Goal: Task Accomplishment & Management: Manage account settings

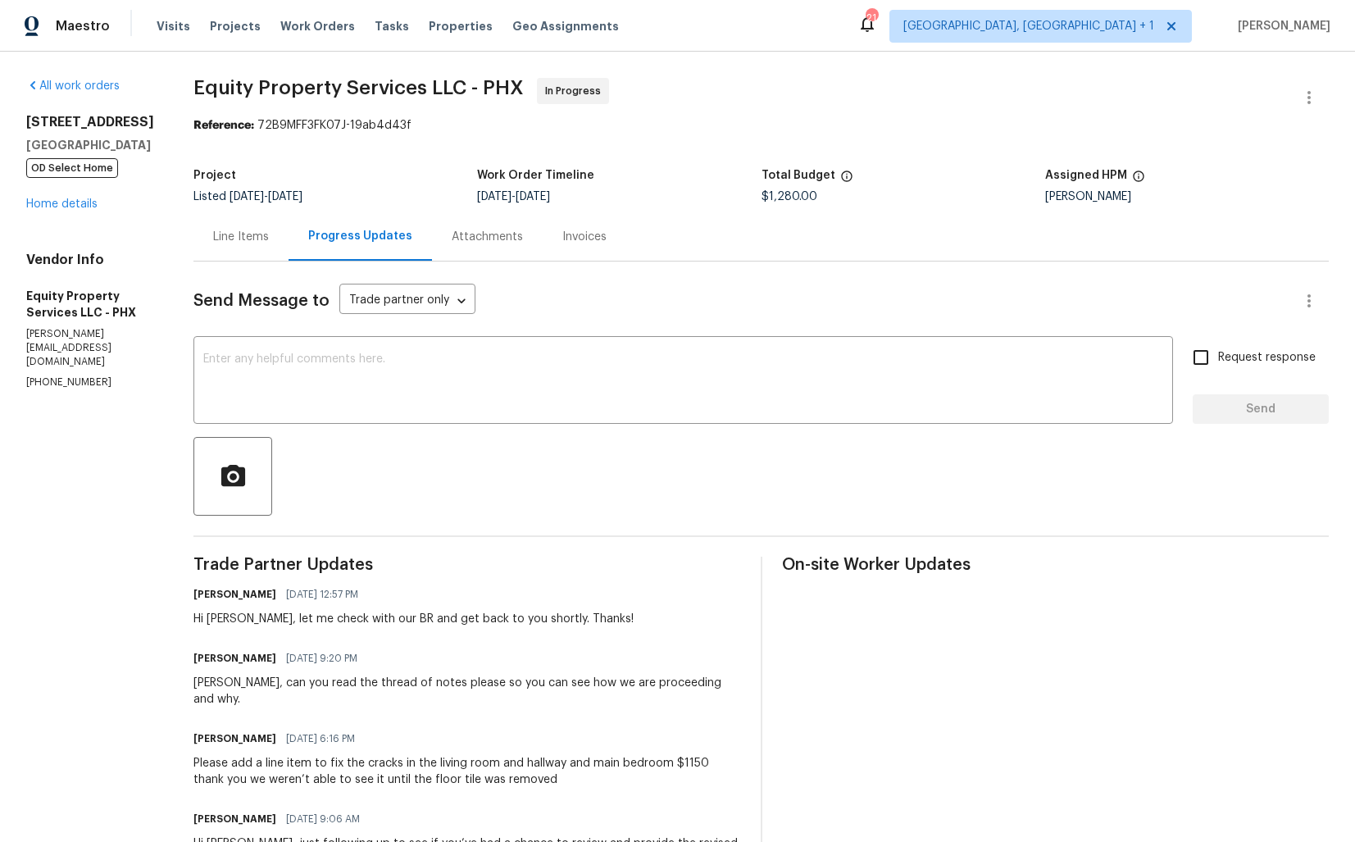
click at [221, 248] on div "Line Items" at bounding box center [241, 236] width 95 height 48
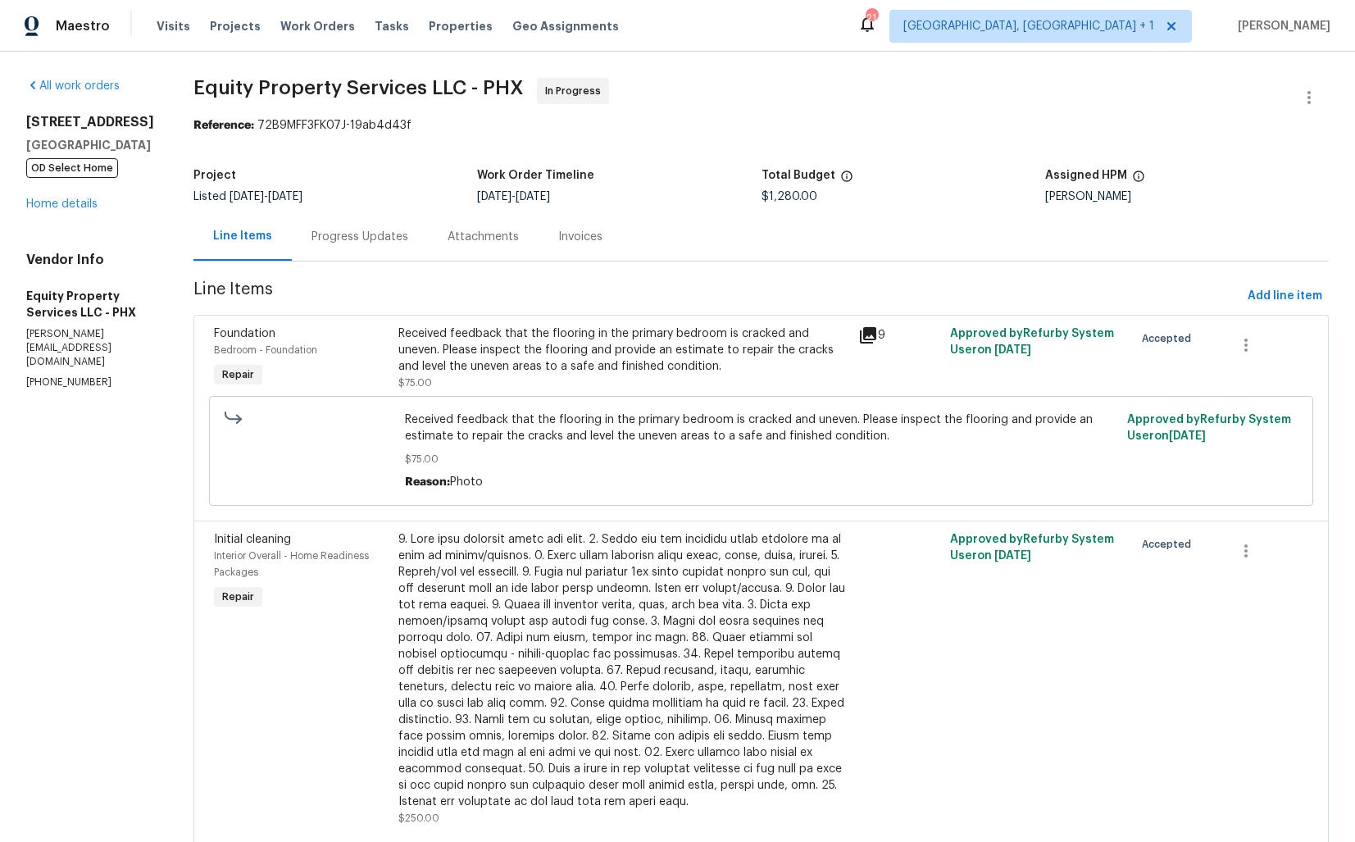
click at [317, 249] on div "Progress Updates" at bounding box center [360, 236] width 136 height 48
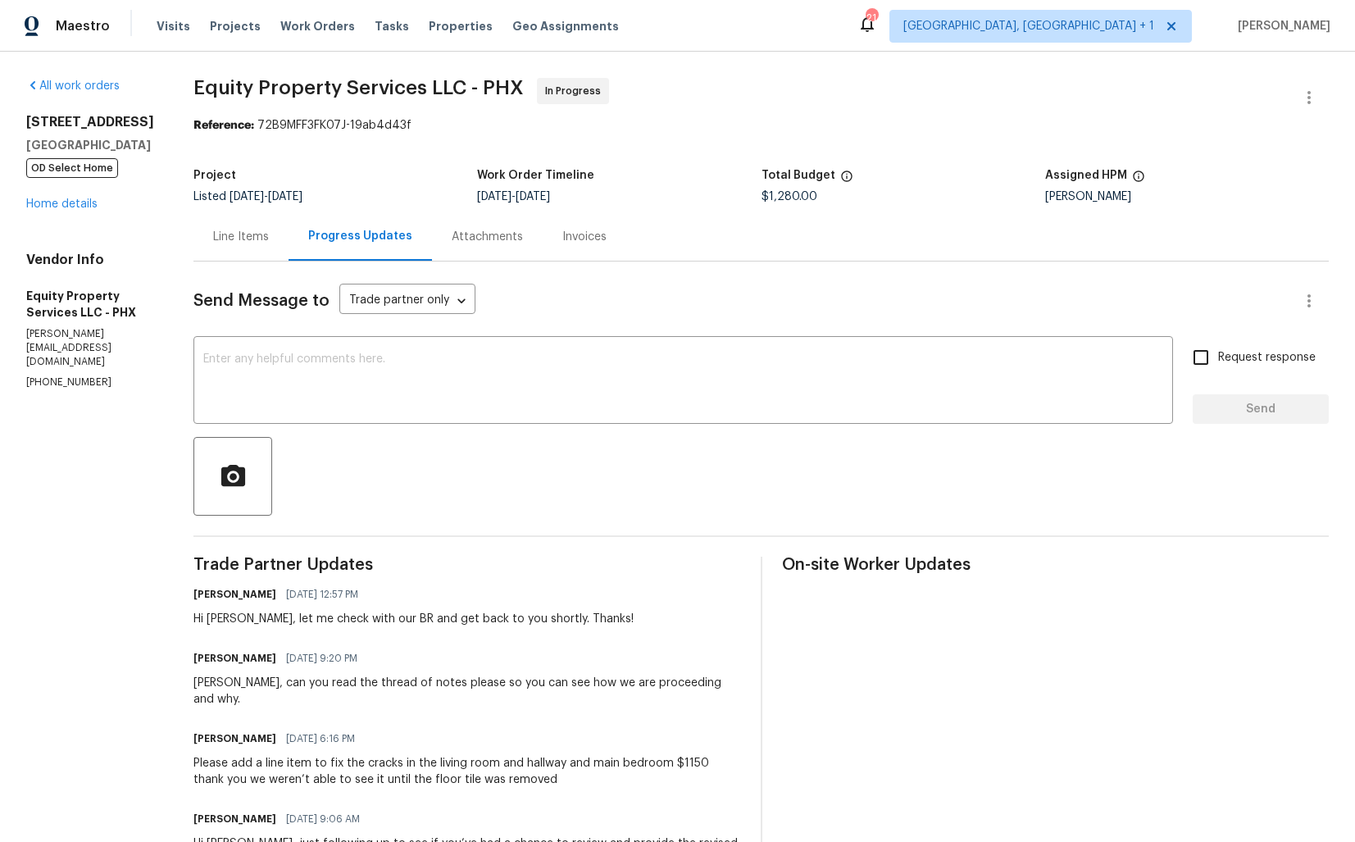
click at [213, 243] on div "Line Items" at bounding box center [241, 237] width 56 height 16
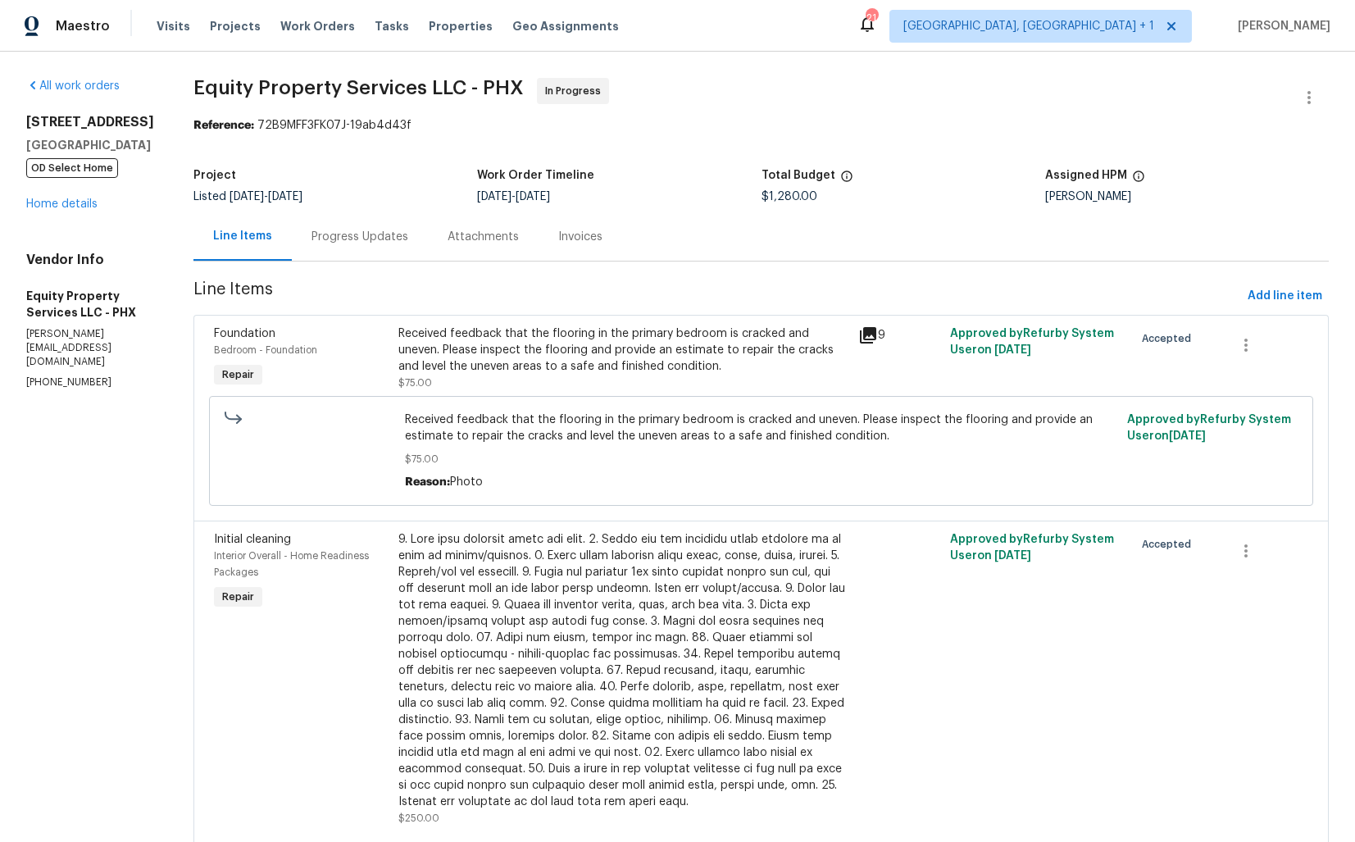
click at [326, 244] on div "Progress Updates" at bounding box center [360, 237] width 97 height 16
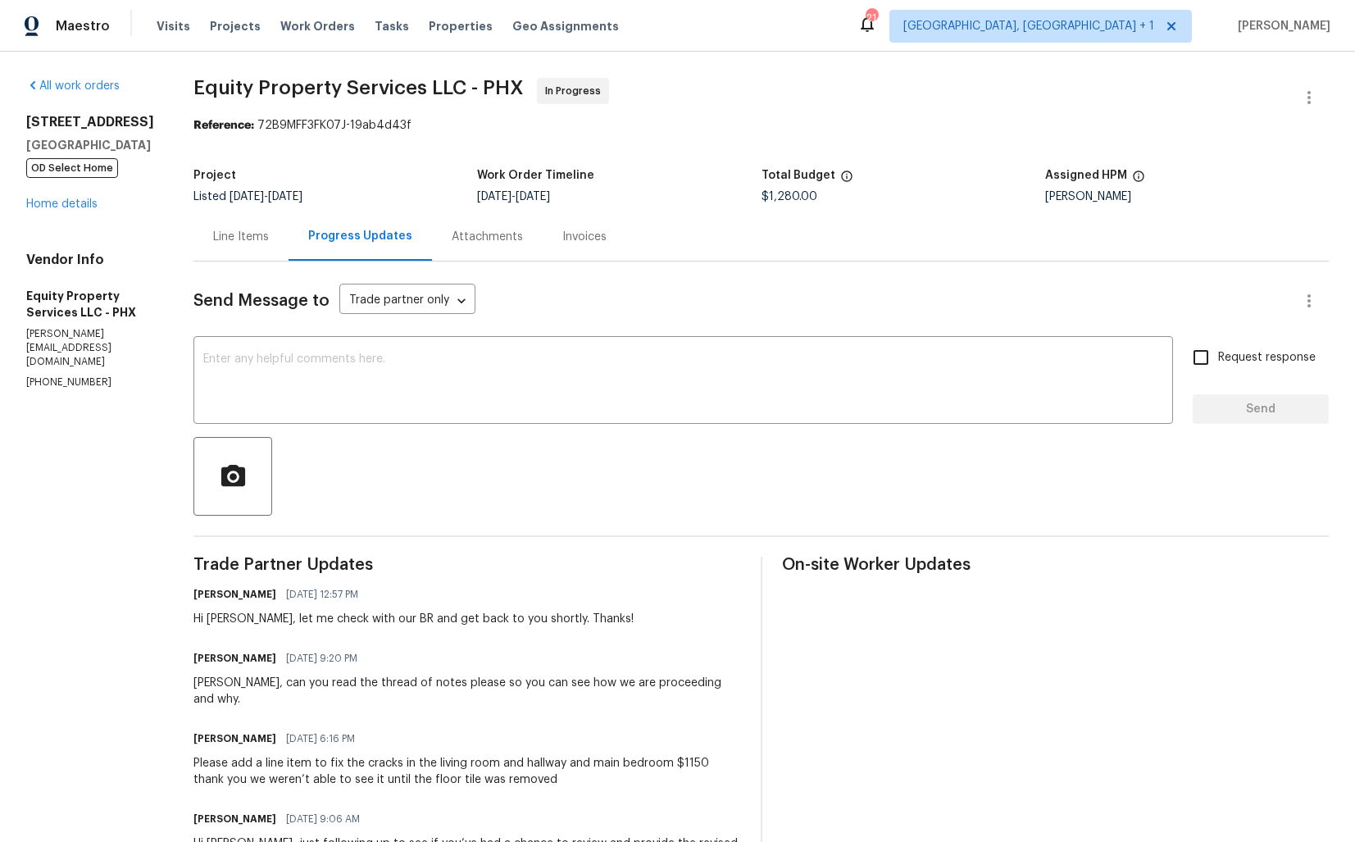
click at [213, 243] on div "Line Items" at bounding box center [241, 237] width 56 height 16
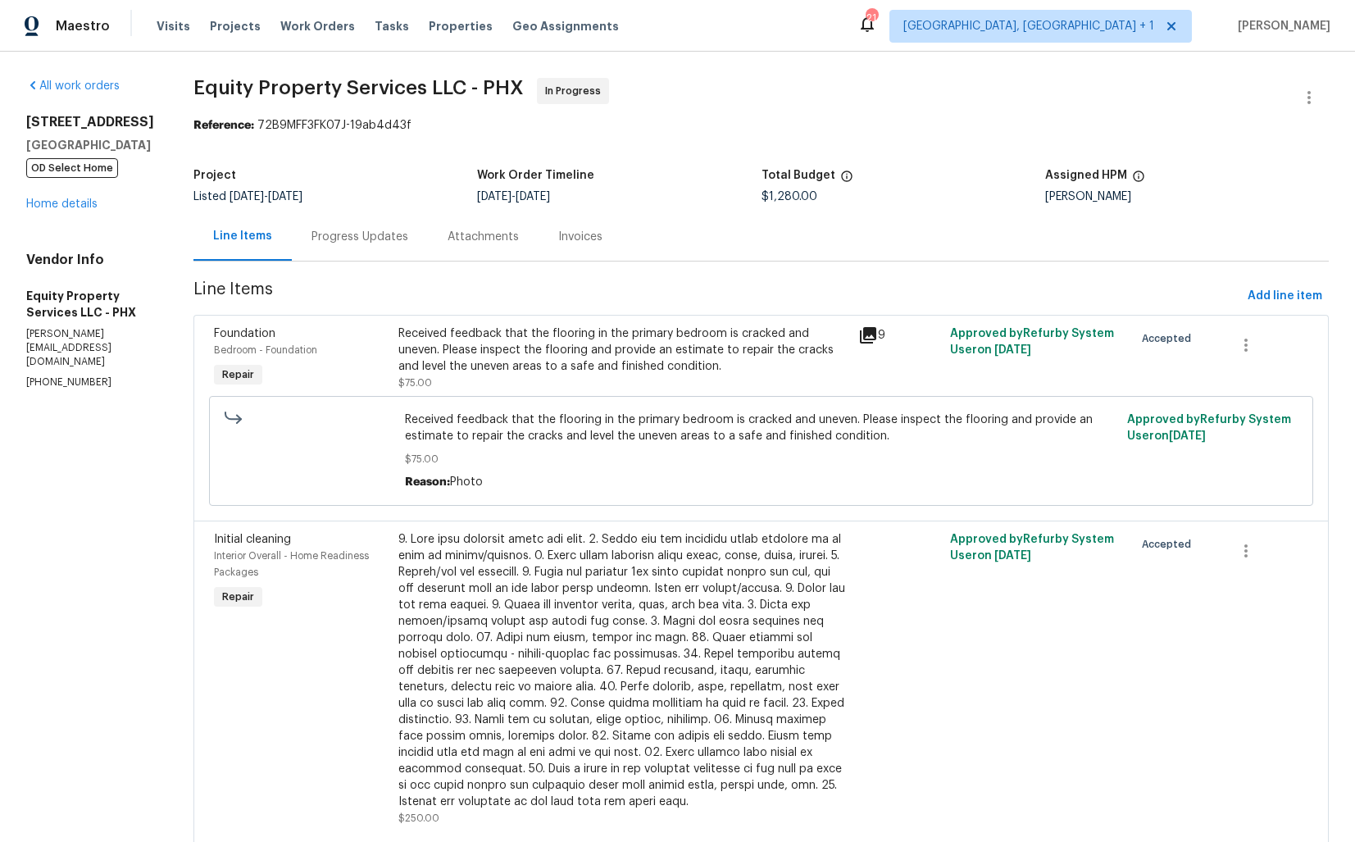
click at [319, 230] on div "Progress Updates" at bounding box center [360, 237] width 97 height 16
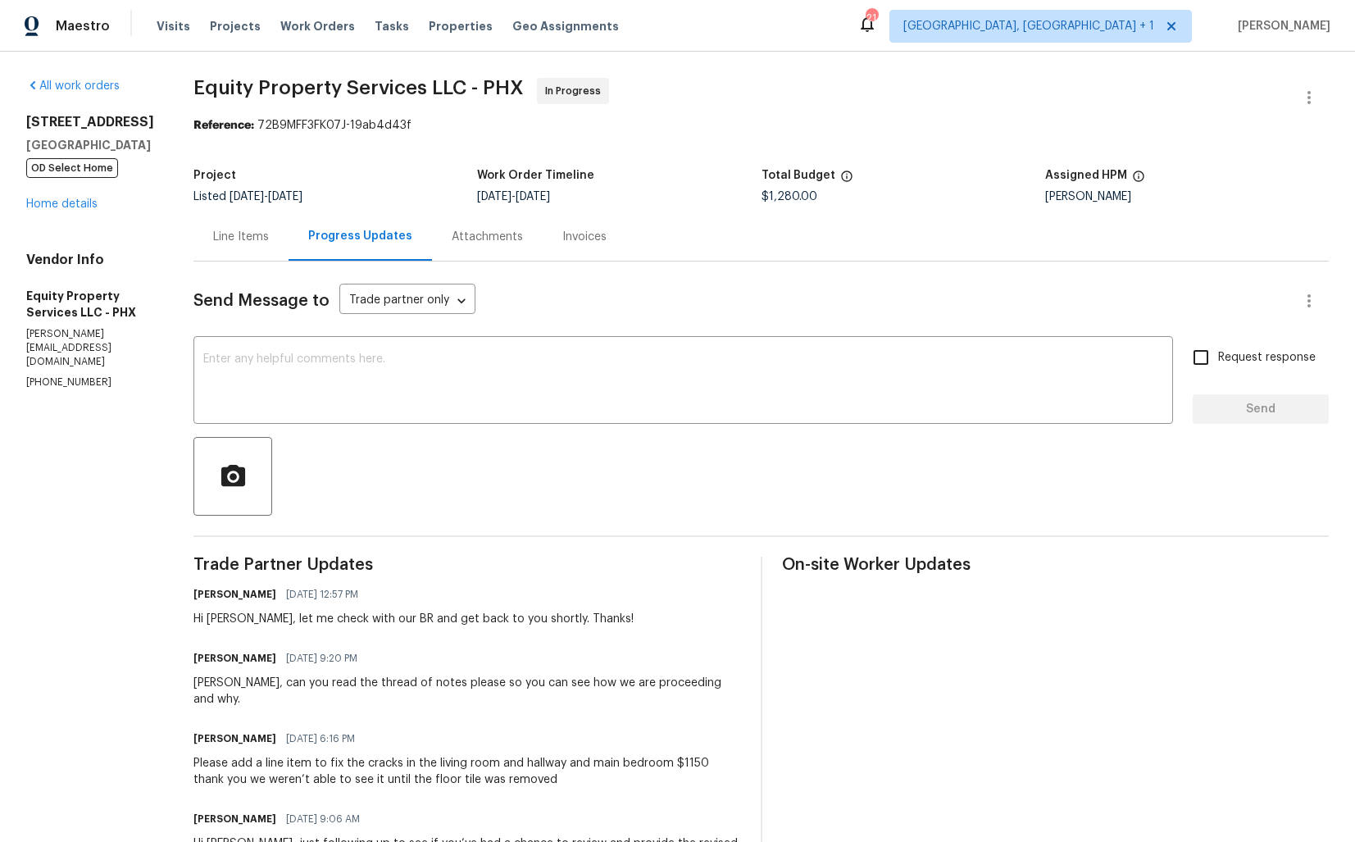
click at [216, 244] on div "Line Items" at bounding box center [241, 237] width 56 height 16
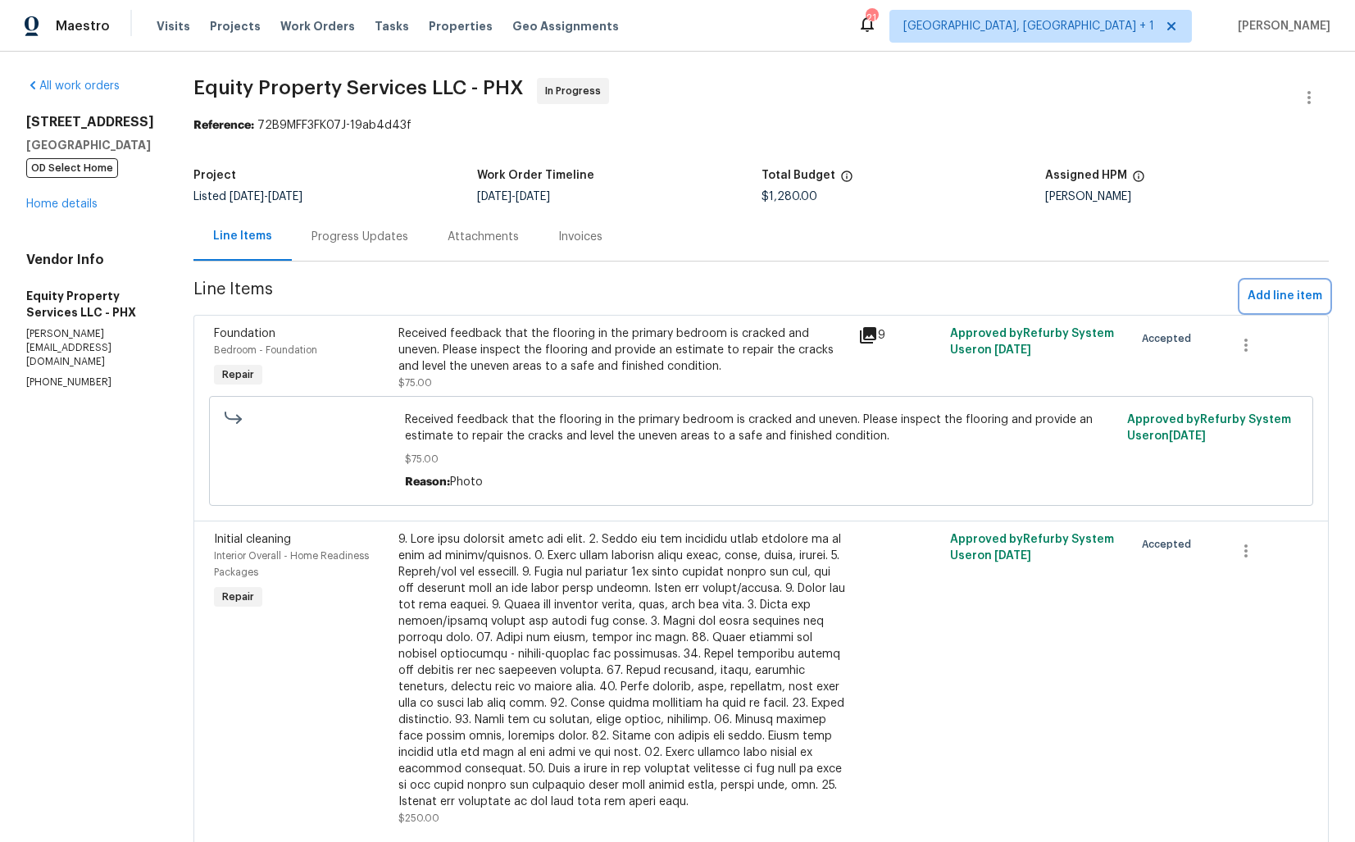
click at [1285, 297] on span "Add line item" at bounding box center [1285, 296] width 75 height 20
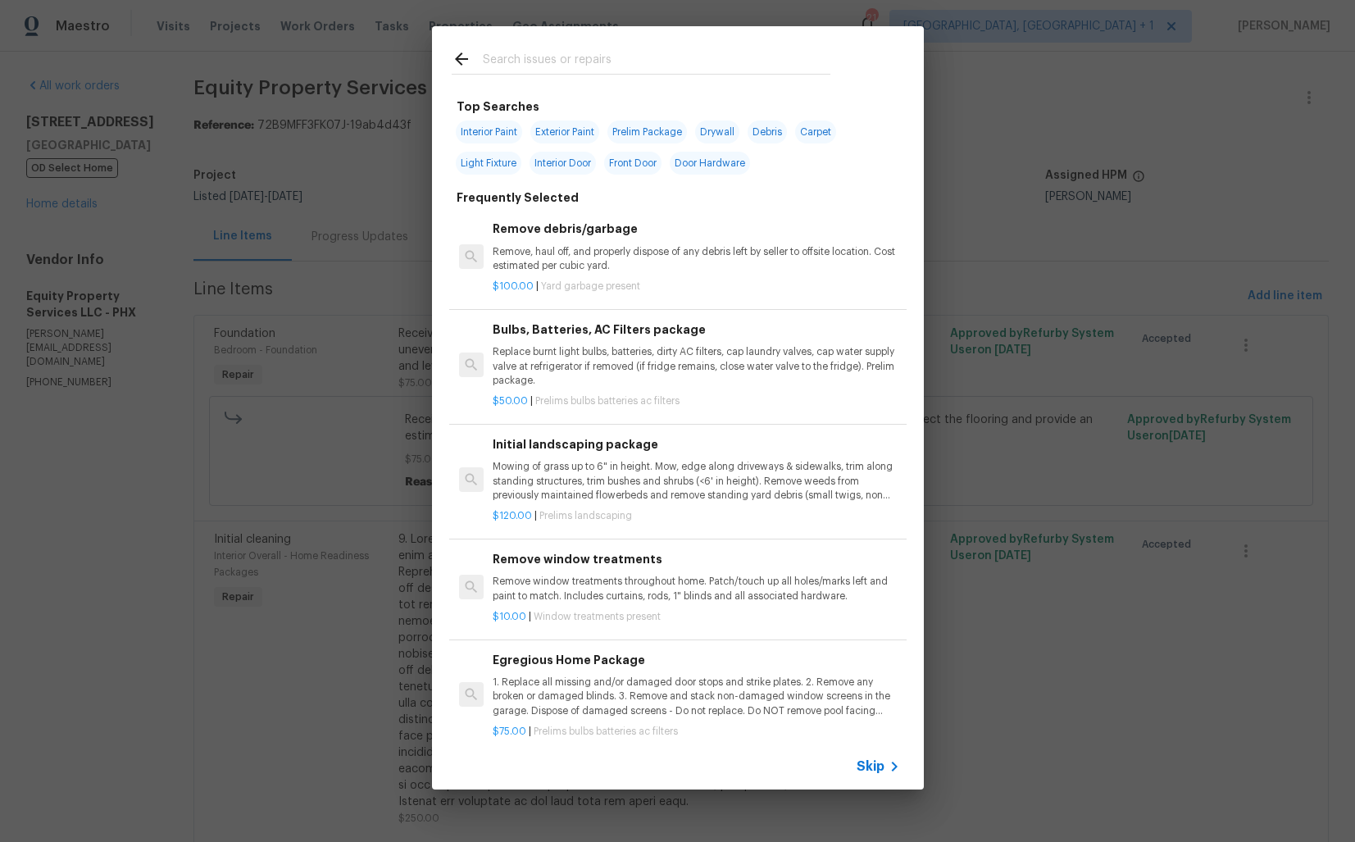
click at [553, 53] on input "text" at bounding box center [657, 61] width 348 height 25
type input "bathroom"
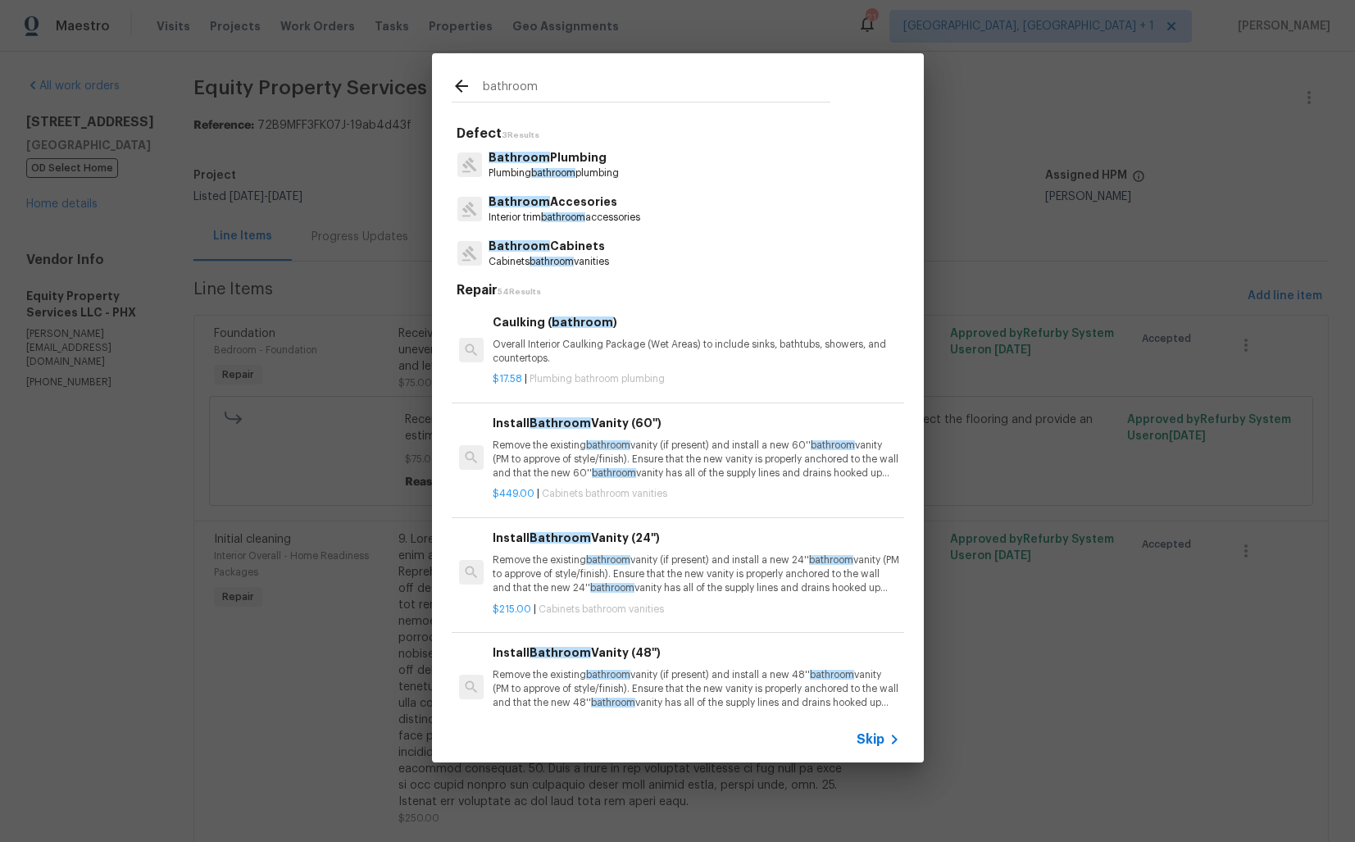
click at [560, 80] on input "bathroom" at bounding box center [657, 88] width 348 height 25
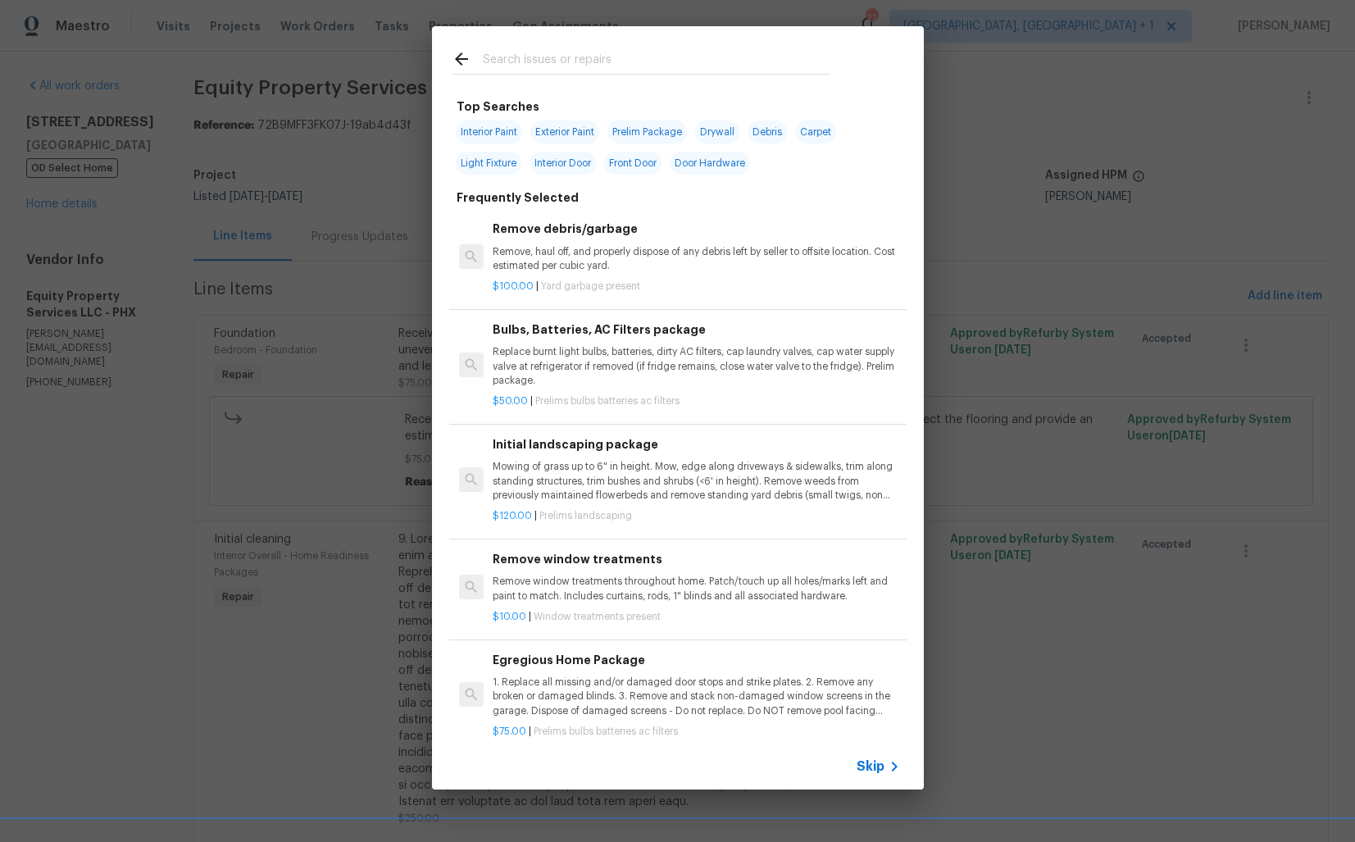
click at [567, 166] on span "Interior Door" at bounding box center [563, 163] width 66 height 23
type input "Interior Door"
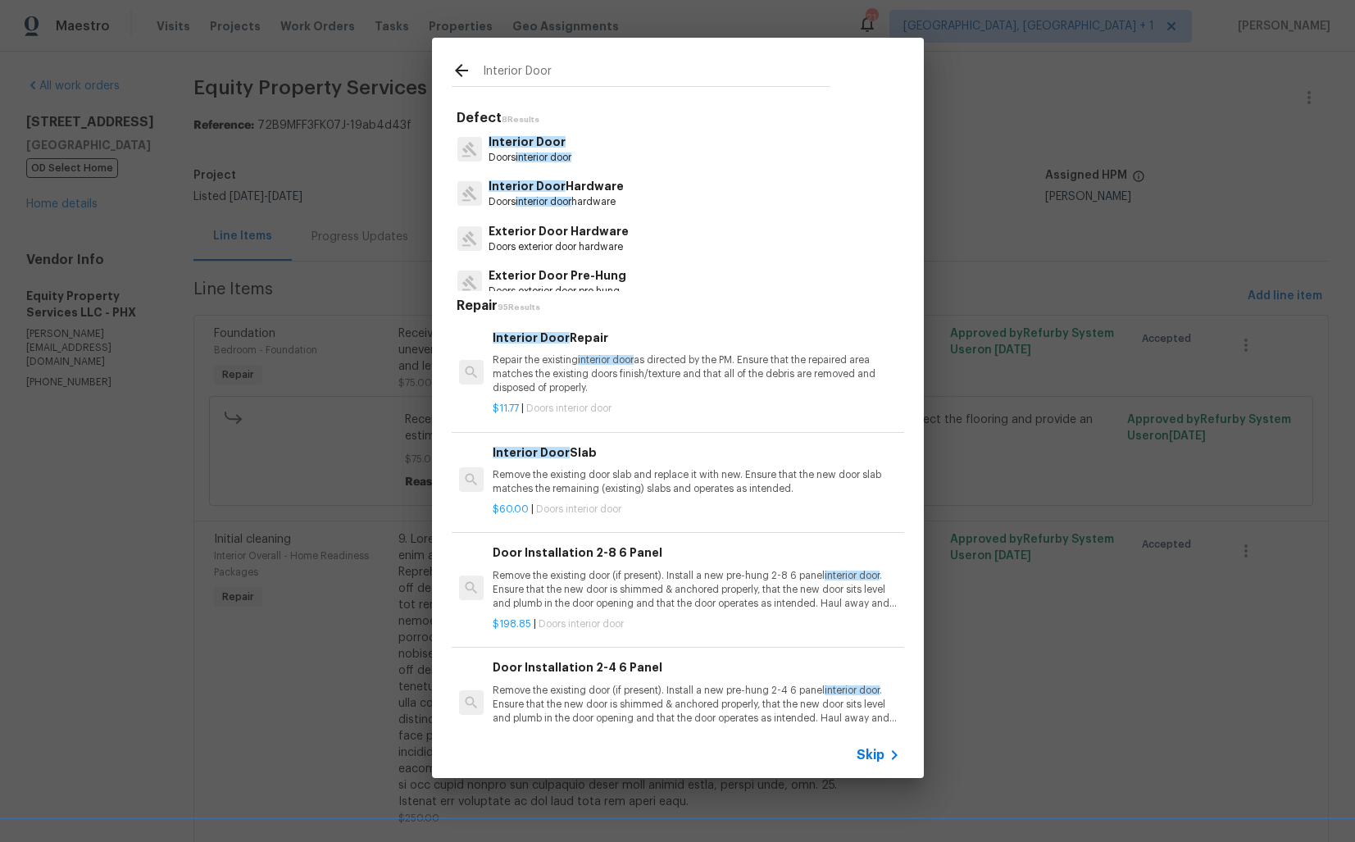
click at [555, 139] on span "Interior Door" at bounding box center [527, 141] width 77 height 11
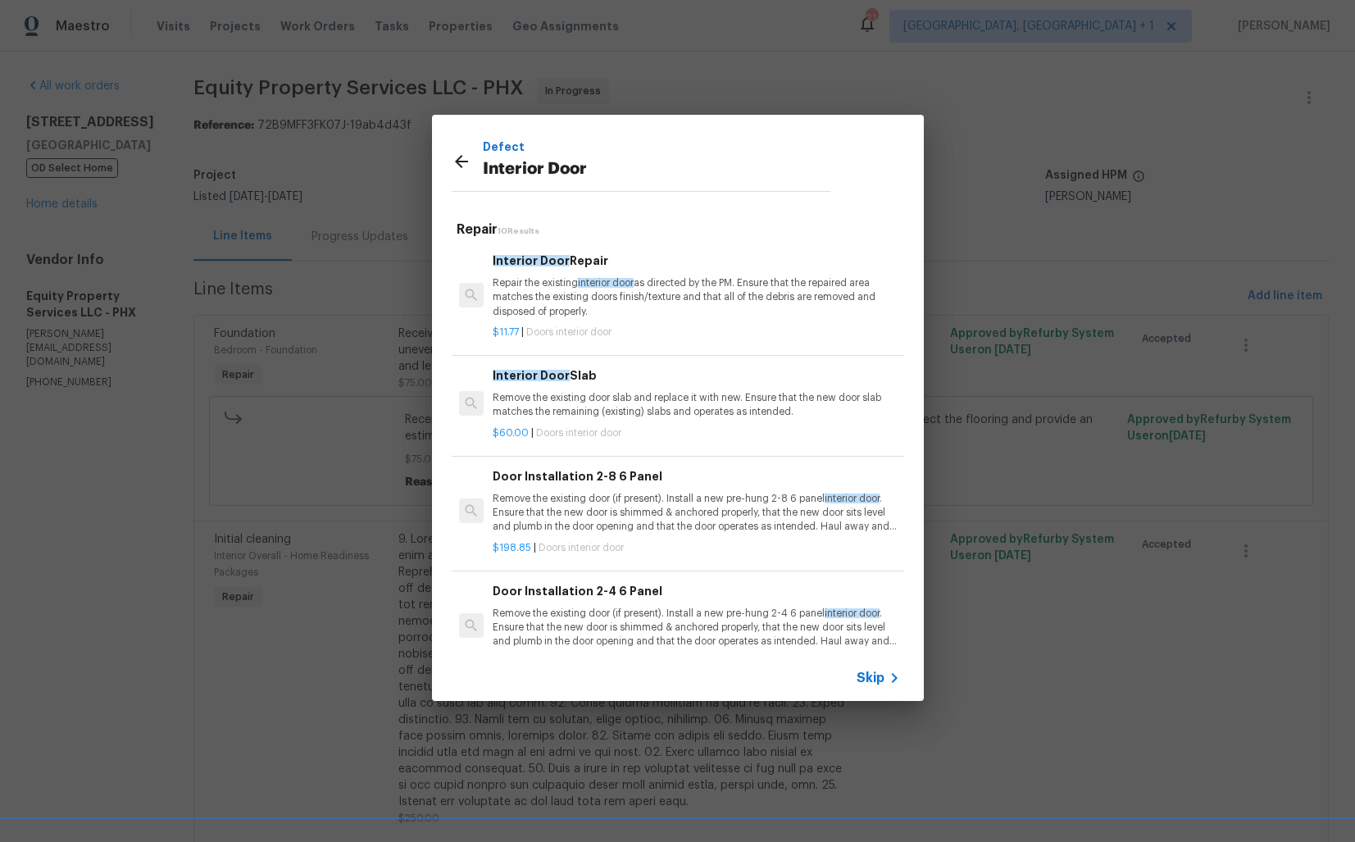
click at [527, 285] on p "Repair the existing interior door as directed by the PM. Ensure that the repair…" at bounding box center [696, 297] width 407 height 42
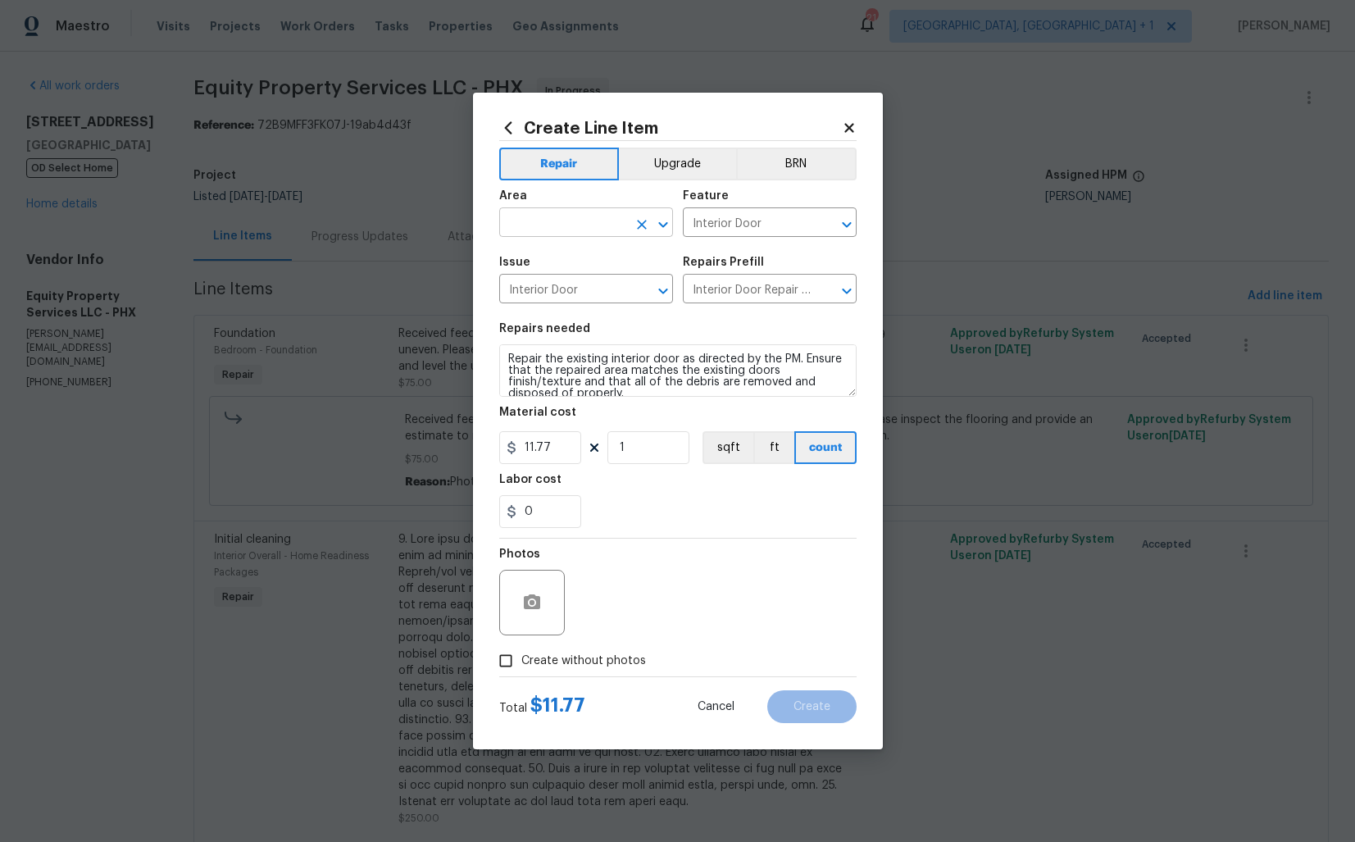
click at [536, 216] on input "text" at bounding box center [563, 224] width 128 height 25
click at [535, 284] on li "Interior Overall" at bounding box center [586, 287] width 174 height 27
click at [827, 223] on icon "Clear" at bounding box center [826, 225] width 10 height 10
type input "Interior Overall"
click at [751, 225] on input "text" at bounding box center [747, 224] width 128 height 25
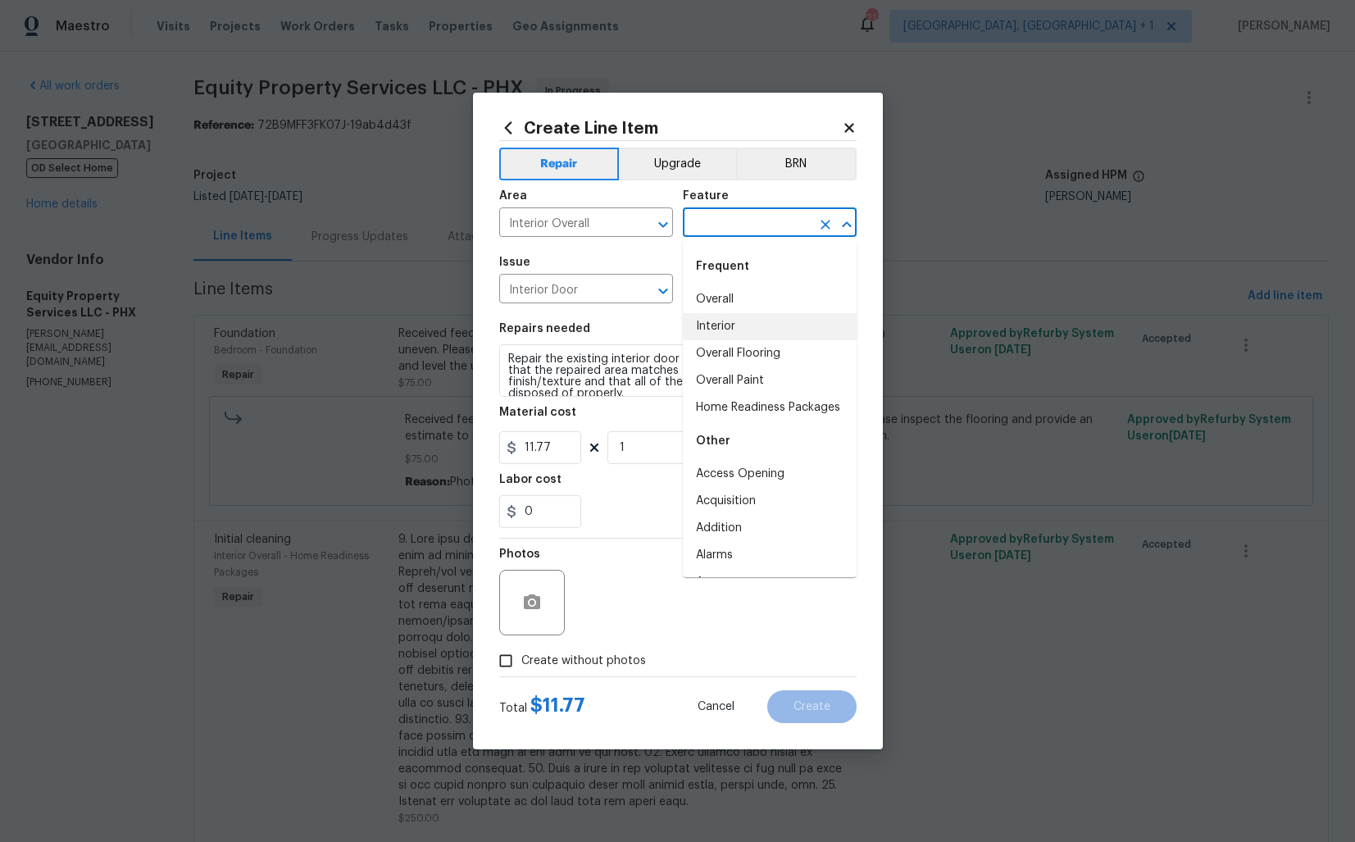
click at [726, 326] on li "Interior" at bounding box center [770, 326] width 174 height 27
type input "Interior"
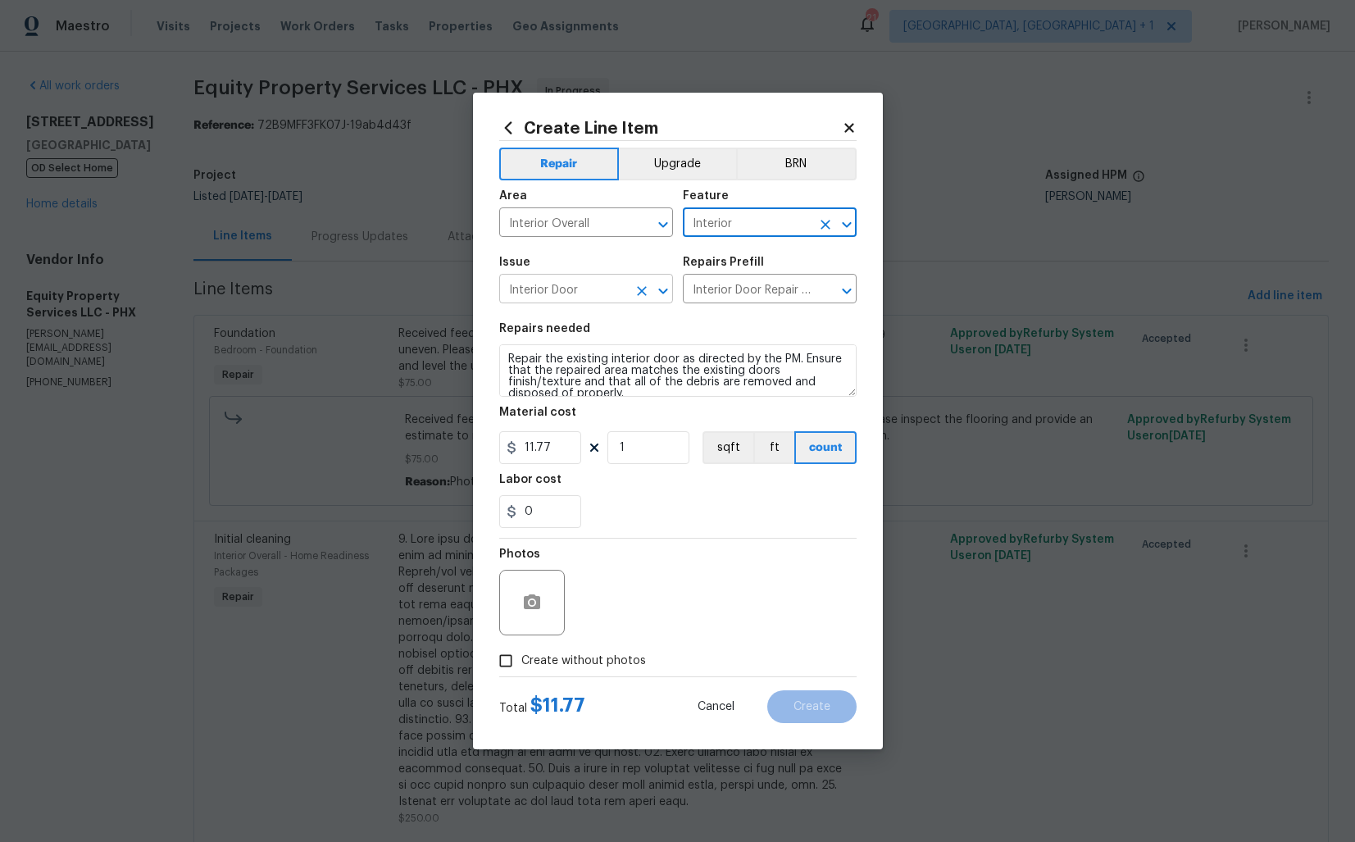
click at [558, 280] on input "Interior Door" at bounding box center [563, 290] width 128 height 25
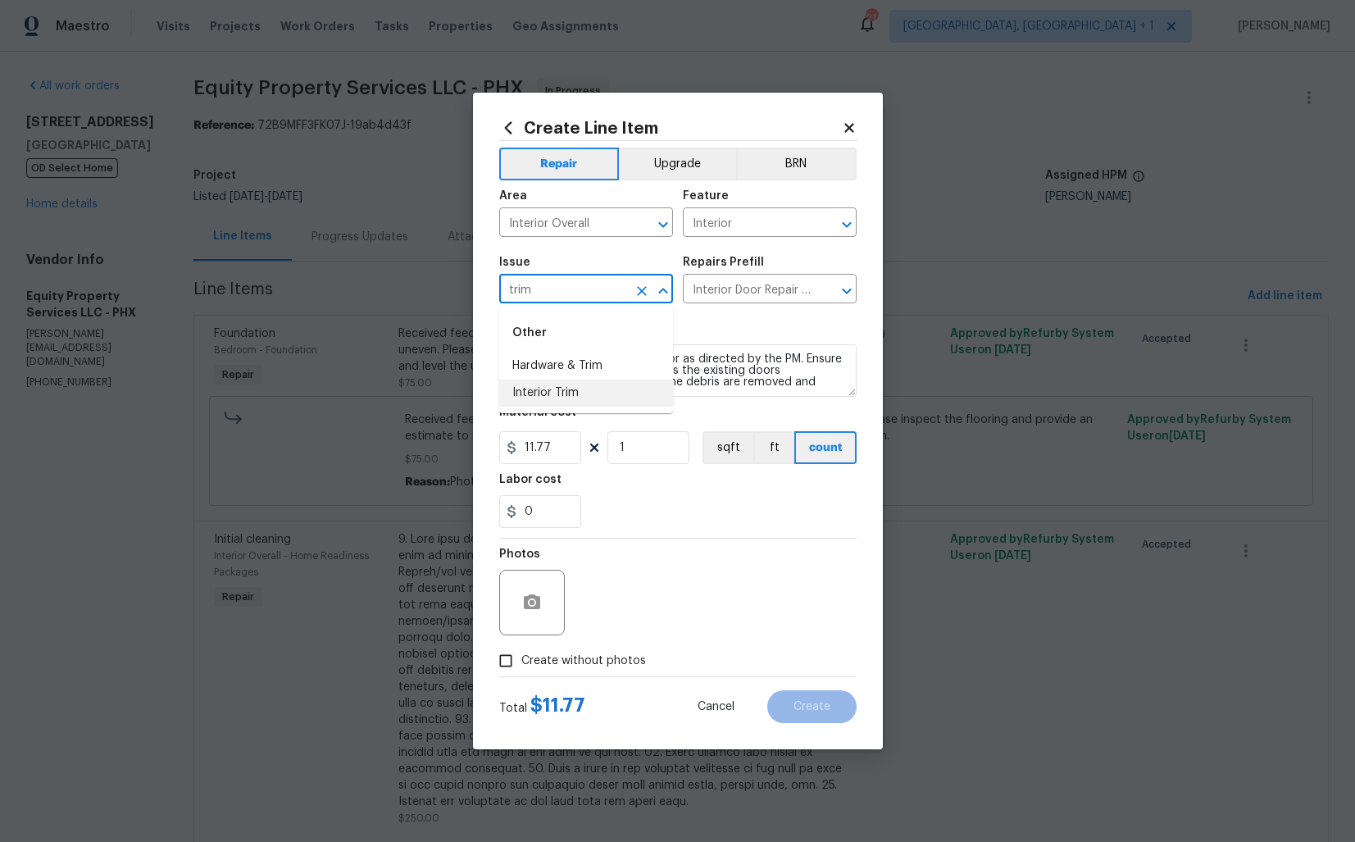
click at [546, 389] on li "Interior Trim" at bounding box center [586, 393] width 174 height 27
type input "Interior Trim"
click at [756, 287] on input "text" at bounding box center [747, 290] width 128 height 25
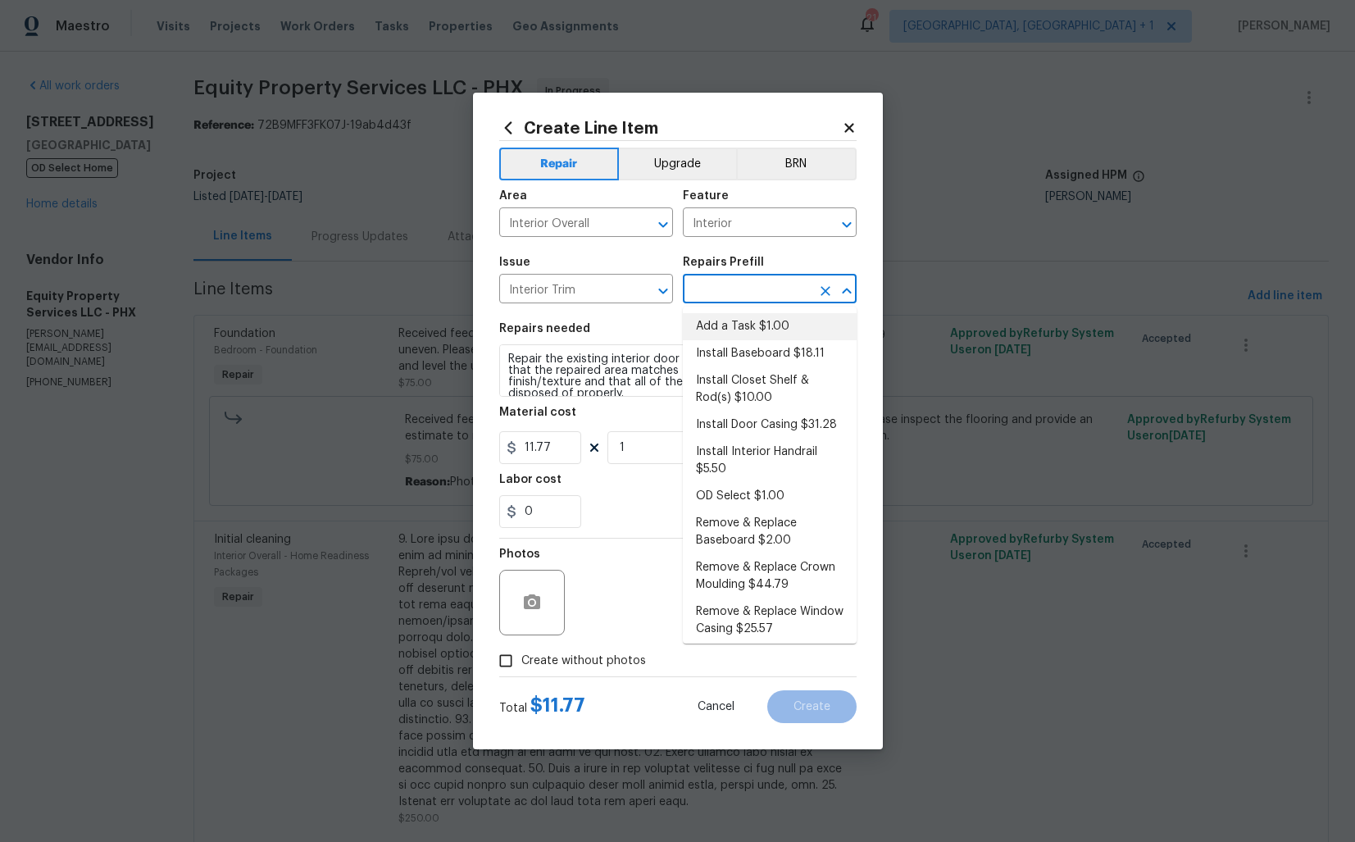
click at [745, 319] on li "Add a Task $1.00" at bounding box center [770, 326] width 174 height 27
type input "Interior Trim"
type input "Add a Task $1.00"
type textarea "HPM to detail"
type input "1"
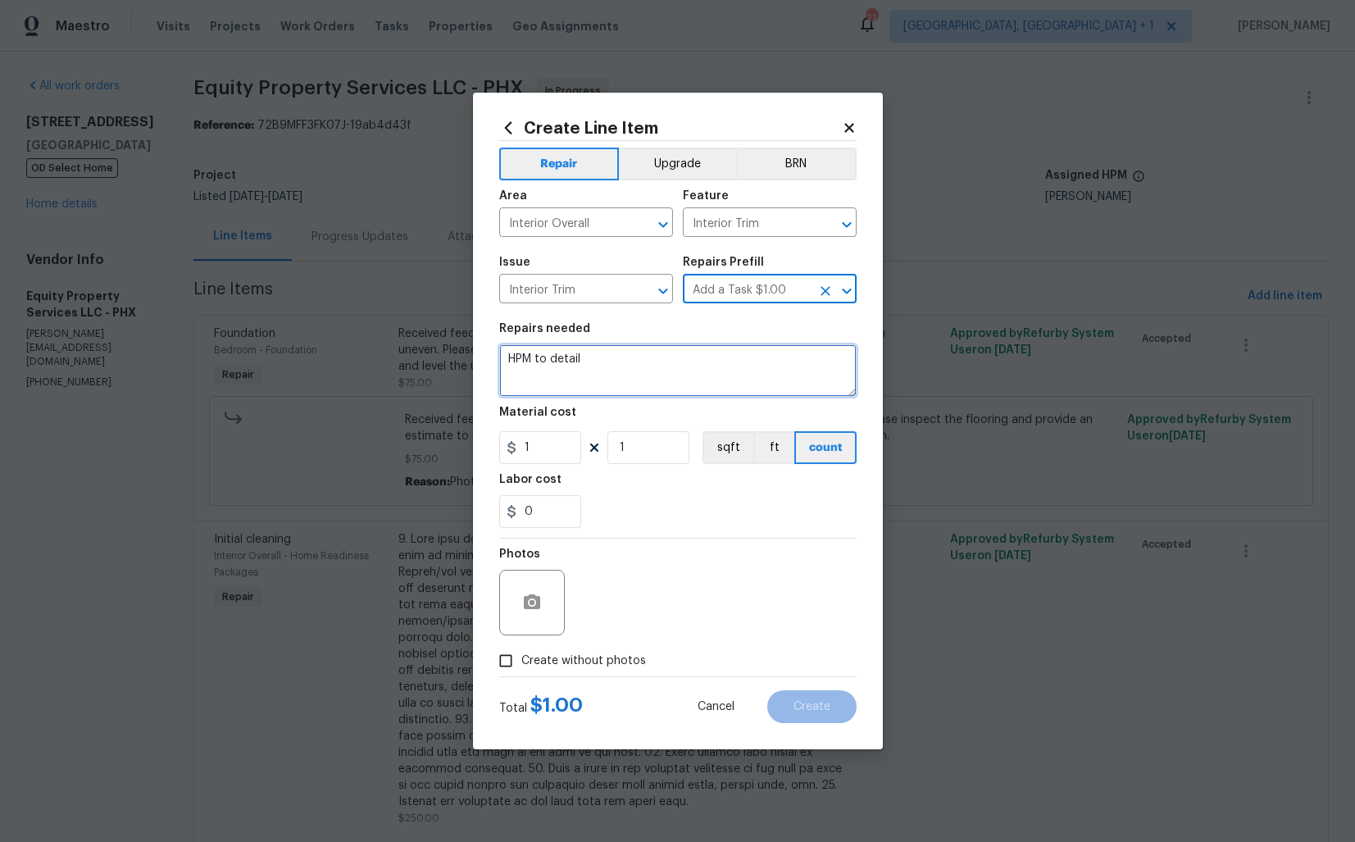
click at [660, 359] on textarea "HPM to detail" at bounding box center [678, 370] width 358 height 52
click at [676, 368] on textarea "HPM to detail" at bounding box center [678, 370] width 358 height 52
paste textarea "Fix the cracks in the living room and hallway and main bedroom"
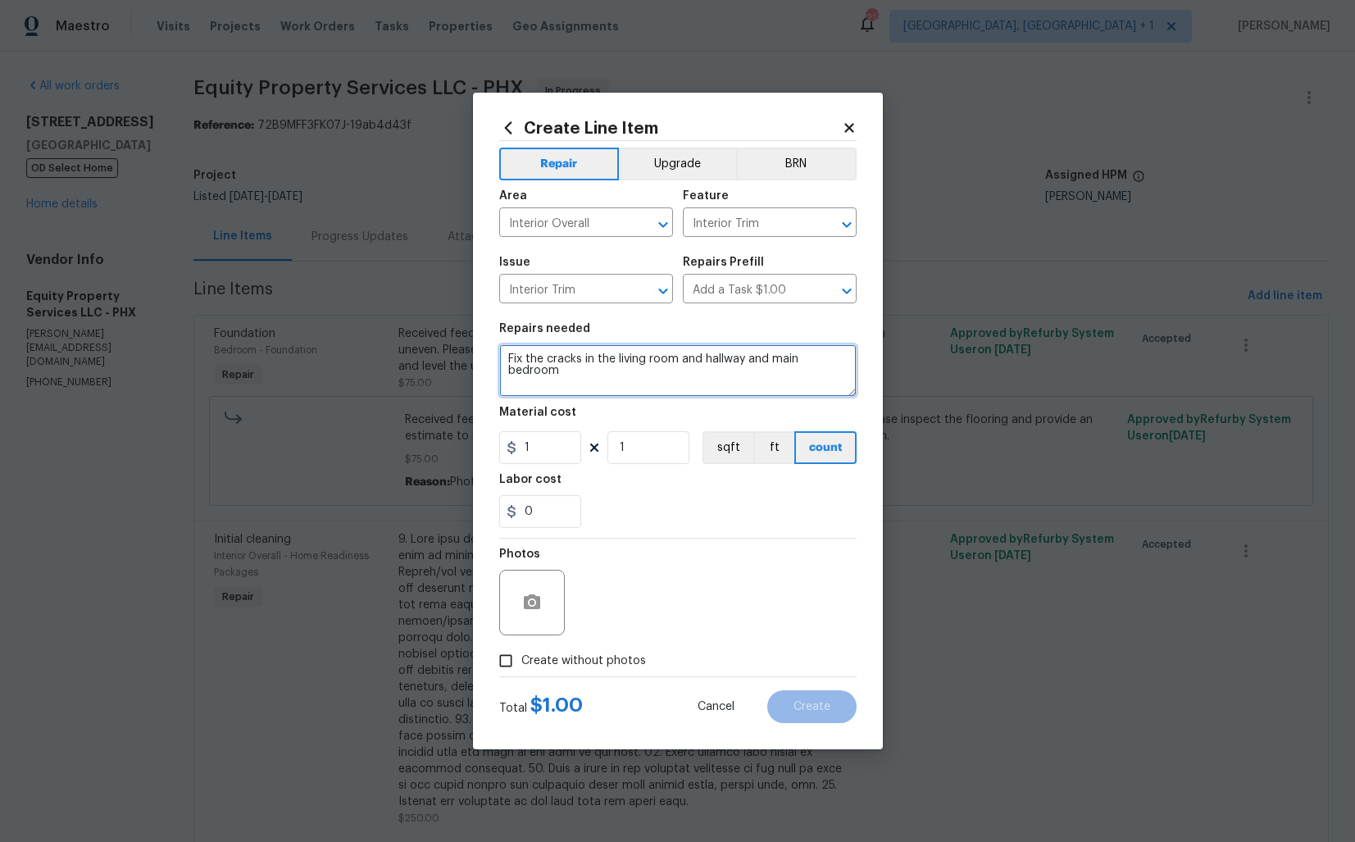
type textarea "Fix the cracks in the living room and hallway and main bedroom"
click at [559, 441] on input "1" at bounding box center [540, 447] width 82 height 33
type input "1150"
click at [620, 590] on div "Photos" at bounding box center [678, 592] width 358 height 107
click at [553, 651] on label "Create without photos" at bounding box center [568, 660] width 156 height 31
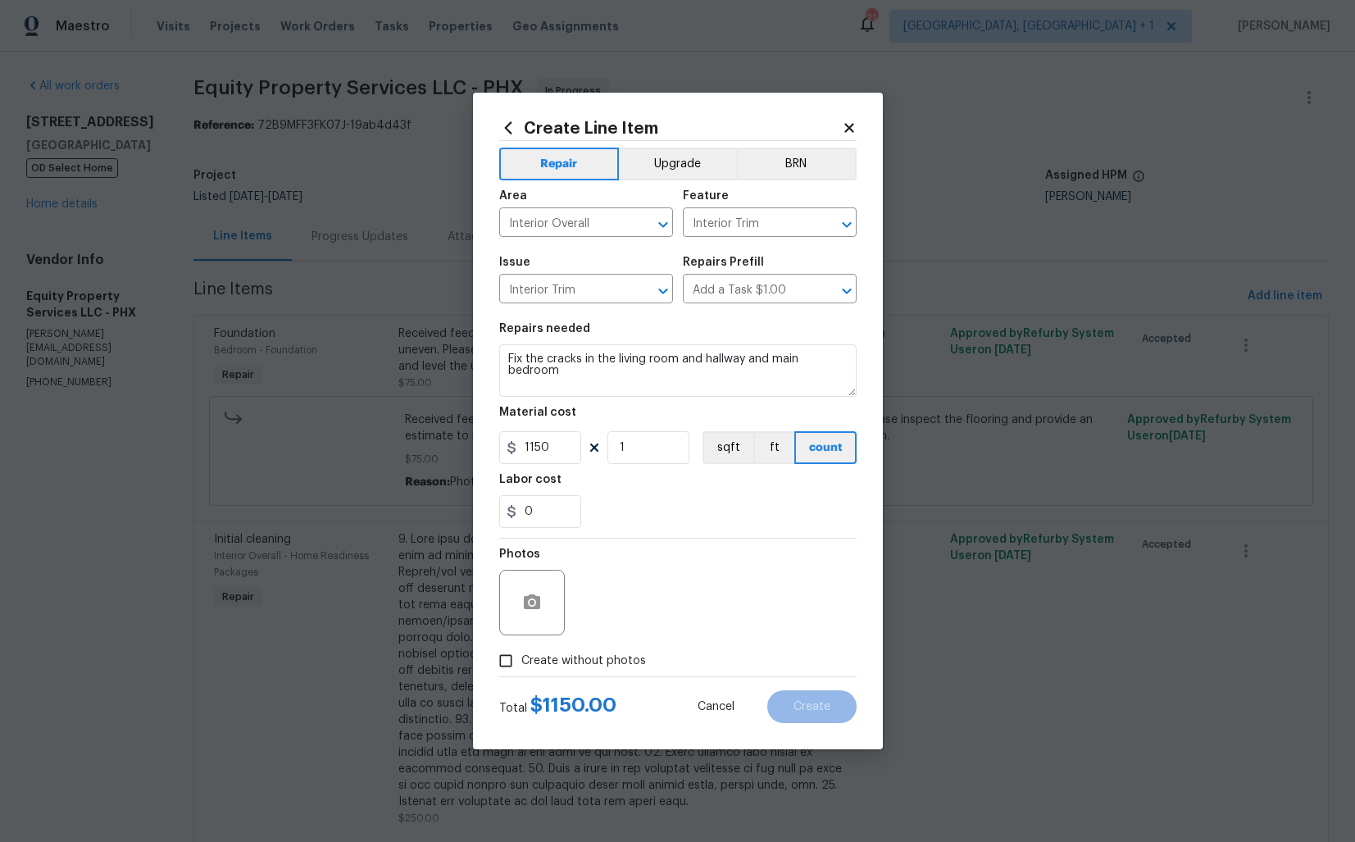
click at [522, 651] on input "Create without photos" at bounding box center [505, 660] width 31 height 31
checkbox input "true"
click at [689, 610] on textarea at bounding box center [717, 603] width 279 height 66
click at [813, 707] on span "Create" at bounding box center [812, 707] width 37 height 12
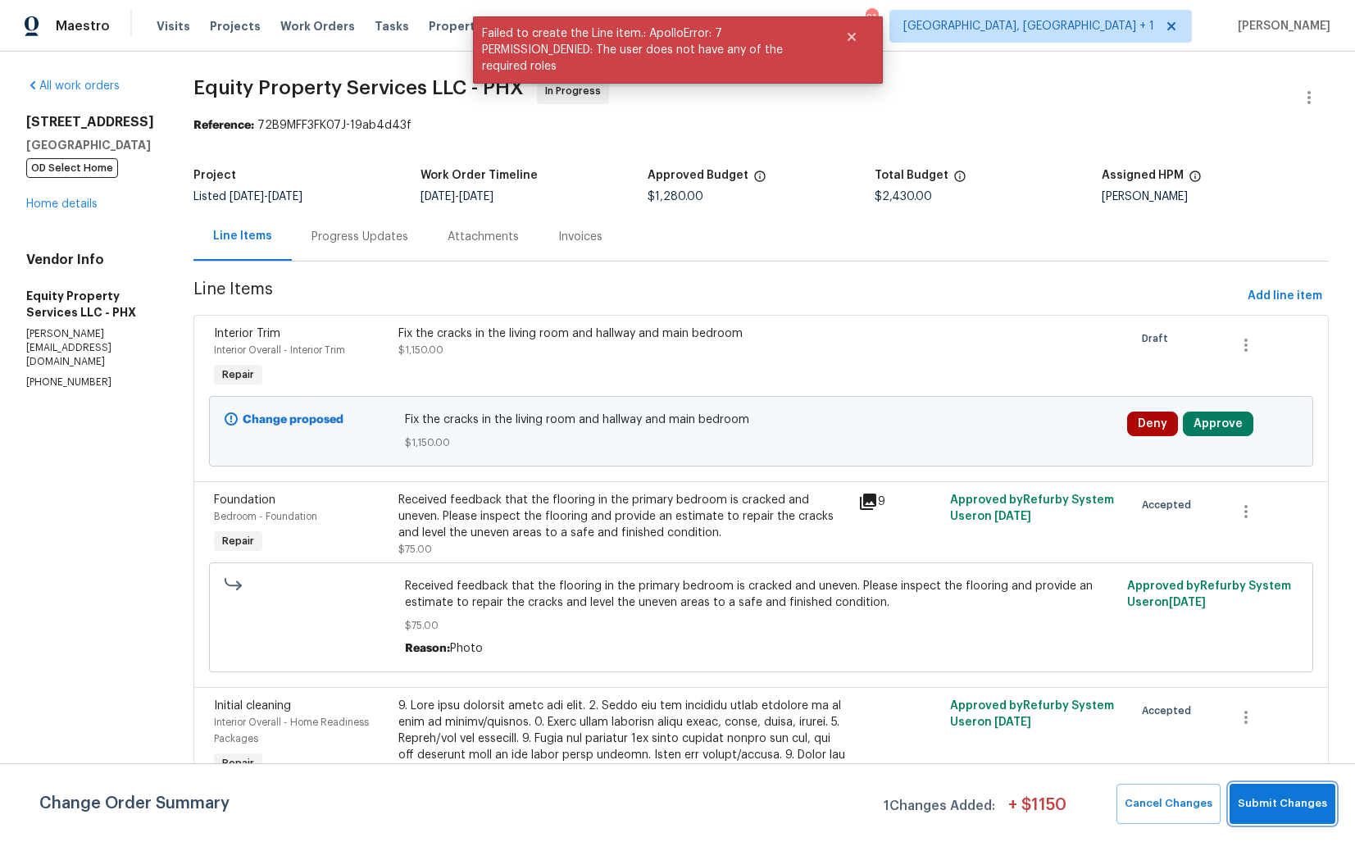
click at [1284, 806] on span "Submit Changes" at bounding box center [1282, 804] width 89 height 19
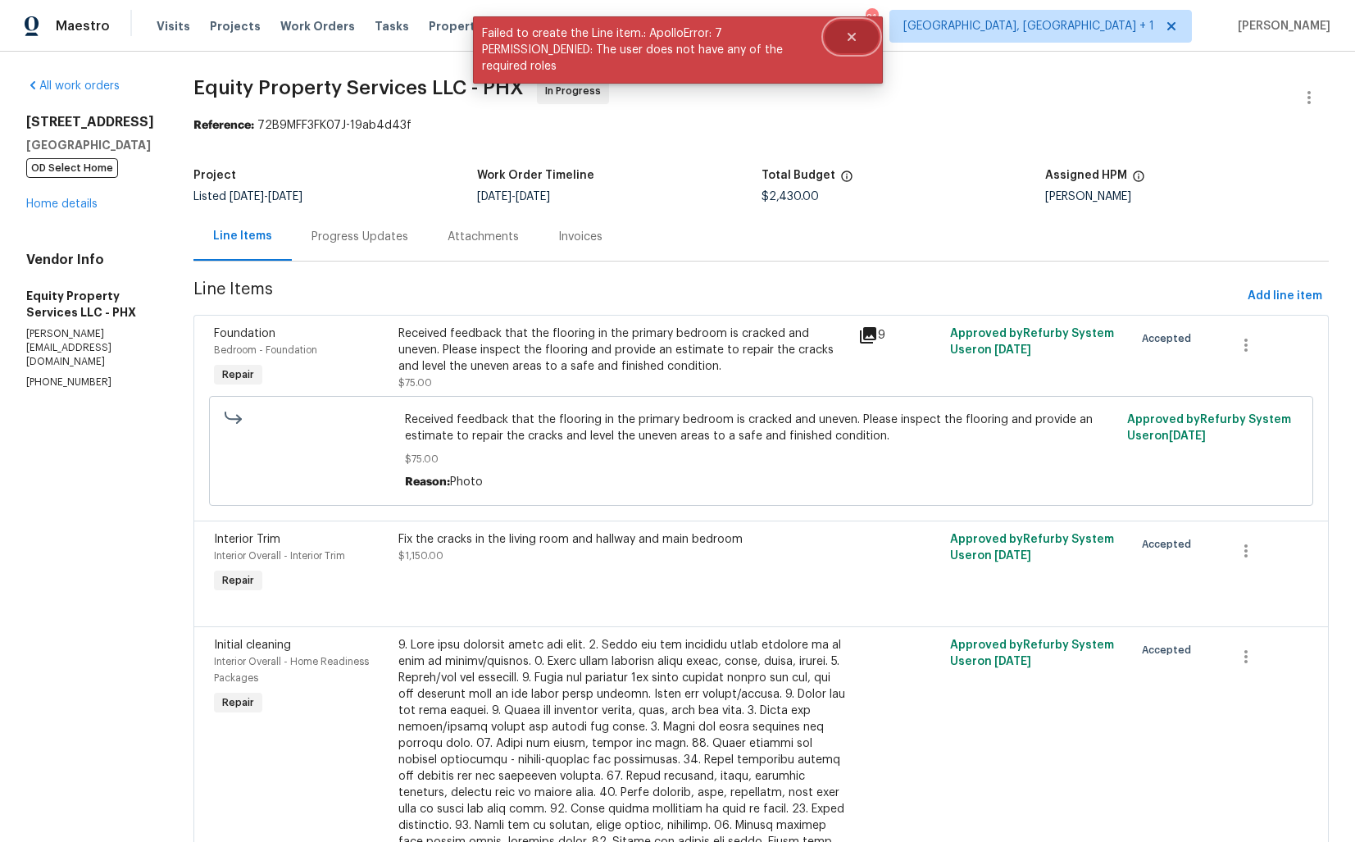
click at [859, 39] on button "Close" at bounding box center [852, 36] width 54 height 33
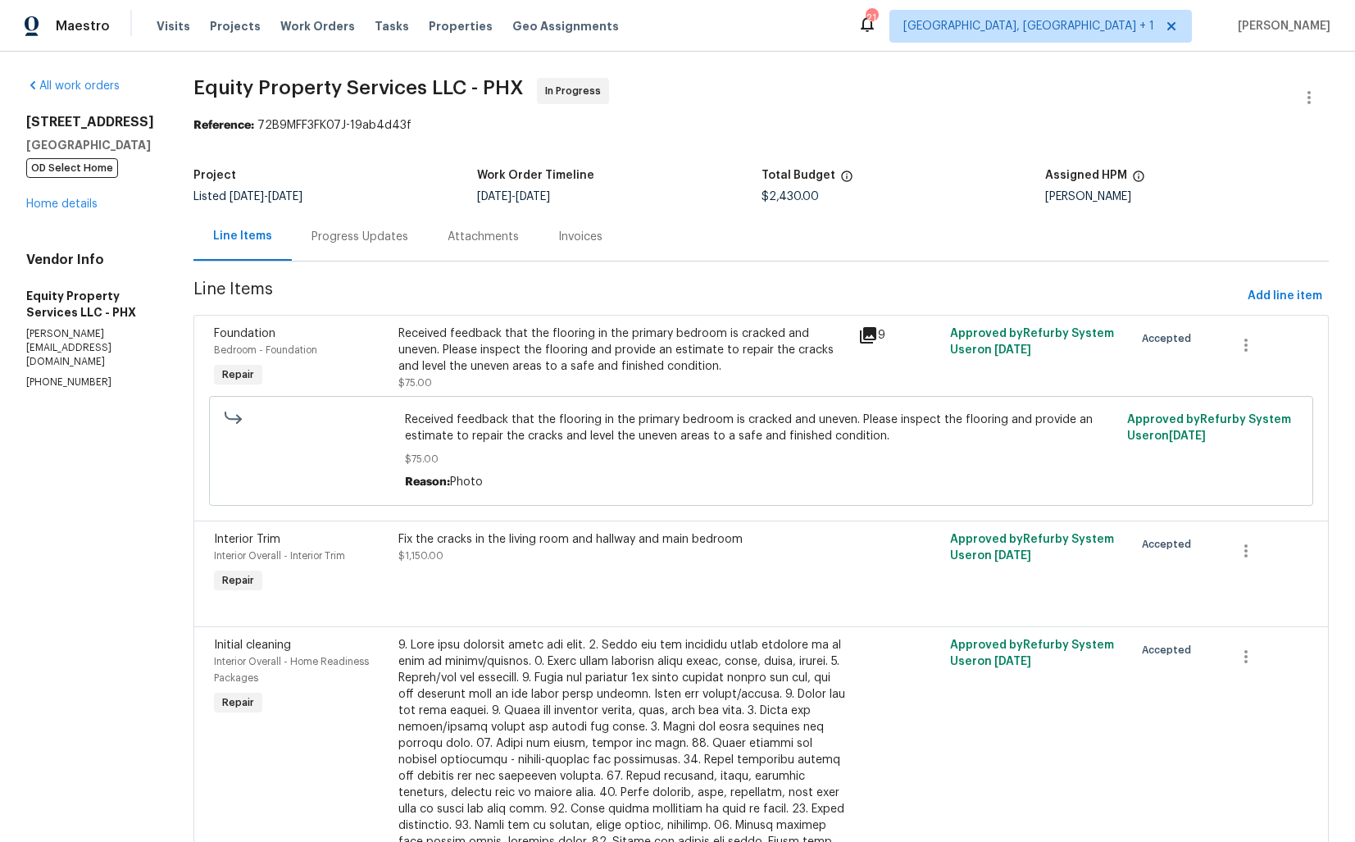
click at [312, 244] on div "Progress Updates" at bounding box center [360, 237] width 97 height 16
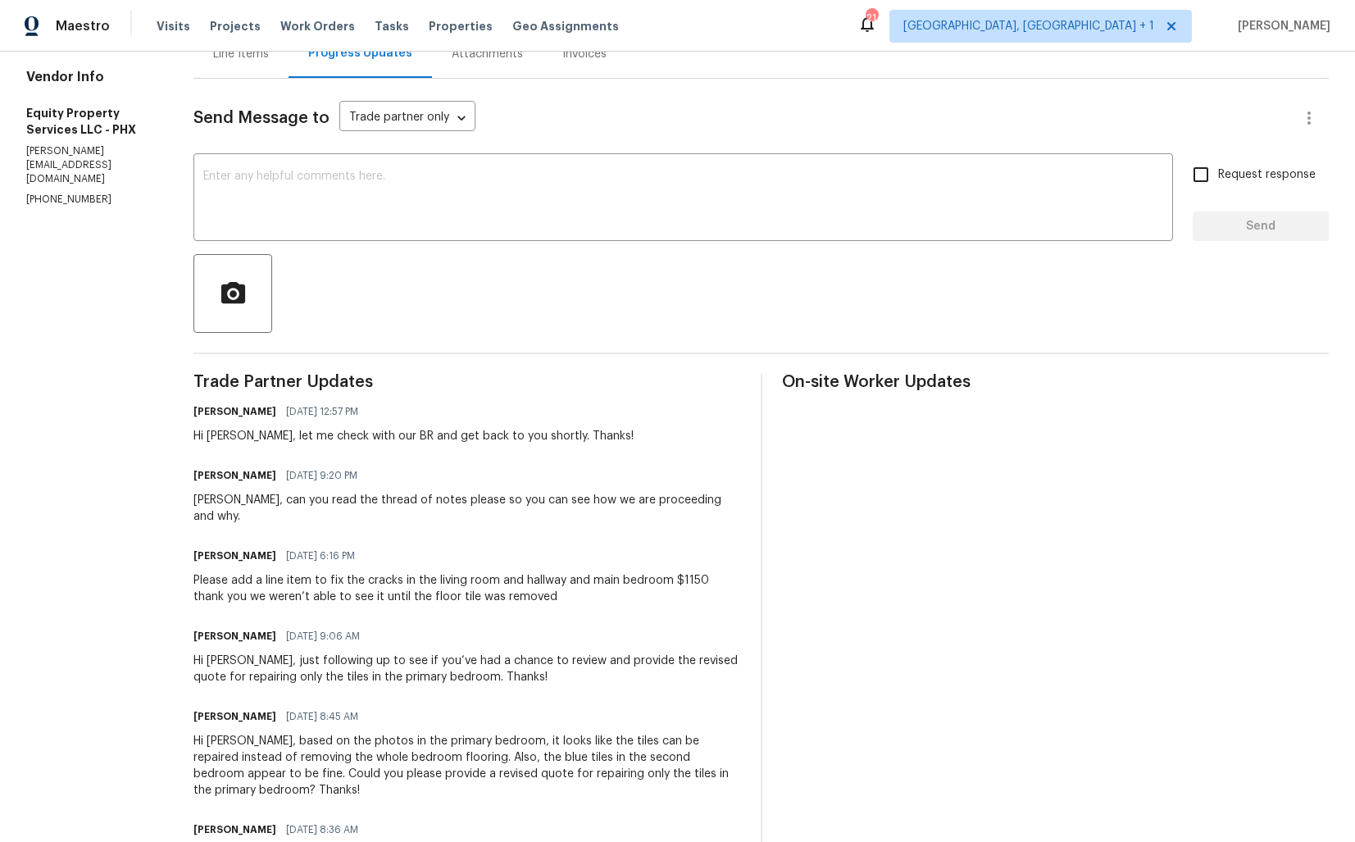
scroll to position [184, 0]
click at [194, 434] on div "Hi Charles, let me check with our BR and get back to you shortly. Thanks!" at bounding box center [414, 435] width 440 height 16
copy div "Charles"
click at [538, 189] on textarea at bounding box center [683, 198] width 960 height 57
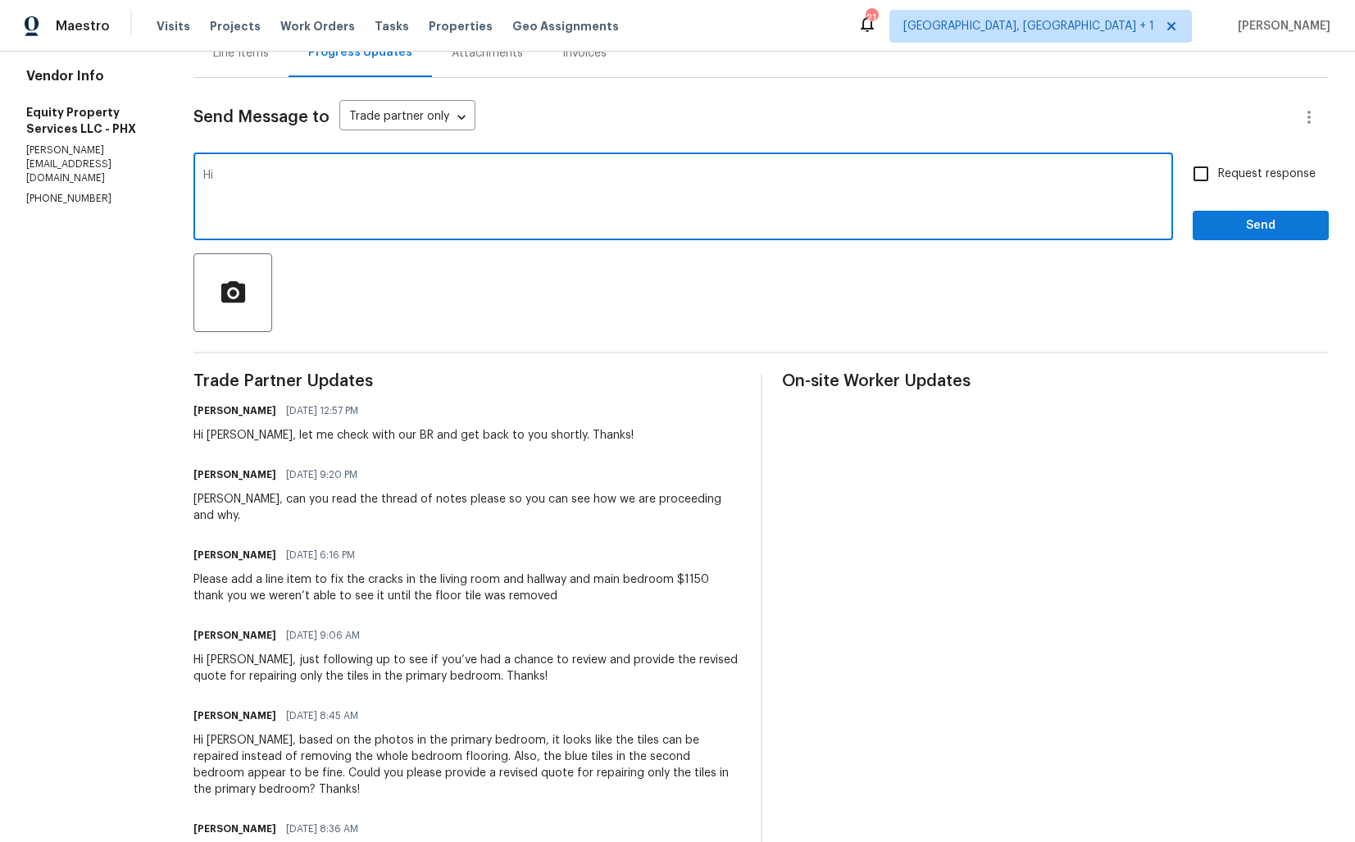
paste textarea "Charles"
click at [383, 182] on textarea "Hi Charles, the line item has been created kindly" at bounding box center [683, 198] width 960 height 57
click at [383, 175] on textarea "Hi Charles, the line item has been created kindly" at bounding box center [683, 198] width 960 height 57
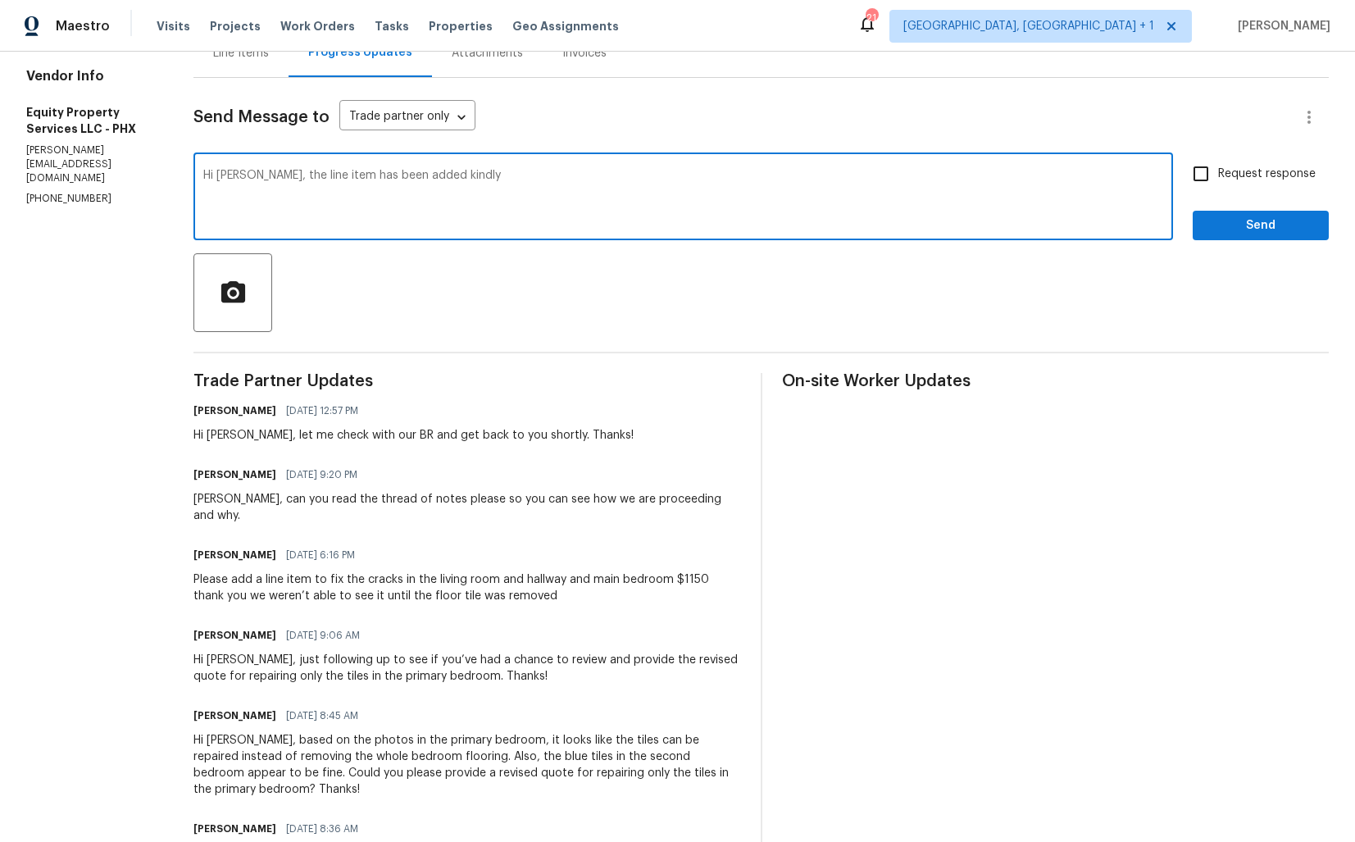
click at [362, 173] on textarea "Hi Charles, the line item has been added kindly" at bounding box center [683, 198] width 960 height 57
click at [499, 173] on textarea "Hi Charles, the line item has been a,dded kindly" at bounding box center [683, 198] width 960 height 57
click at [499, 173] on textarea "Hi Charles, the line item has been added kindly" at bounding box center [683, 198] width 960 height 57
click at [393, 174] on textarea "Hi Charles, the line item has been added kindly" at bounding box center [683, 198] width 960 height 57
click at [460, 178] on textarea "Hi Charles, the line item has been added, kindly" at bounding box center [683, 198] width 960 height 57
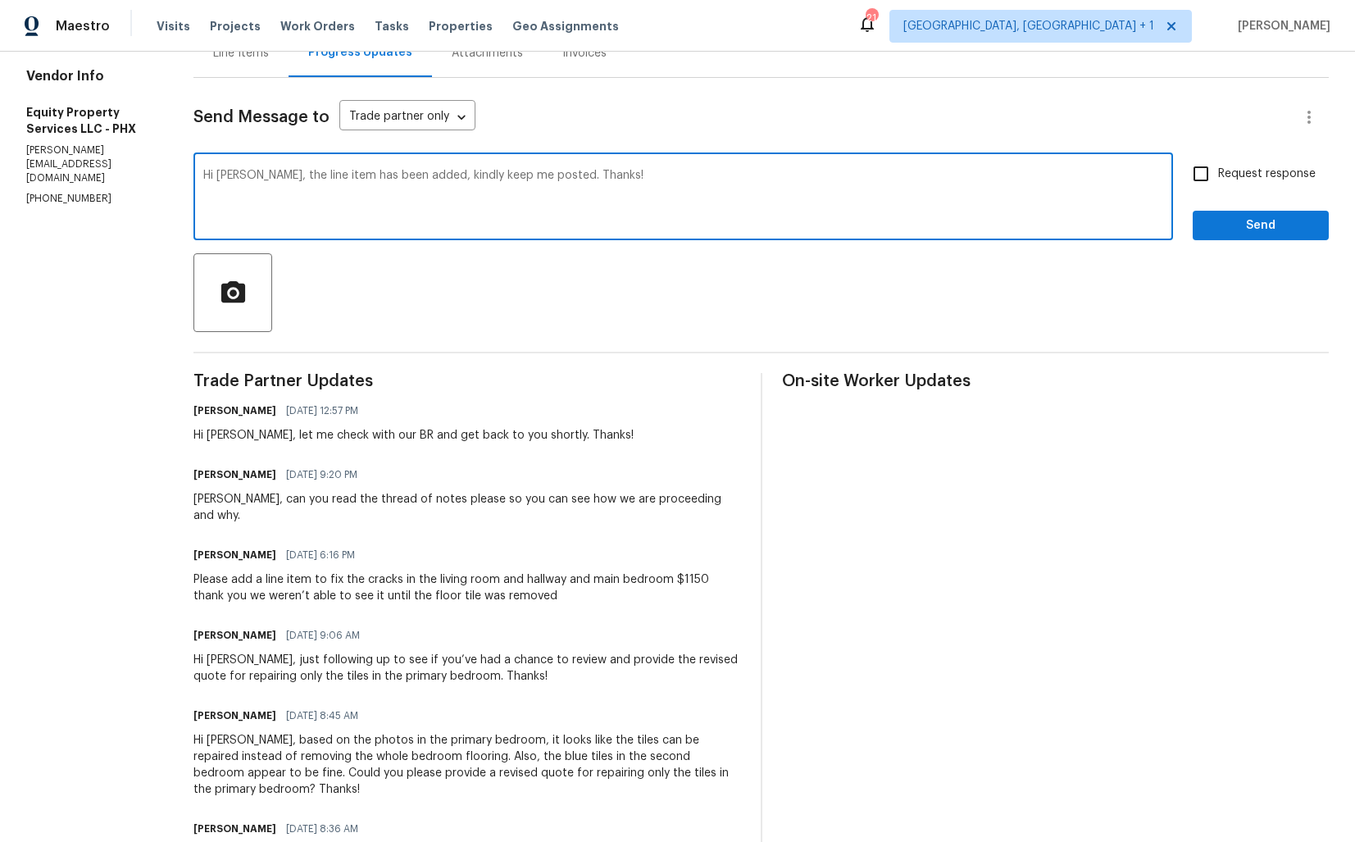
type textarea "Hi Charles, the line item has been added, kindly keep me posted. Thanks!"
click at [1209, 173] on input "Request response" at bounding box center [1201, 174] width 34 height 34
checkbox input "true"
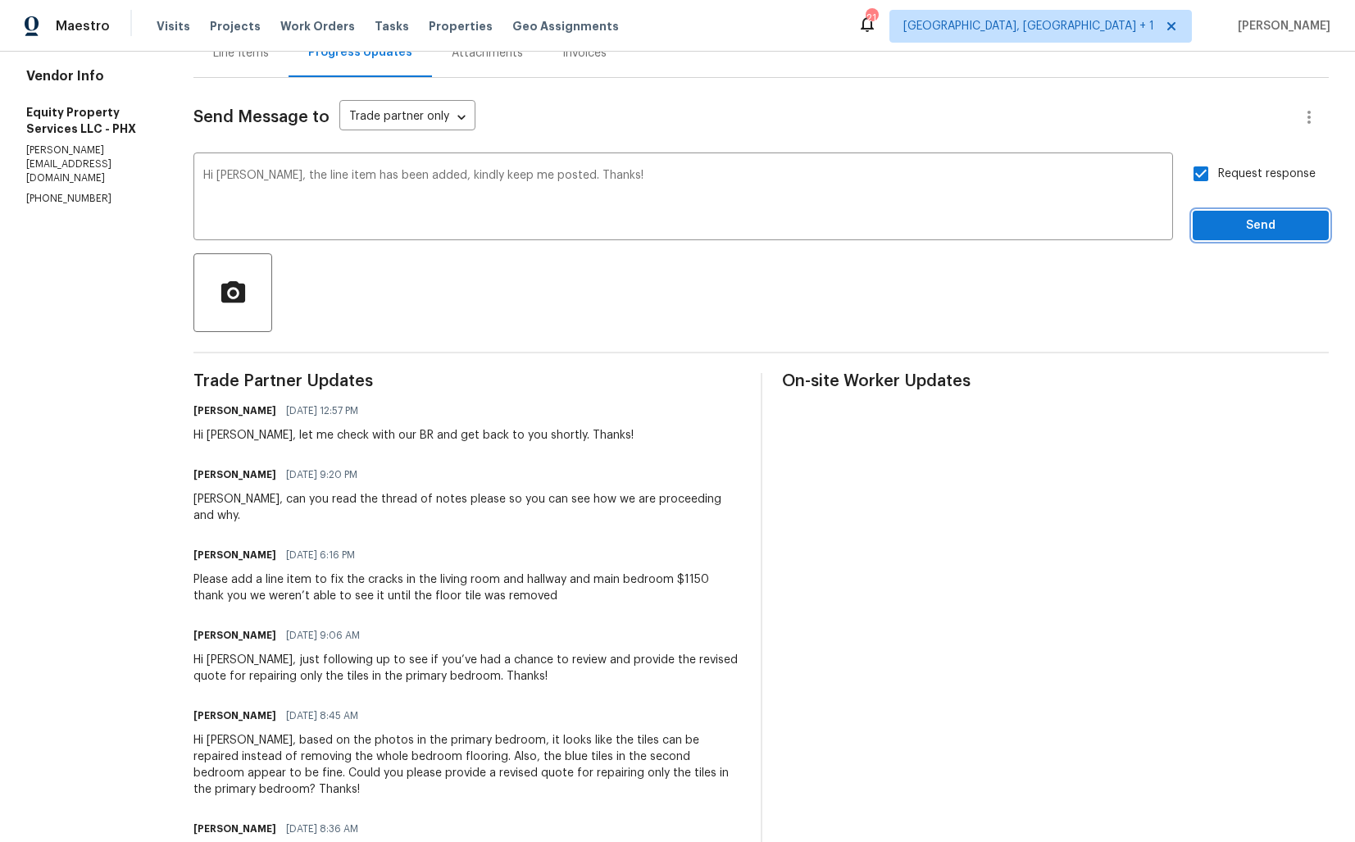
click at [1233, 222] on span "Send" at bounding box center [1261, 226] width 110 height 20
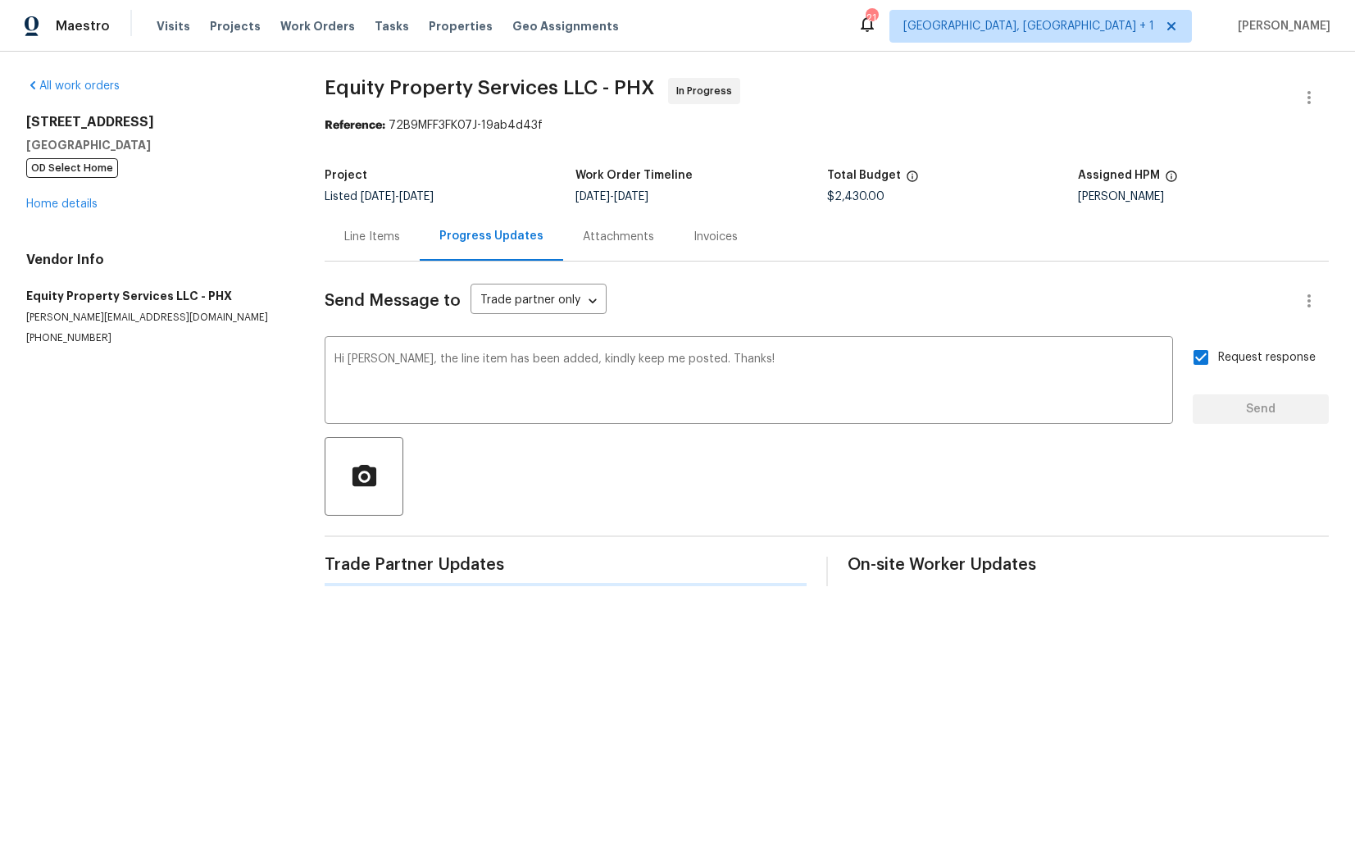
scroll to position [0, 0]
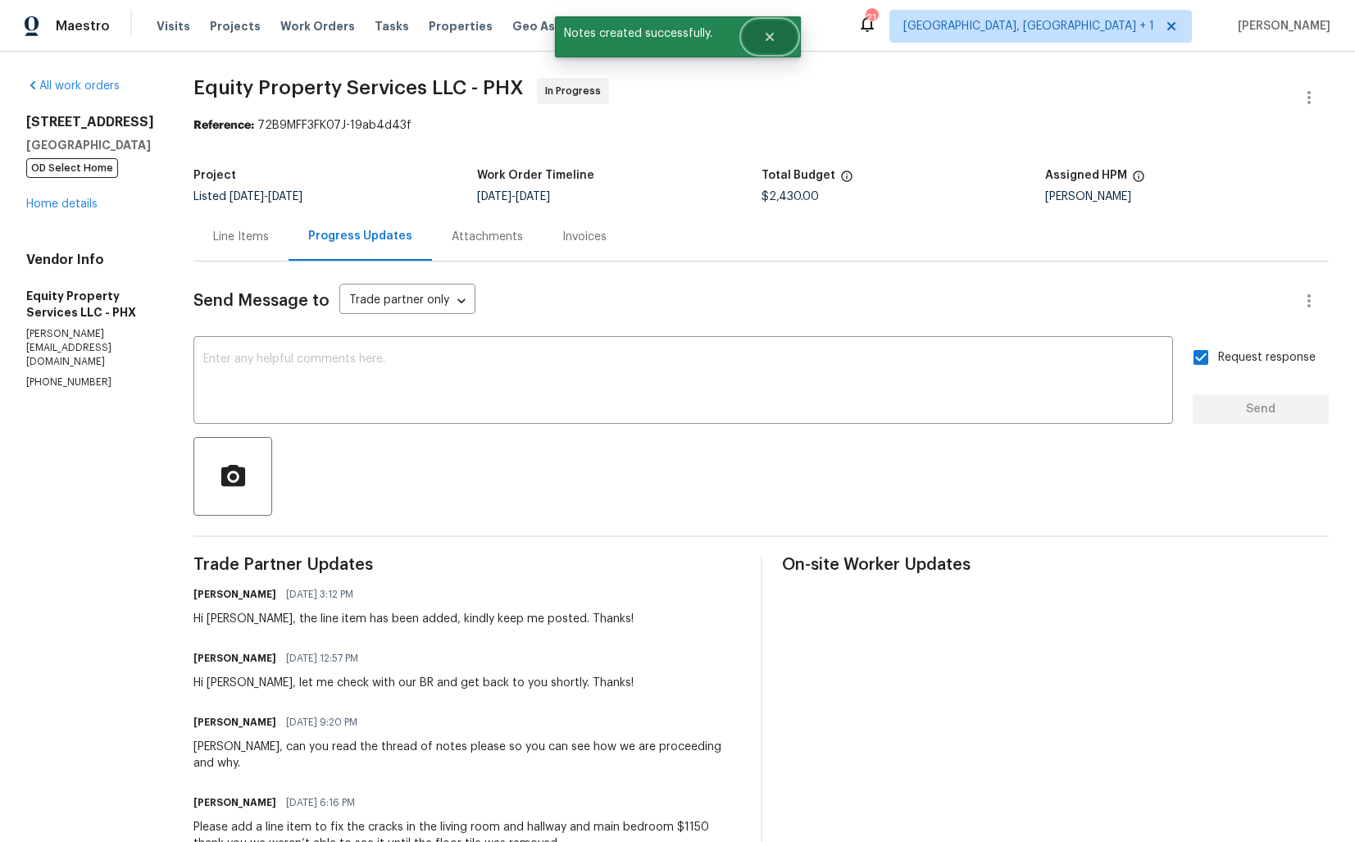
click at [780, 34] on button "Close" at bounding box center [770, 36] width 54 height 33
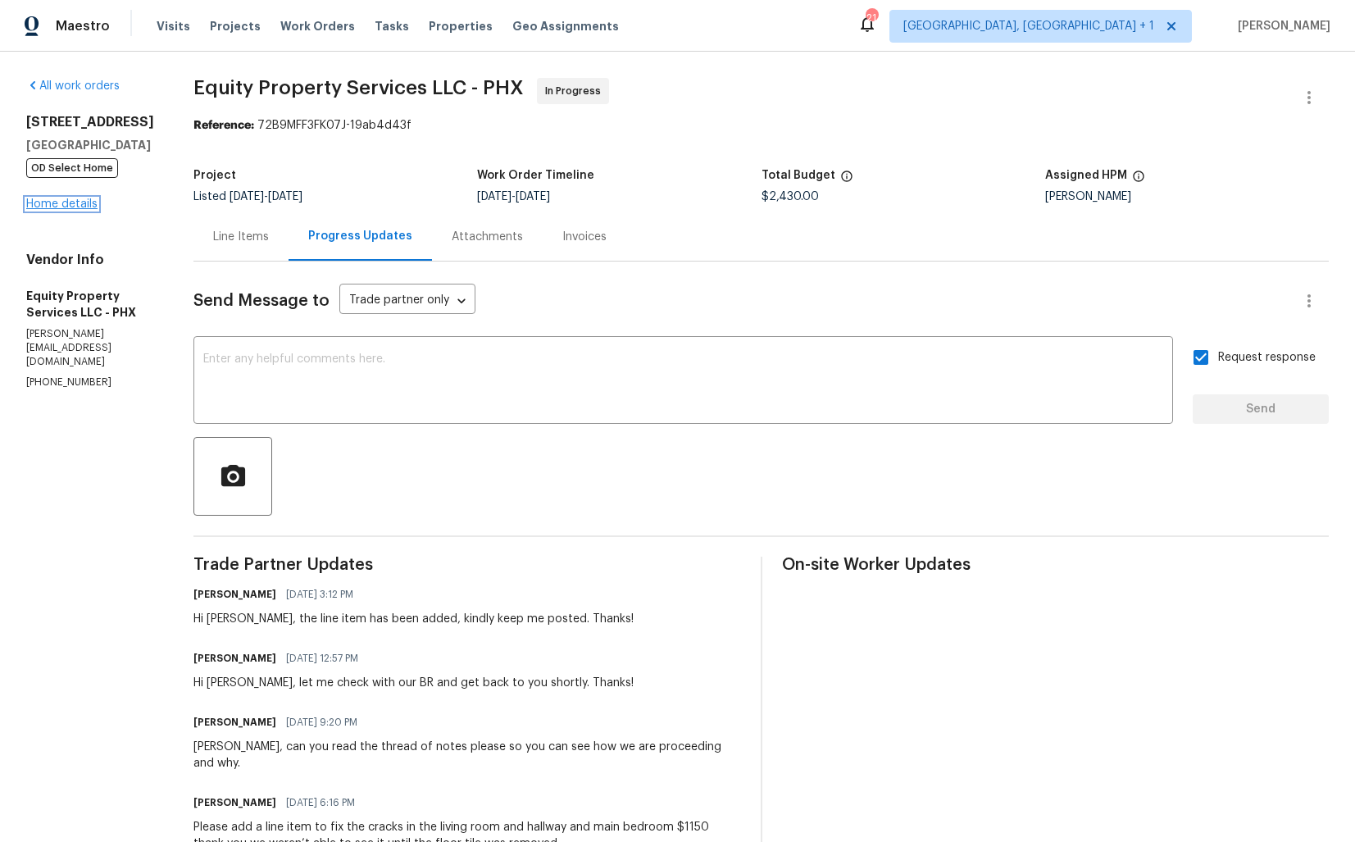
click at [48, 210] on link "Home details" at bounding box center [61, 203] width 71 height 11
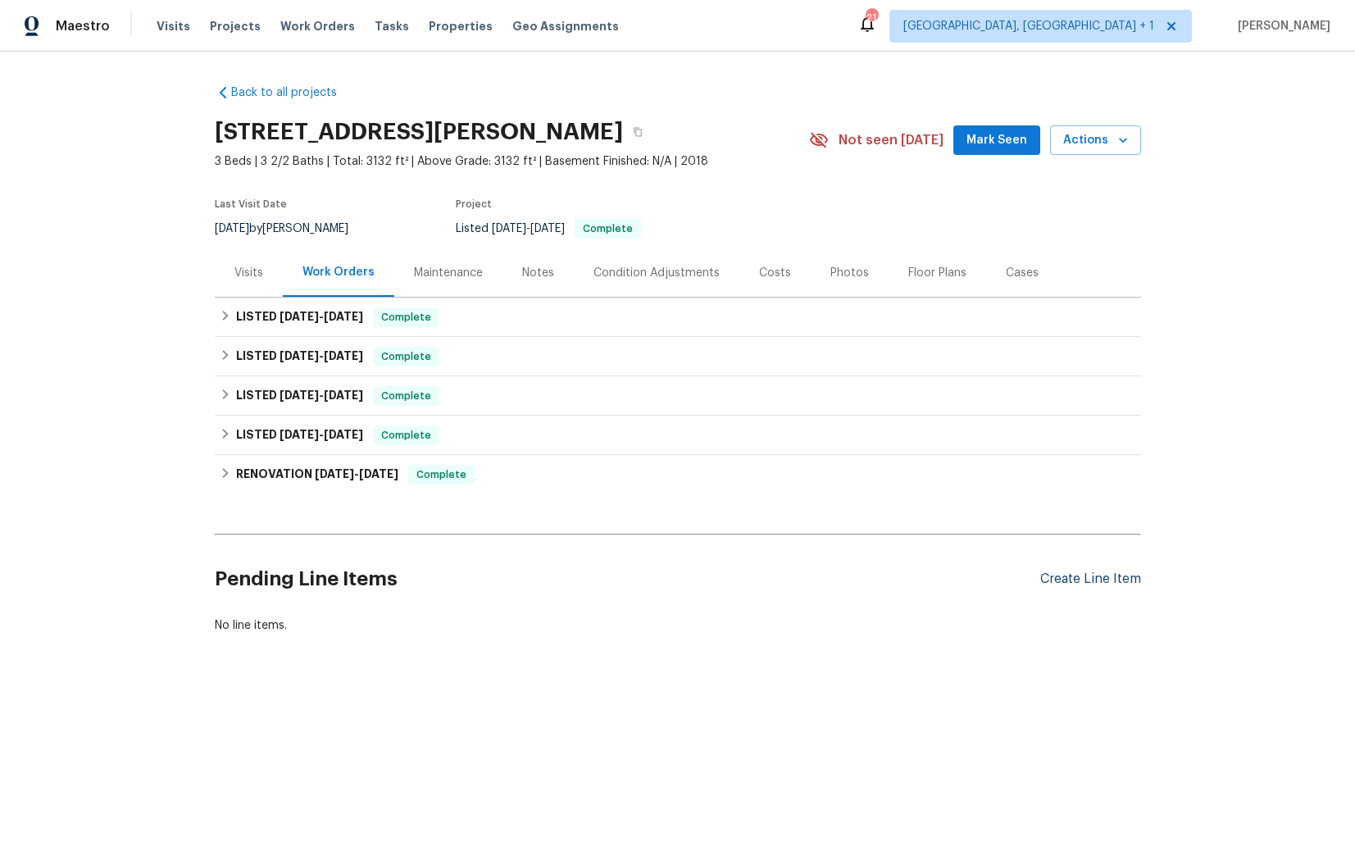
click at [1082, 581] on div "Create Line Item" at bounding box center [1091, 580] width 101 height 16
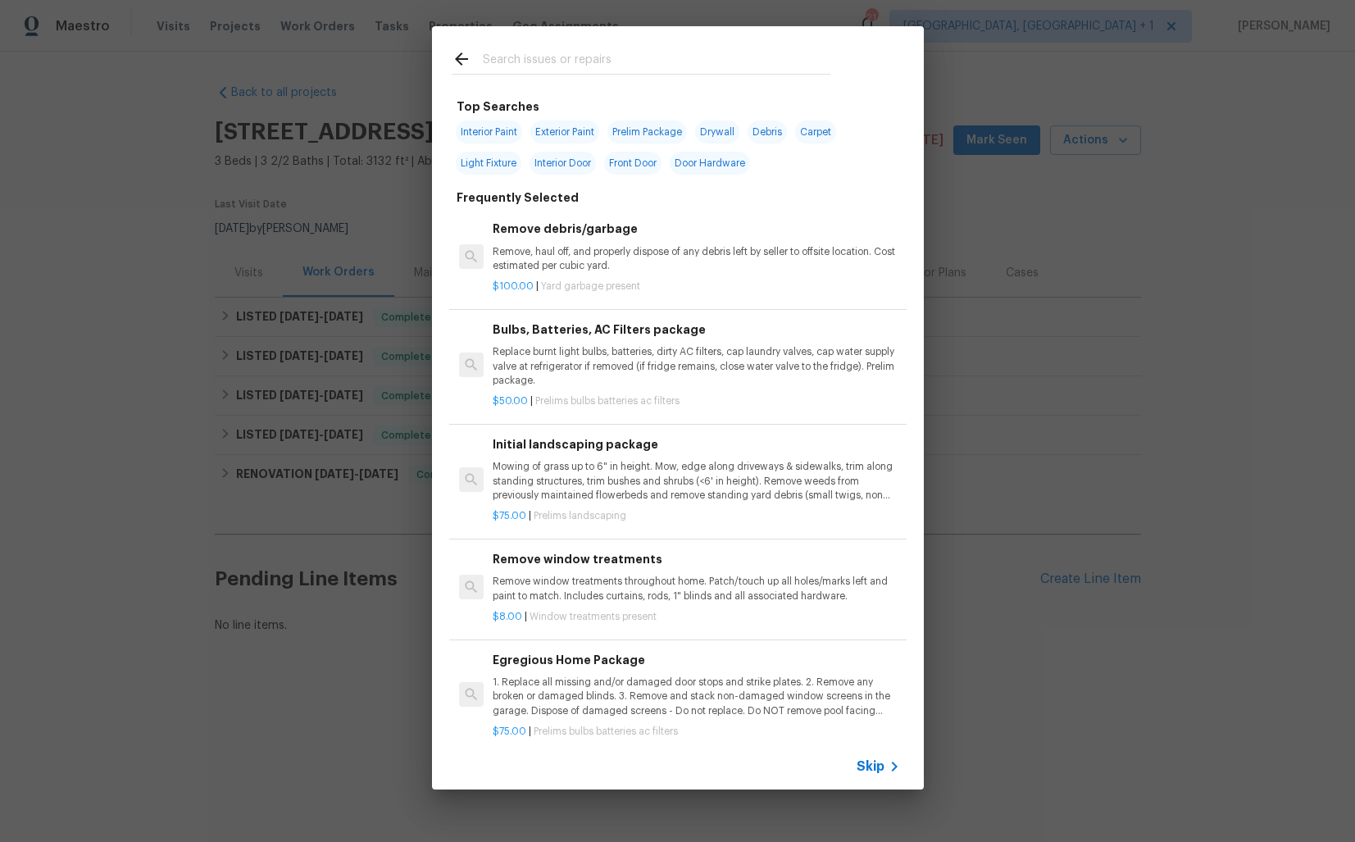
click at [565, 50] on input "text" at bounding box center [657, 61] width 348 height 25
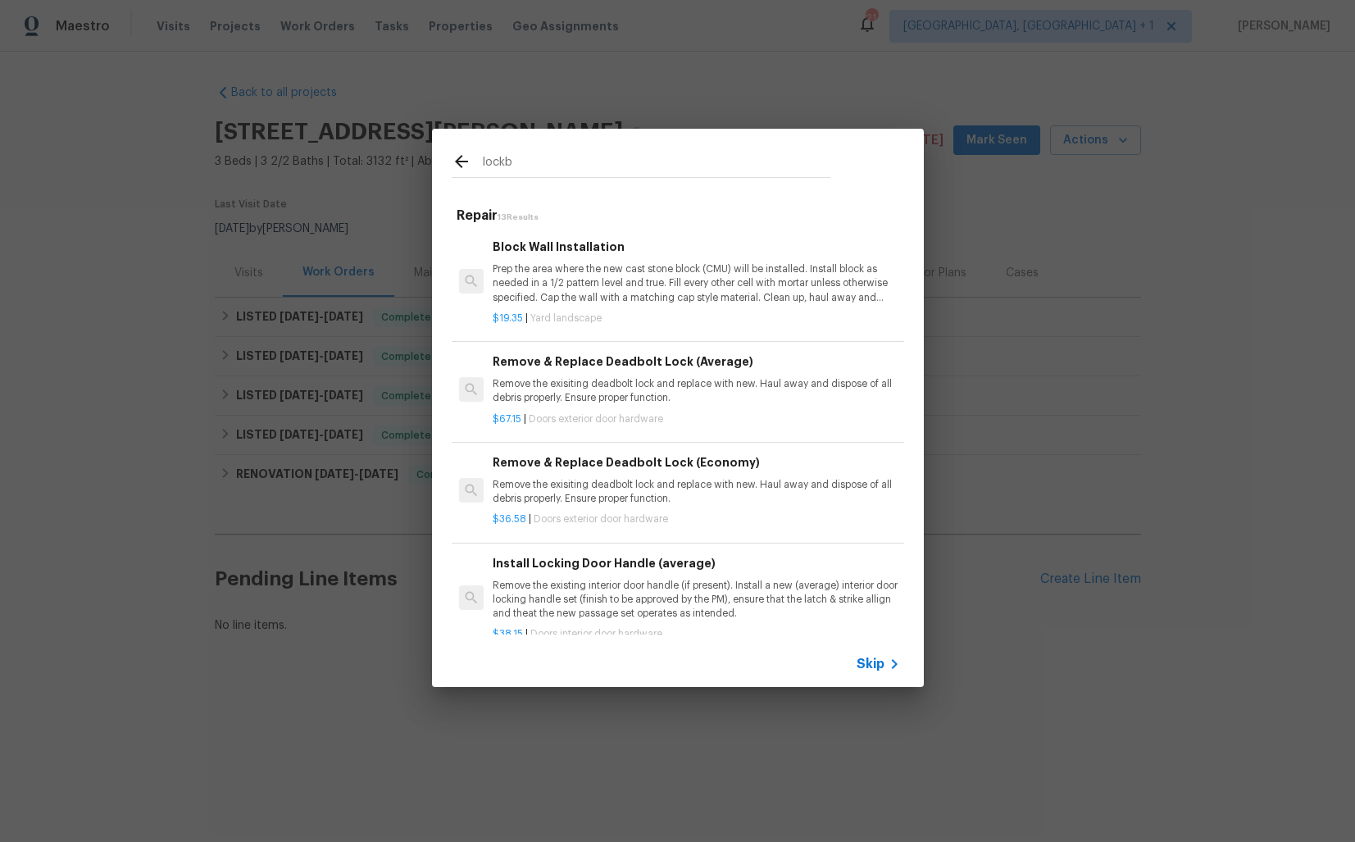
type input "lock"
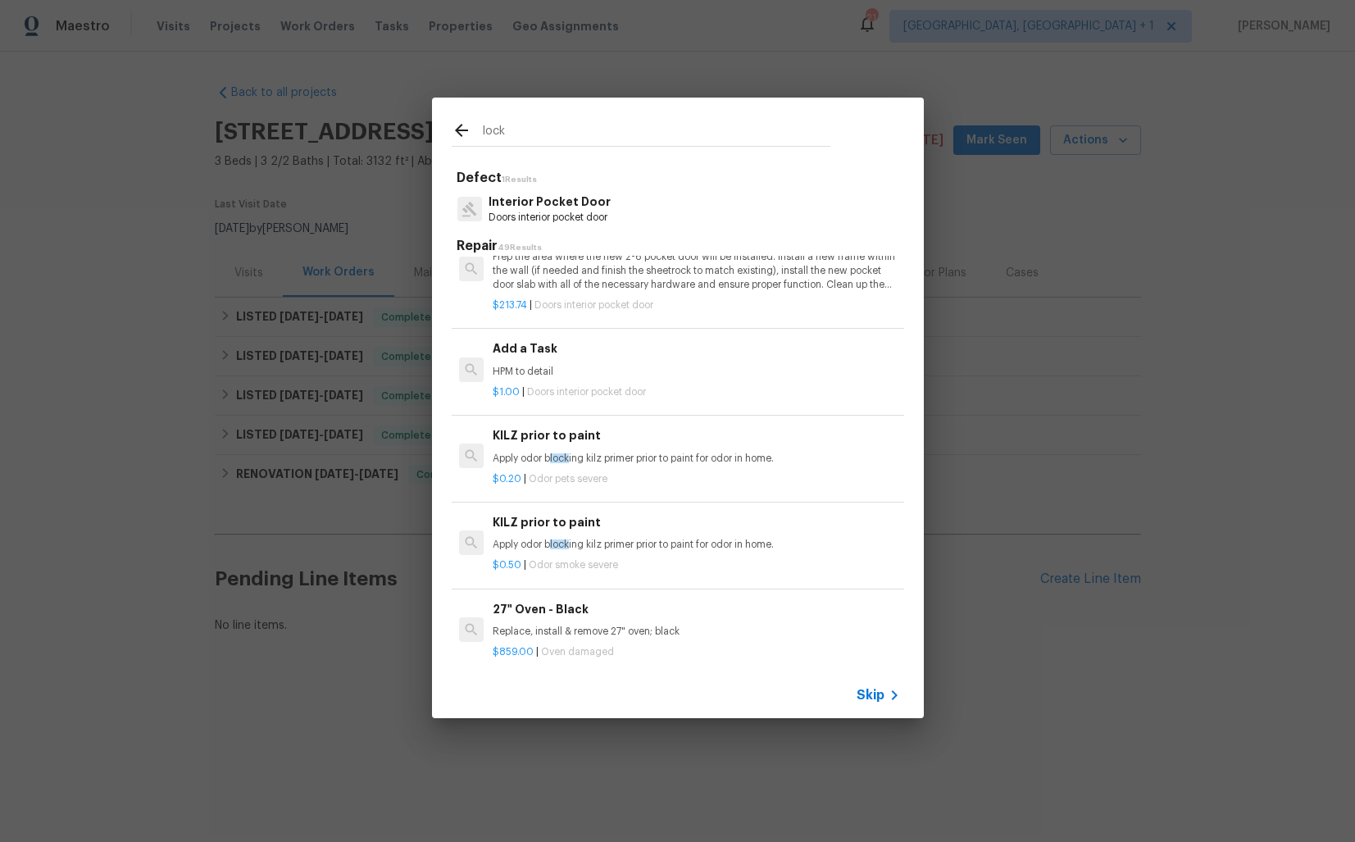
scroll to position [918, 0]
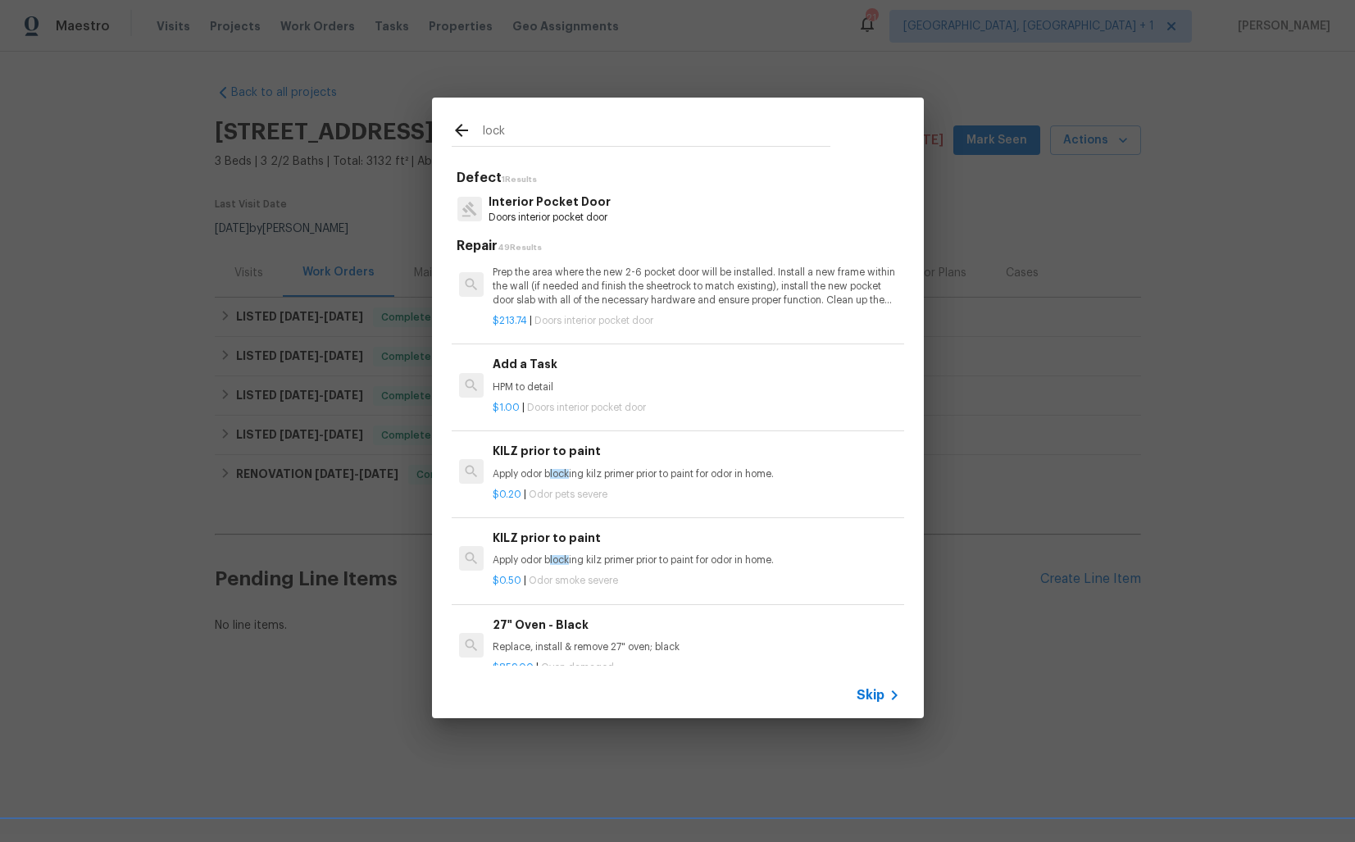
click at [577, 370] on h6 "Add a Task" at bounding box center [696, 364] width 407 height 18
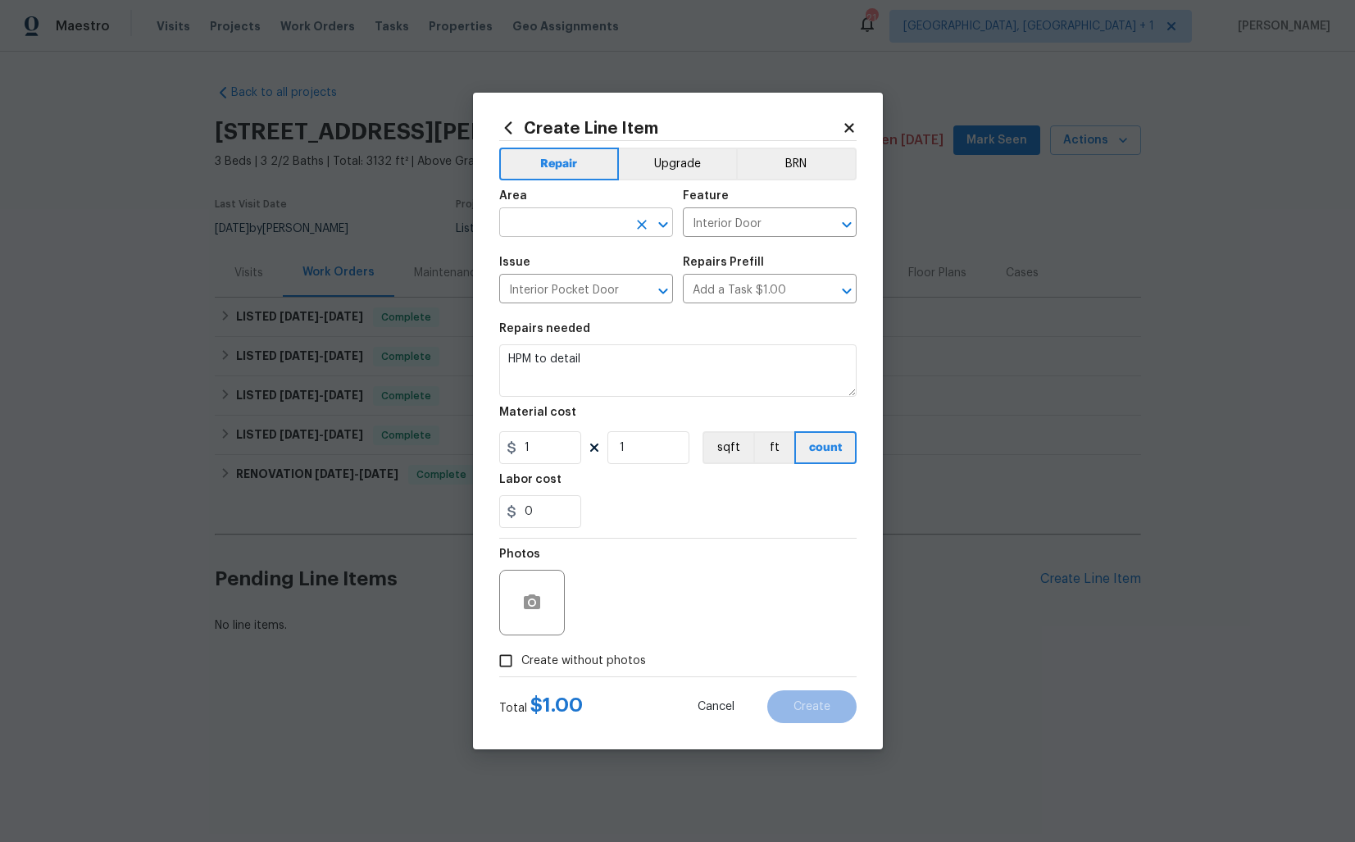
click at [548, 221] on input "text" at bounding box center [563, 224] width 128 height 25
click at [553, 264] on li "Lockbox" at bounding box center [586, 260] width 174 height 27
type input "Lockbox"
click at [767, 225] on input "Interior Door" at bounding box center [747, 224] width 128 height 25
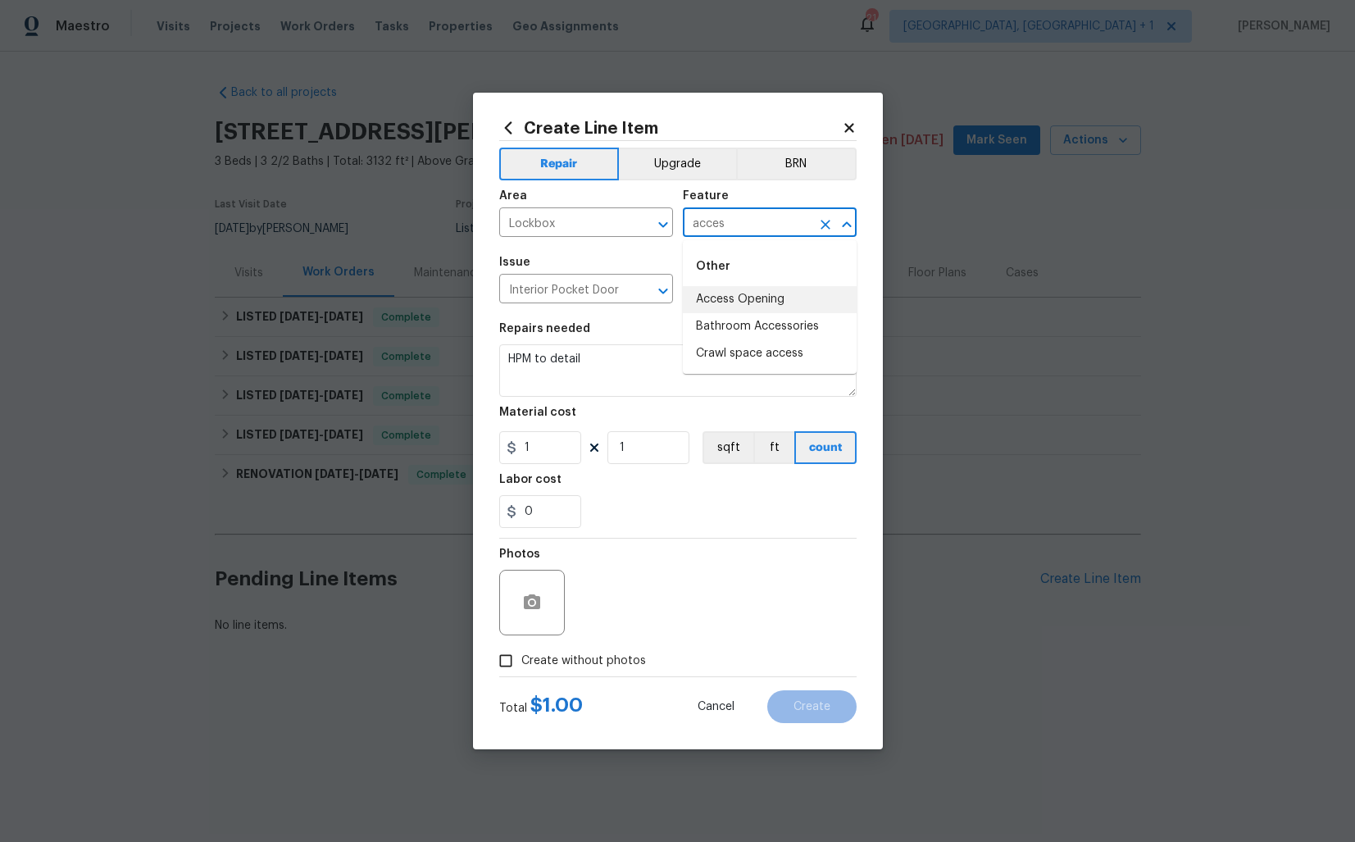
click at [731, 294] on li "Access Opening" at bounding box center [770, 299] width 174 height 27
type input "Access Opening"
click at [572, 290] on input "Interior Pocket Door" at bounding box center [563, 290] width 128 height 25
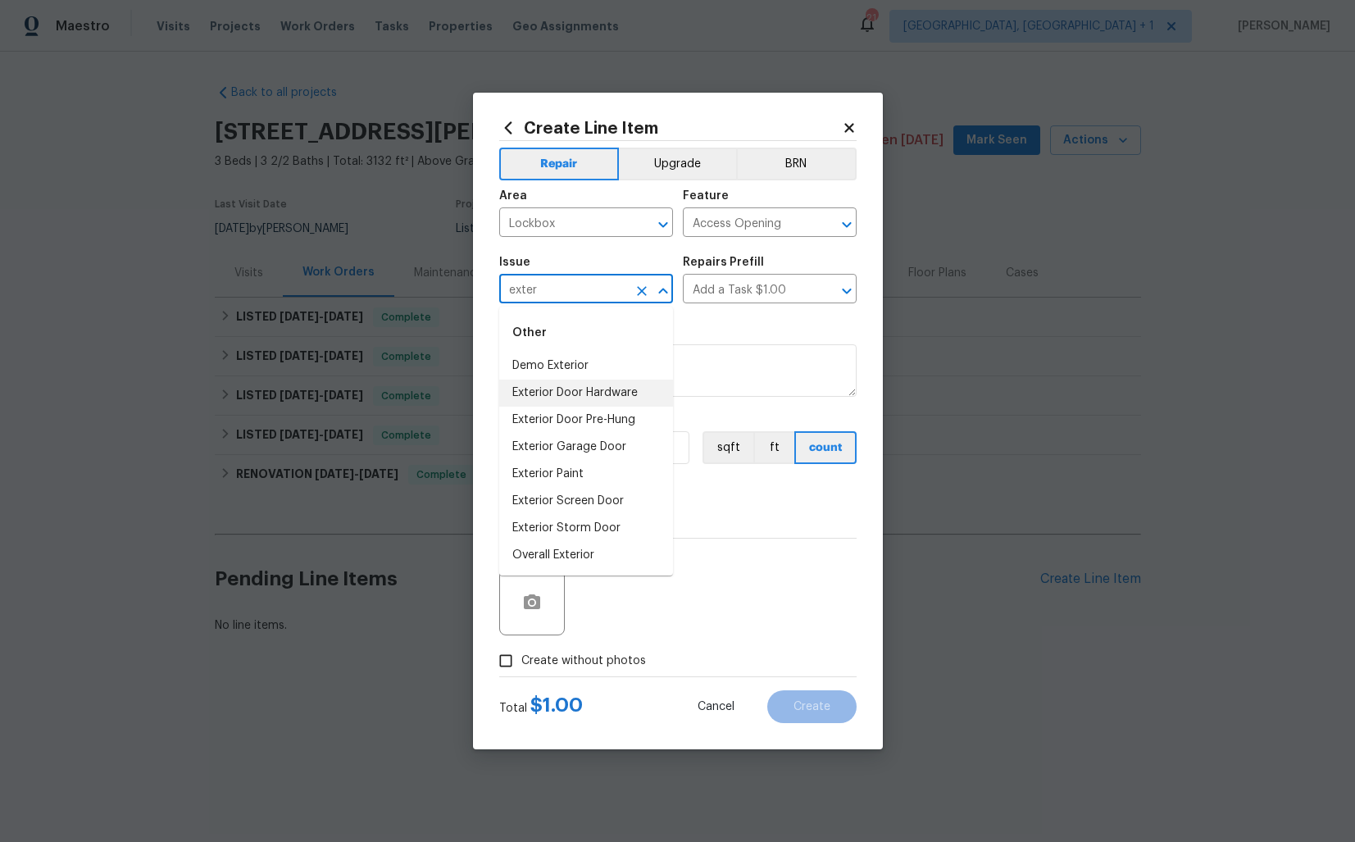
click at [558, 391] on li "Exterior Door Hardware" at bounding box center [586, 393] width 174 height 27
type input "Exterior Door Hardware"
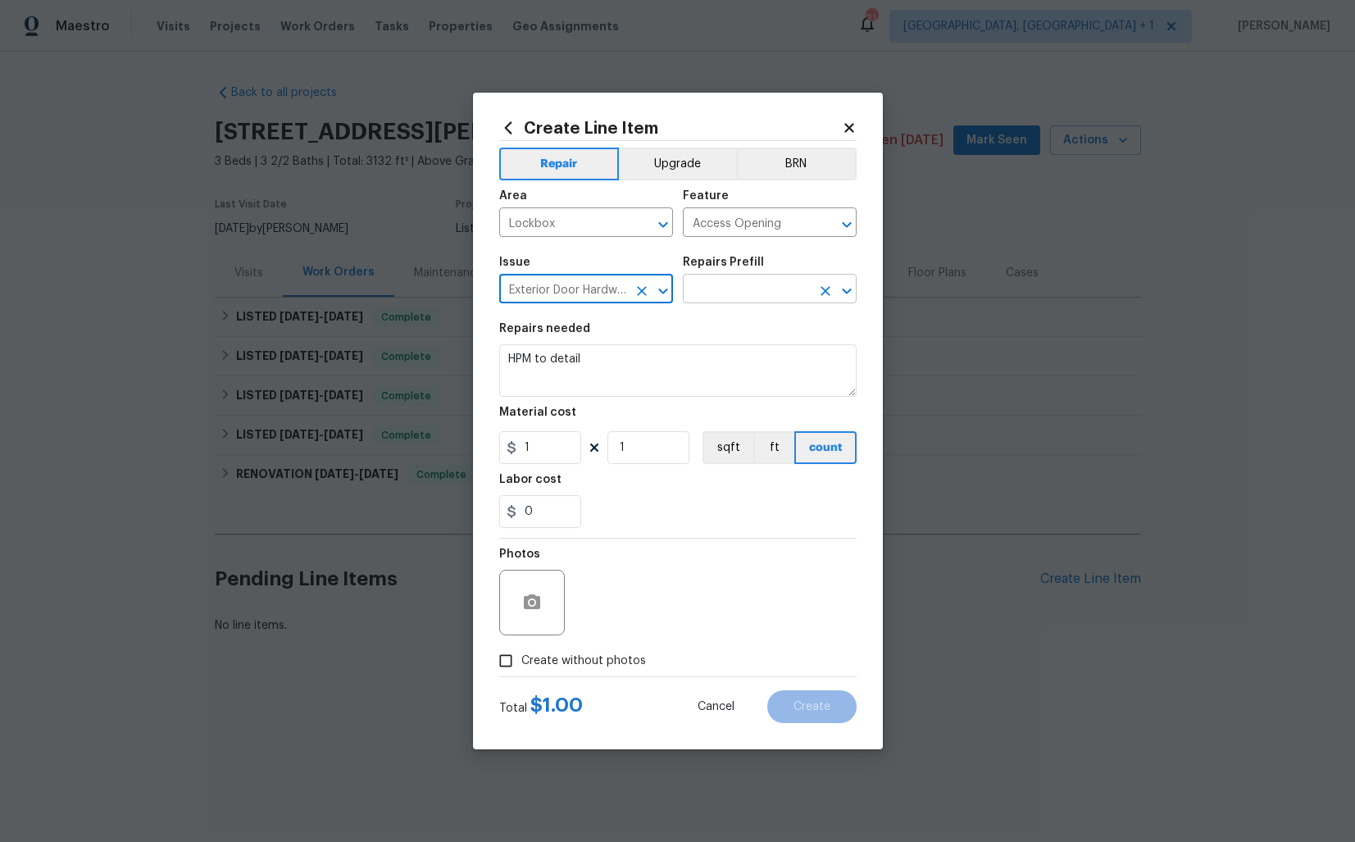
type input "Exterior Door Hardware"
click at [747, 291] on input "text" at bounding box center [747, 290] width 128 height 25
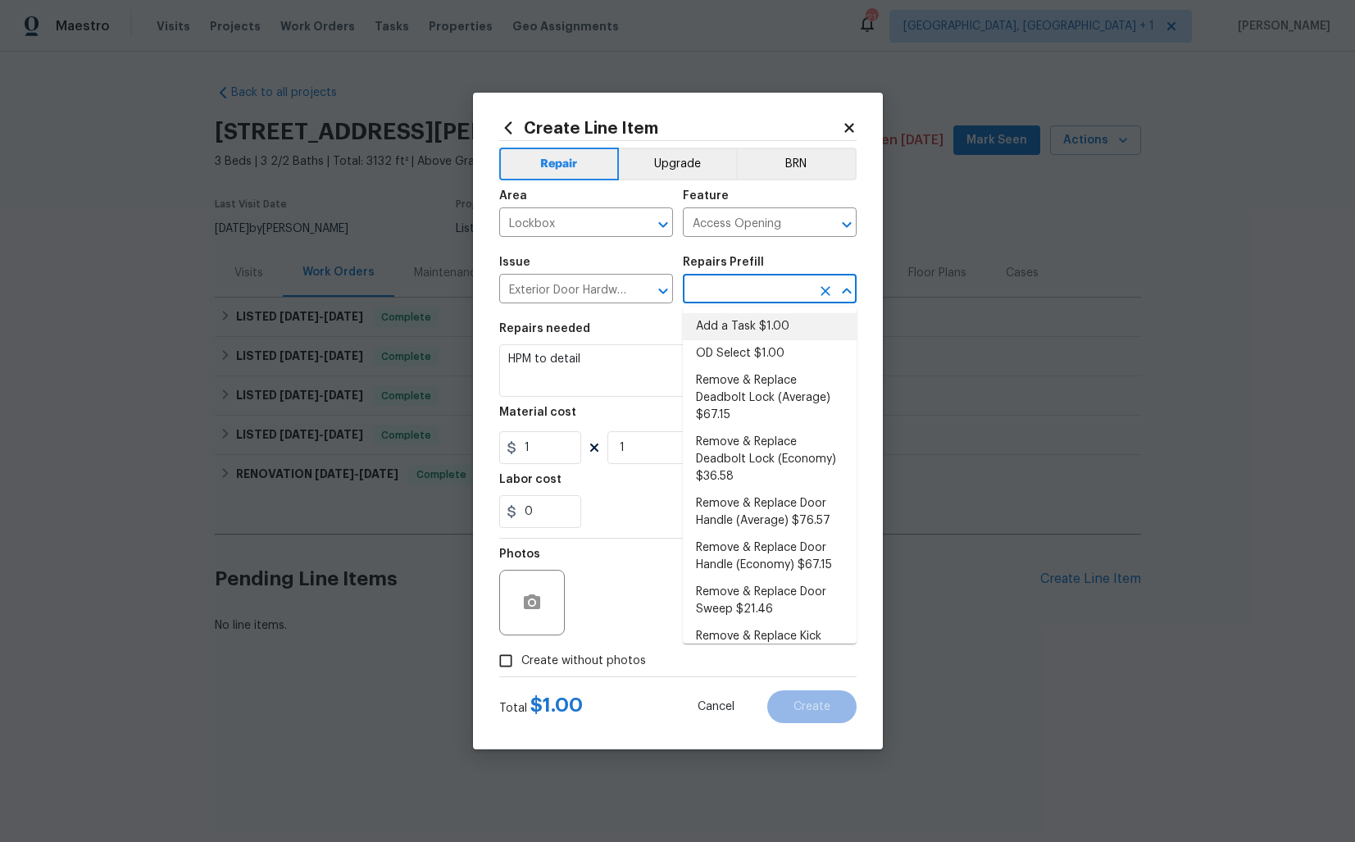
click at [727, 335] on li "Add a Task $1.00" at bounding box center [770, 326] width 174 height 27
type input "Interior Door"
type input "Add a Task $1.00"
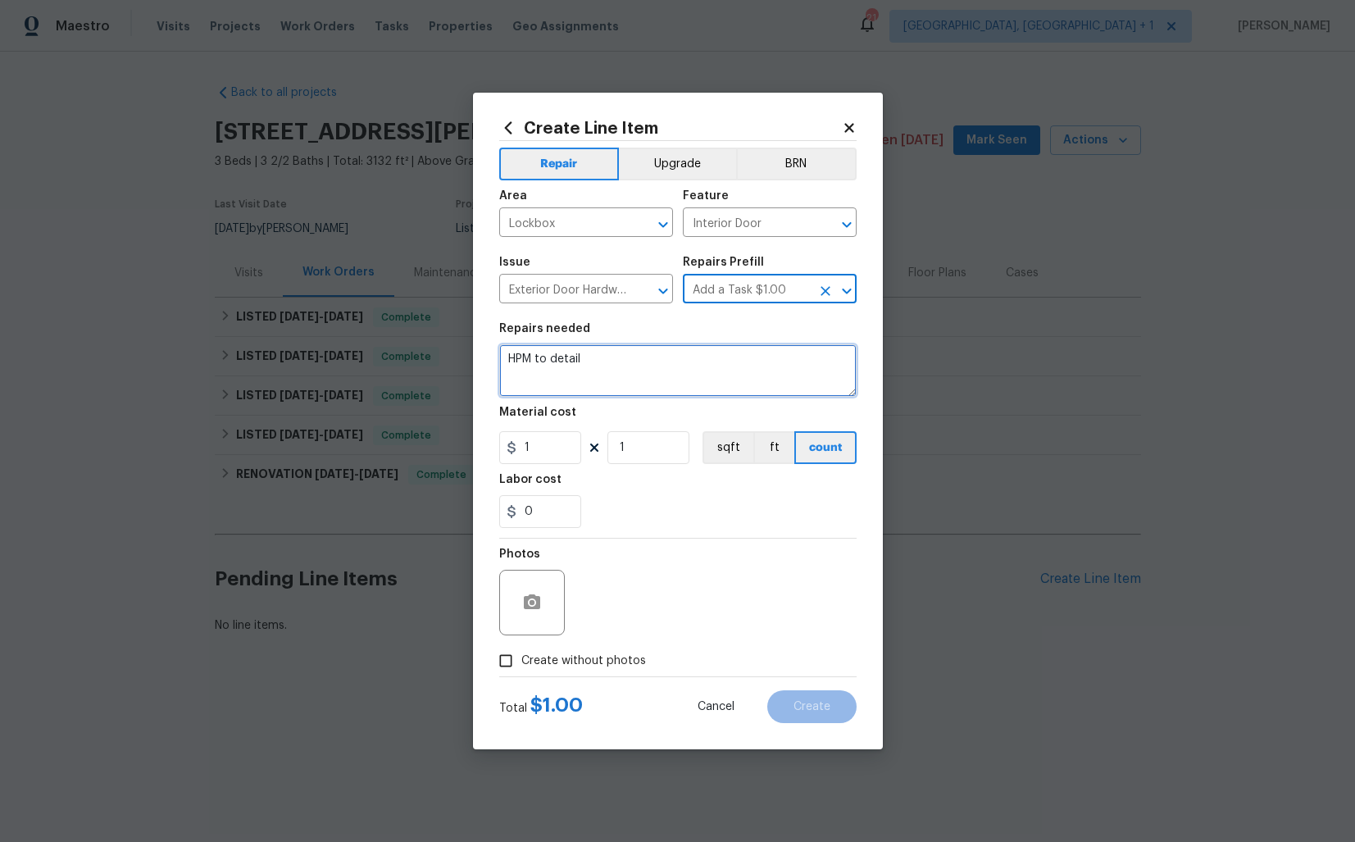
click at [622, 375] on textarea "HPM to detail" at bounding box center [678, 370] width 358 height 52
paste textarea "Feedback received that the lockbox is not opening. Please inspect and repair th…"
type textarea "Feedback received that the lockbox is not opening. Please inspect and repair th…"
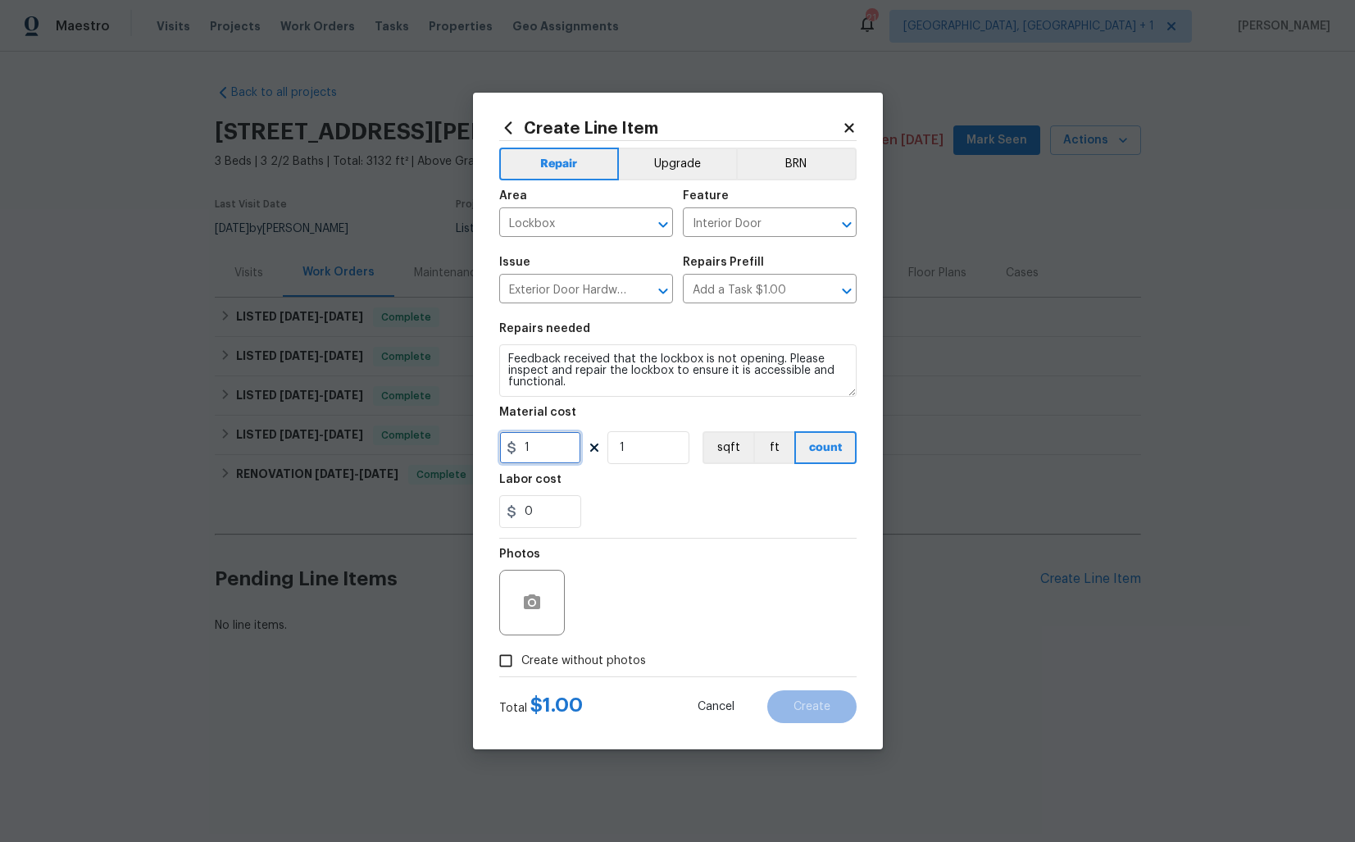
click at [544, 444] on input "1" at bounding box center [540, 447] width 82 height 33
type input "75"
click at [524, 585] on button "button" at bounding box center [531, 602] width 39 height 39
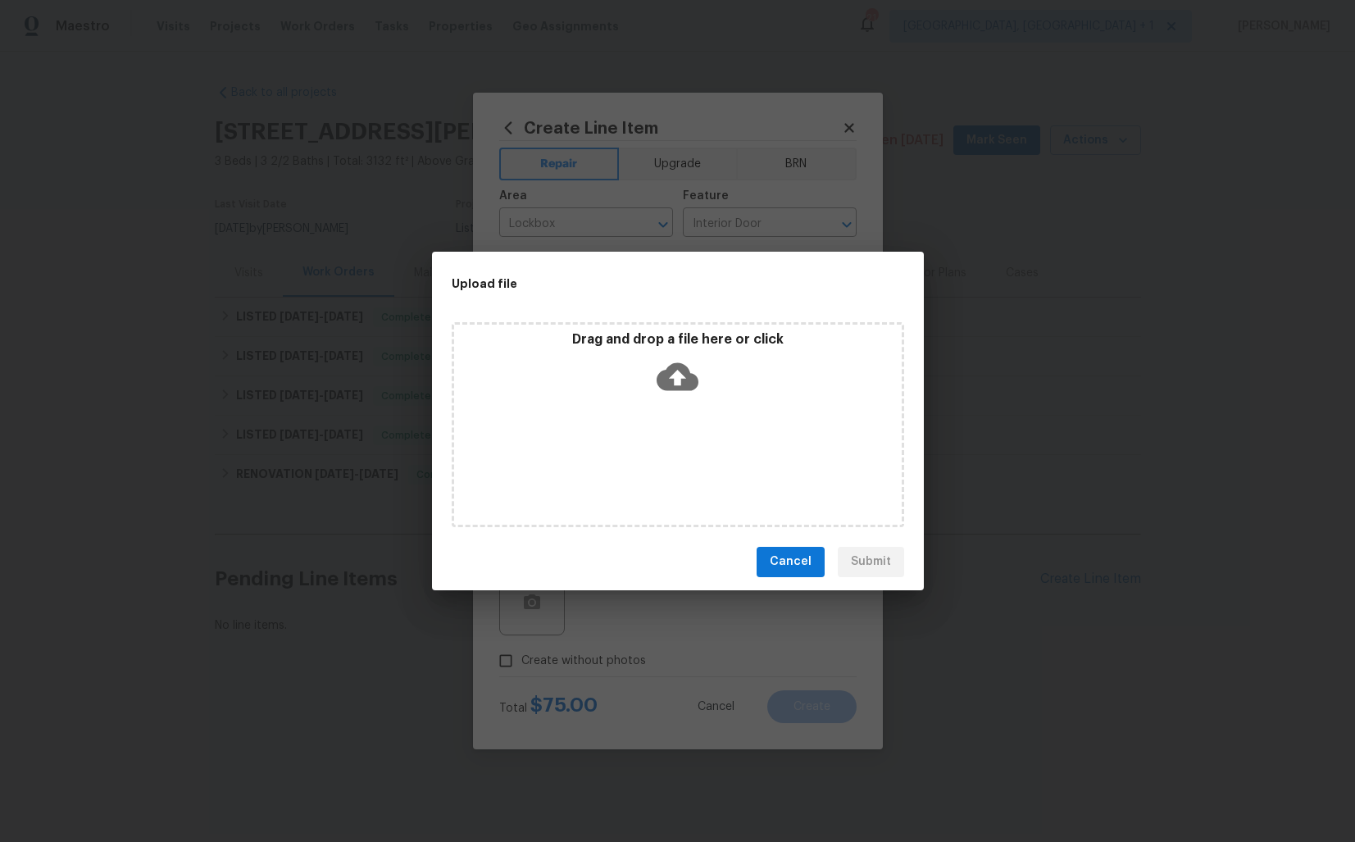
click at [682, 381] on icon at bounding box center [678, 376] width 42 height 28
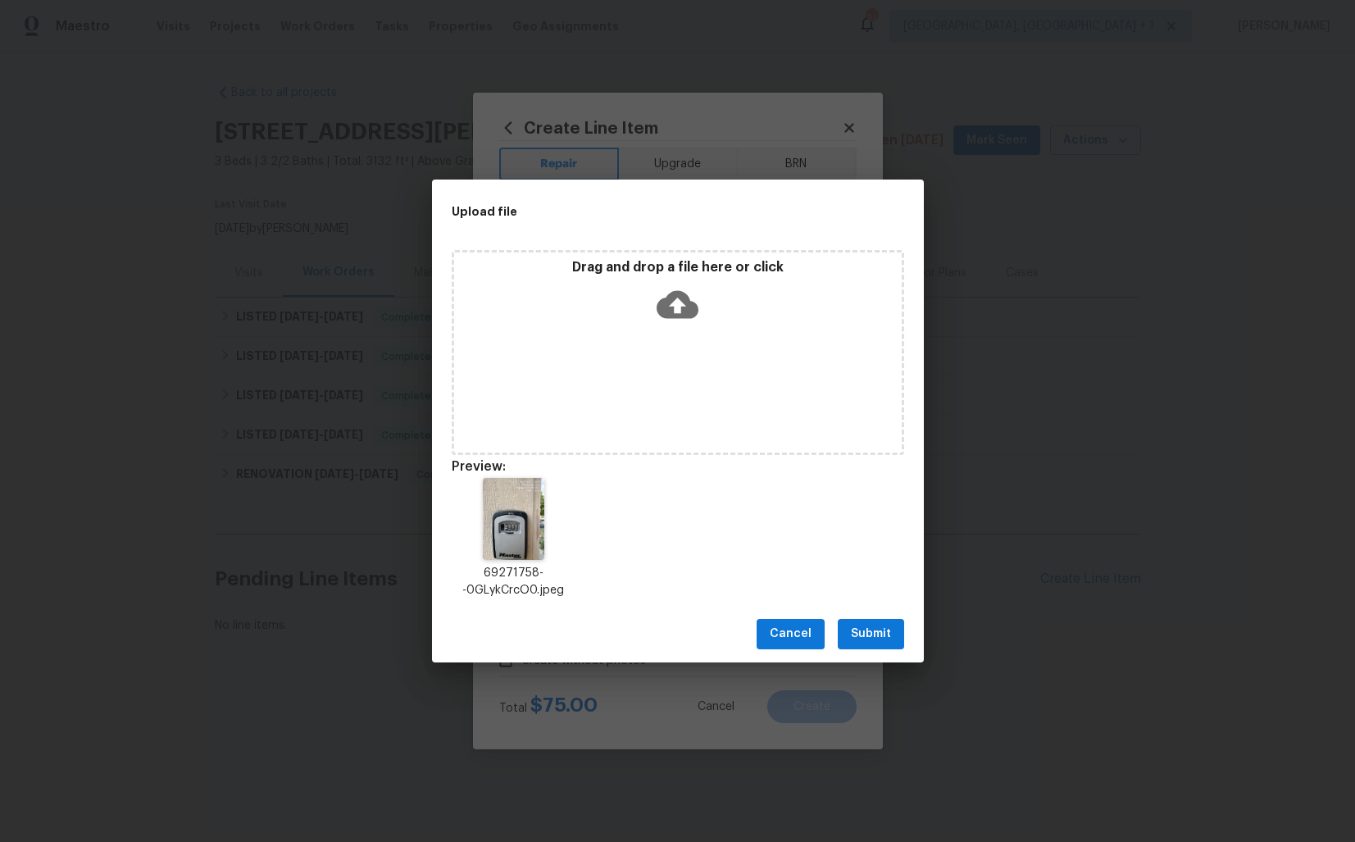
click at [877, 635] on span "Submit" at bounding box center [871, 634] width 40 height 20
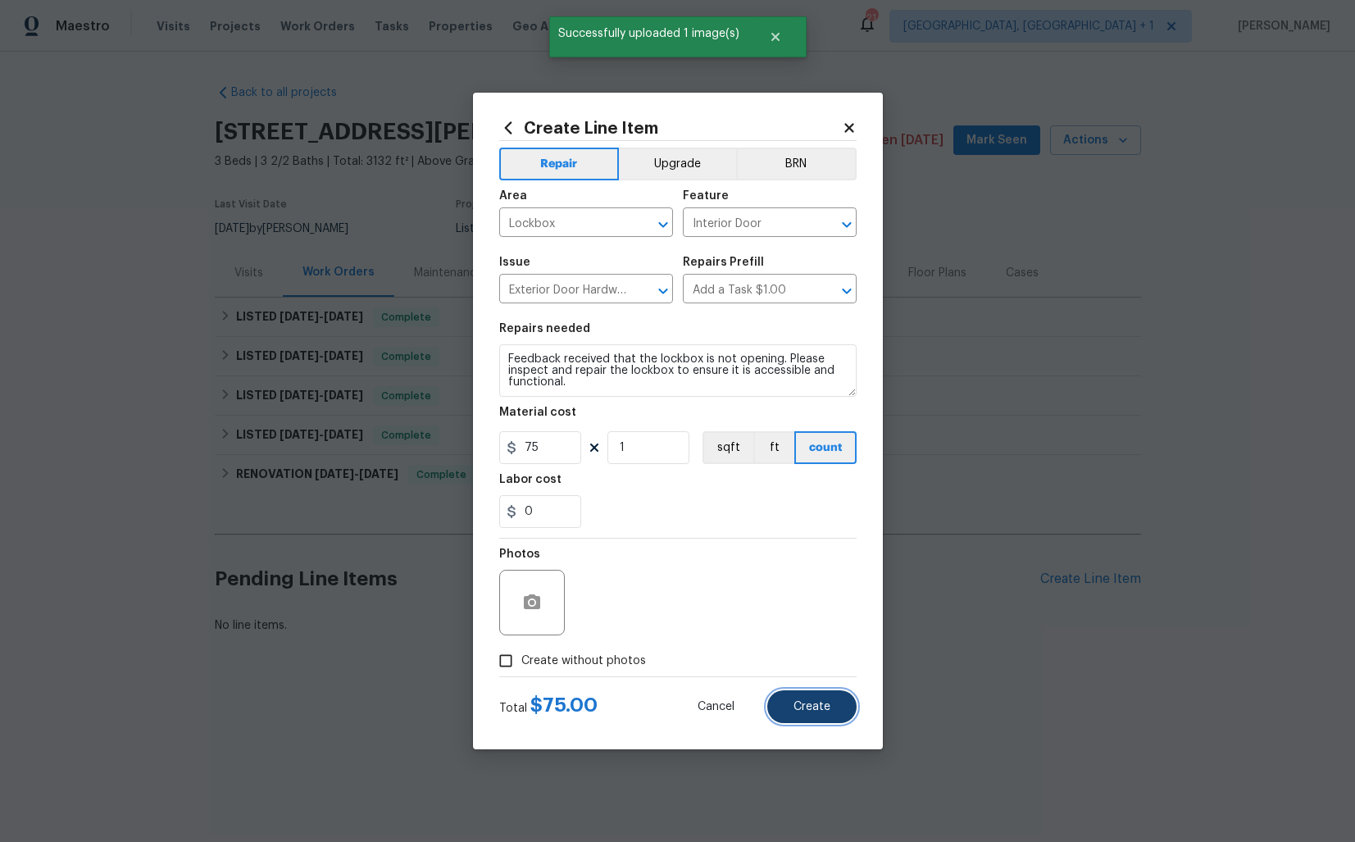
click at [793, 708] on button "Create" at bounding box center [811, 706] width 89 height 33
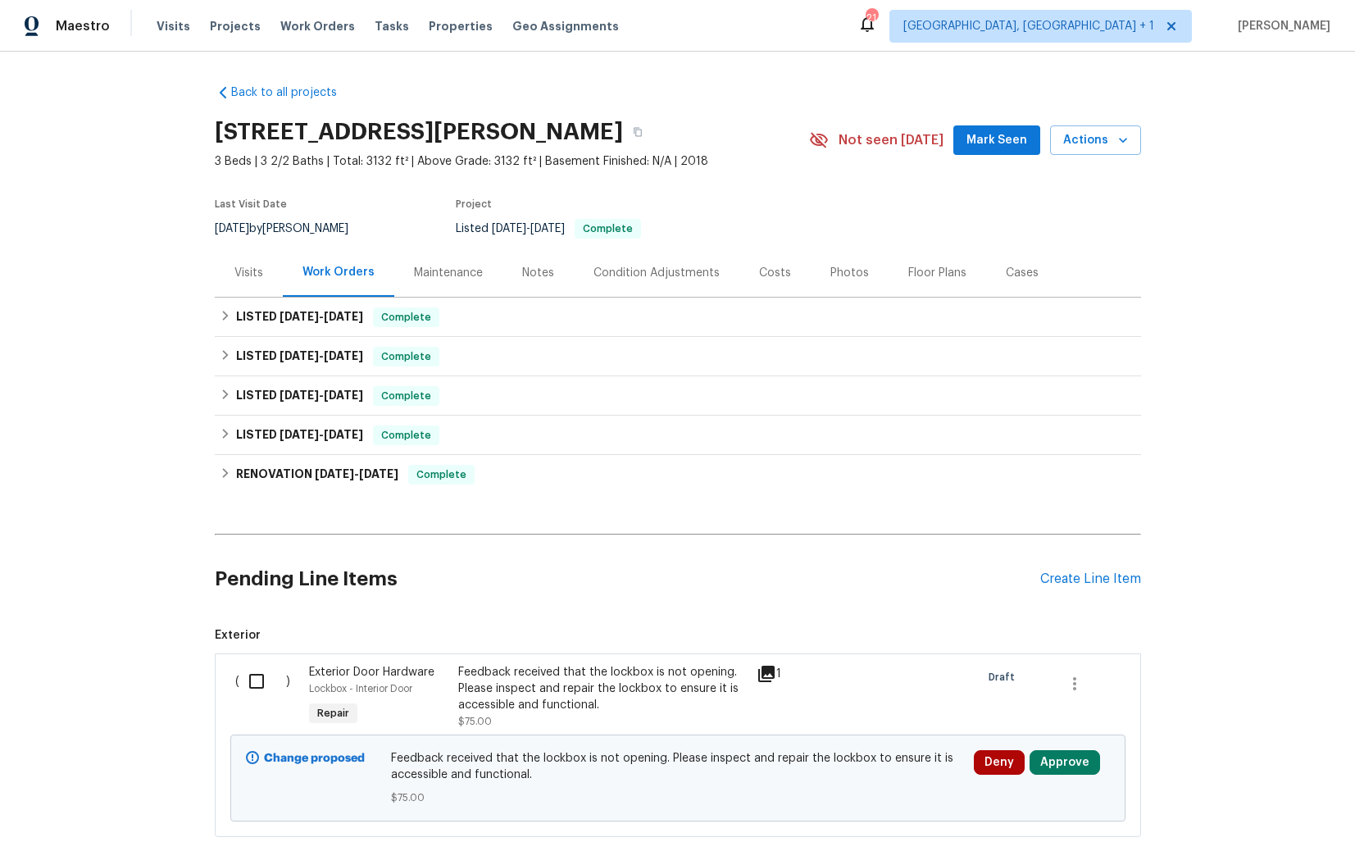
click at [253, 679] on input "checkbox" at bounding box center [262, 681] width 47 height 34
checkbox input "true"
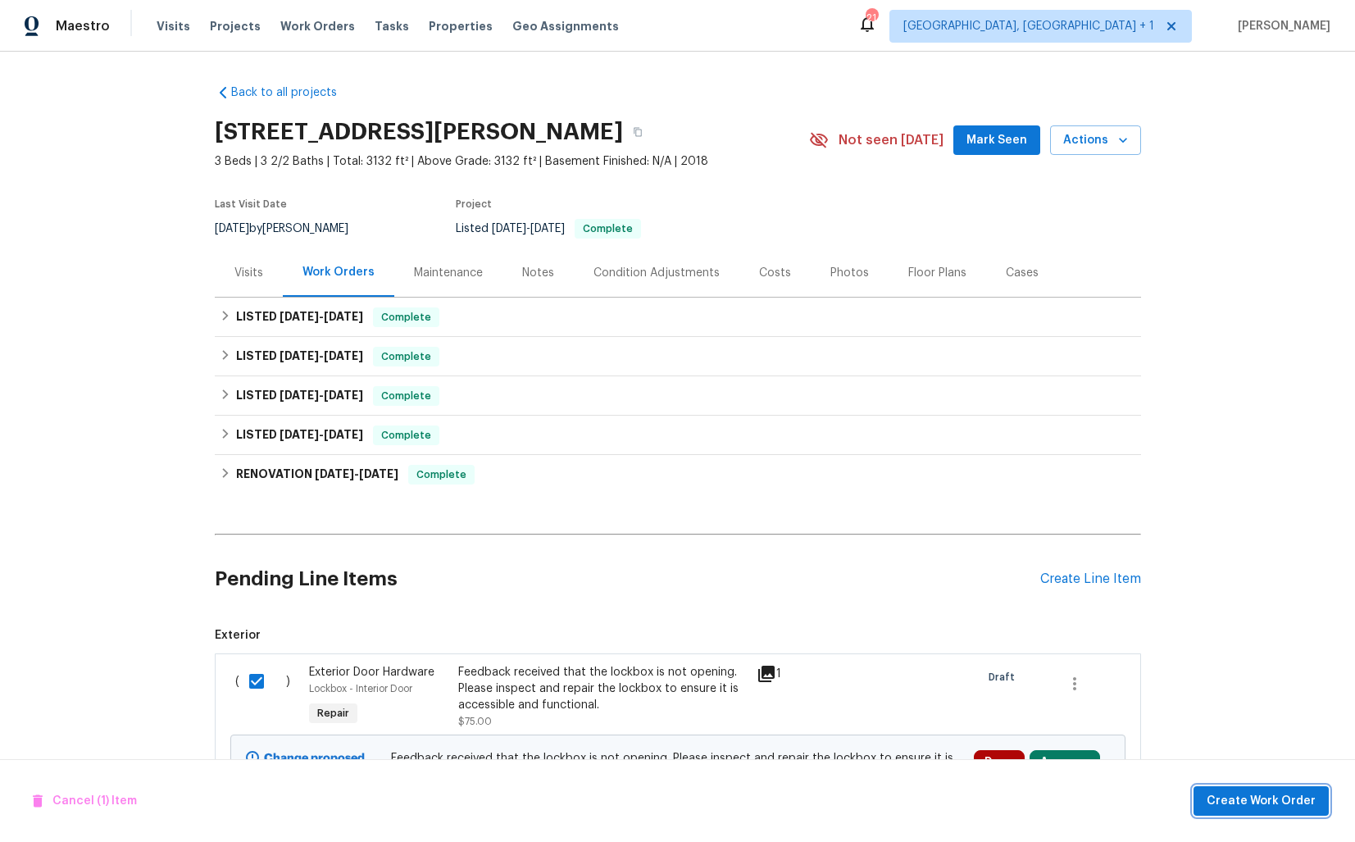
click at [1266, 808] on span "Create Work Order" at bounding box center [1261, 801] width 109 height 20
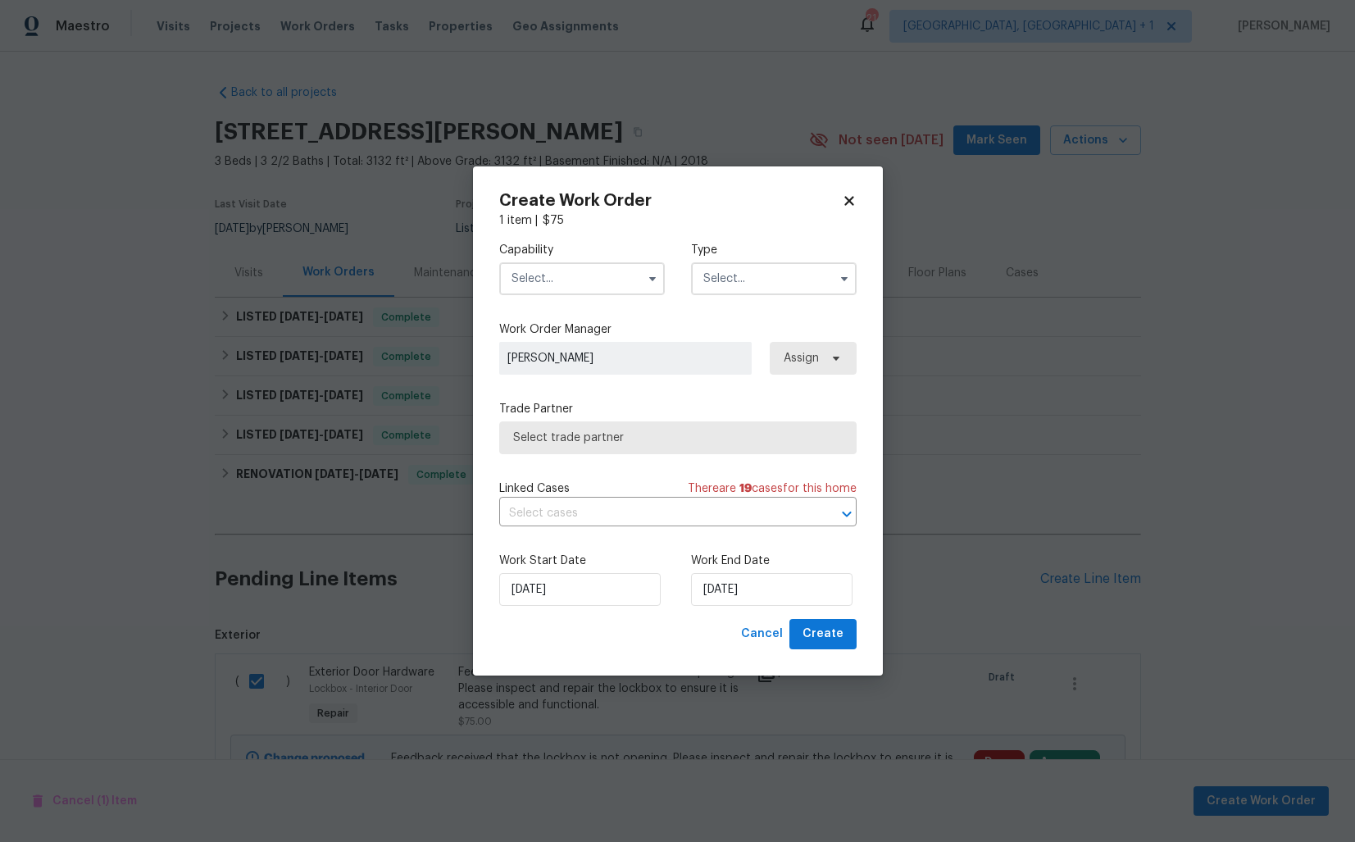
click at [594, 277] on input "text" at bounding box center [582, 278] width 166 height 33
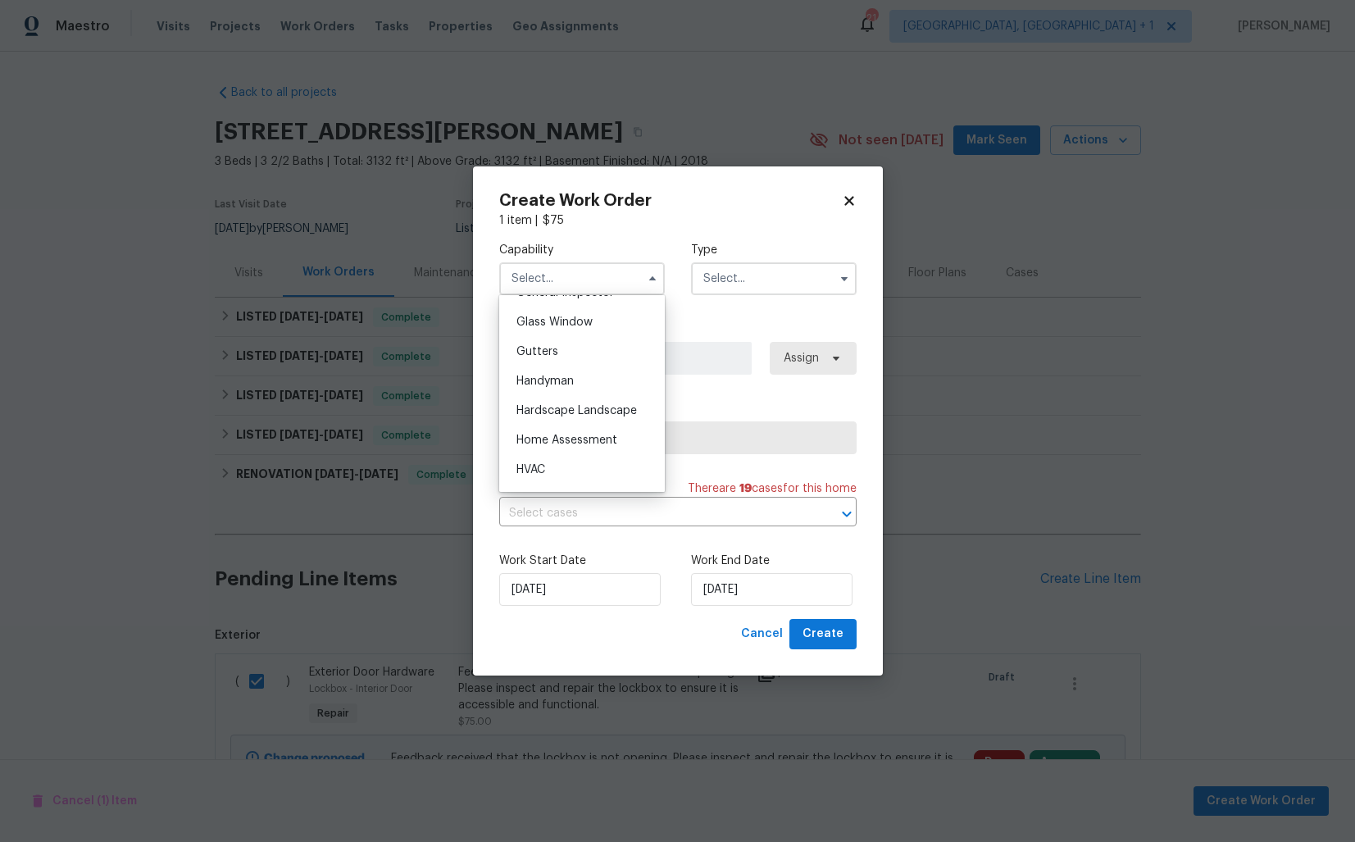
scroll to position [838, 0]
click at [566, 389] on div "Handyman" at bounding box center [581, 378] width 157 height 30
type input "Handyman"
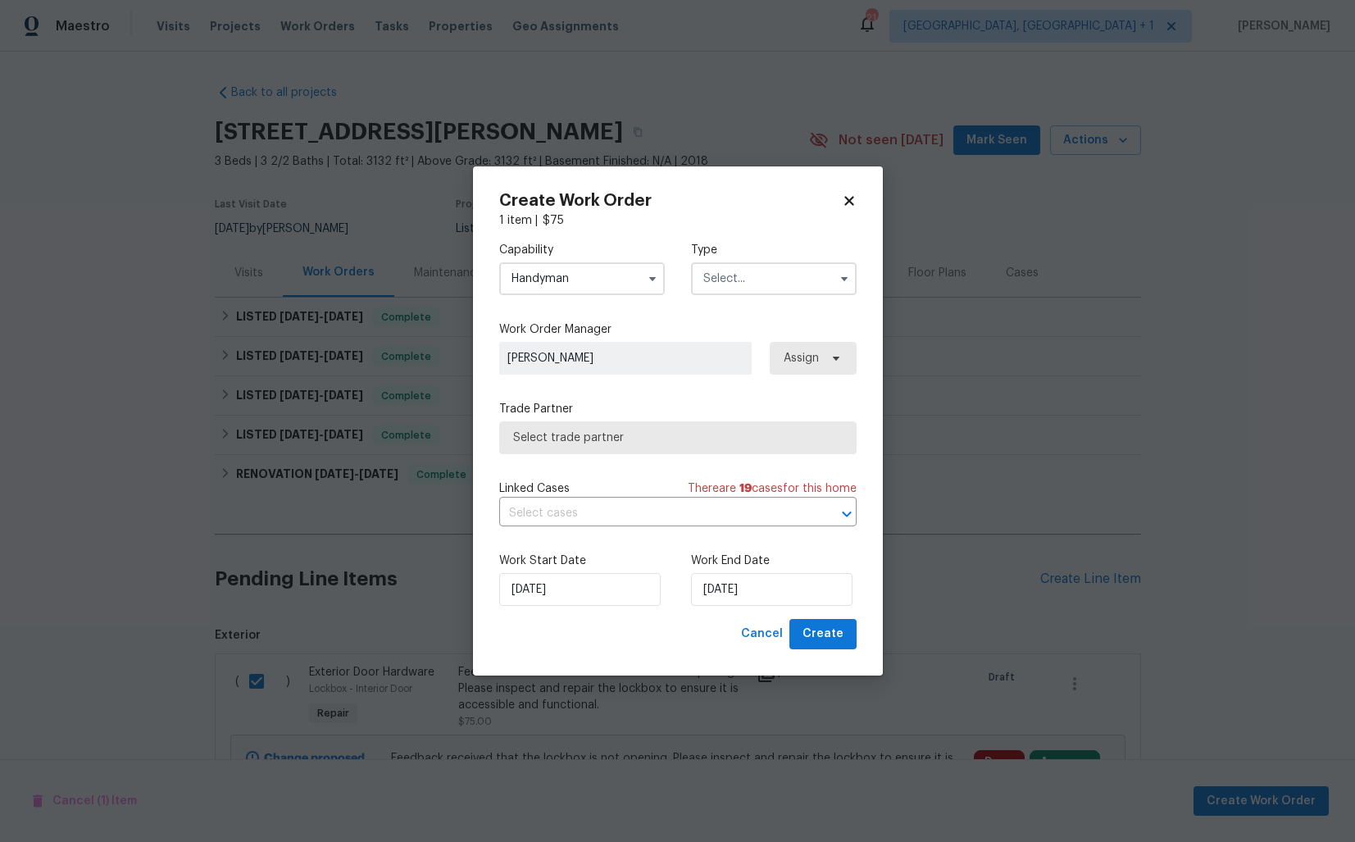
click at [777, 278] on input "text" at bounding box center [774, 278] width 166 height 33
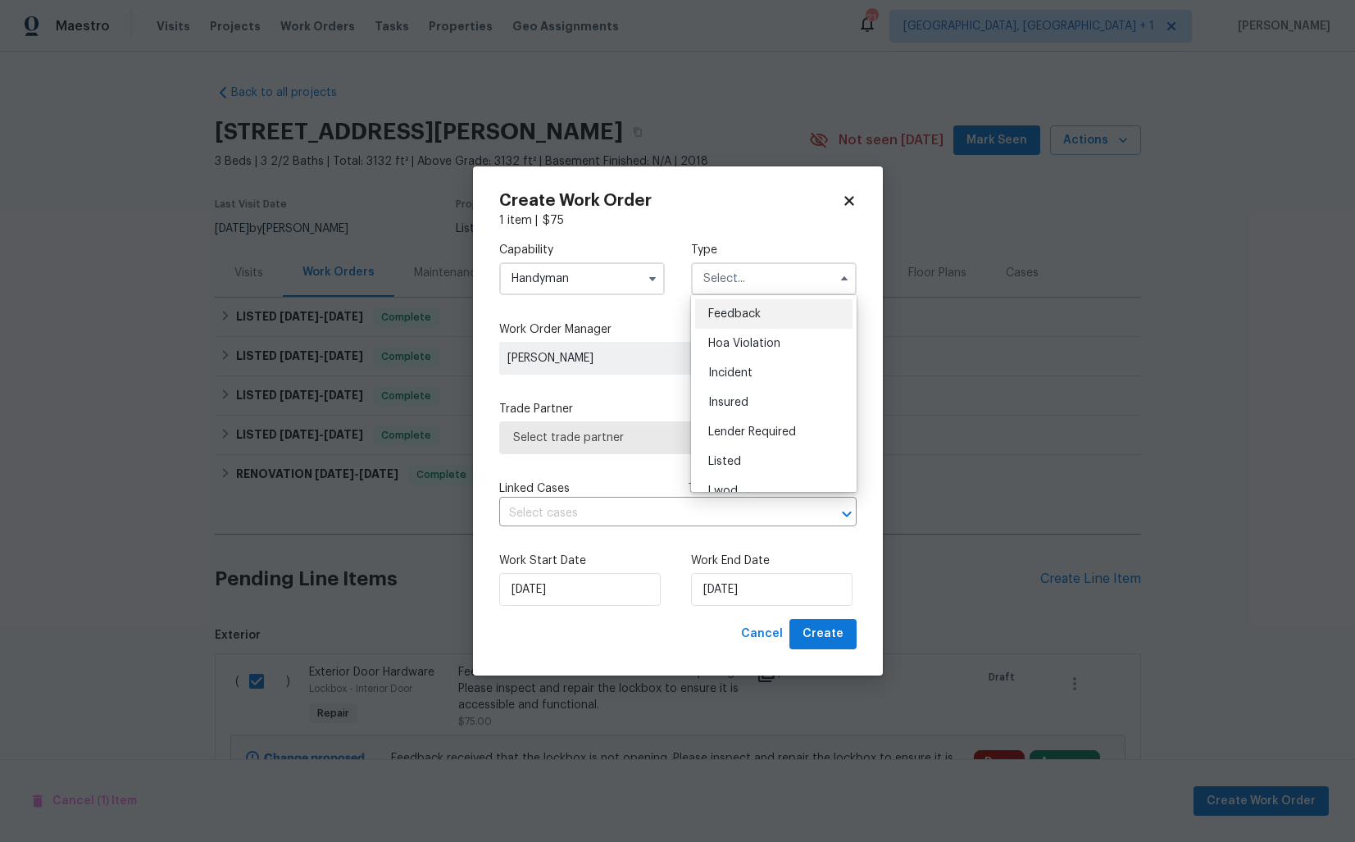
click at [759, 318] on span "Feedback" at bounding box center [734, 313] width 52 height 11
type input "Feedback"
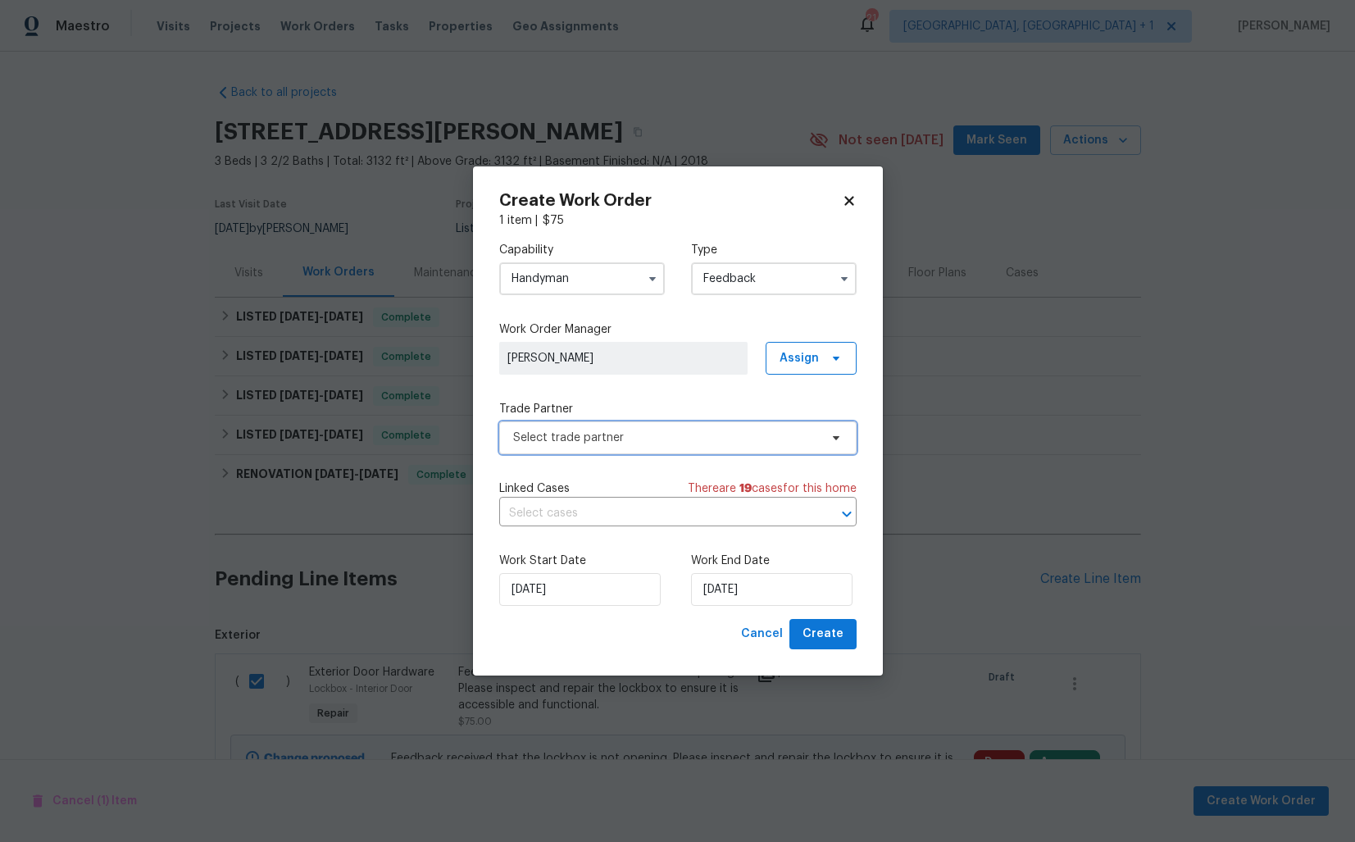
click at [603, 431] on span "Select trade partner" at bounding box center [666, 438] width 306 height 16
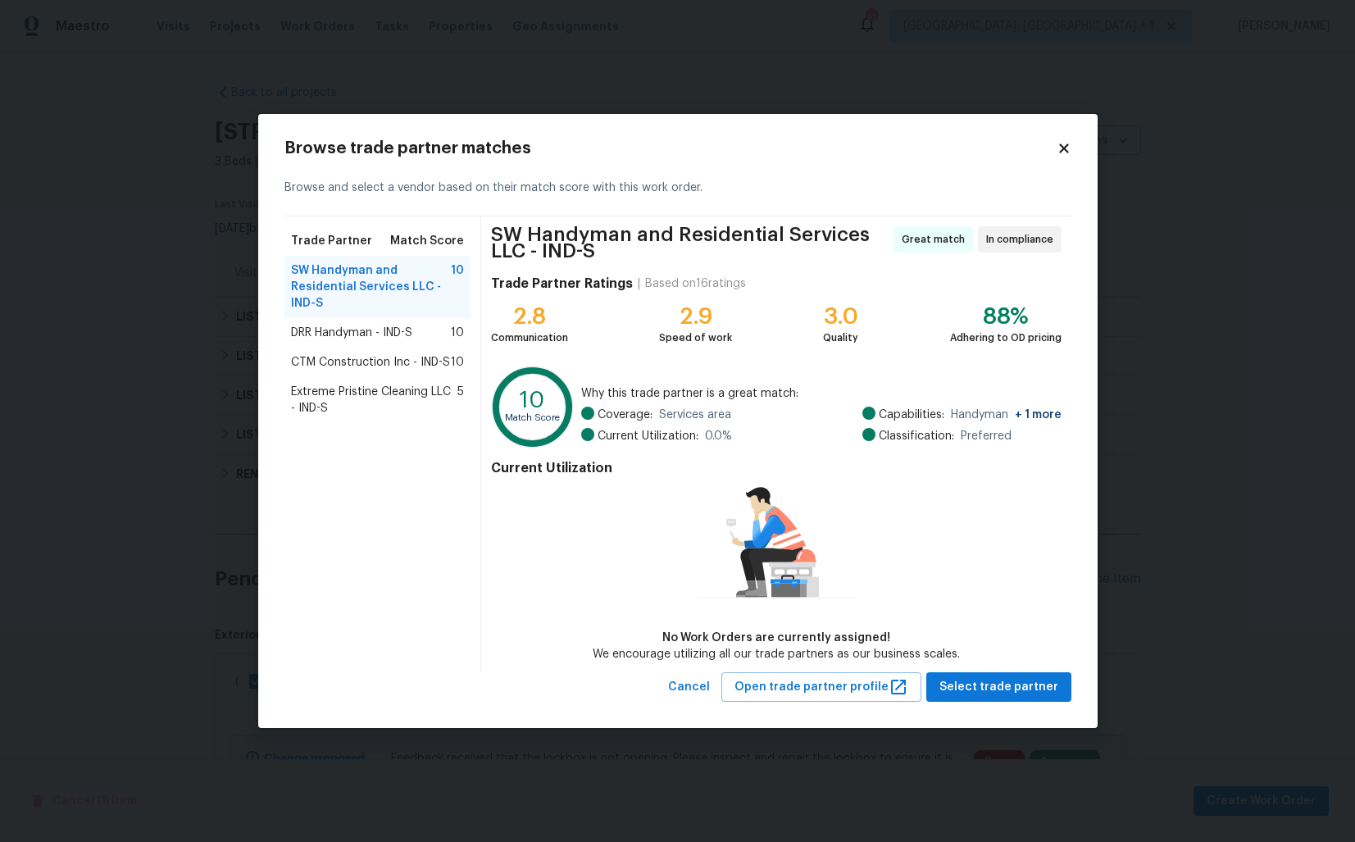
click at [332, 332] on span "DRR Handyman - IND-S" at bounding box center [351, 333] width 121 height 16
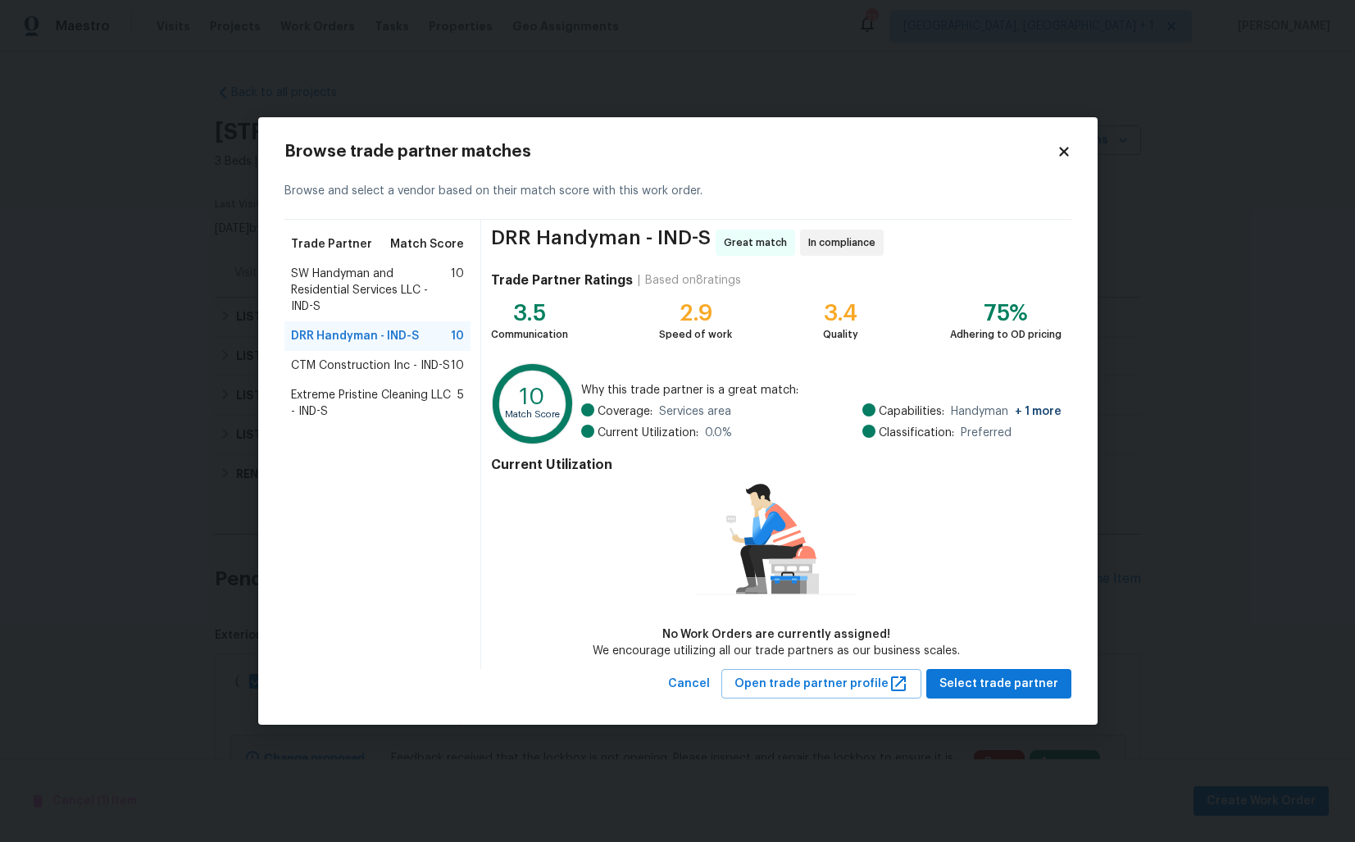
click at [330, 293] on span "SW Handyman and Residential Services LLC - IND-S" at bounding box center [371, 290] width 161 height 49
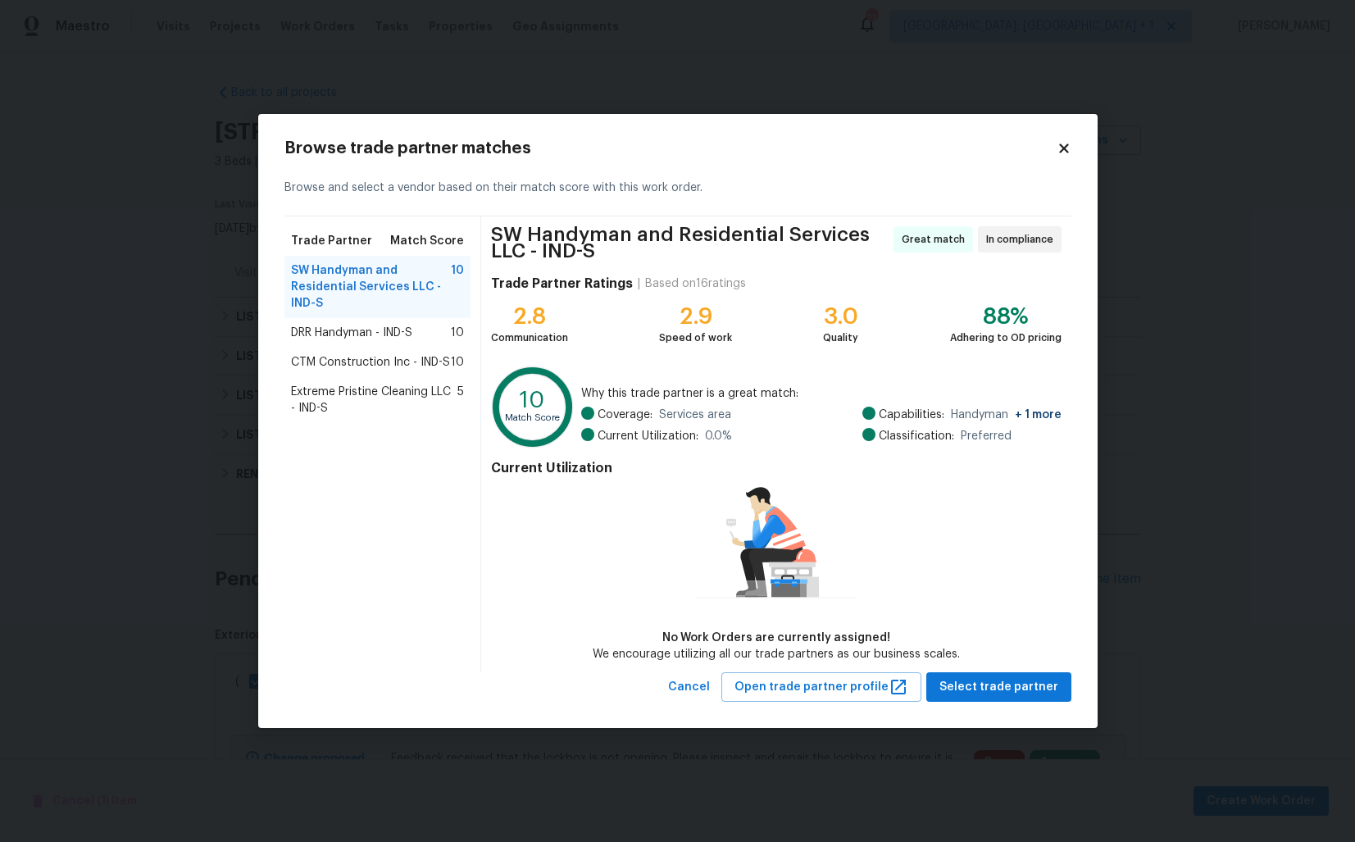
click at [351, 338] on span "DRR Handyman - IND-S" at bounding box center [351, 333] width 121 height 16
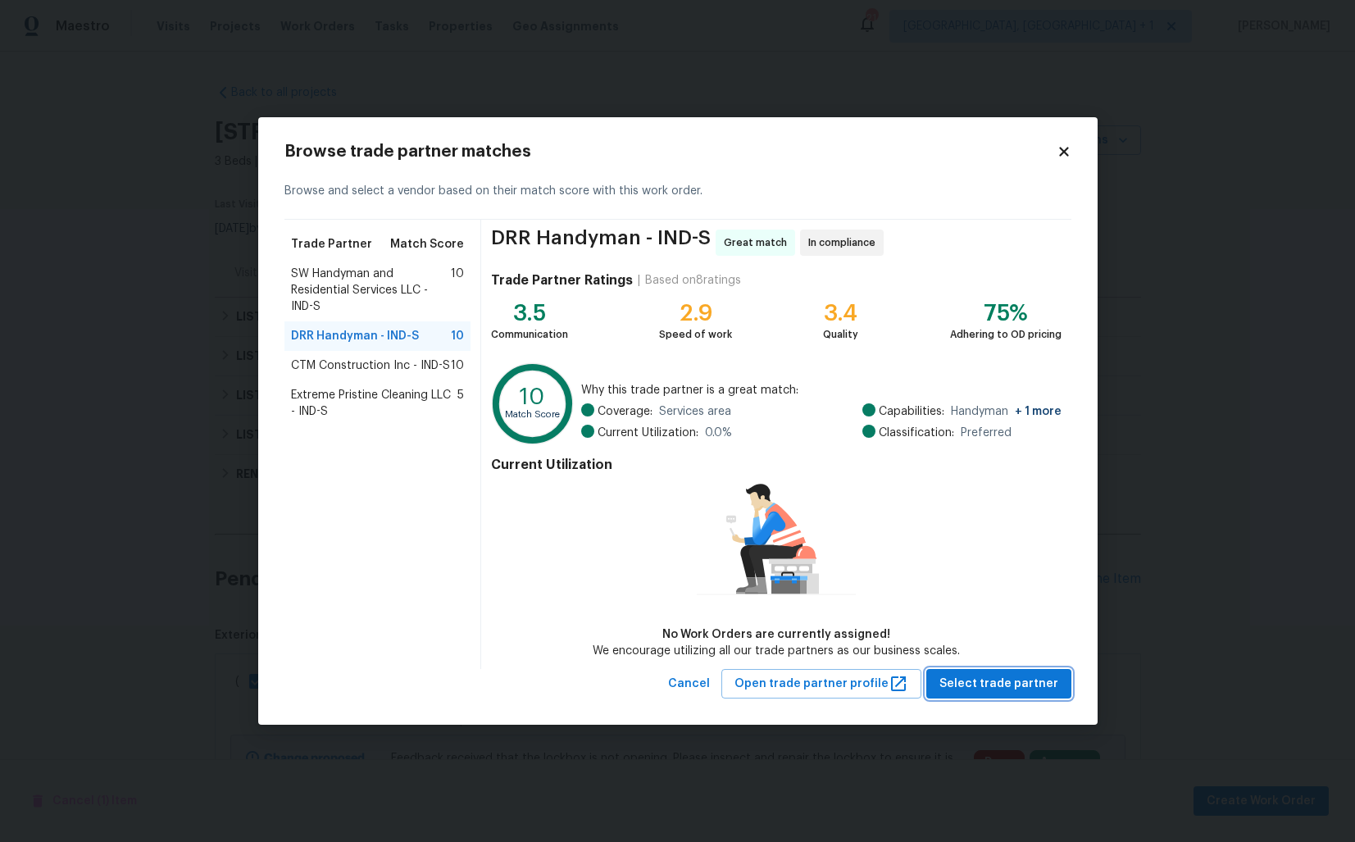
click at [1014, 693] on span "Select trade partner" at bounding box center [999, 684] width 119 height 20
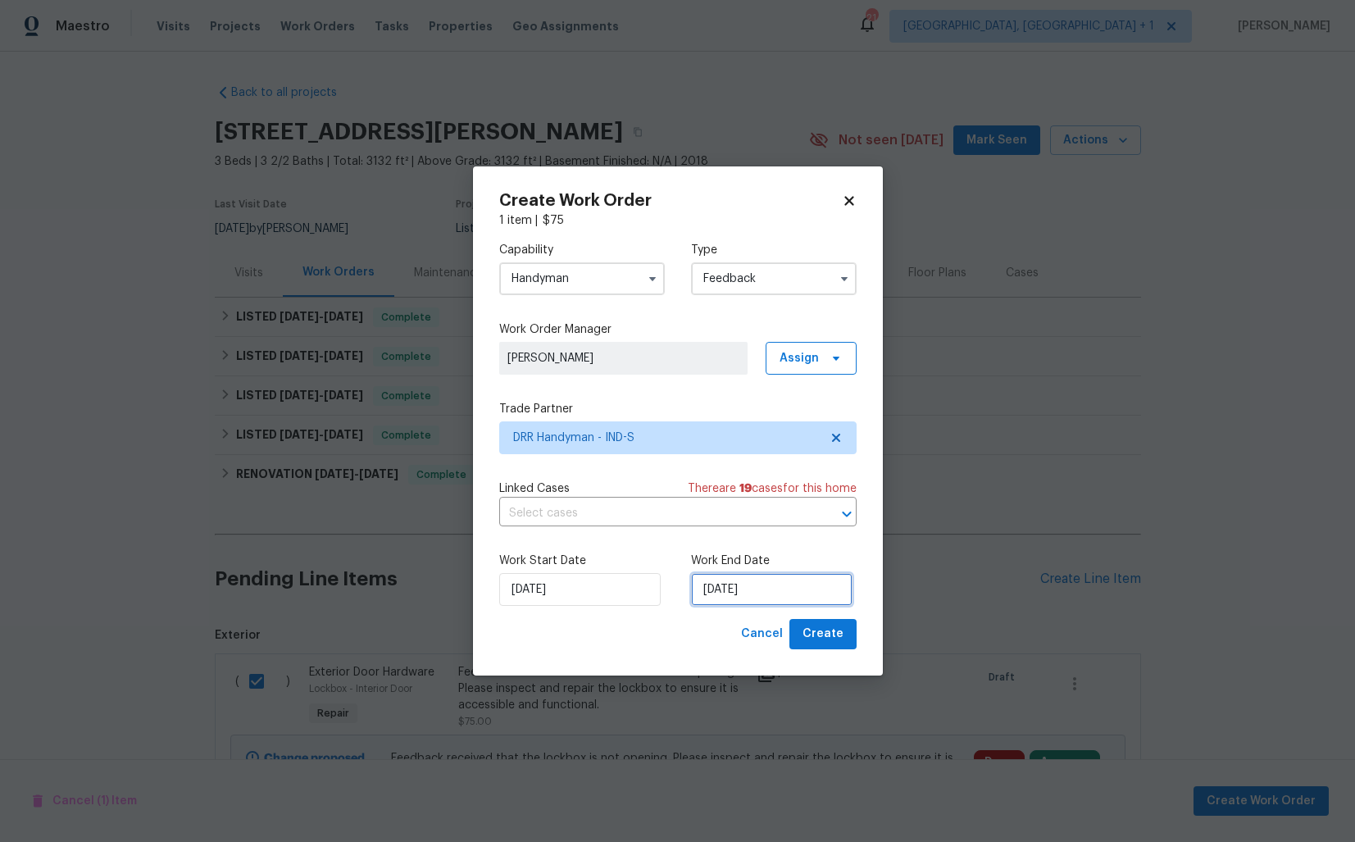
click at [751, 587] on input "22/09/2025" at bounding box center [772, 589] width 162 height 33
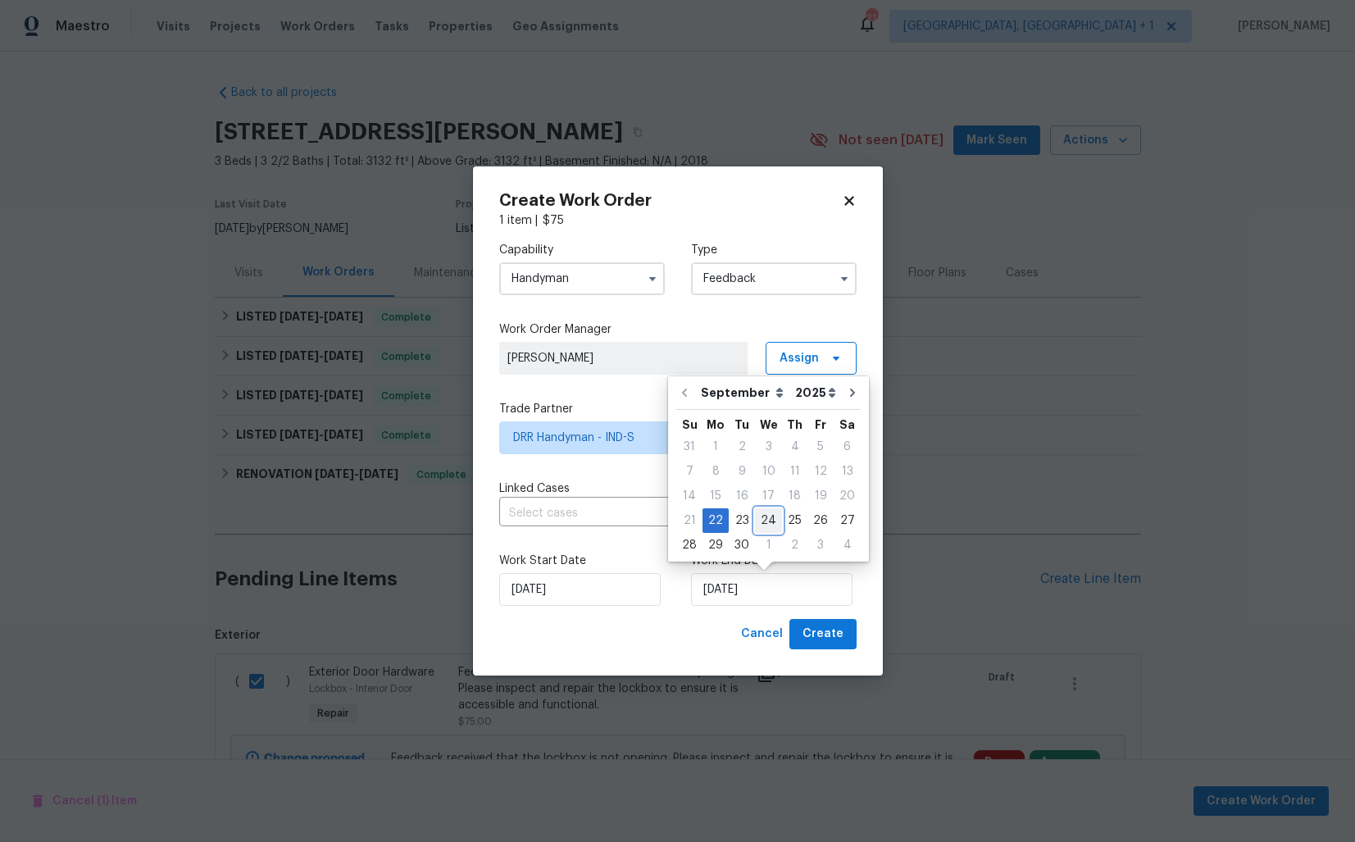
click at [763, 518] on div "24" at bounding box center [768, 520] width 27 height 23
type input "24/09/2025"
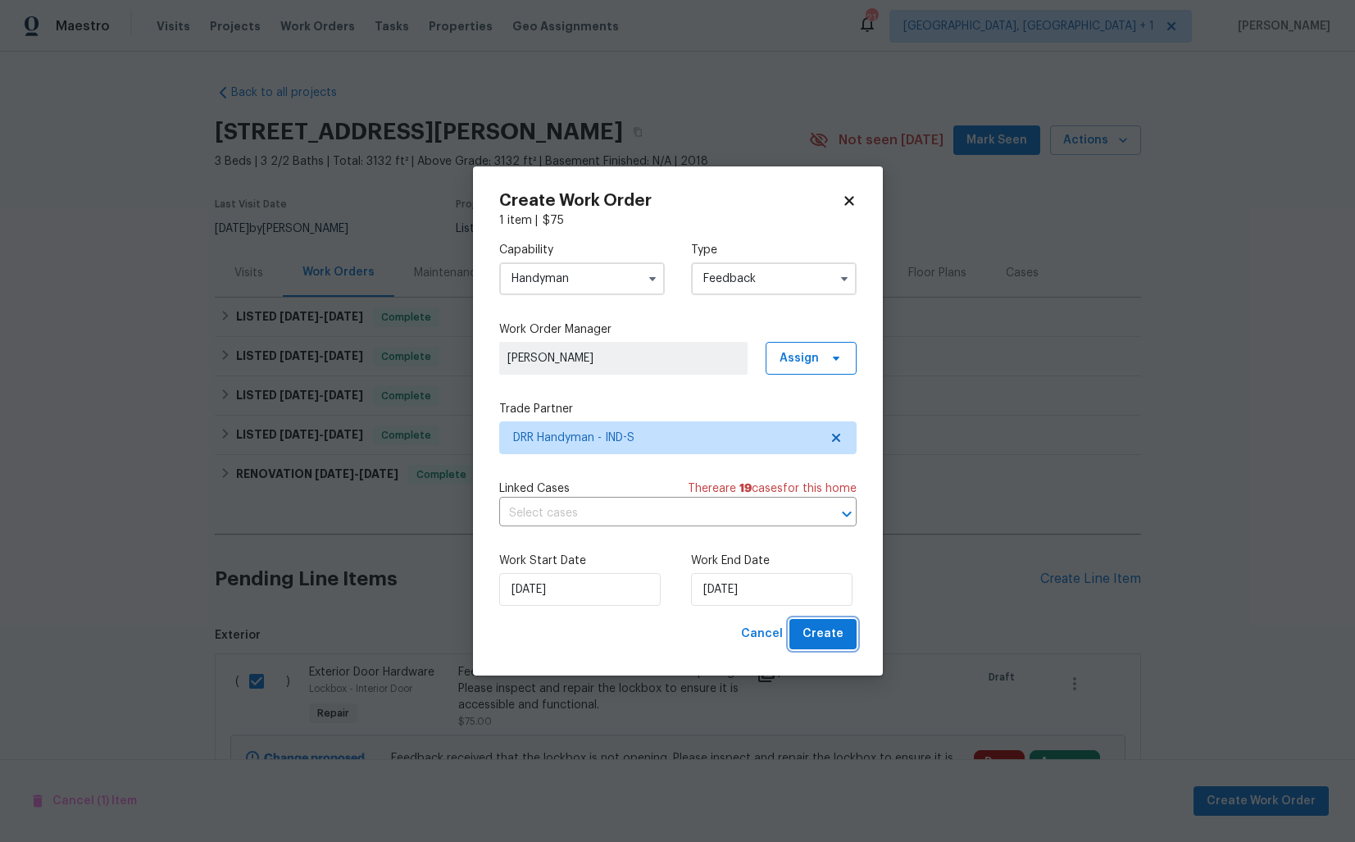
click at [819, 635] on span "Create" at bounding box center [823, 634] width 41 height 20
checkbox input "false"
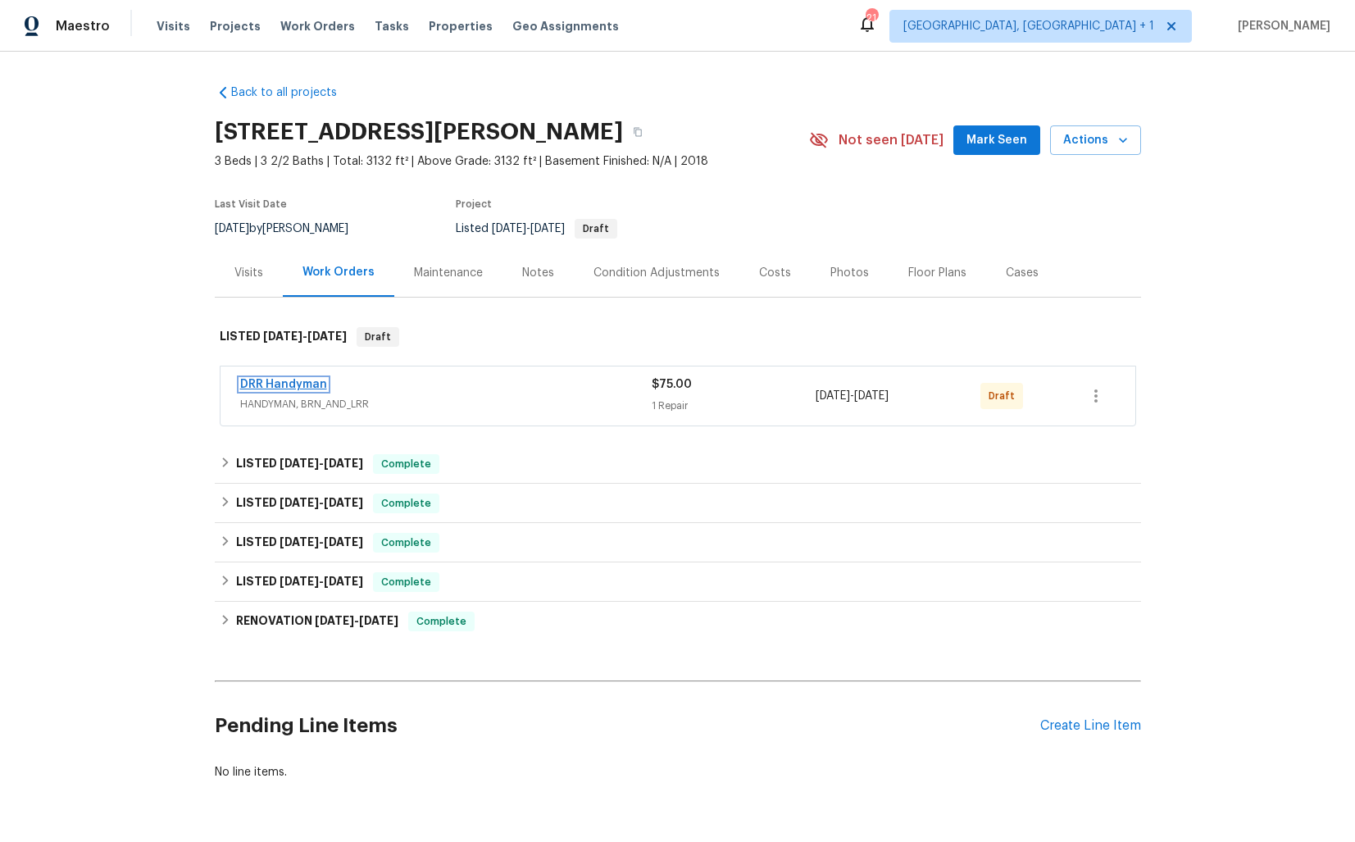
click at [307, 385] on link "DRR Handyman" at bounding box center [283, 384] width 87 height 11
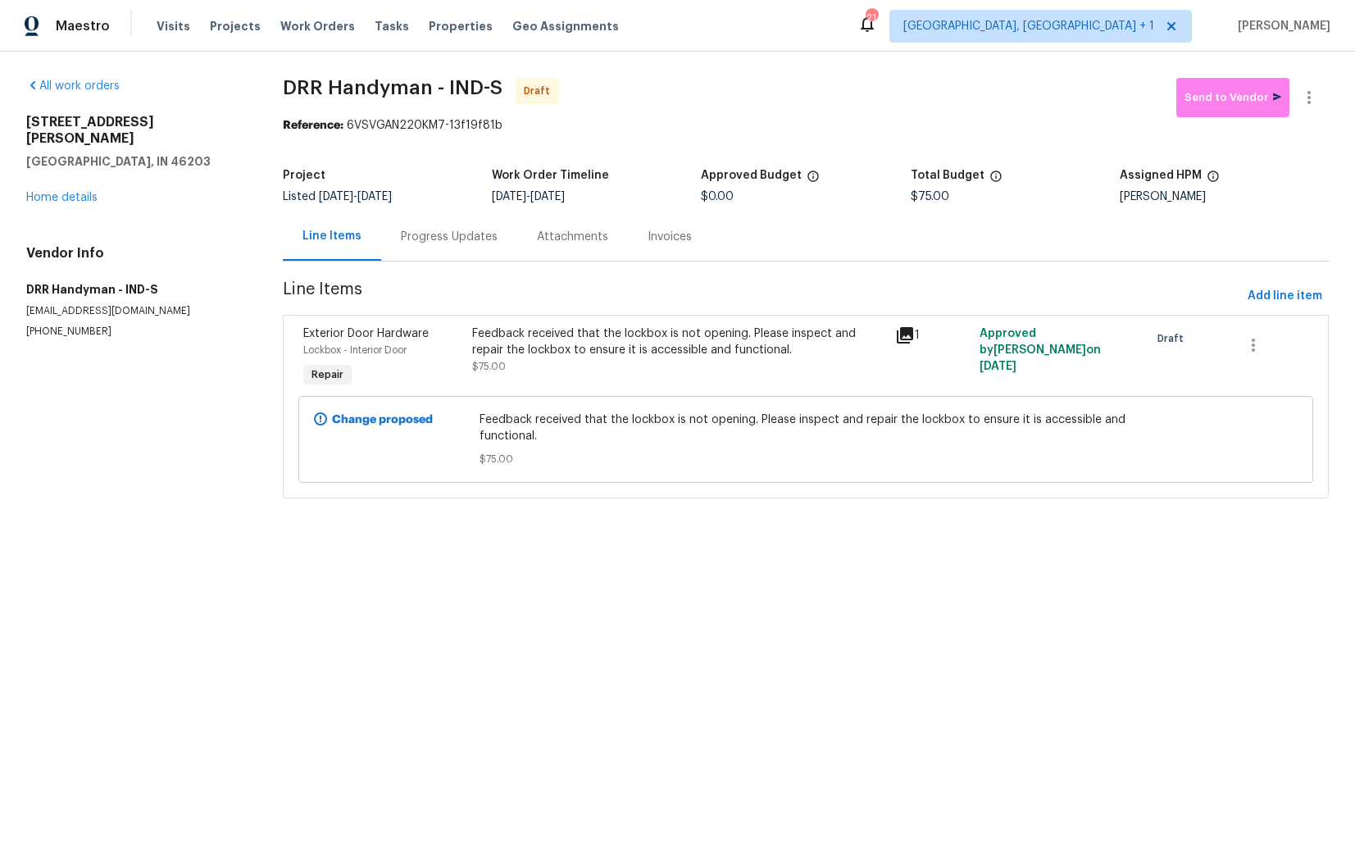
click at [452, 239] on div "Progress Updates" at bounding box center [449, 237] width 97 height 16
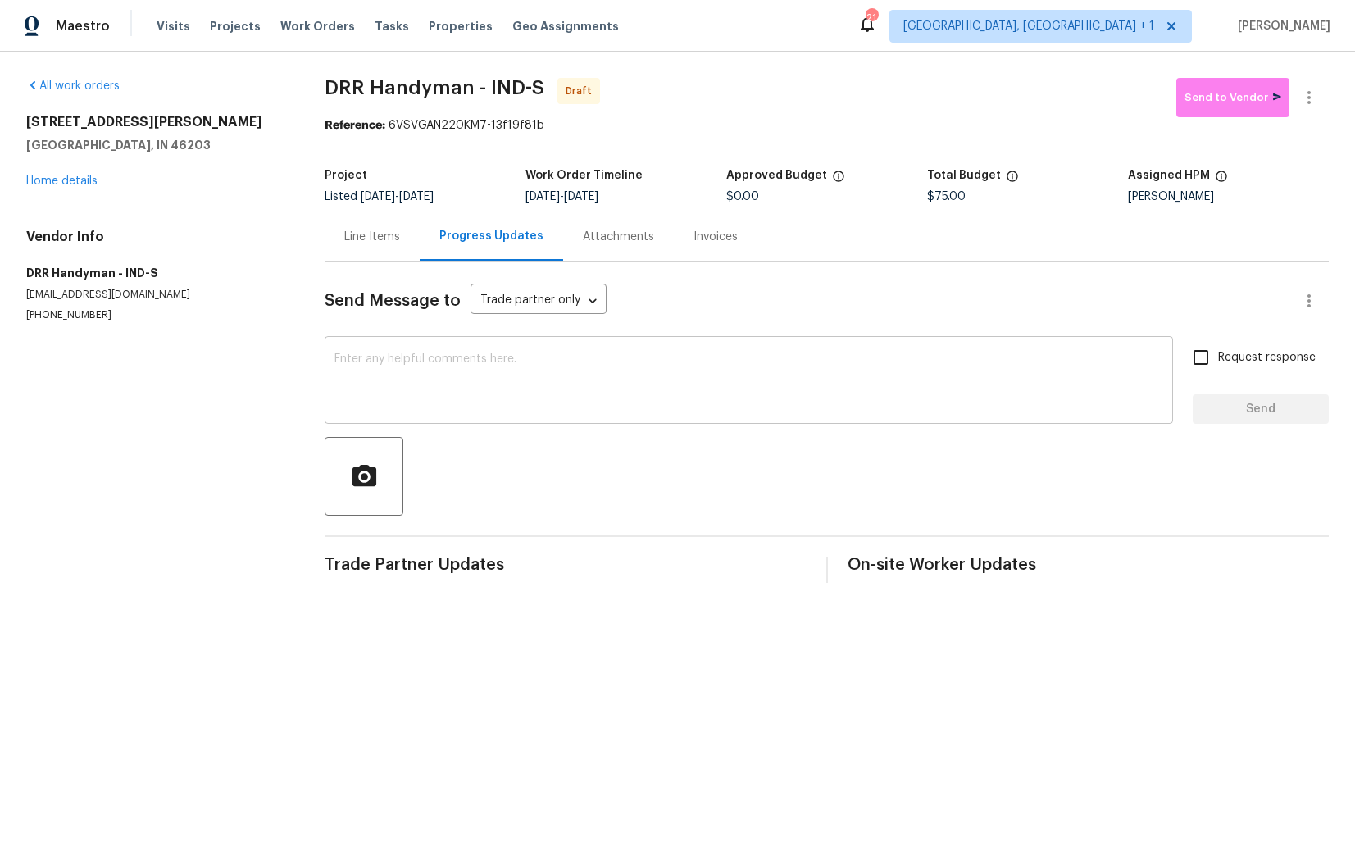
click at [443, 371] on textarea at bounding box center [749, 381] width 829 height 57
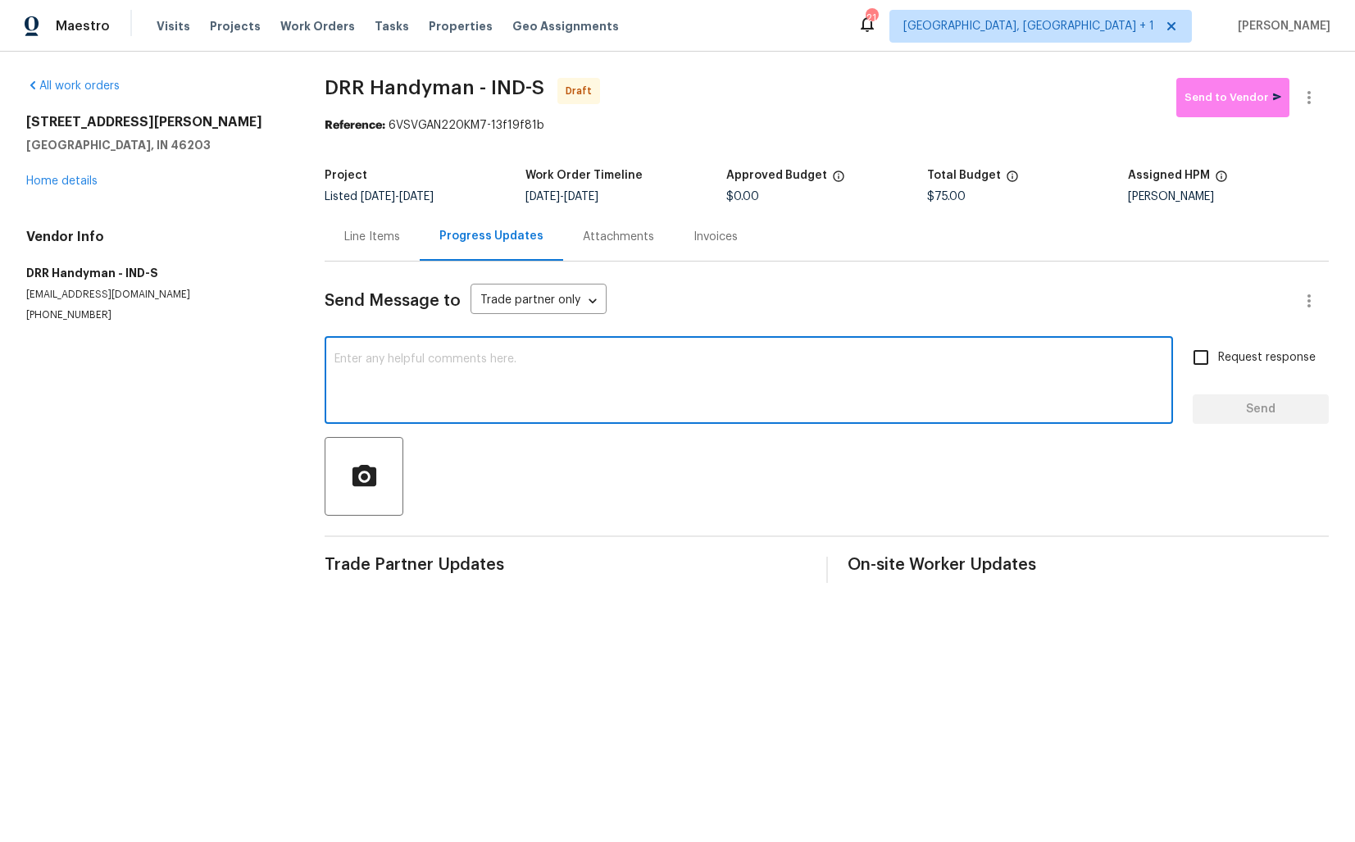
click at [592, 401] on textarea at bounding box center [749, 381] width 829 height 57
paste textarea "Hi this is Arvind with Opendoor. I’m confirming you received the WO for the pro…"
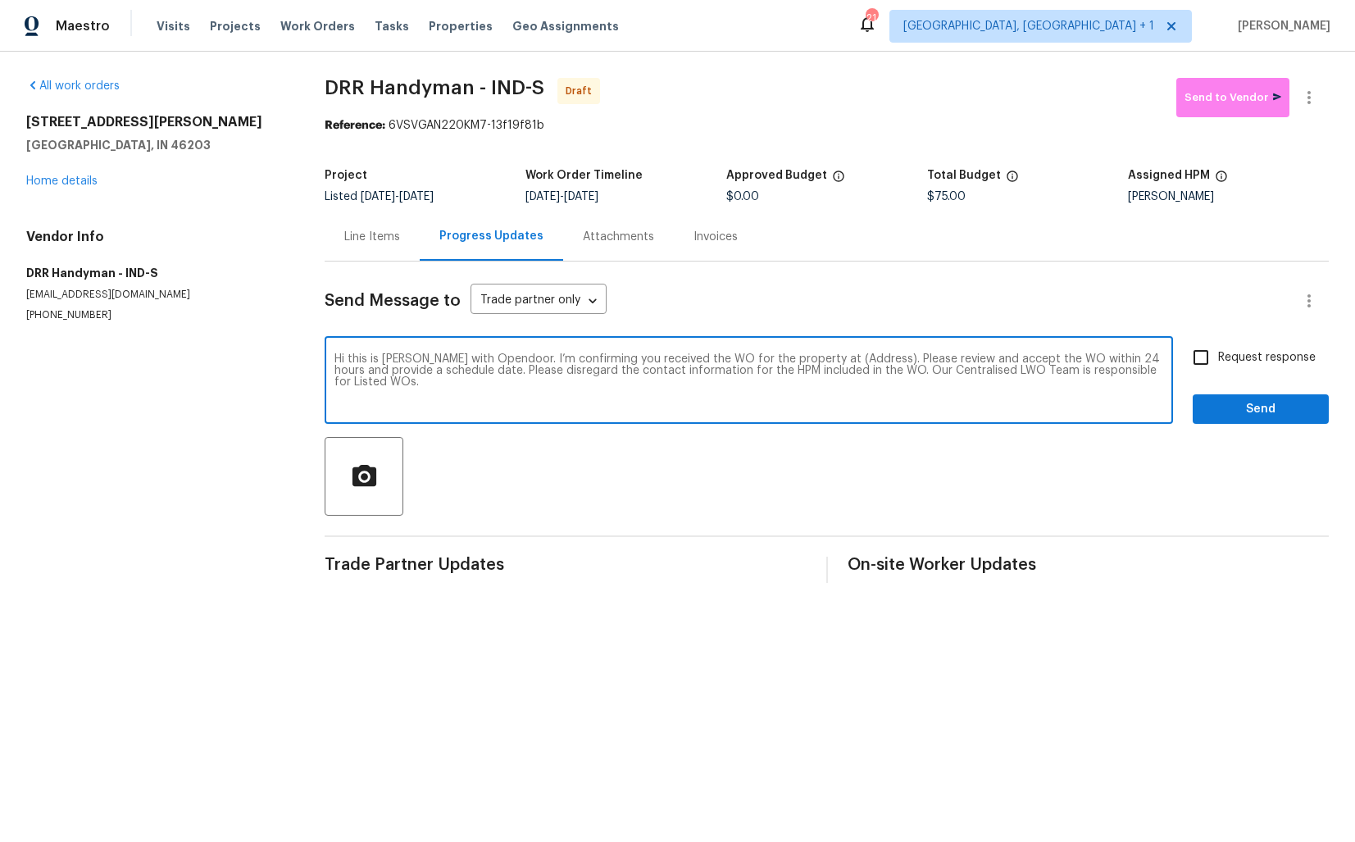
click at [857, 355] on textarea "Hi this is Arvind with Opendoor. I’m confirming you received the WO for the pro…" at bounding box center [749, 381] width 829 height 57
drag, startPoint x: 857, startPoint y: 355, endPoint x: 849, endPoint y: 354, distance: 8.2
click at [849, 355] on textarea "Hi this is Arvind with Opendoor. I’m confirming you received the WO for the pro…" at bounding box center [749, 381] width 829 height 57
click at [863, 364] on textarea "Hi this is Arvind with Opendoor. I’m confirming you received the WO for the pro…" at bounding box center [749, 381] width 829 height 57
drag, startPoint x: 851, startPoint y: 360, endPoint x: 811, endPoint y: 360, distance: 40.2
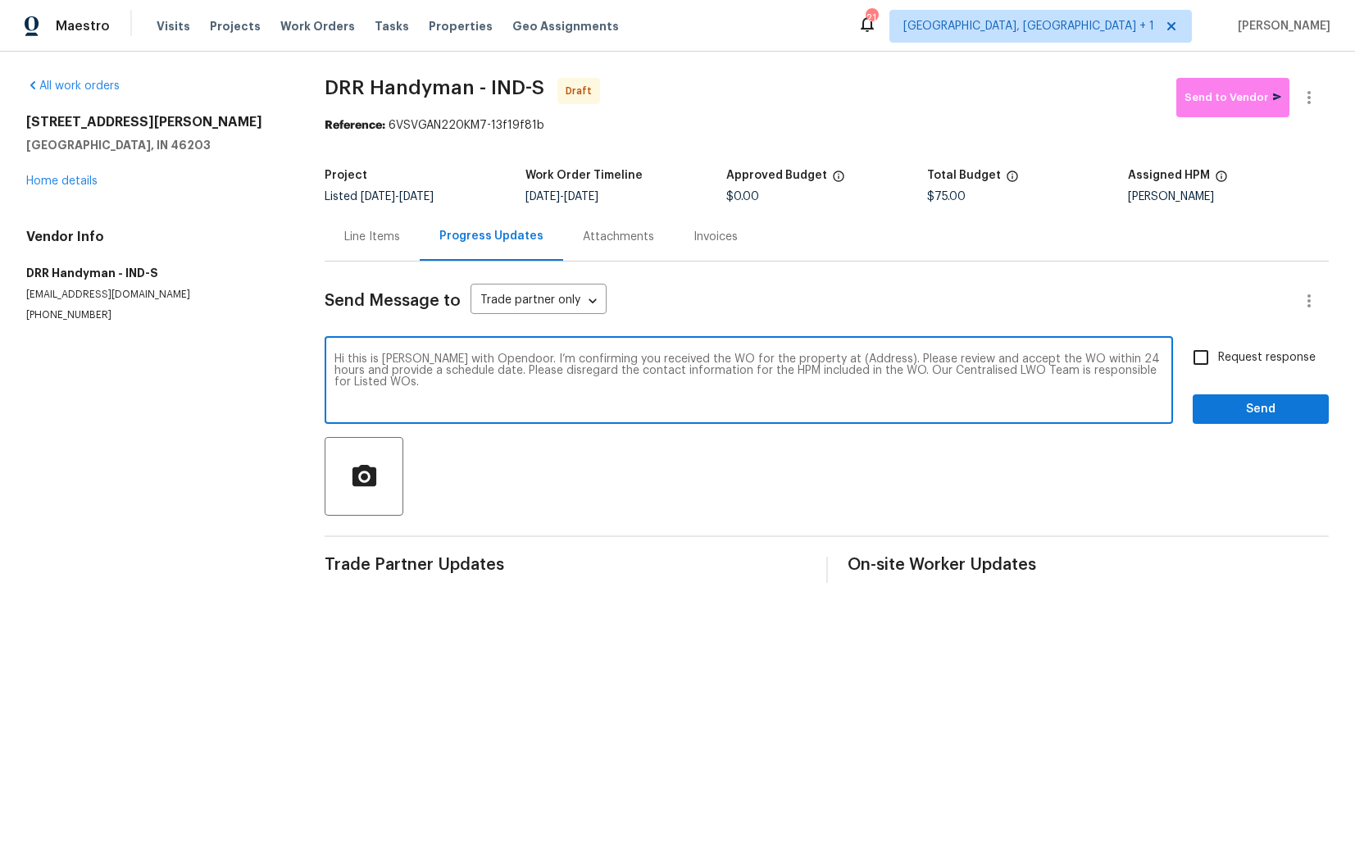
click at [811, 360] on textarea "Hi this is Arvind with Opendoor. I’m confirming you received the WO for the pro…" at bounding box center [749, 381] width 829 height 57
paste textarea "917 Buchanan St, Indianapolis, IN 46203"
click at [810, 361] on textarea "Hi this is Arvind with Opendoor. I’m confirming you received the WO for the pro…" at bounding box center [749, 381] width 829 height 57
type textarea "Hi this is Arvind with Opendoor. I’m confirming you received the WO for the pro…"
click at [1213, 354] on input "Request response" at bounding box center [1201, 357] width 34 height 34
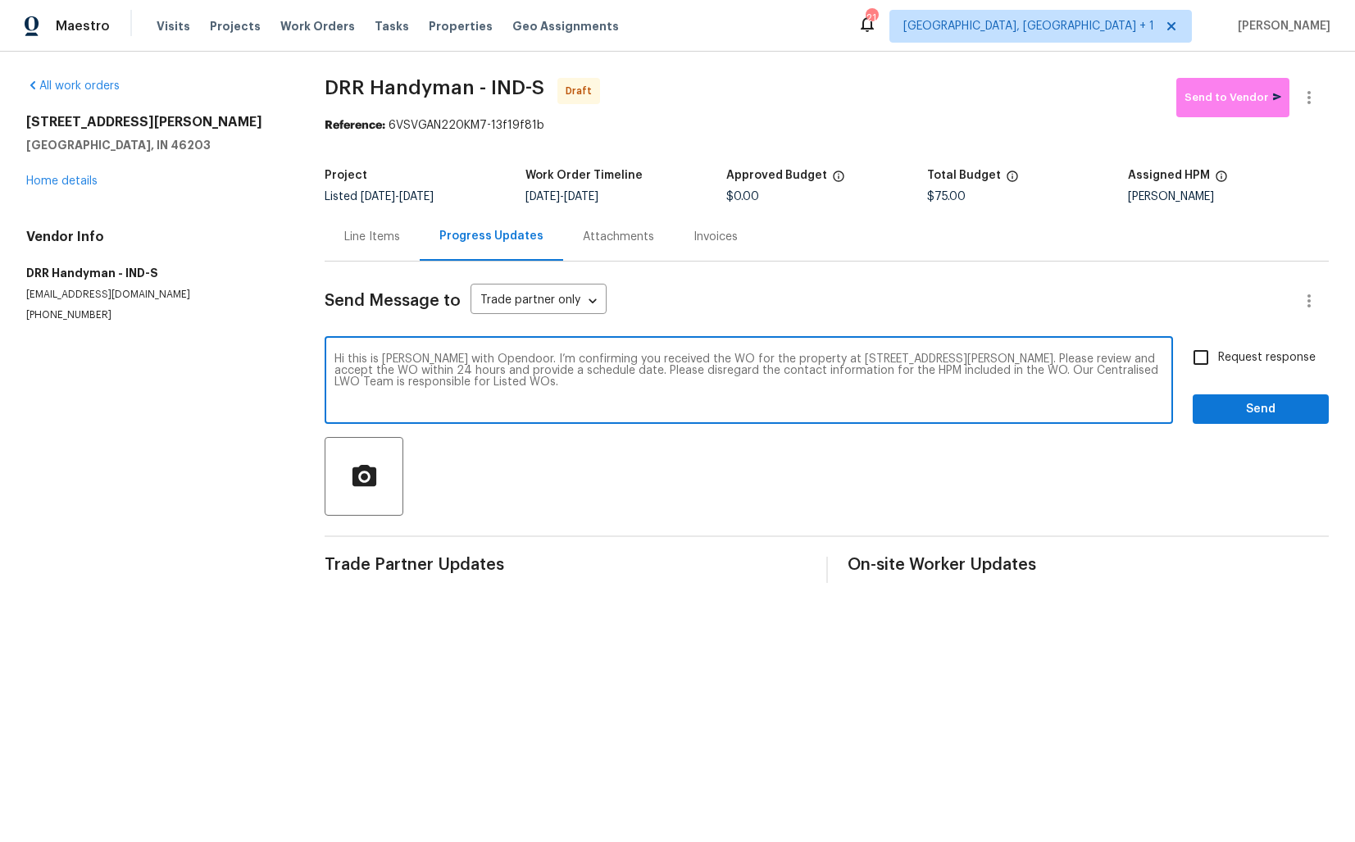
checkbox input "true"
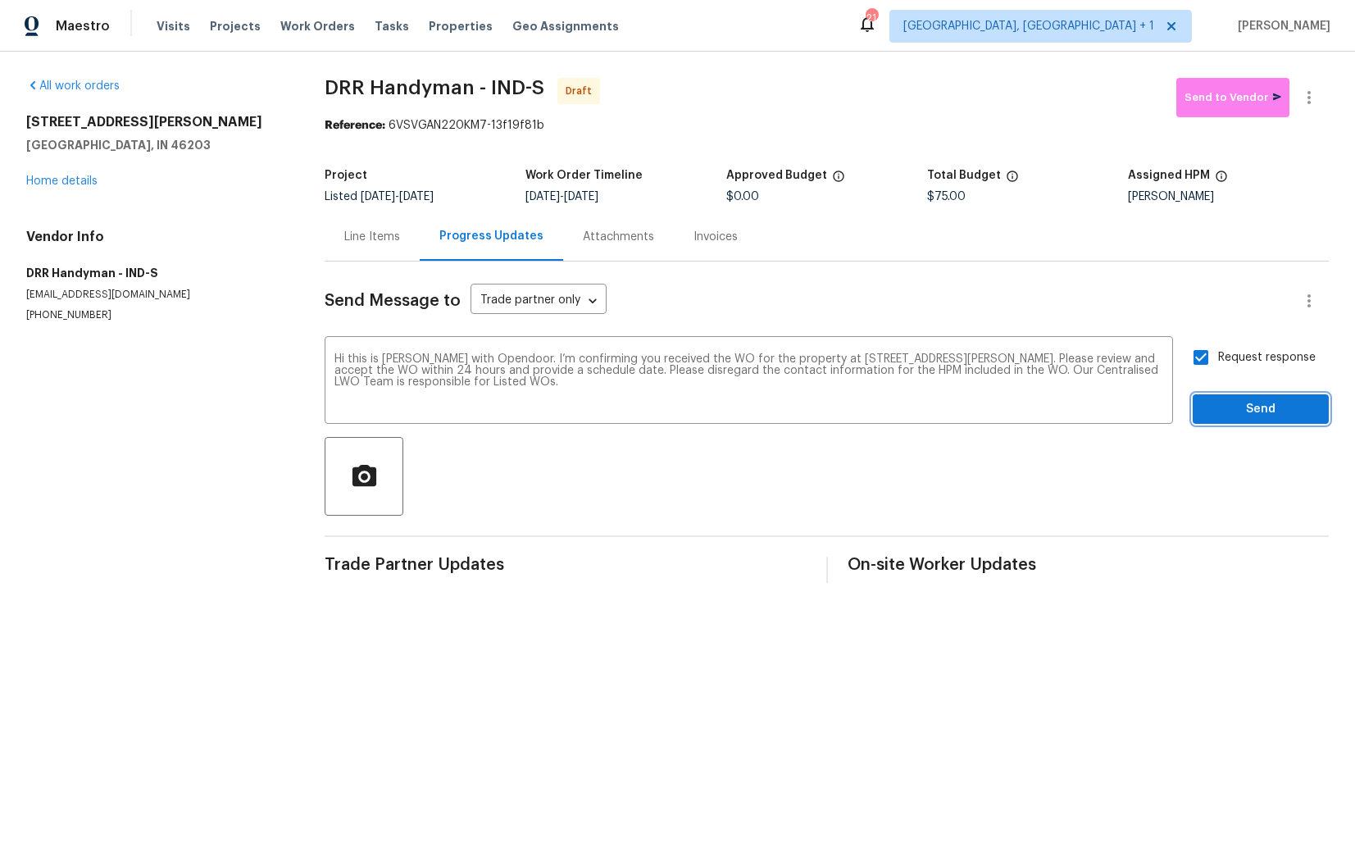
click at [1237, 404] on span "Send" at bounding box center [1261, 409] width 110 height 20
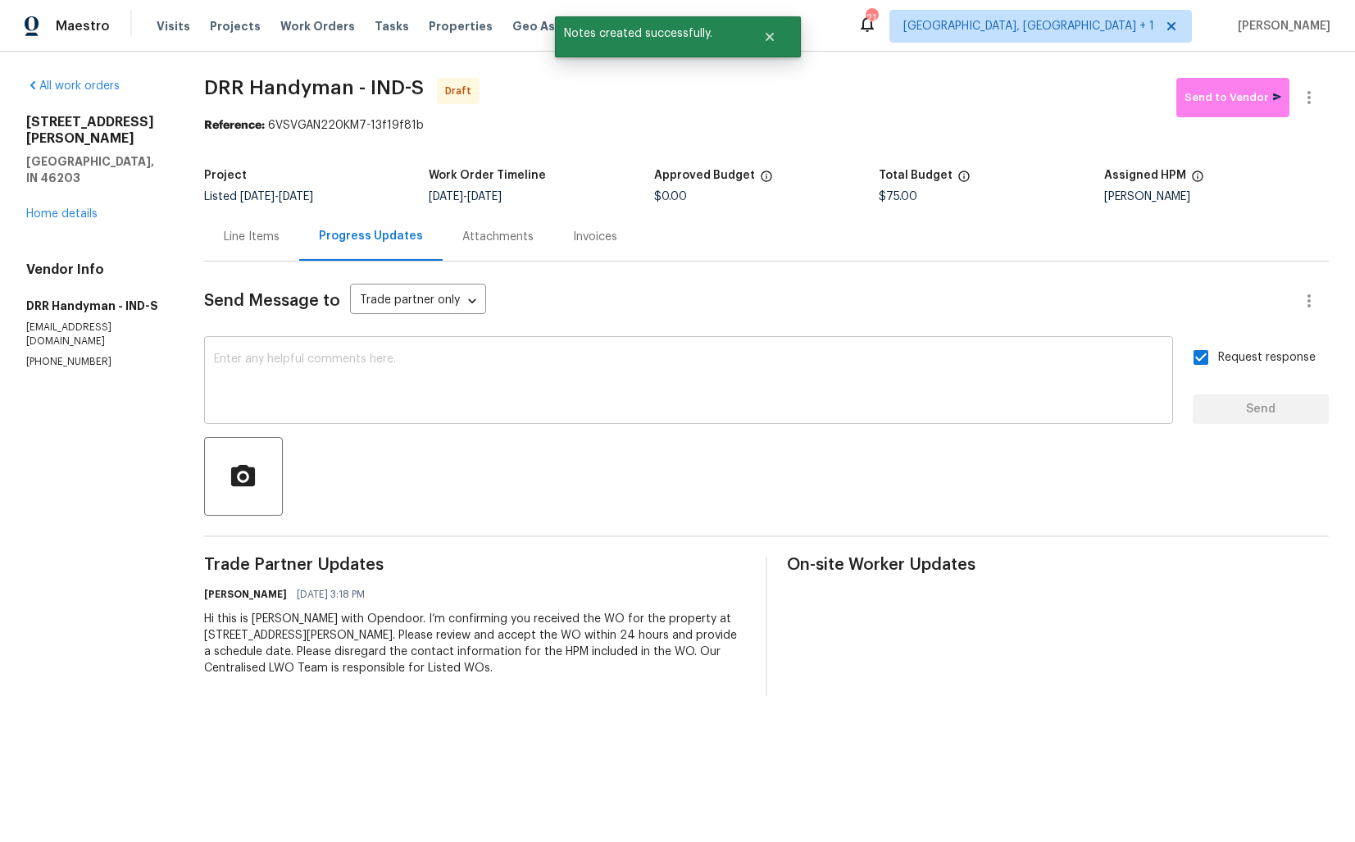
click at [528, 408] on textarea at bounding box center [689, 381] width 950 height 57
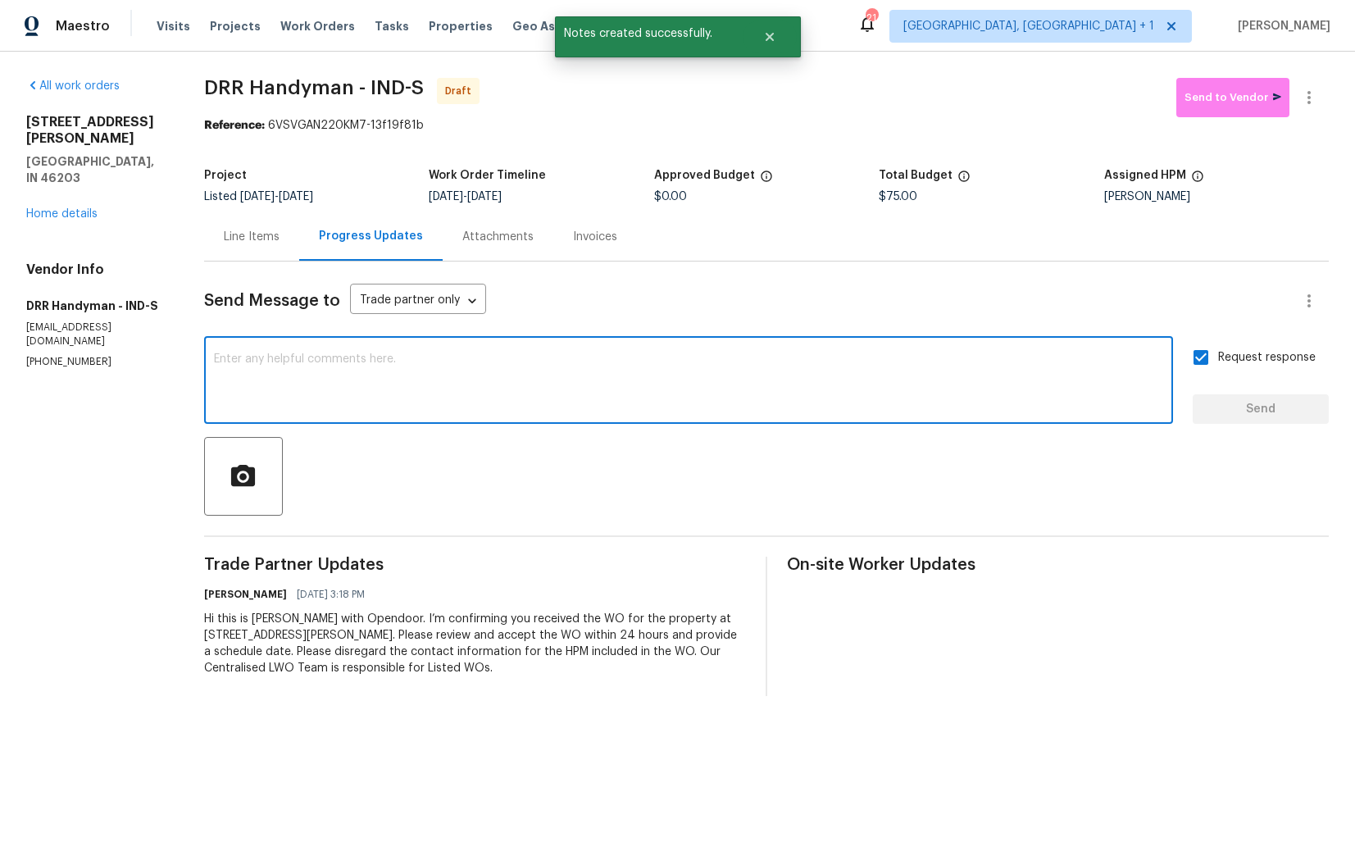
paste textarea "Attention All Work Orders must include before-photos (both close-up and wide-an…"
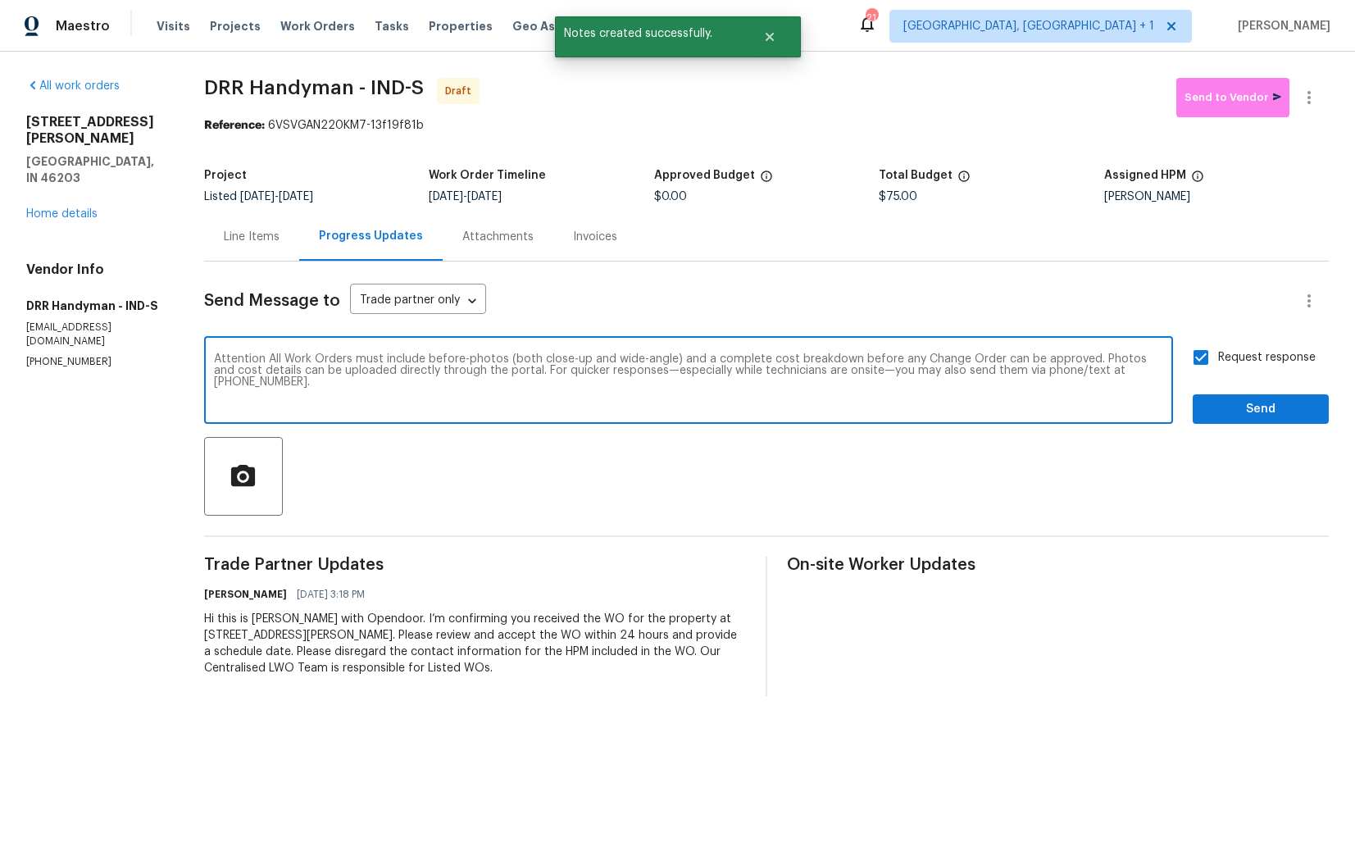
type textarea "Attention All Work Orders must include before-photos (both close-up and wide-an…"
click at [1227, 410] on span "Send" at bounding box center [1261, 409] width 110 height 20
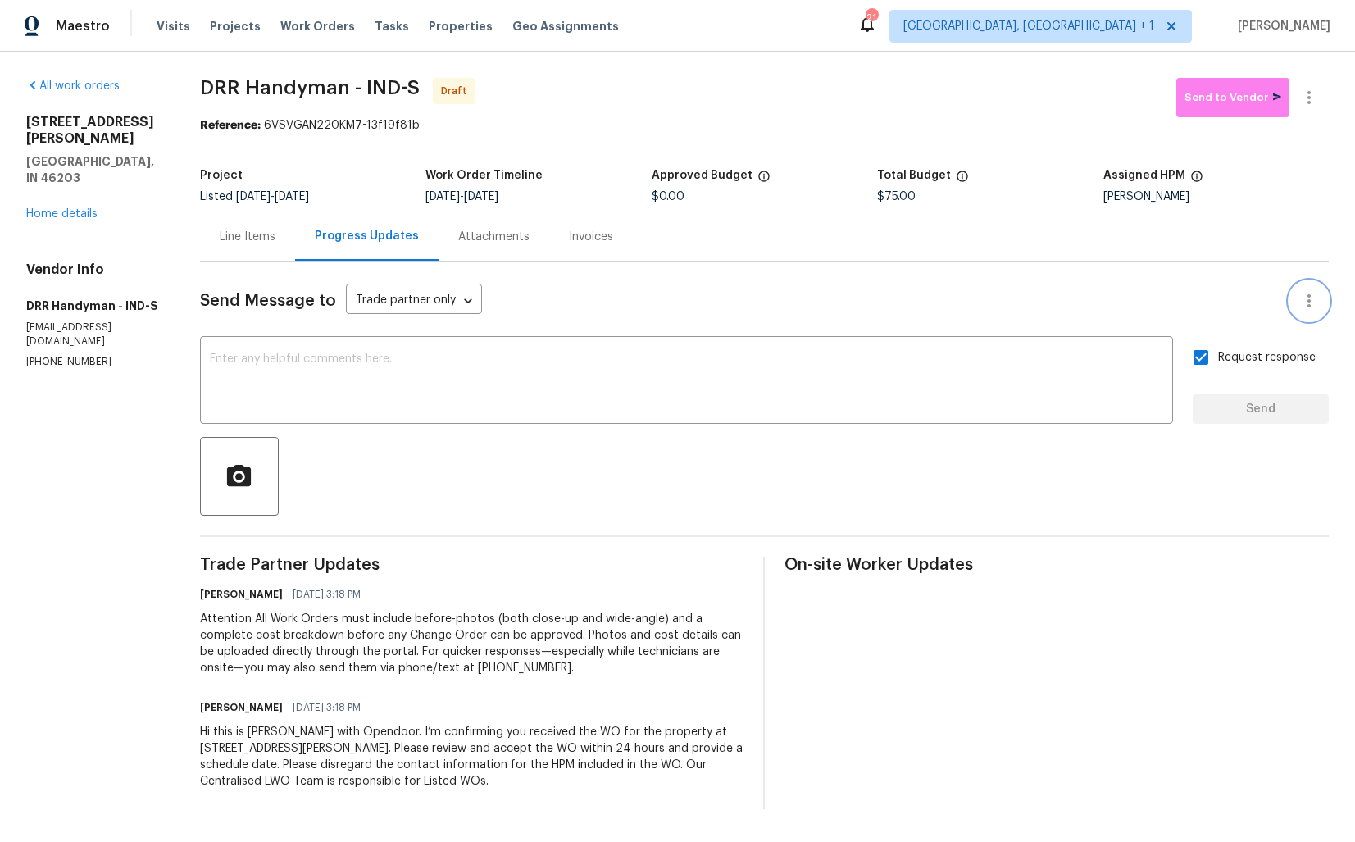
click at [1309, 306] on icon "button" at bounding box center [1309, 300] width 3 height 13
click at [1296, 204] on div at bounding box center [677, 421] width 1355 height 842
click at [1318, 99] on icon "button" at bounding box center [1310, 98] width 20 height 20
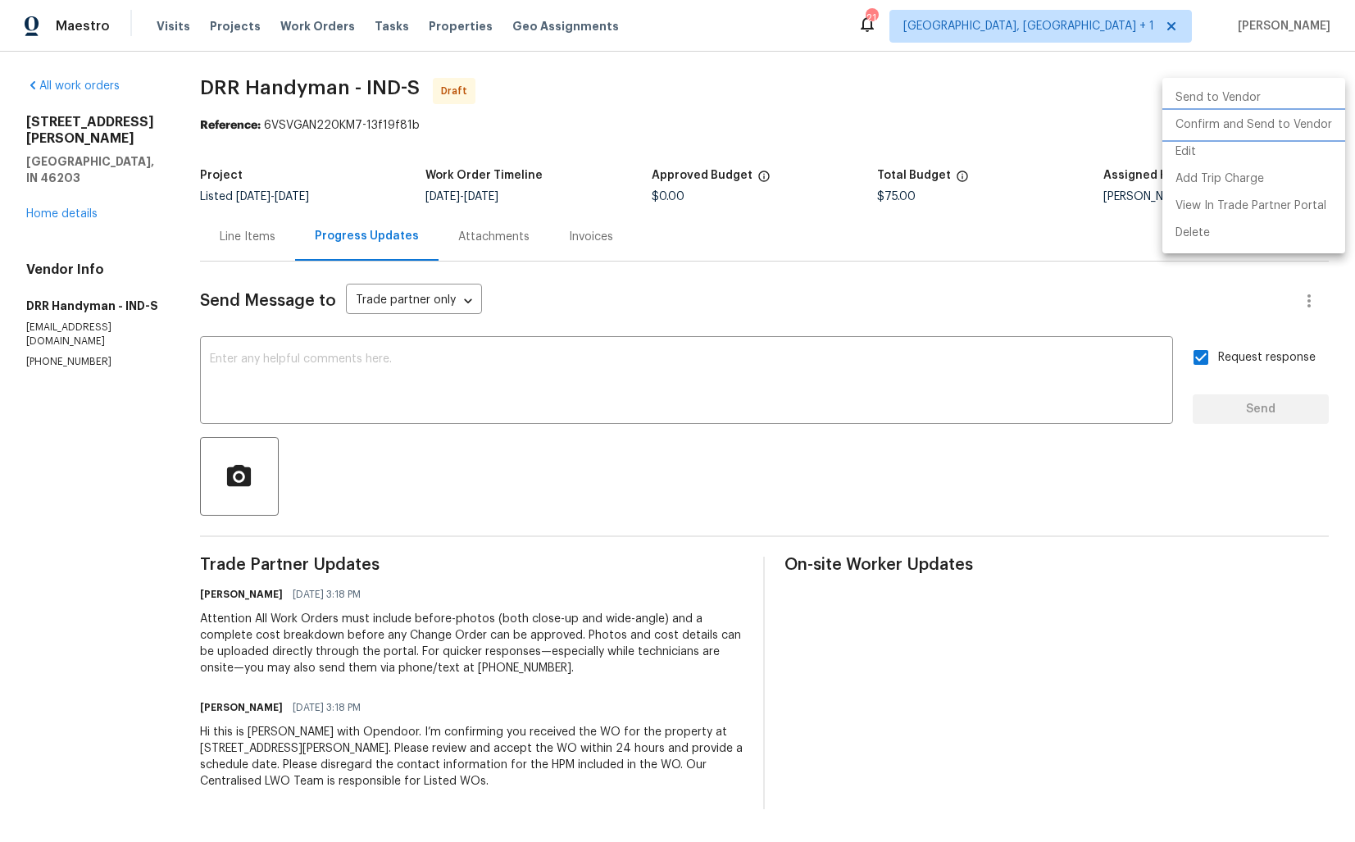
click at [1255, 125] on li "Confirm and Send to Vendor" at bounding box center [1254, 125] width 183 height 27
click at [672, 355] on div at bounding box center [677, 421] width 1355 height 842
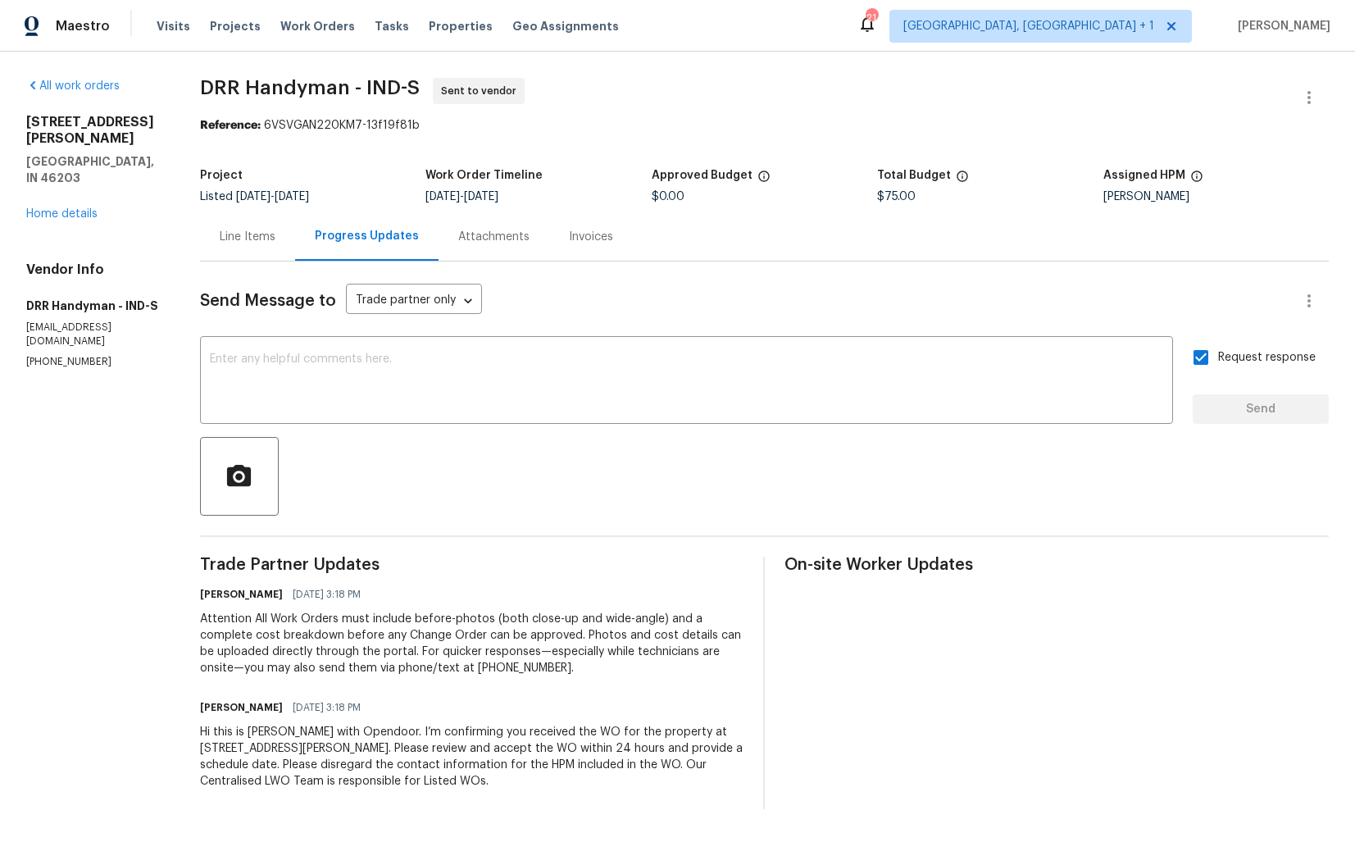
click at [369, 89] on span "DRR Handyman - IND-S" at bounding box center [310, 88] width 220 height 20
copy span "DRR Handyman - IND-S"
click at [671, 134] on section "DRR Handyman - IND-S Sent to vendor Reference: 6VSVGAN220KM7-13f19f81b Project …" at bounding box center [764, 443] width 1129 height 731
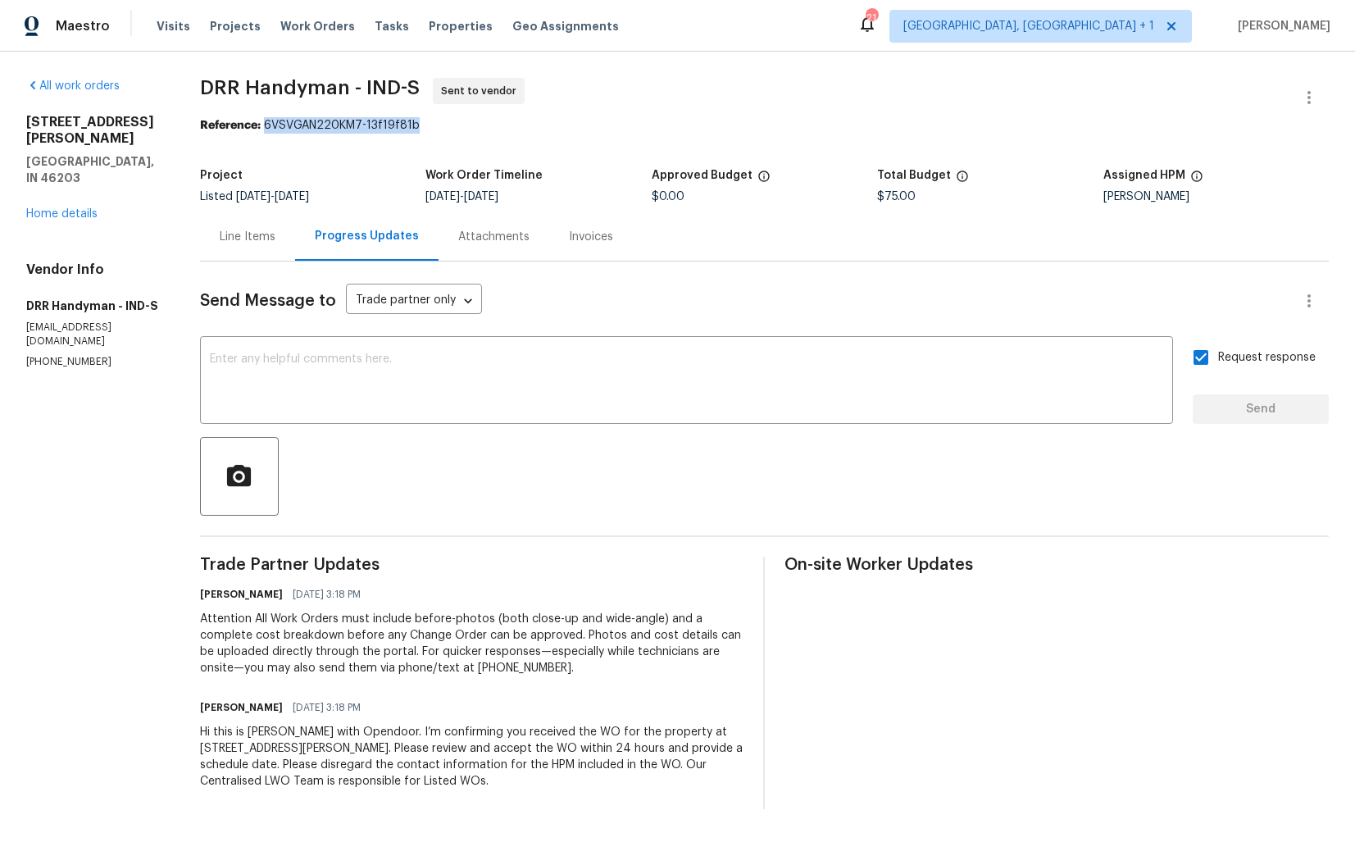
drag, startPoint x: 268, startPoint y: 124, endPoint x: 457, endPoint y: 124, distance: 188.6
click at [458, 124] on div "Reference: 6VSVGAN220KM7-13f19f81b" at bounding box center [764, 125] width 1129 height 16
copy div "6VSVGAN220KM7-13f19f81b"
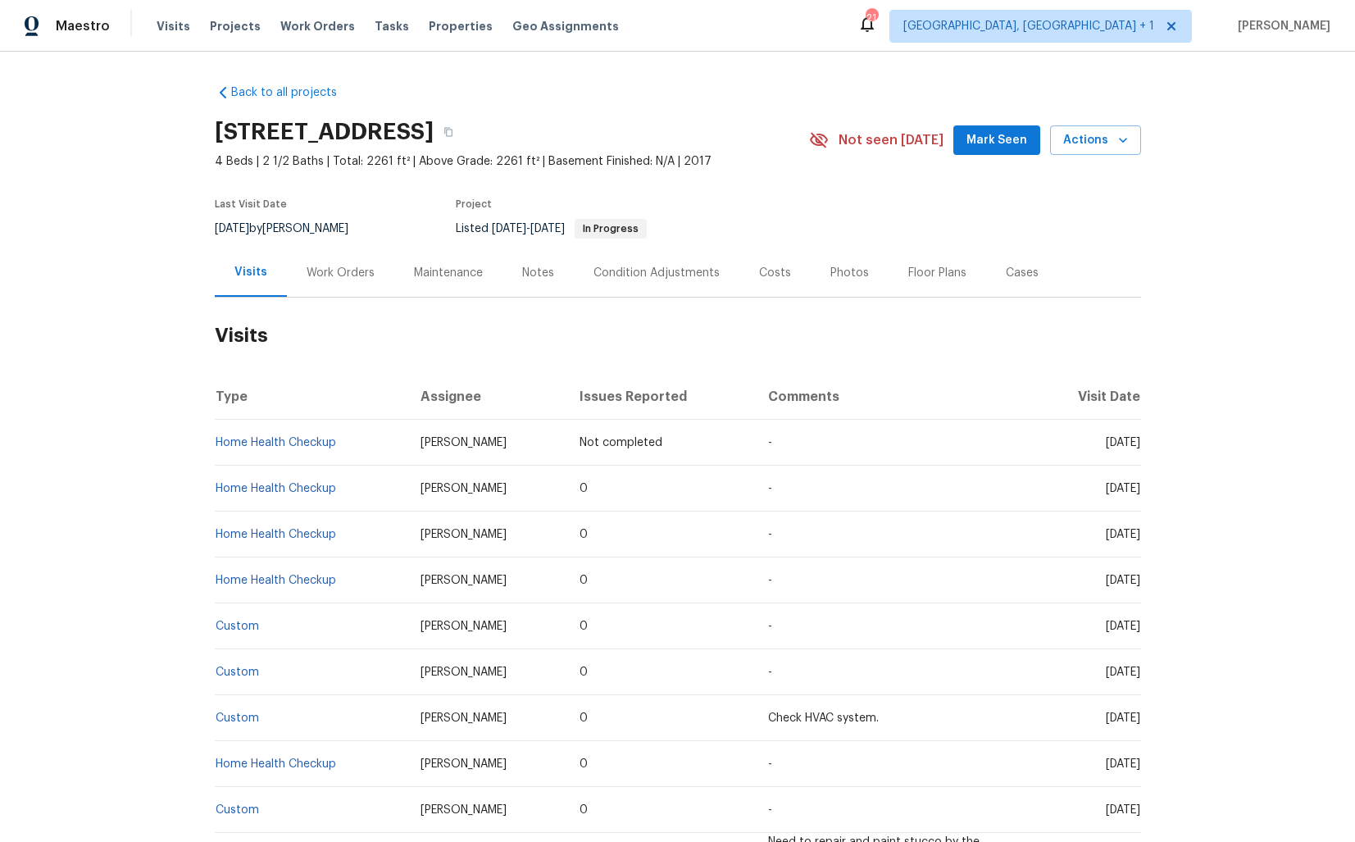
click at [329, 271] on div "Work Orders" at bounding box center [341, 273] width 68 height 16
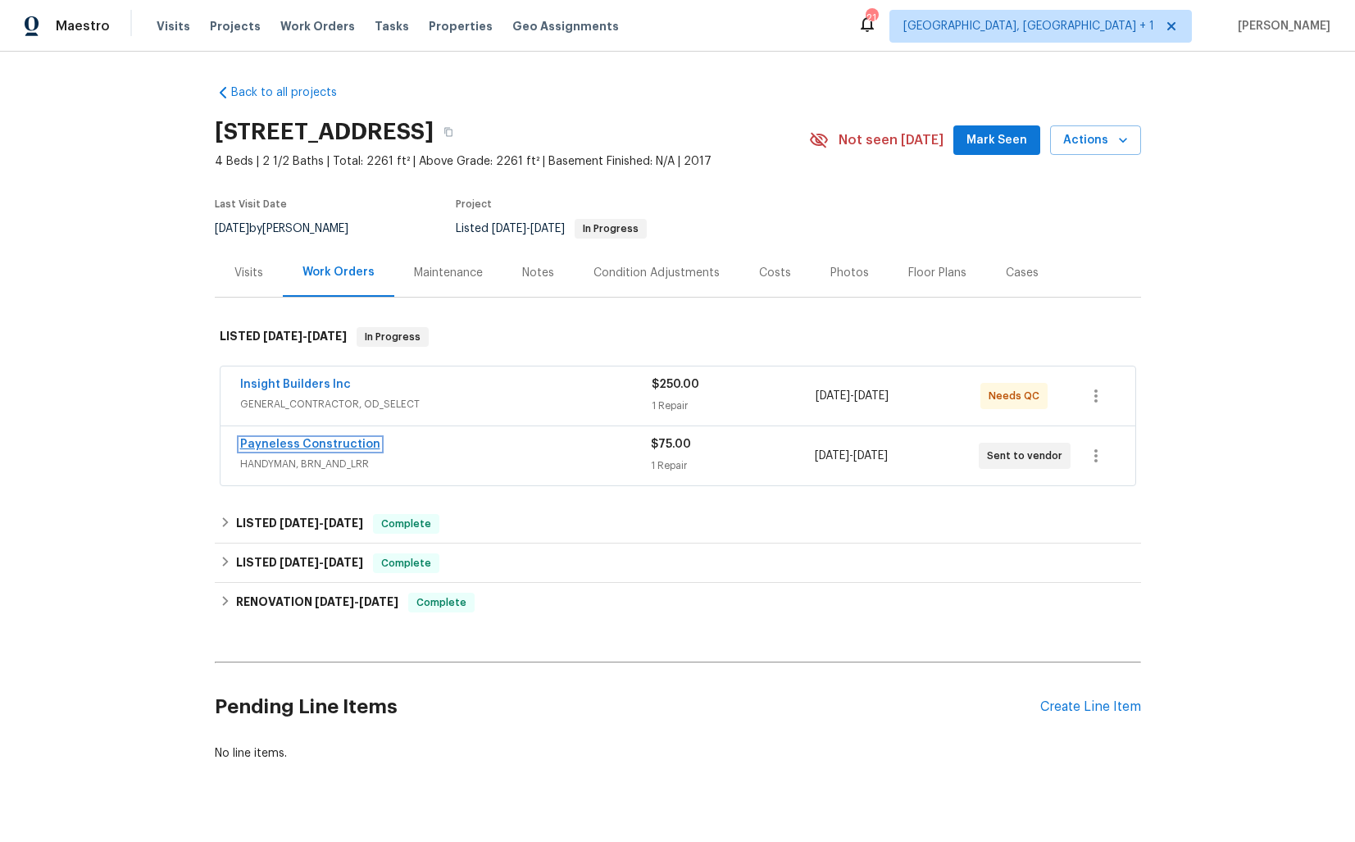
click at [299, 445] on link "Payneless Construction" at bounding box center [310, 444] width 140 height 11
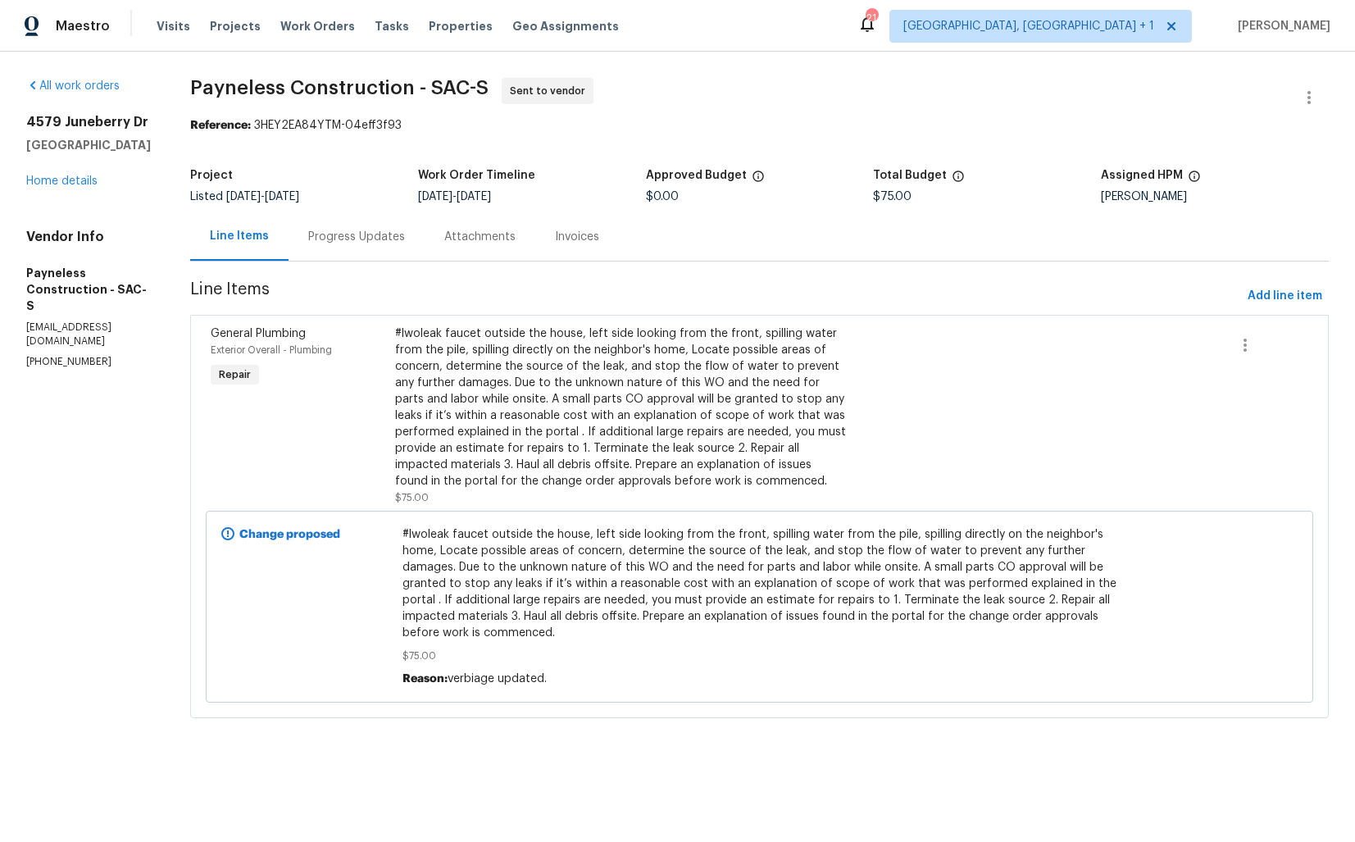
click at [389, 238] on div "Progress Updates" at bounding box center [356, 237] width 97 height 16
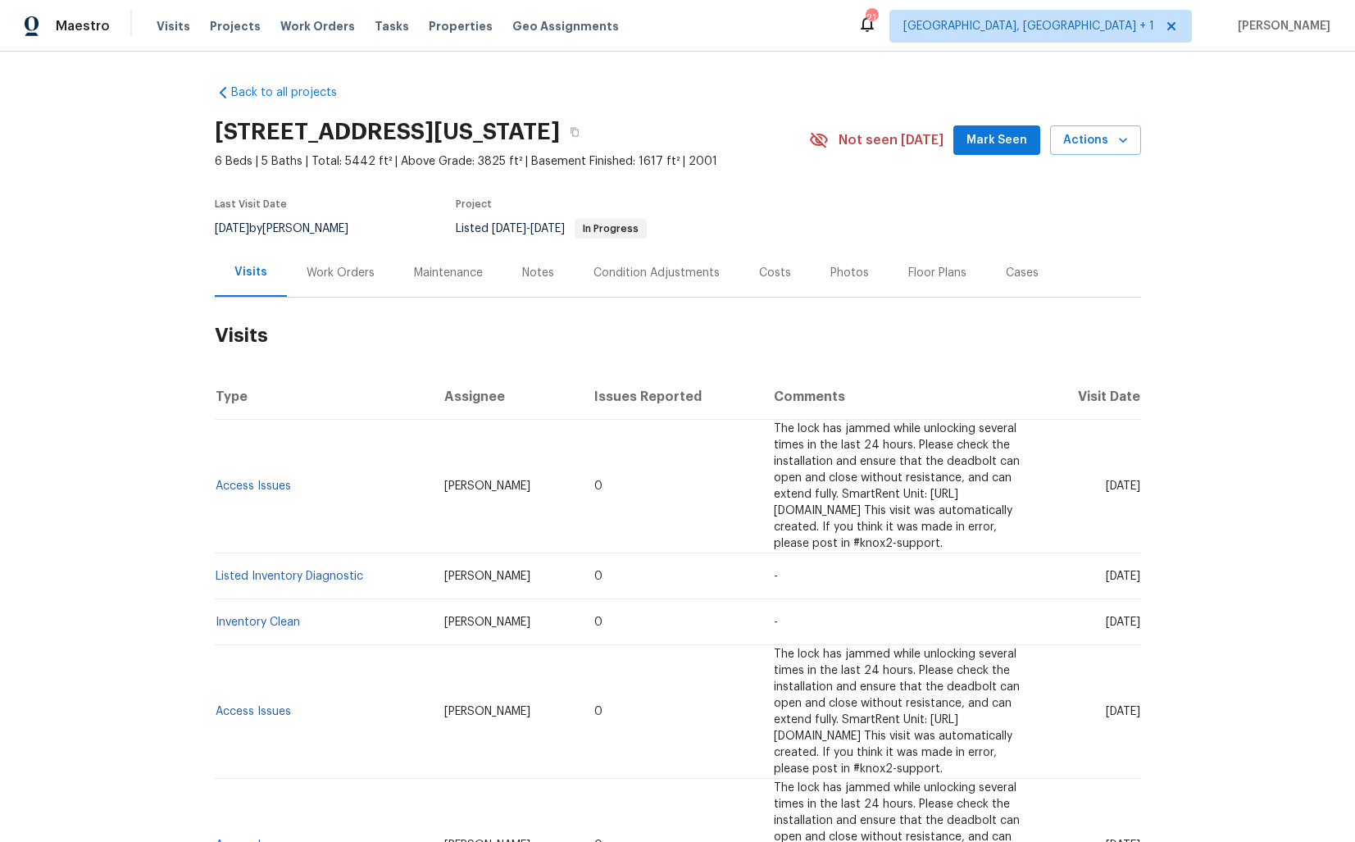
click at [363, 266] on div "Work Orders" at bounding box center [341, 273] width 68 height 16
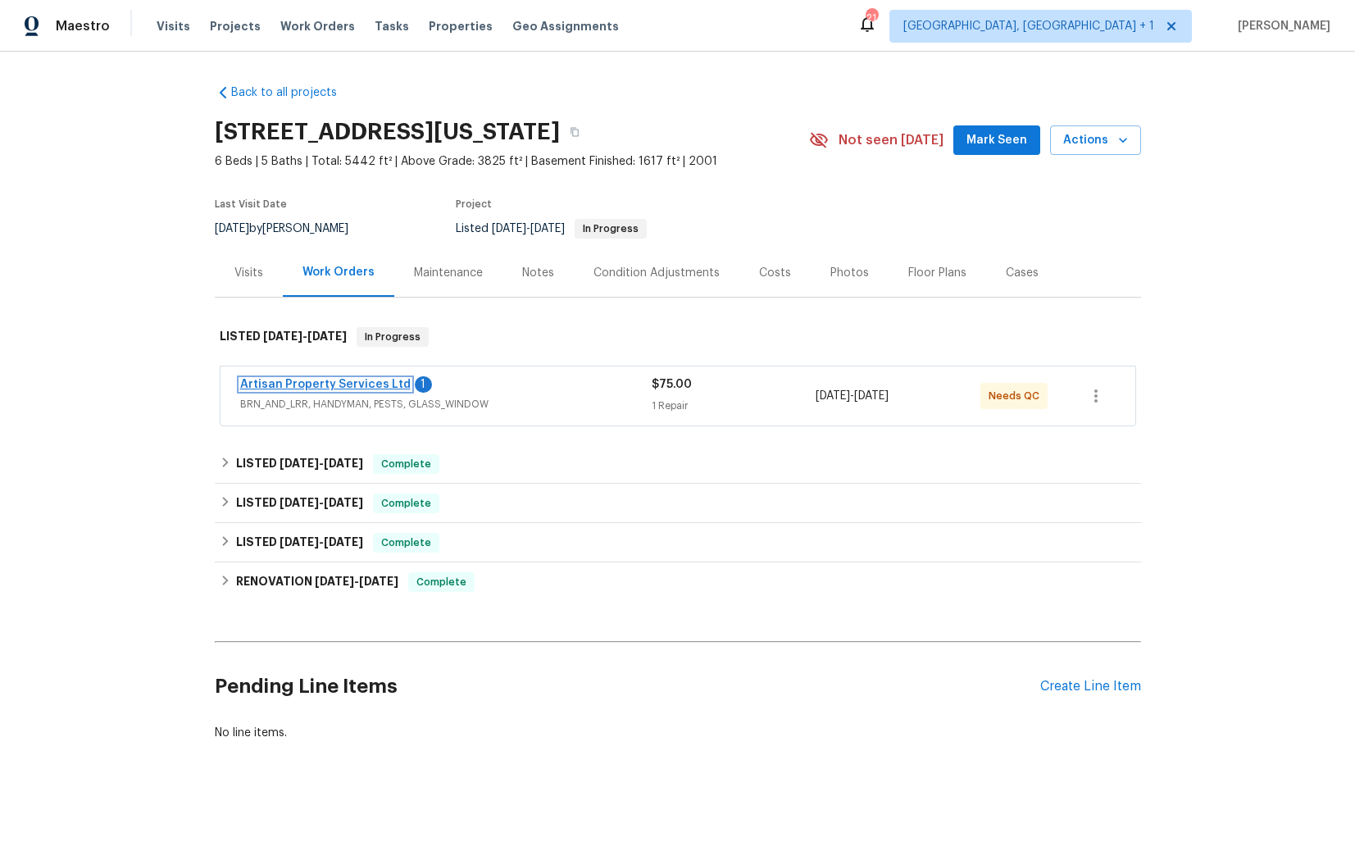
click at [317, 384] on link "Artisan Property Services Ltd" at bounding box center [325, 384] width 171 height 11
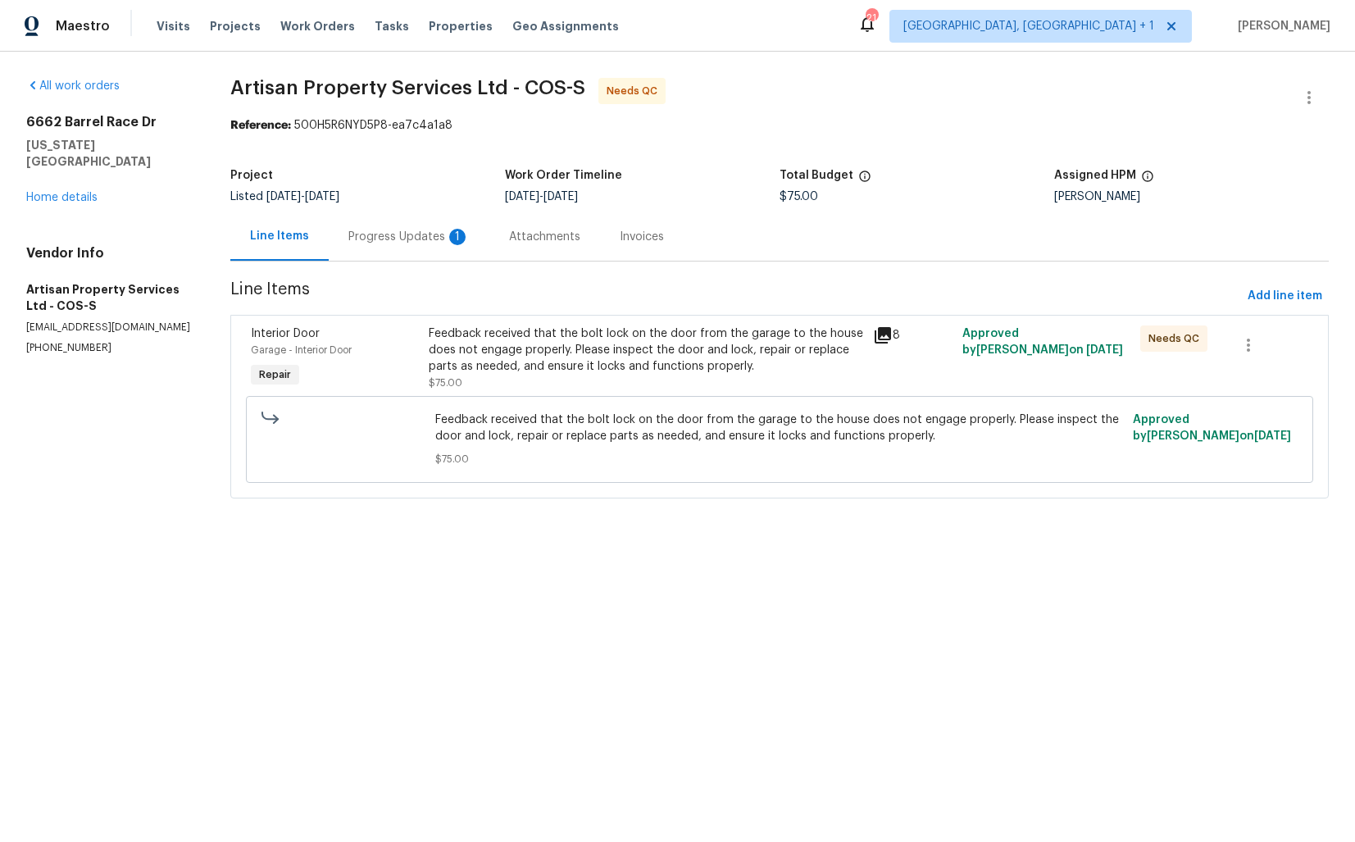
click at [585, 340] on div "Feedback received that the bolt lock on the door from the garage to the house d…" at bounding box center [646, 350] width 435 height 49
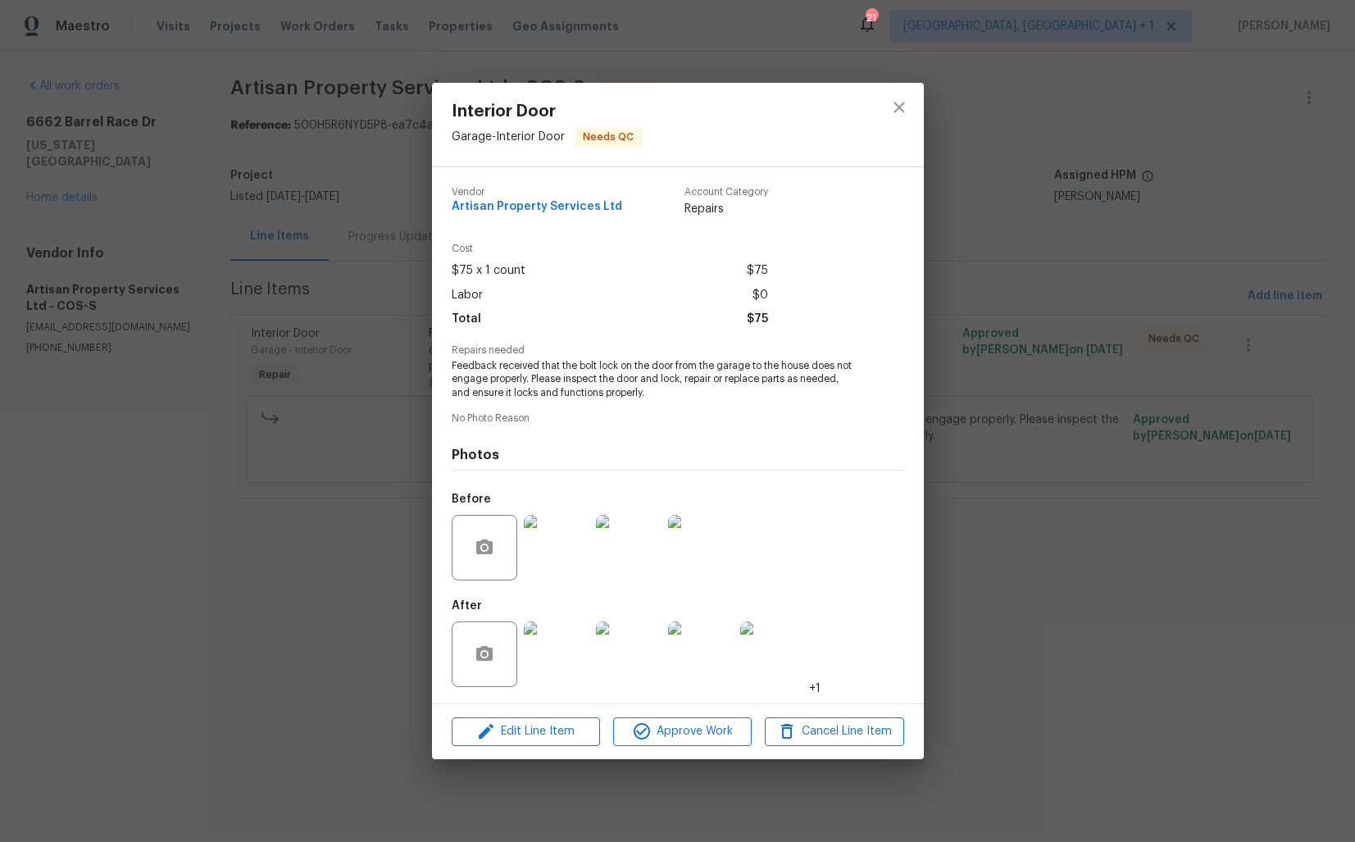
click at [558, 536] on img at bounding box center [557, 548] width 66 height 66
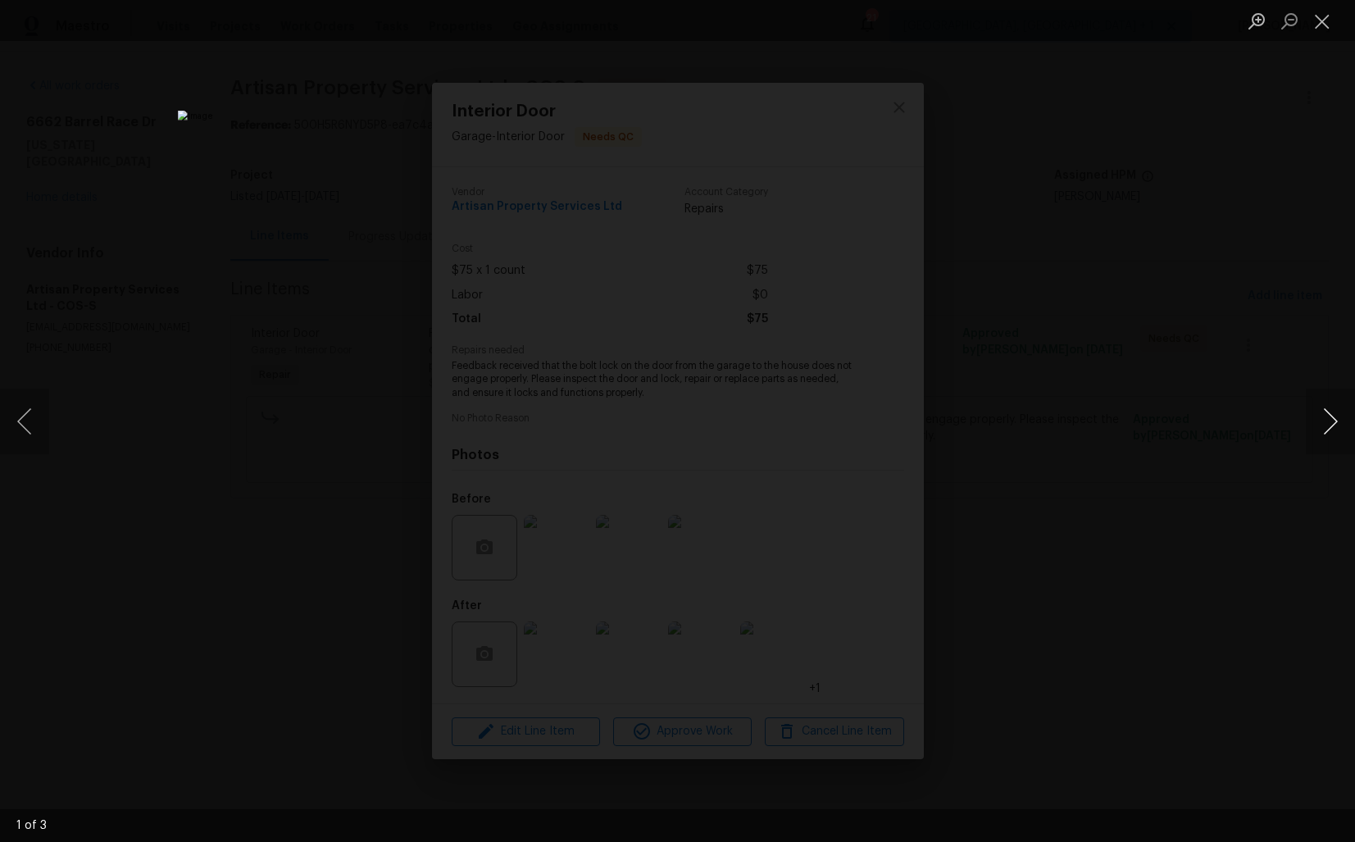
click at [1331, 426] on button "Next image" at bounding box center [1330, 422] width 49 height 66
click at [1154, 420] on div "Lightbox" at bounding box center [677, 421] width 1355 height 842
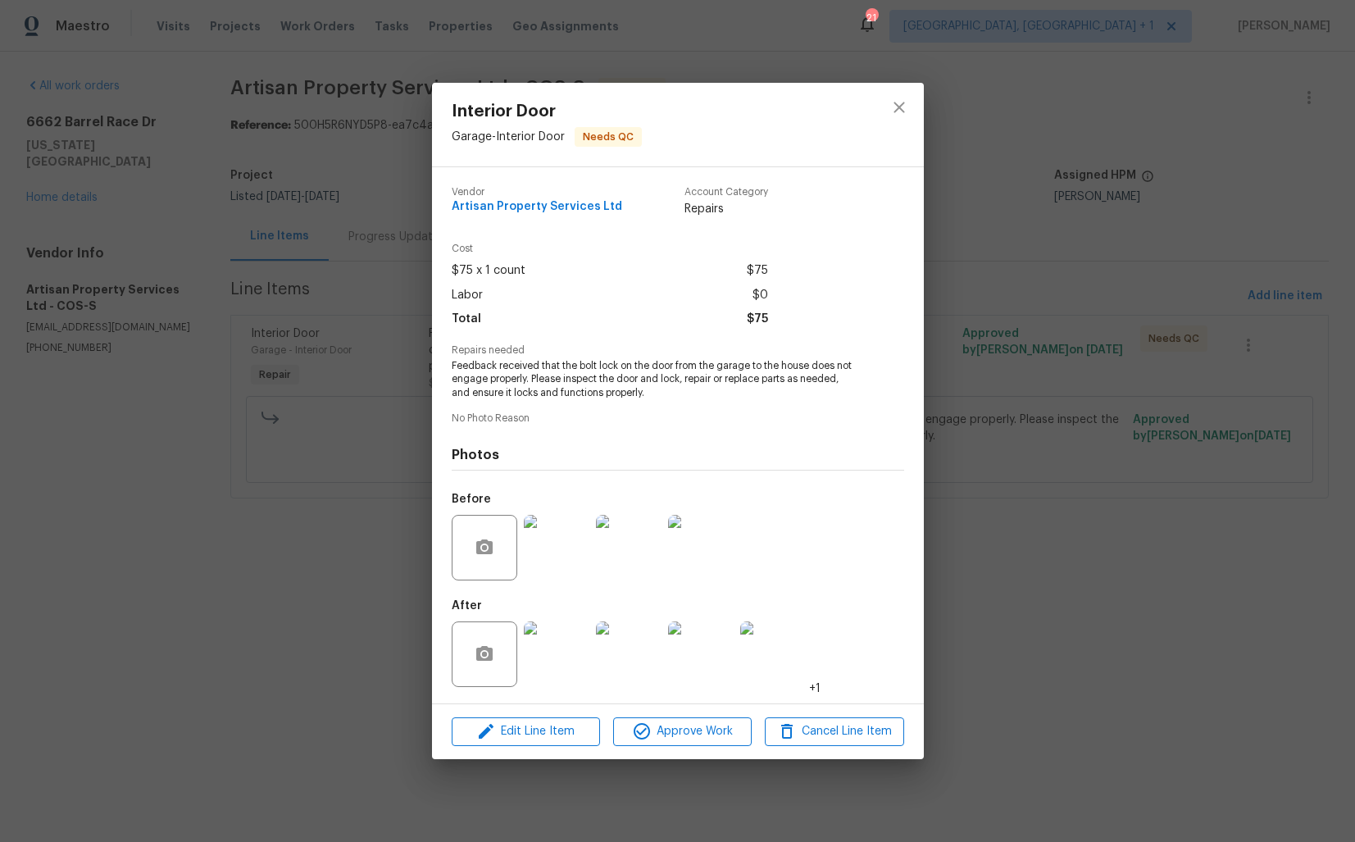
click at [559, 657] on img at bounding box center [557, 655] width 66 height 66
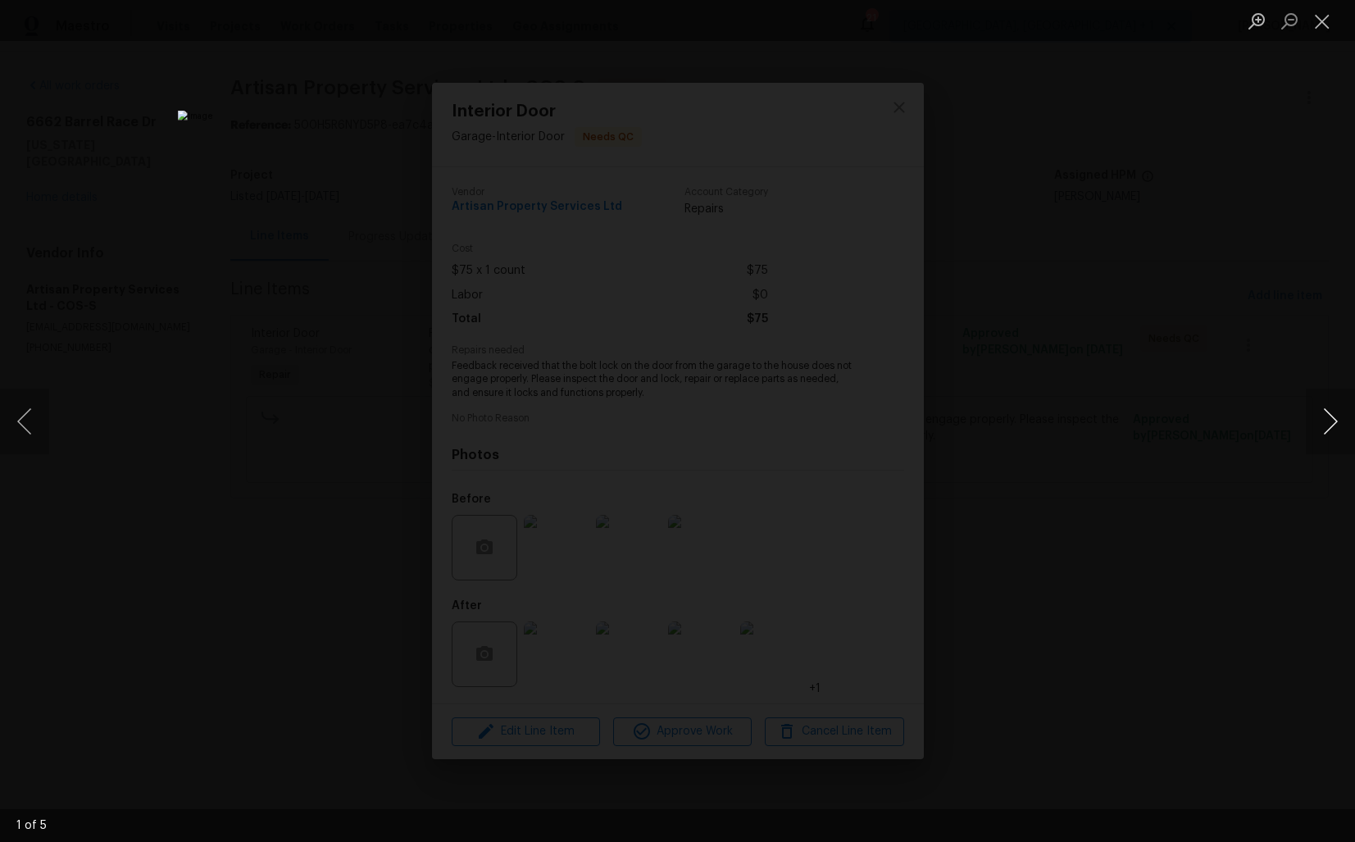
click at [1330, 421] on button "Next image" at bounding box center [1330, 422] width 49 height 66
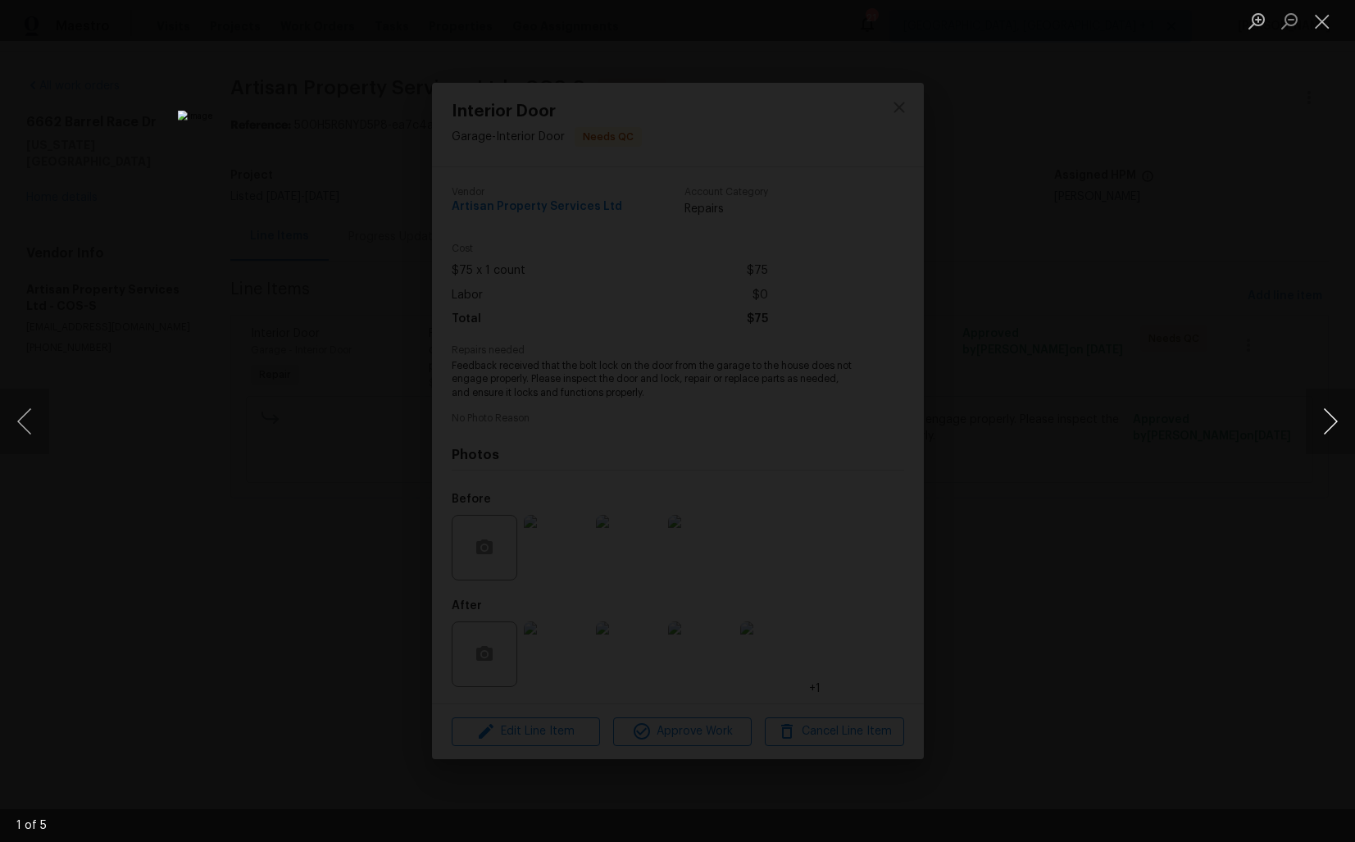
click at [1330, 421] on button "Next image" at bounding box center [1330, 422] width 49 height 66
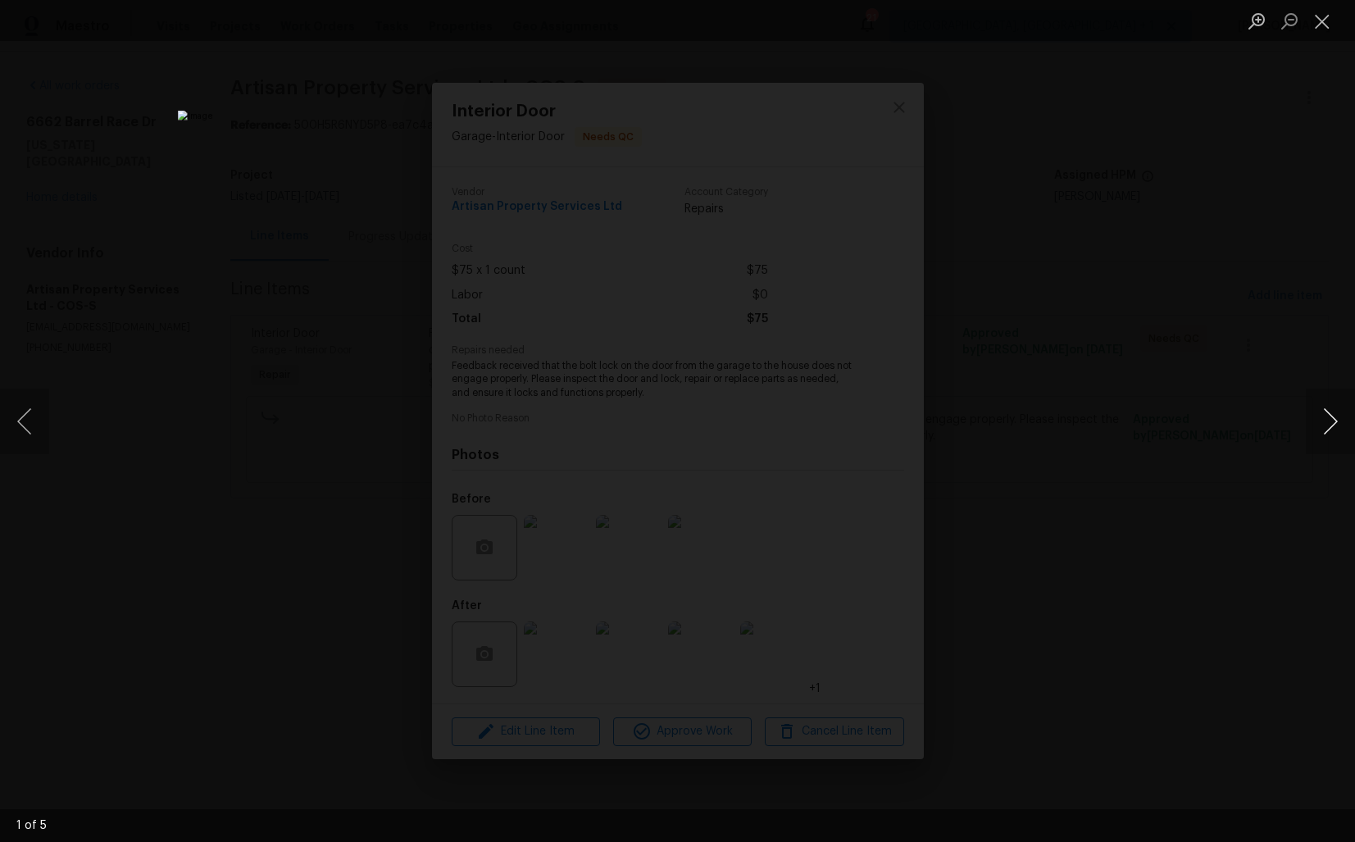
click at [1330, 421] on button "Next image" at bounding box center [1330, 422] width 49 height 66
click at [1123, 418] on div "Lightbox" at bounding box center [677, 421] width 1355 height 842
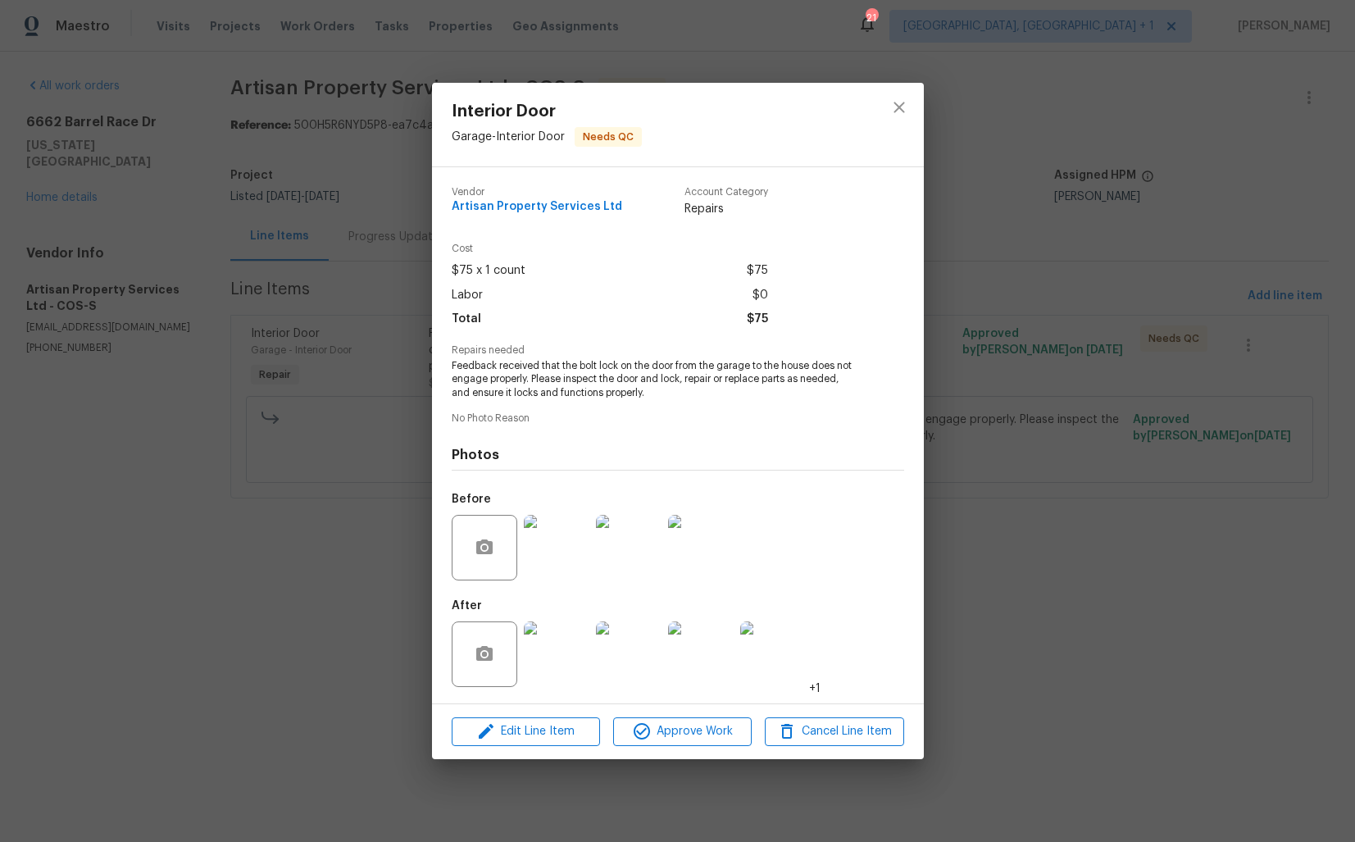
click at [1055, 399] on div "Interior Door Garage - Interior Door Needs QC Vendor Artisan Property Services …" at bounding box center [677, 421] width 1355 height 842
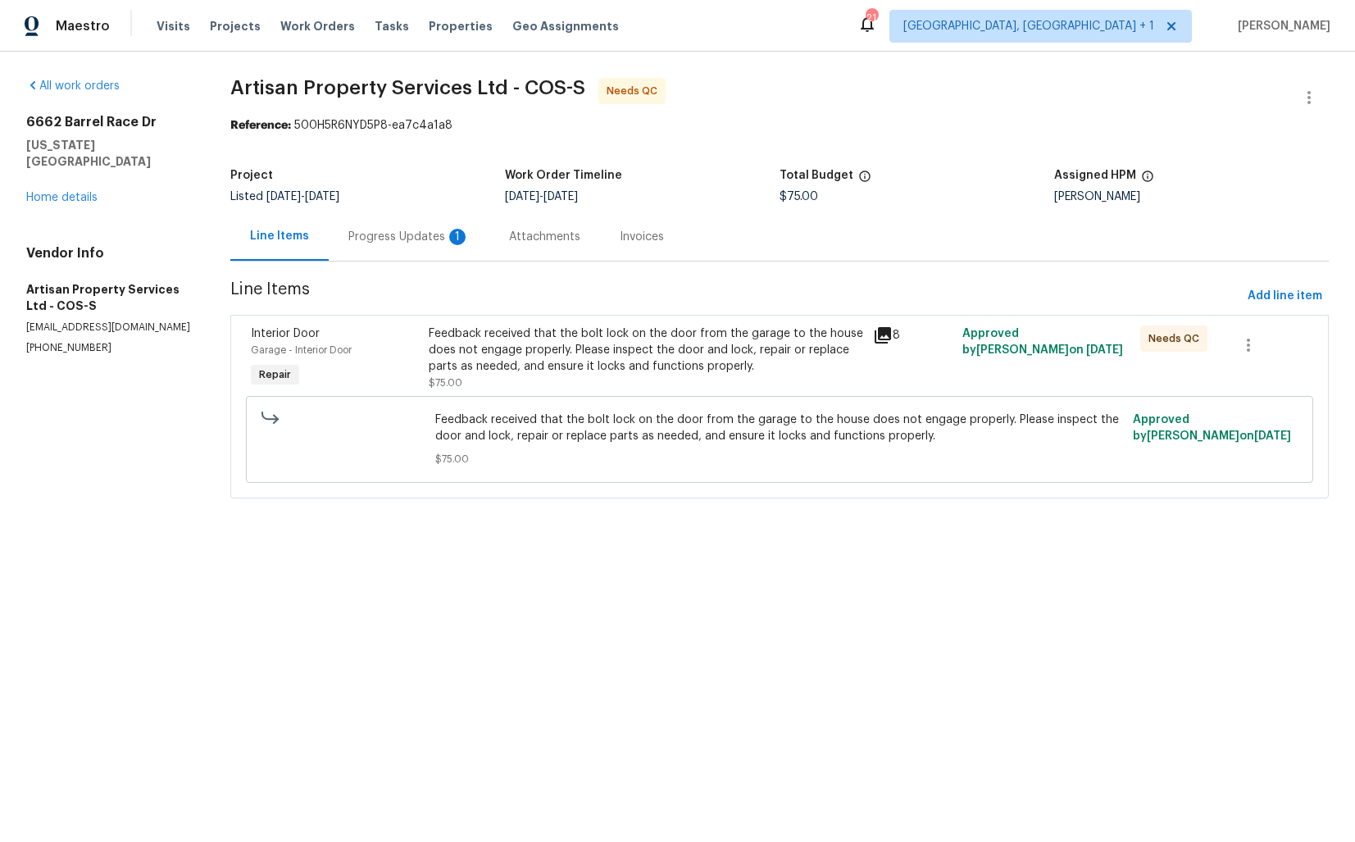
click at [418, 245] on div "Progress Updates 1" at bounding box center [409, 236] width 161 height 48
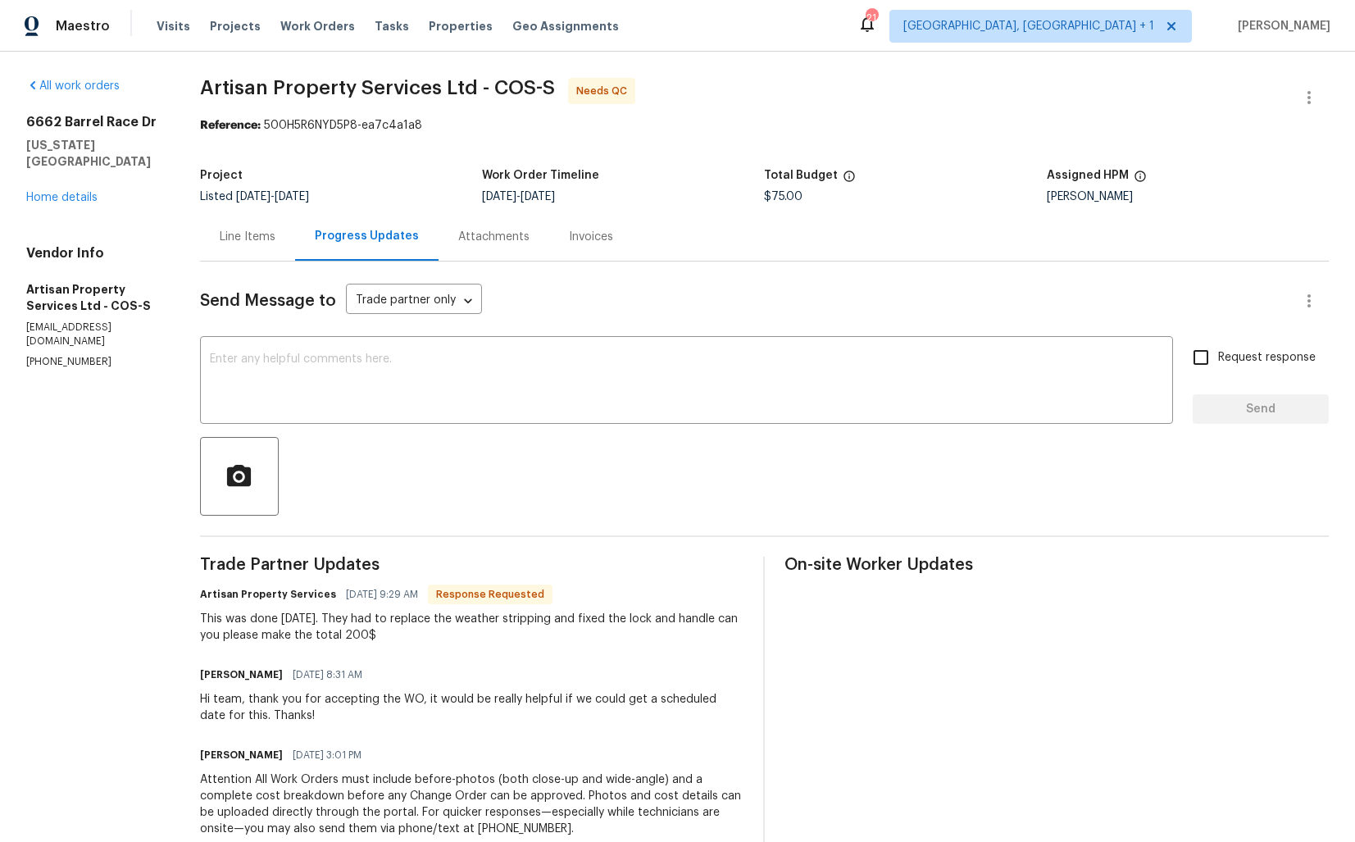
click at [244, 232] on div "Line Items" at bounding box center [248, 237] width 56 height 16
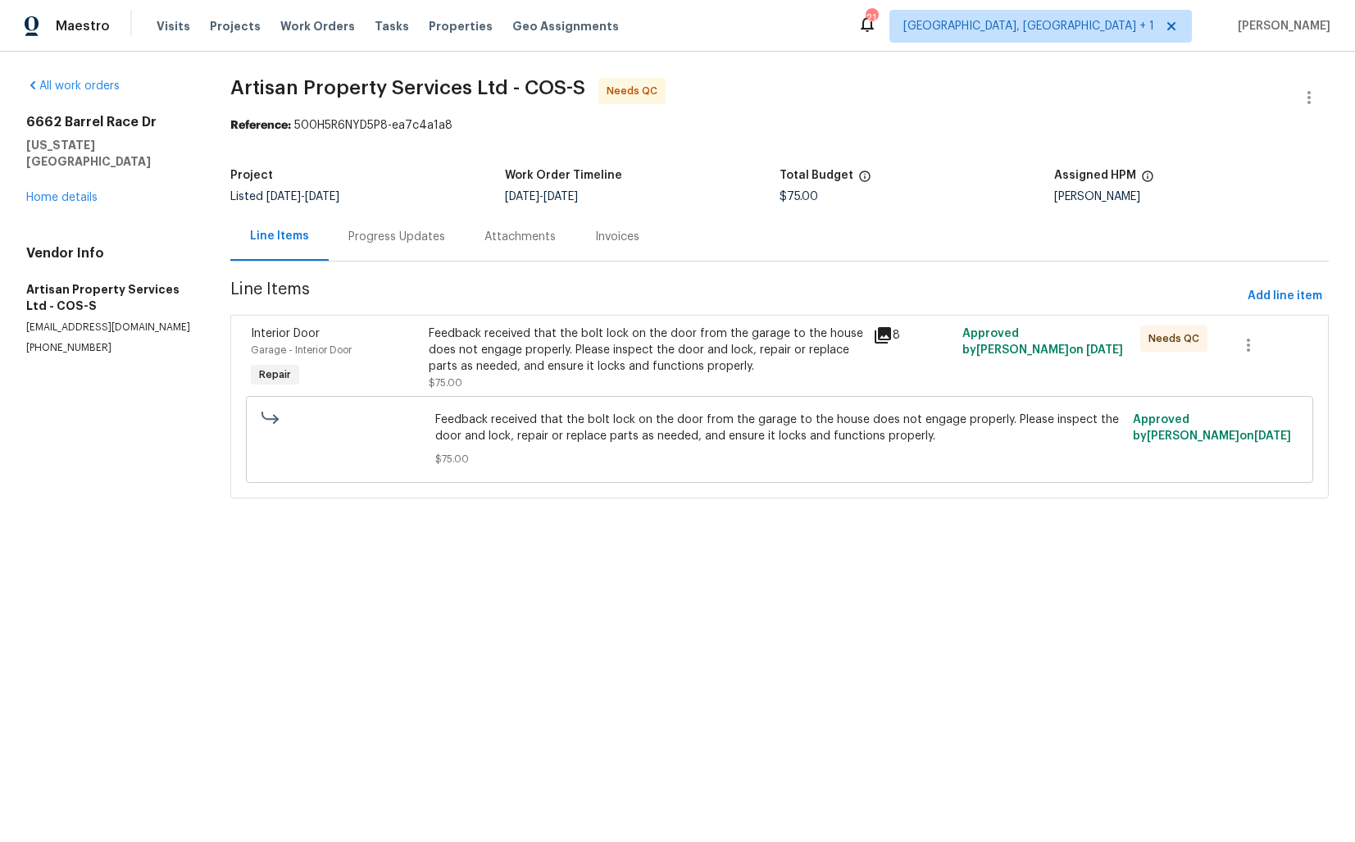
click at [554, 374] on div "Feedback received that the bolt lock on the door from the garage to the house d…" at bounding box center [646, 350] width 435 height 49
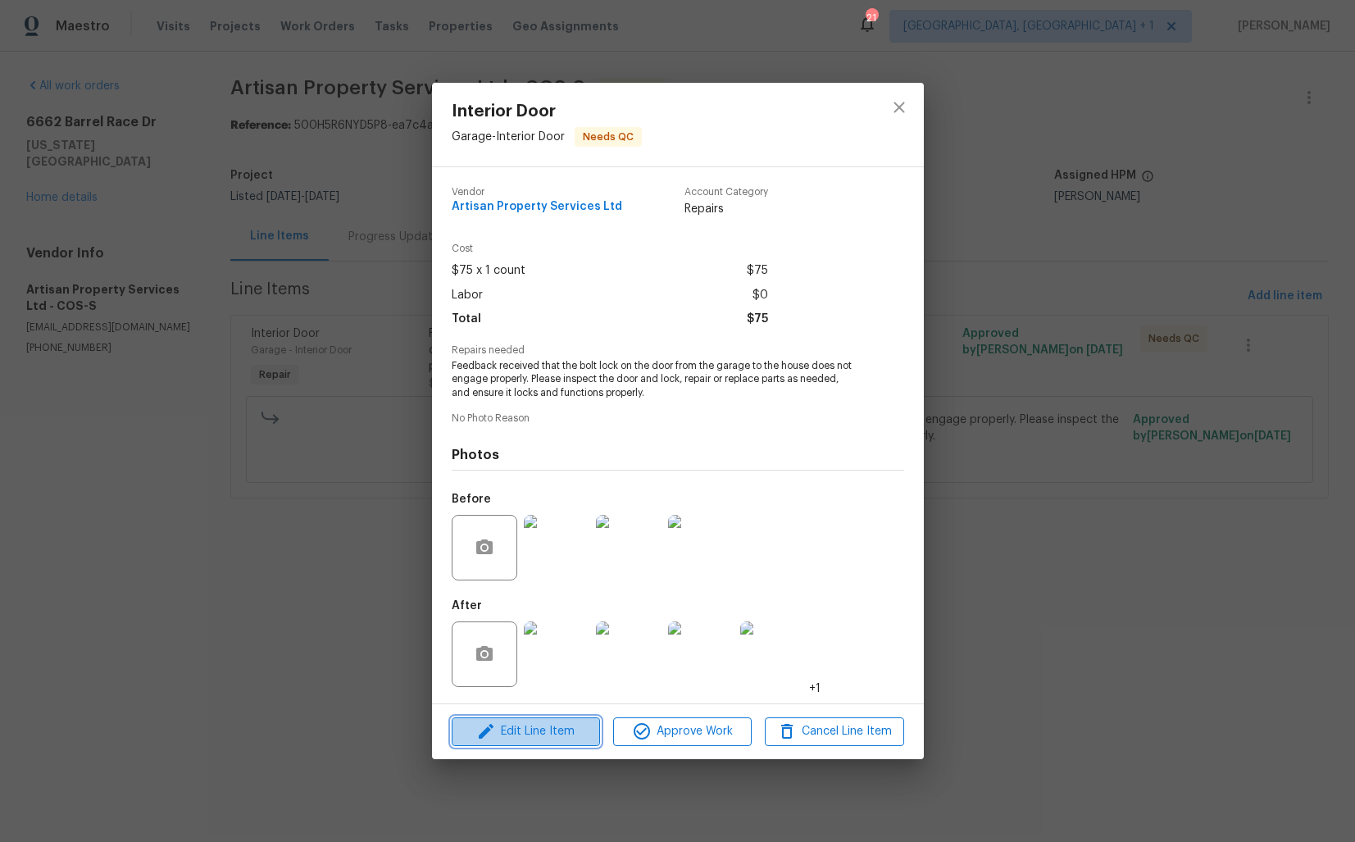
click at [488, 736] on icon "button" at bounding box center [486, 732] width 20 height 20
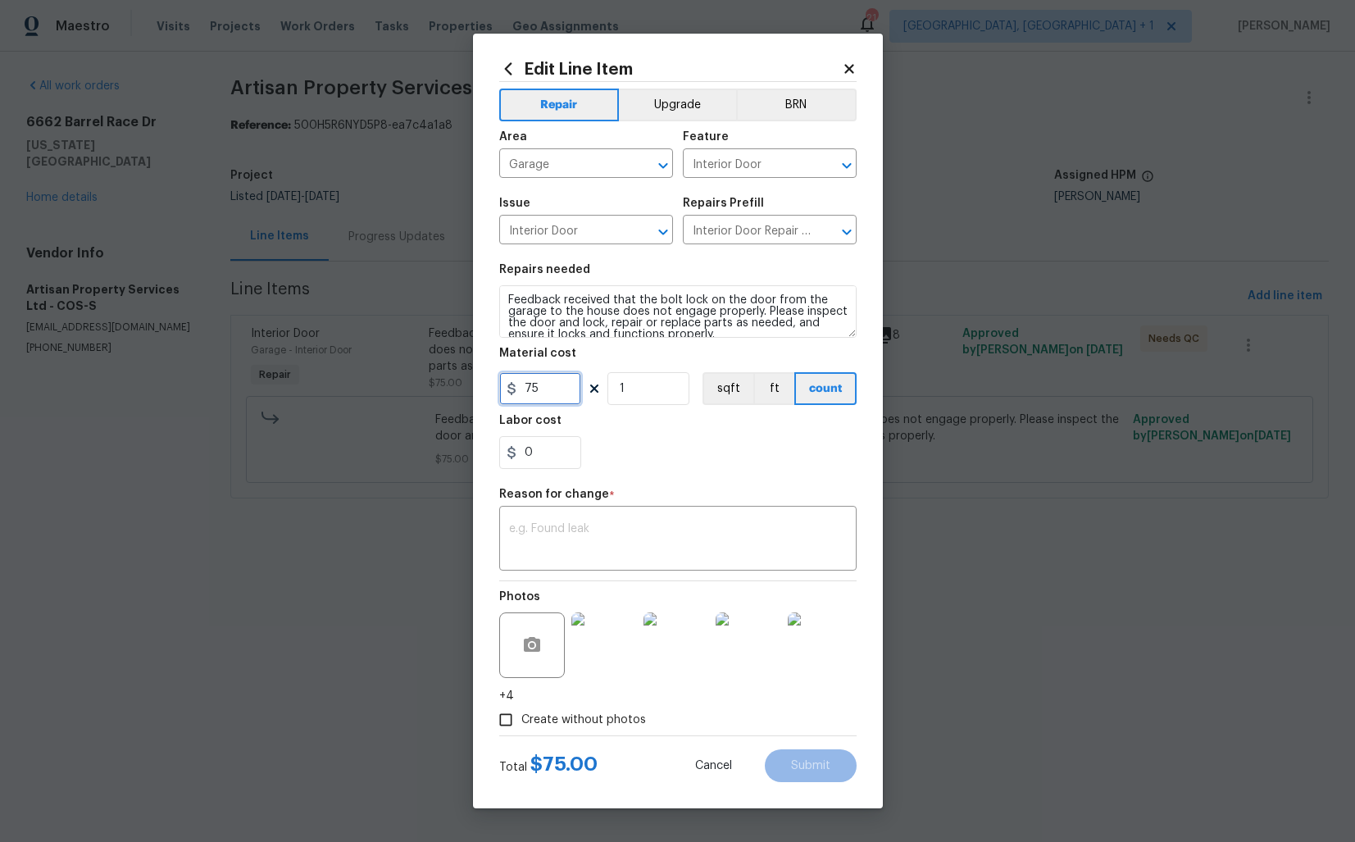
click at [553, 389] on input "75" at bounding box center [540, 388] width 82 height 33
type input "200"
click at [662, 531] on textarea at bounding box center [678, 540] width 338 height 34
click at [649, 535] on textarea at bounding box center [678, 540] width 338 height 34
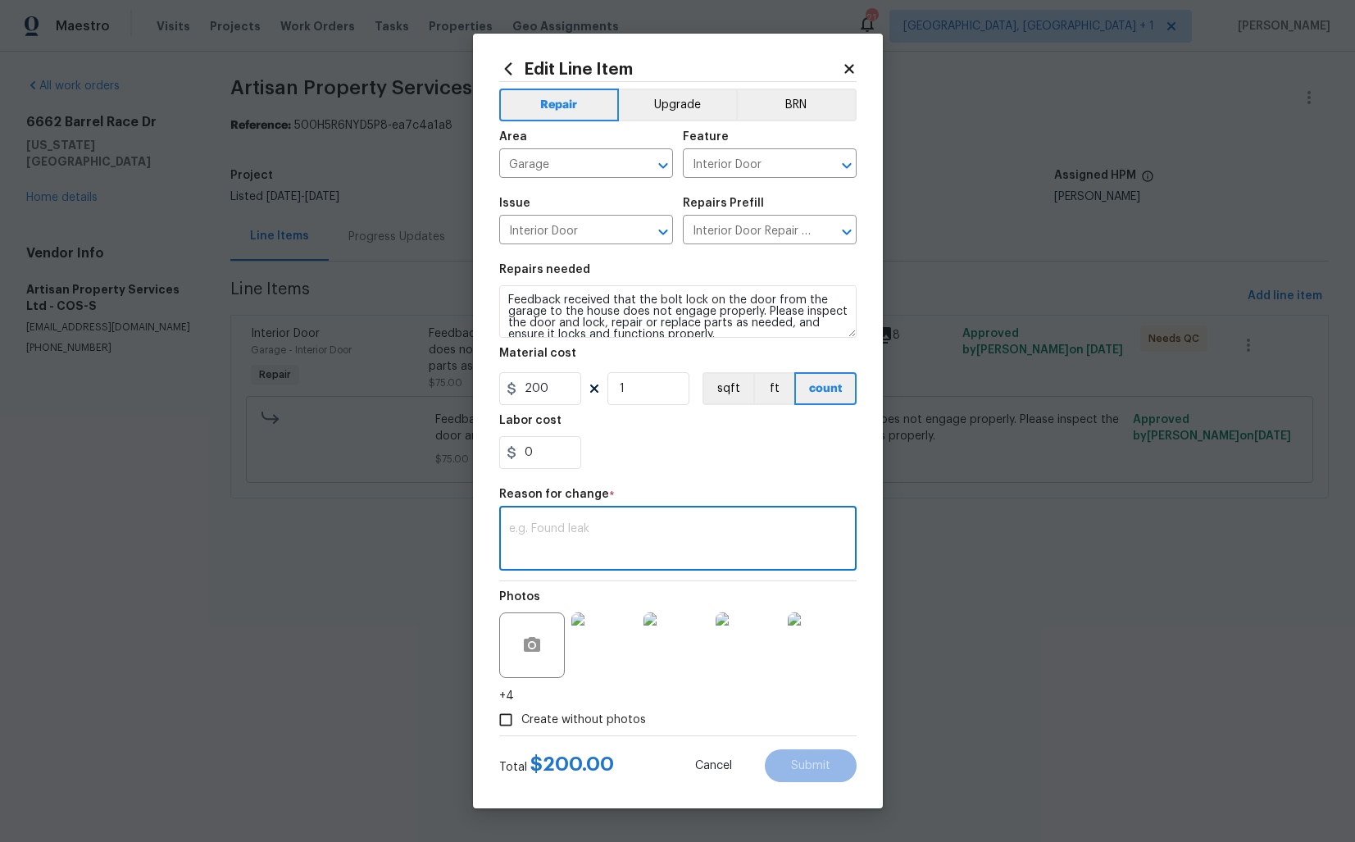
click at [635, 545] on textarea at bounding box center [678, 540] width 338 height 34
paste textarea "(AM) Updated per vendor’s final cost."
type textarea "(AM) Updated per vendor’s final cost."
click at [798, 770] on span "Submit" at bounding box center [810, 766] width 39 height 12
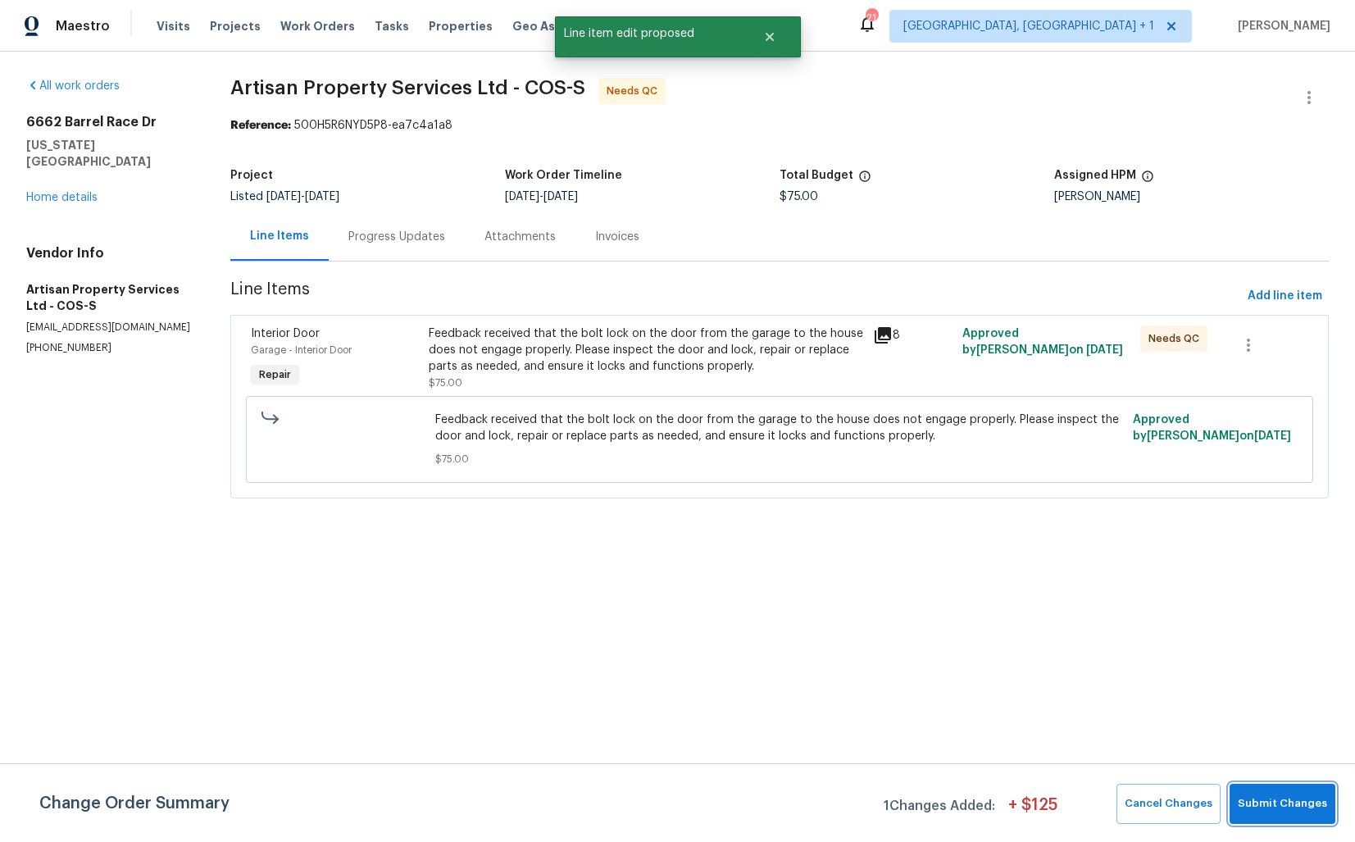
click at [1273, 808] on span "Submit Changes" at bounding box center [1282, 804] width 89 height 19
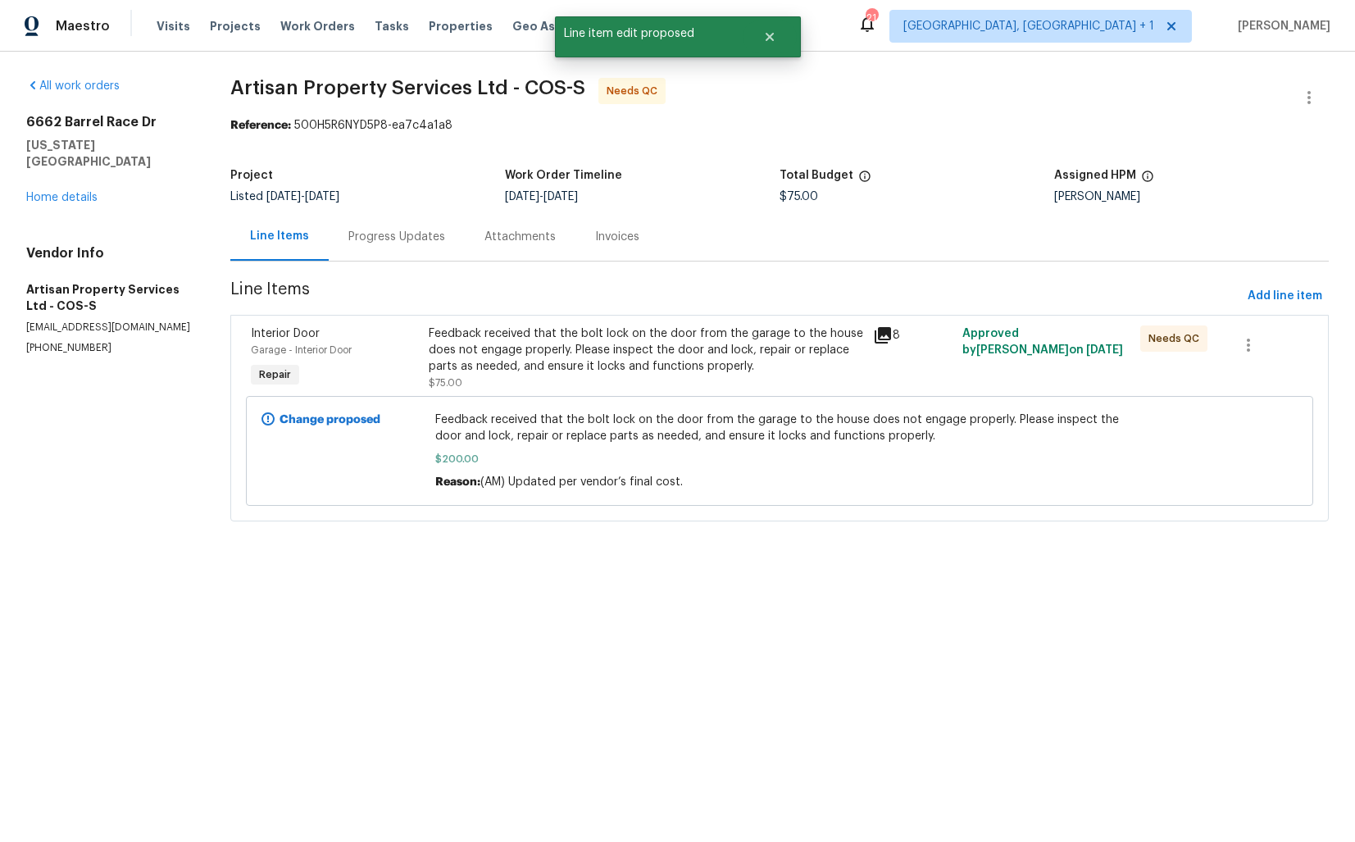
click at [382, 238] on div "Progress Updates" at bounding box center [396, 237] width 97 height 16
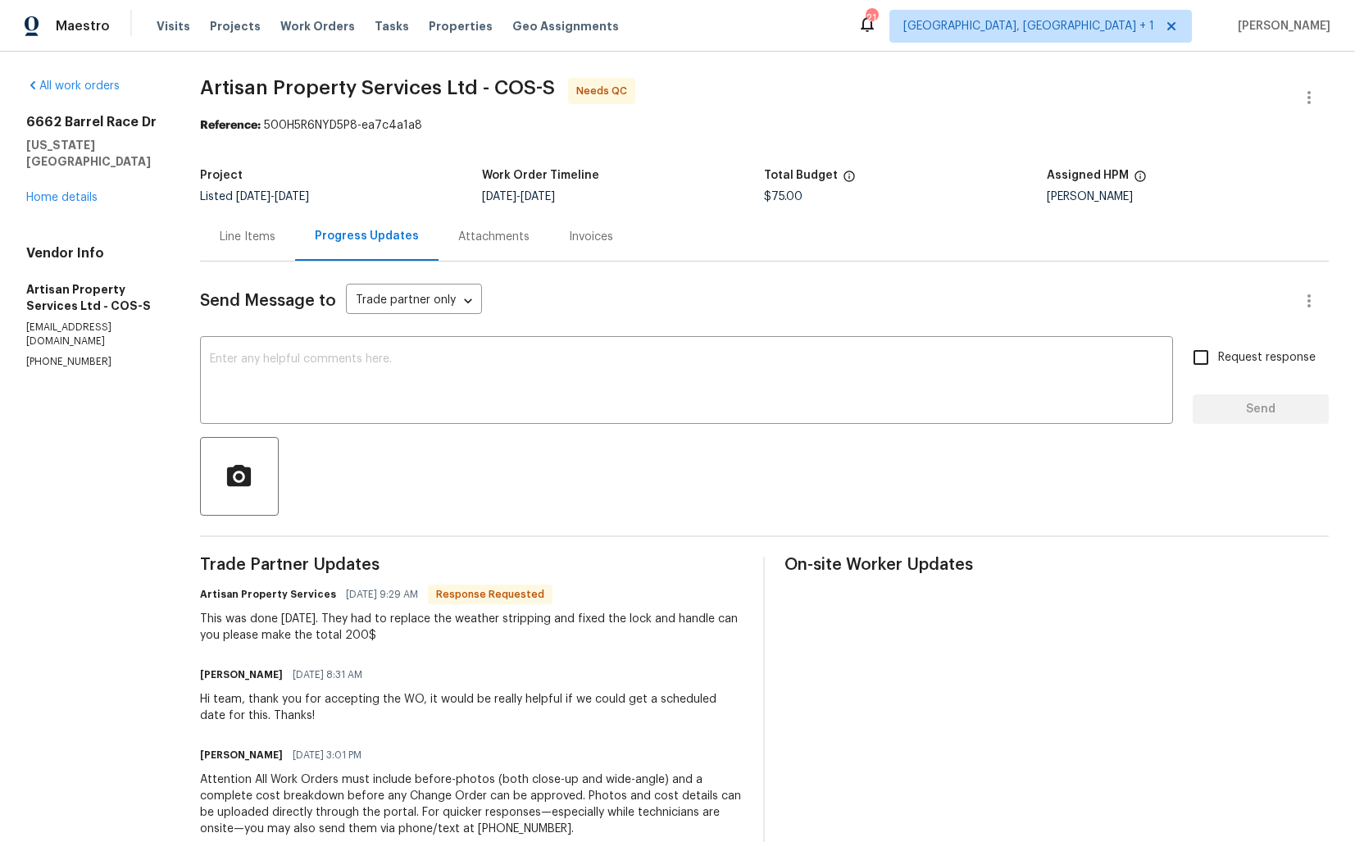
click at [254, 235] on div "Line Items" at bounding box center [248, 237] width 56 height 16
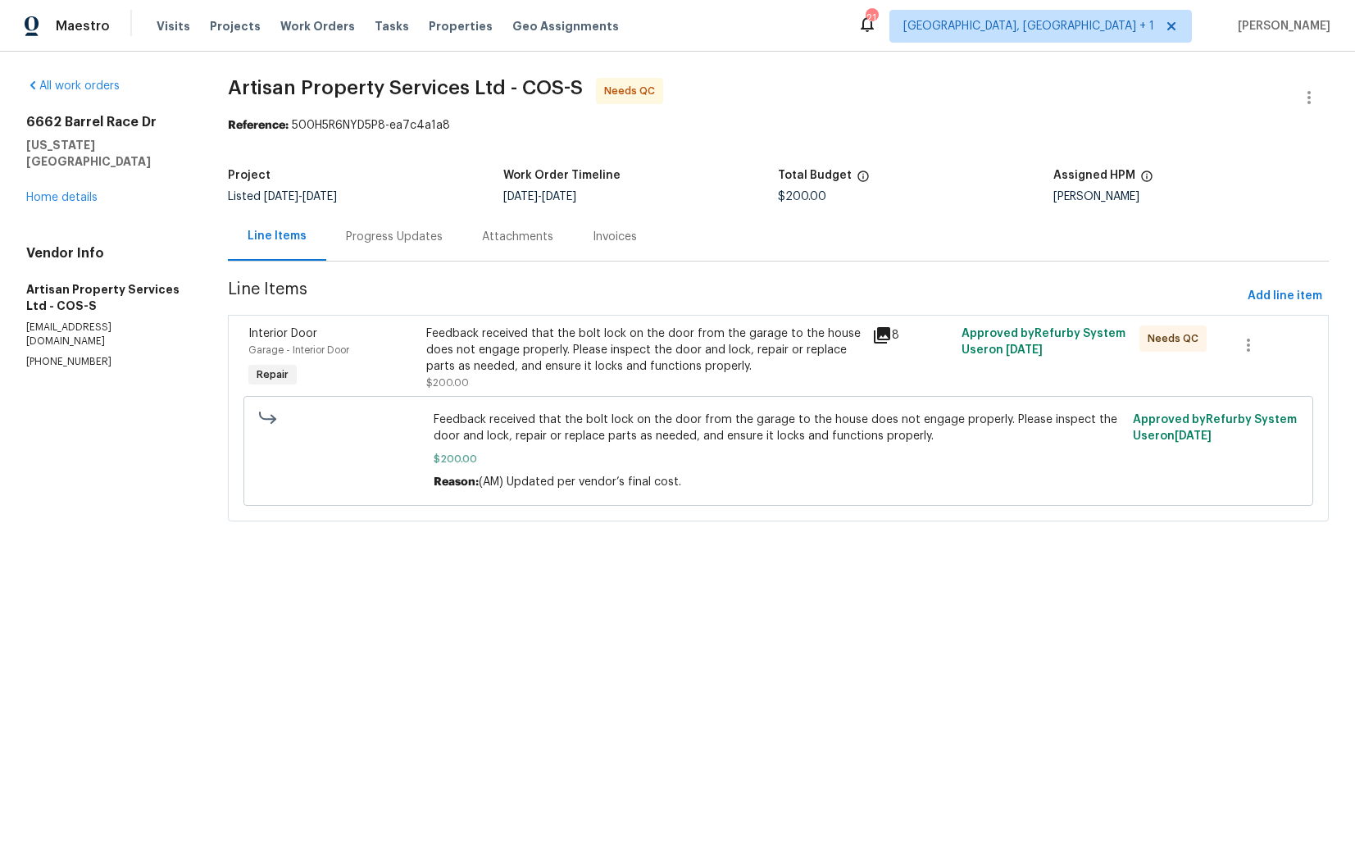
click at [376, 243] on div "Progress Updates" at bounding box center [394, 237] width 97 height 16
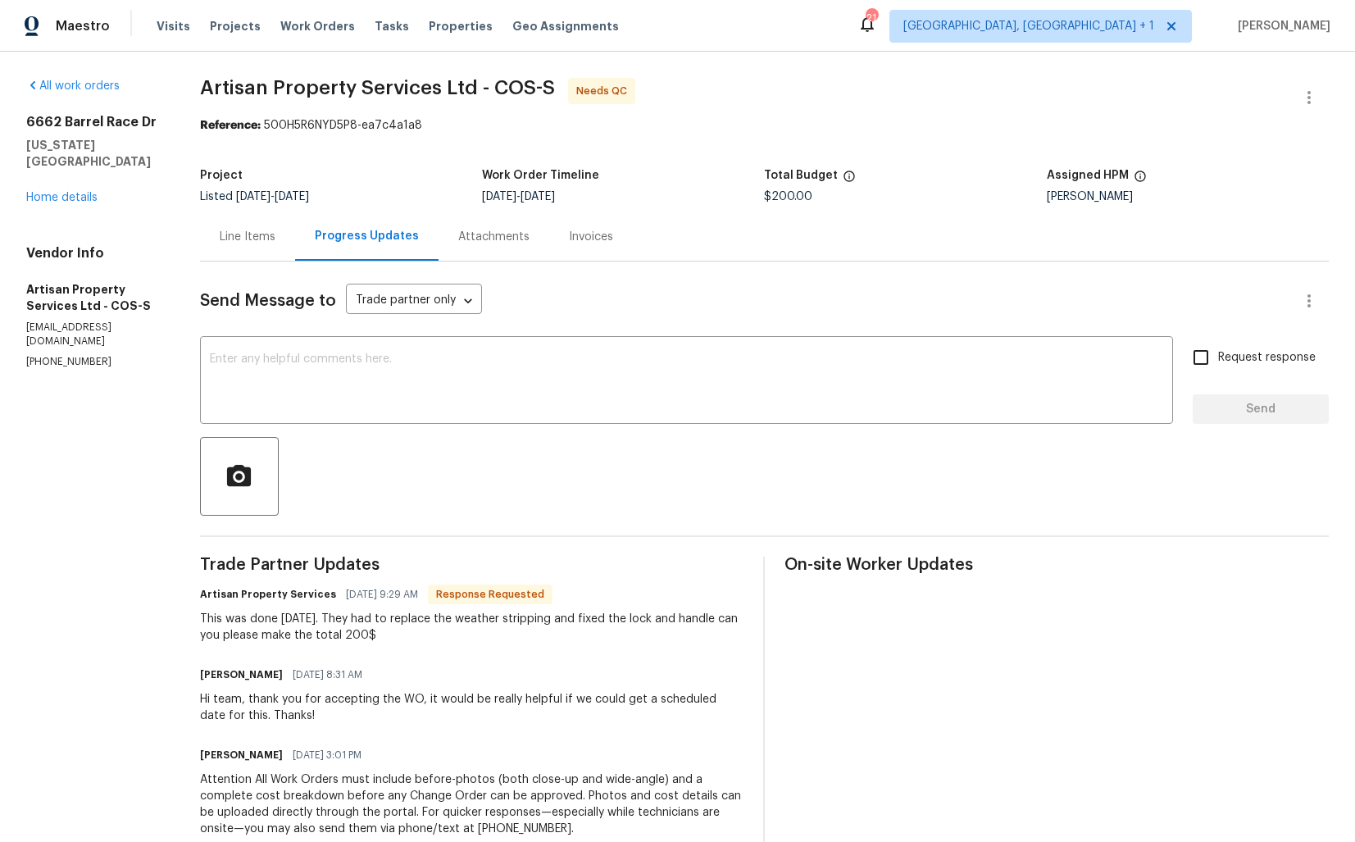
click at [310, 235] on div "Progress Updates" at bounding box center [366, 236] width 143 height 48
click at [257, 239] on div "Line Items" at bounding box center [248, 237] width 56 height 16
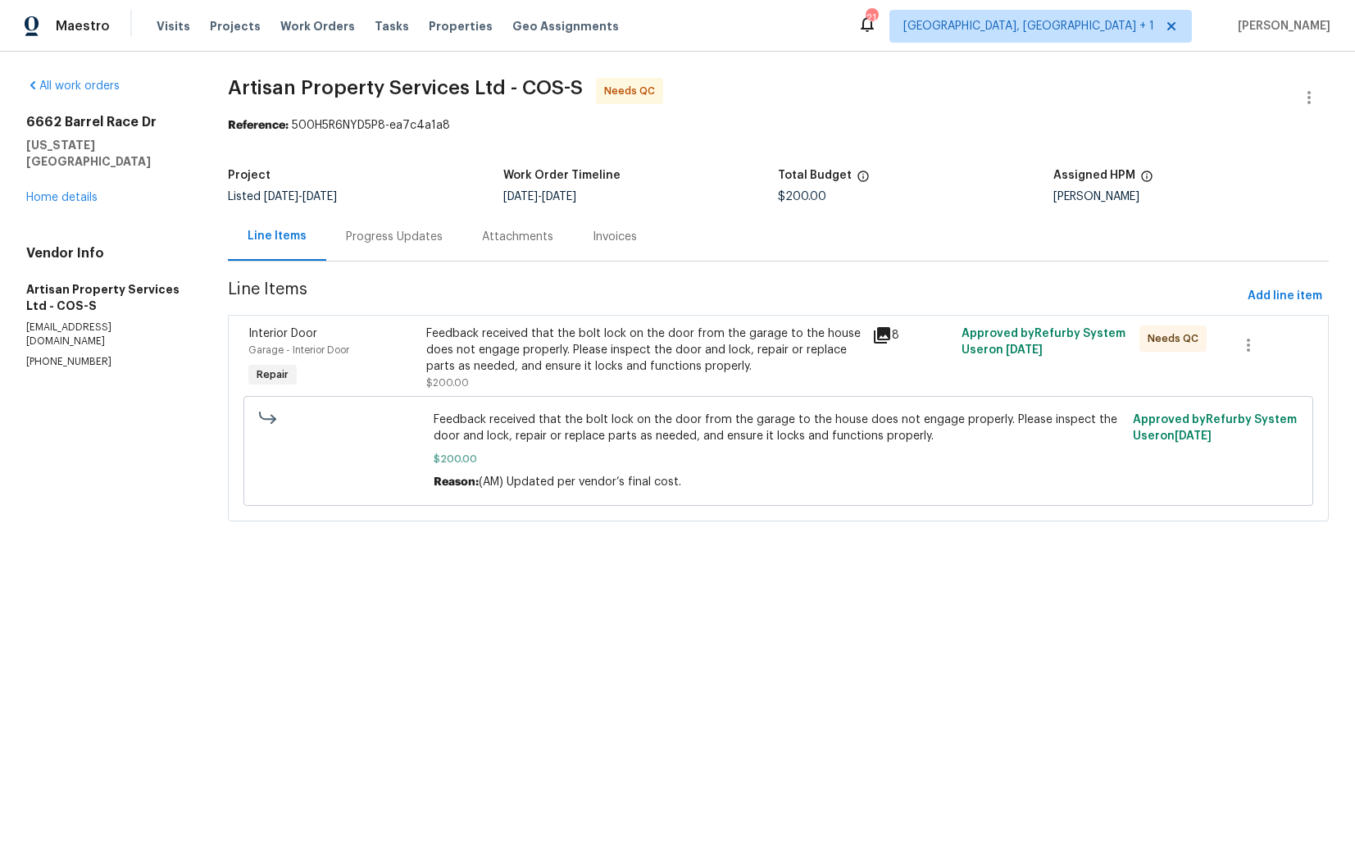
click at [649, 380] on div "Feedback received that the bolt lock on the door from the garage to the house d…" at bounding box center [644, 359] width 436 height 66
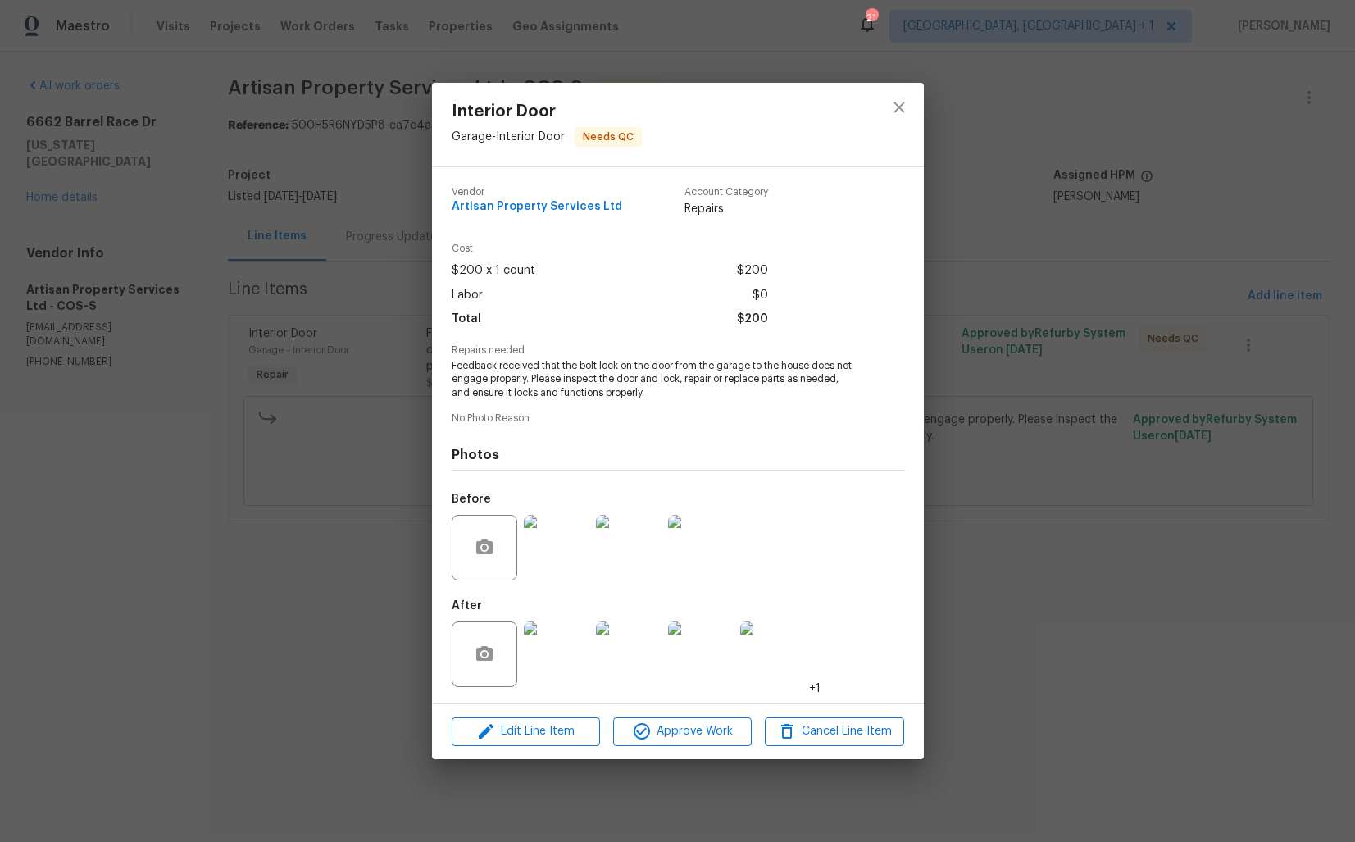
click at [555, 556] on img at bounding box center [557, 548] width 66 height 66
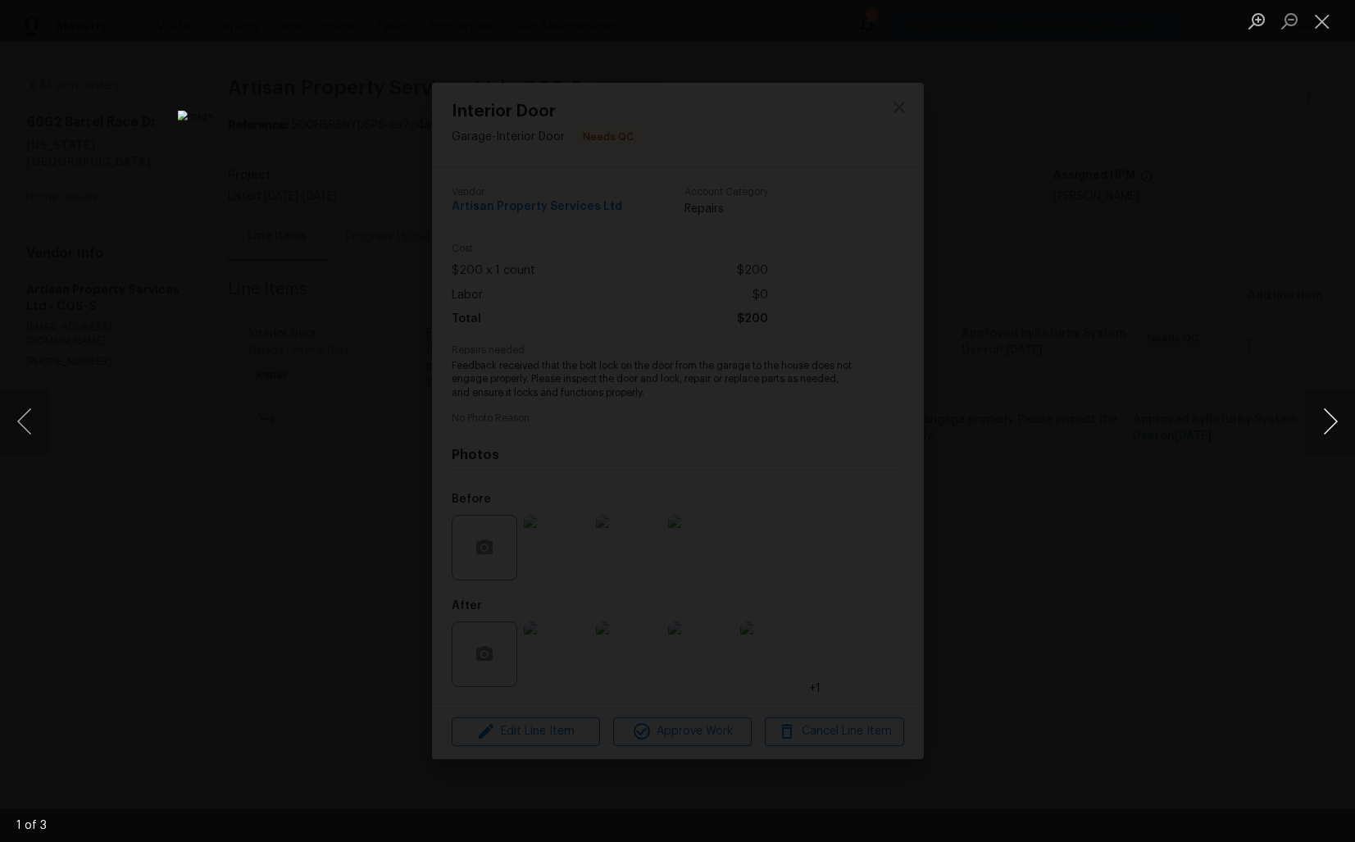
click at [1328, 430] on button "Next image" at bounding box center [1330, 422] width 49 height 66
click at [1116, 479] on div "Lightbox" at bounding box center [677, 421] width 1355 height 842
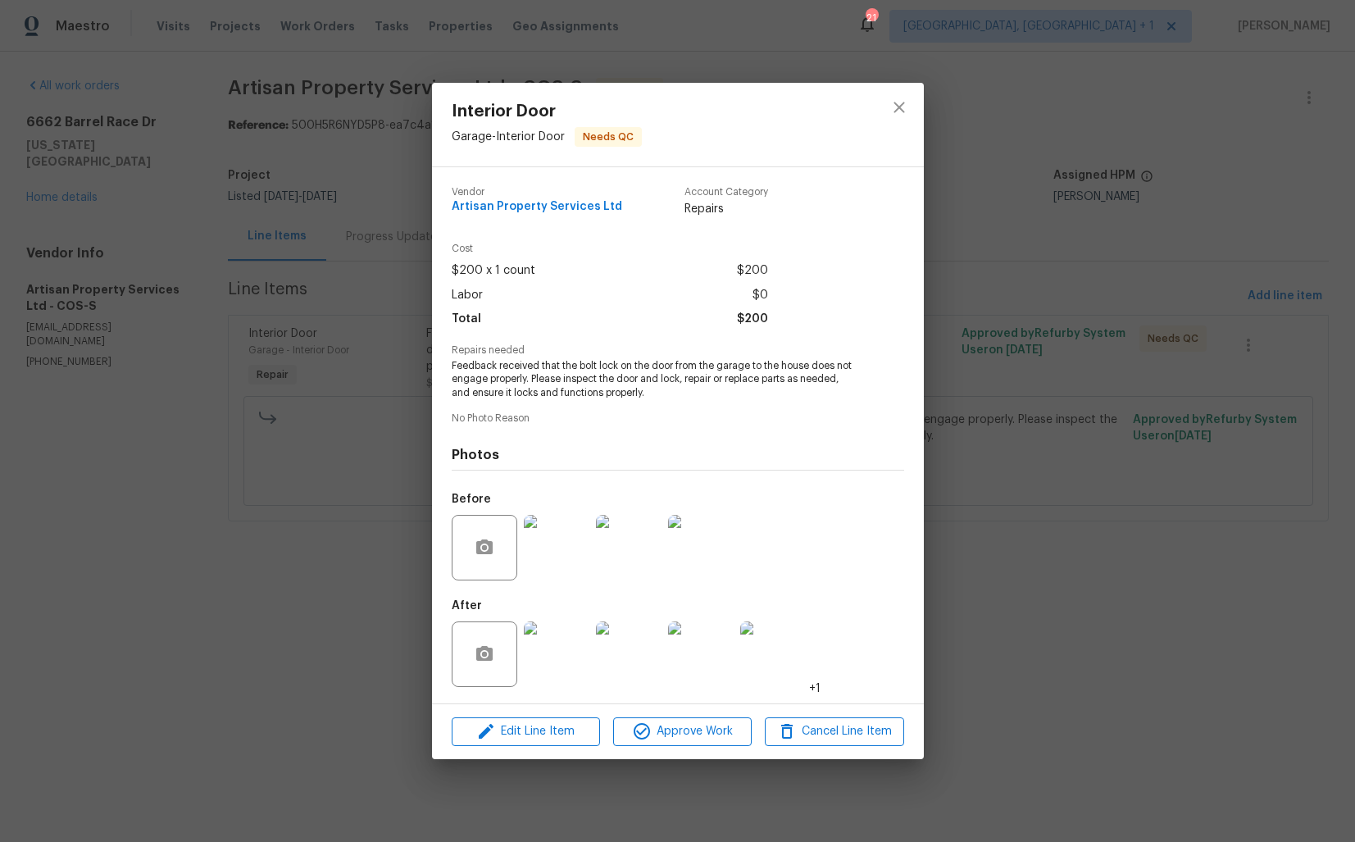
click at [561, 645] on img at bounding box center [557, 655] width 66 height 66
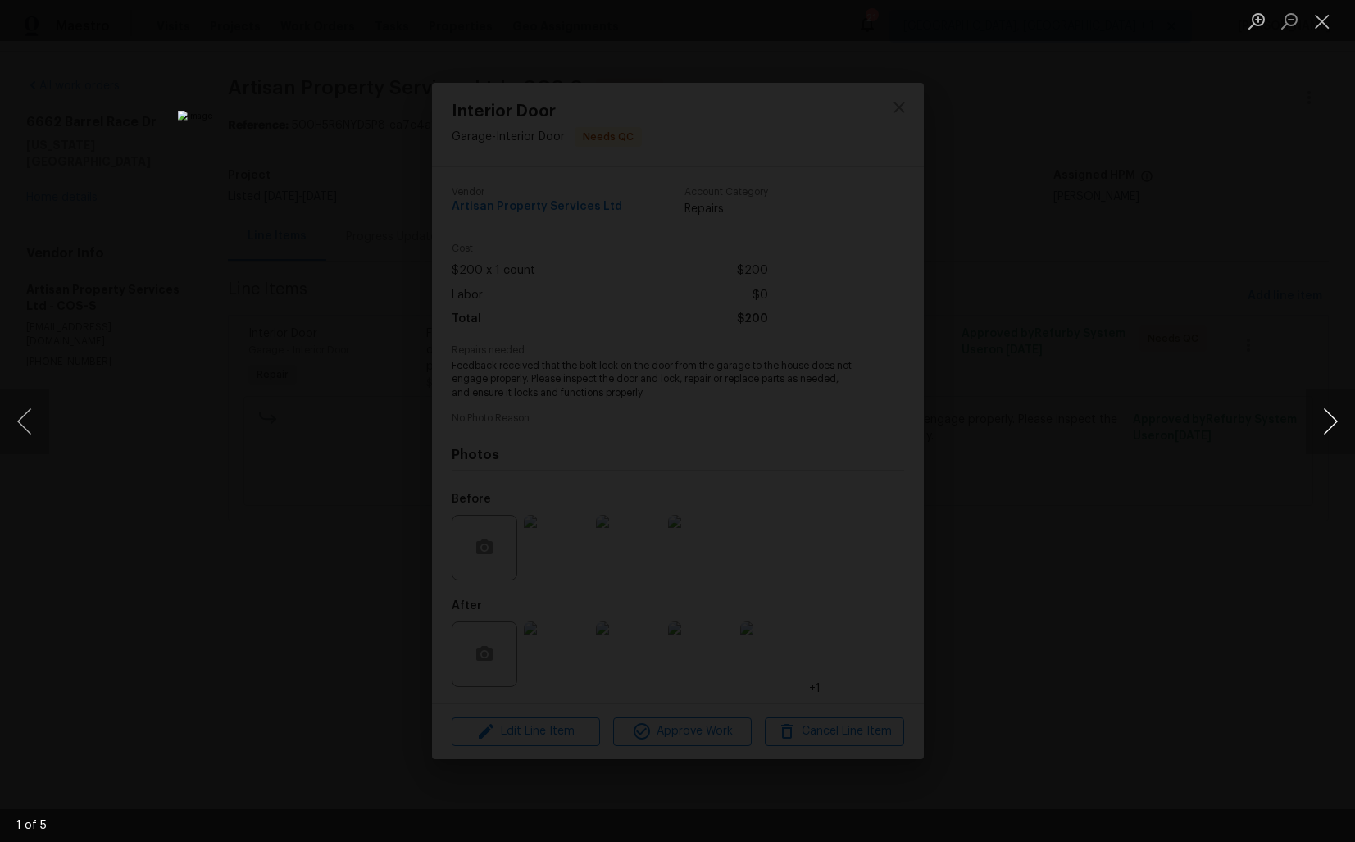
click at [1332, 432] on button "Next image" at bounding box center [1330, 422] width 49 height 66
click at [1147, 465] on div "Lightbox" at bounding box center [677, 421] width 1355 height 842
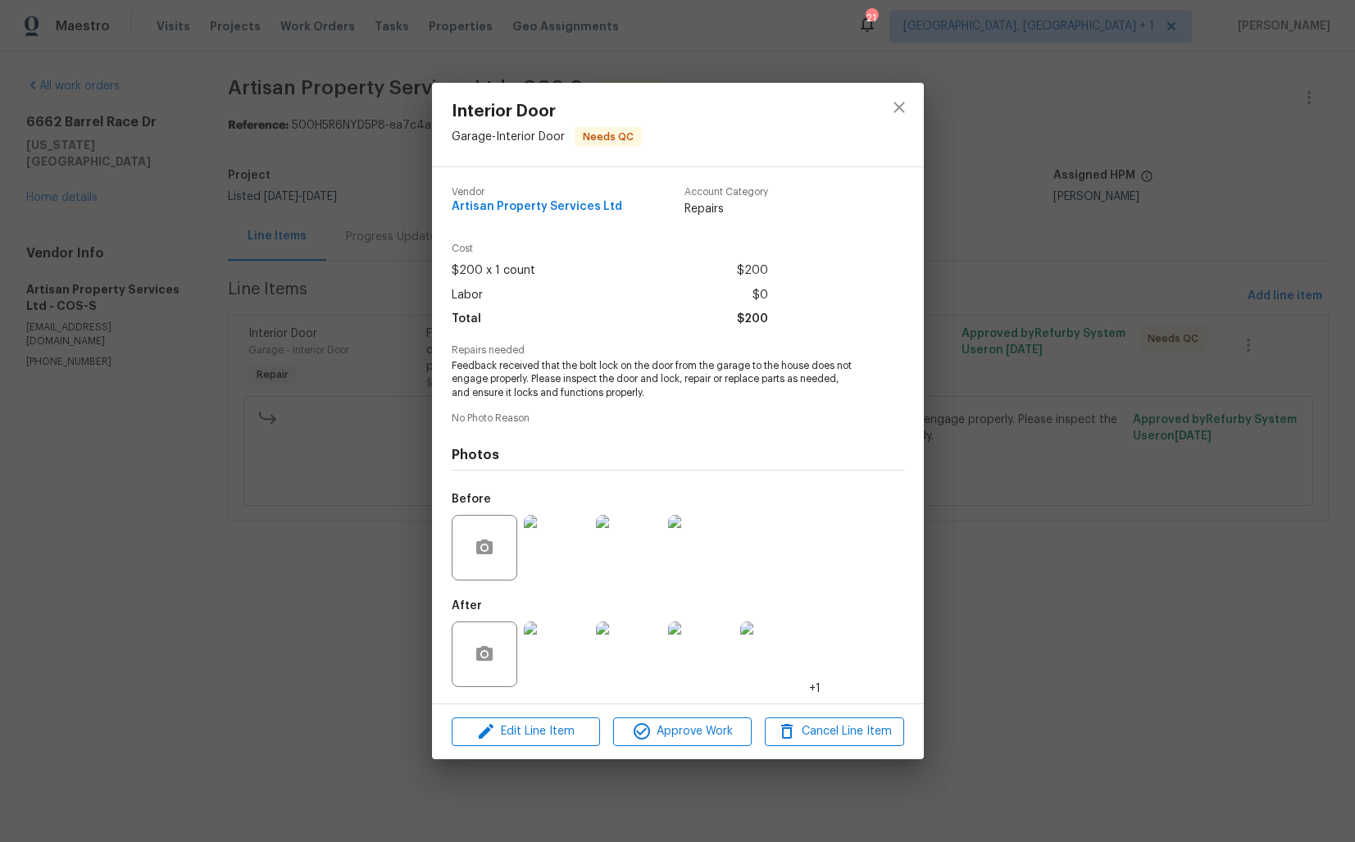
click at [983, 444] on div "Interior Door Garage - Interior Door Needs QC Vendor Artisan Property Services …" at bounding box center [677, 421] width 1355 height 842
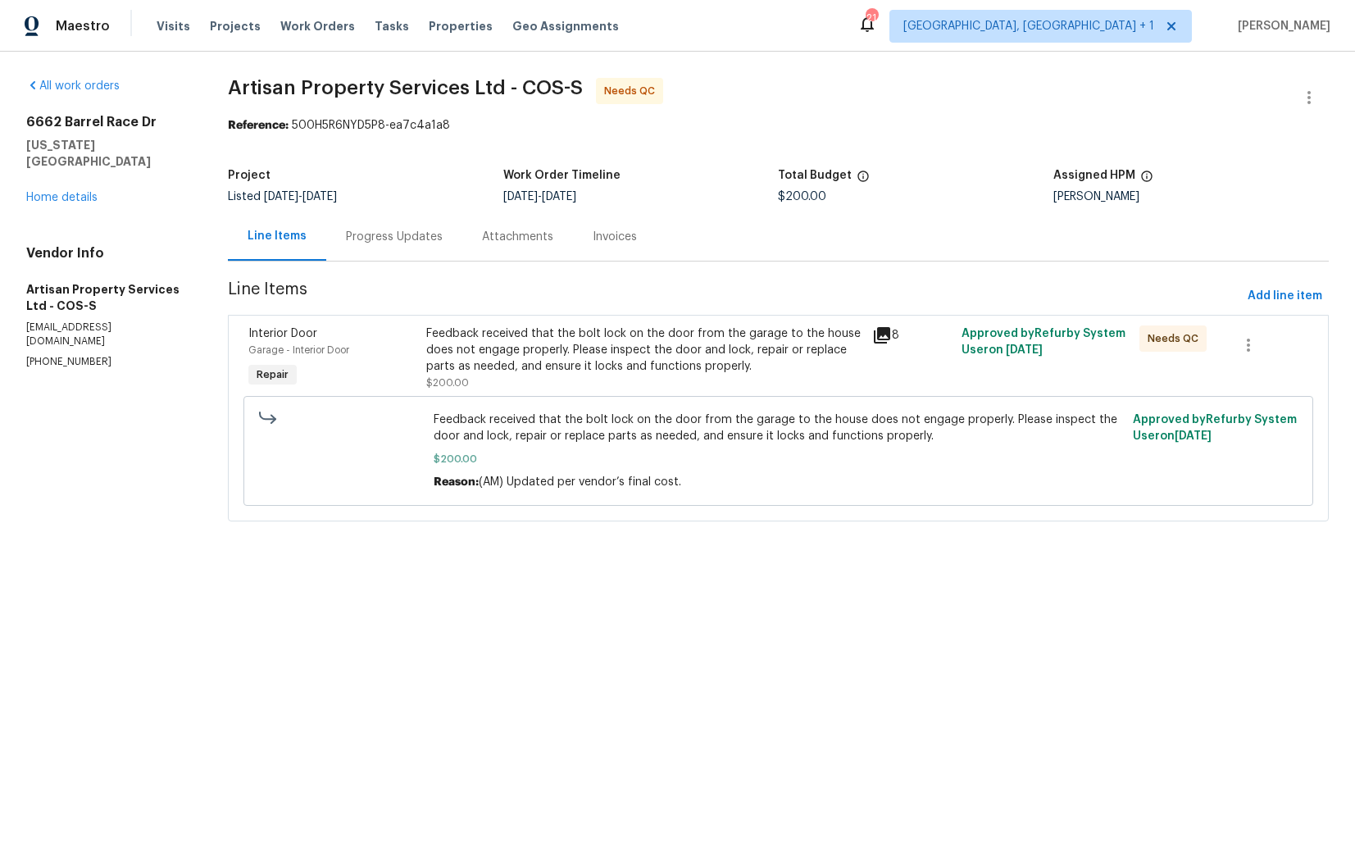
click at [367, 237] on div "Progress Updates" at bounding box center [394, 237] width 97 height 16
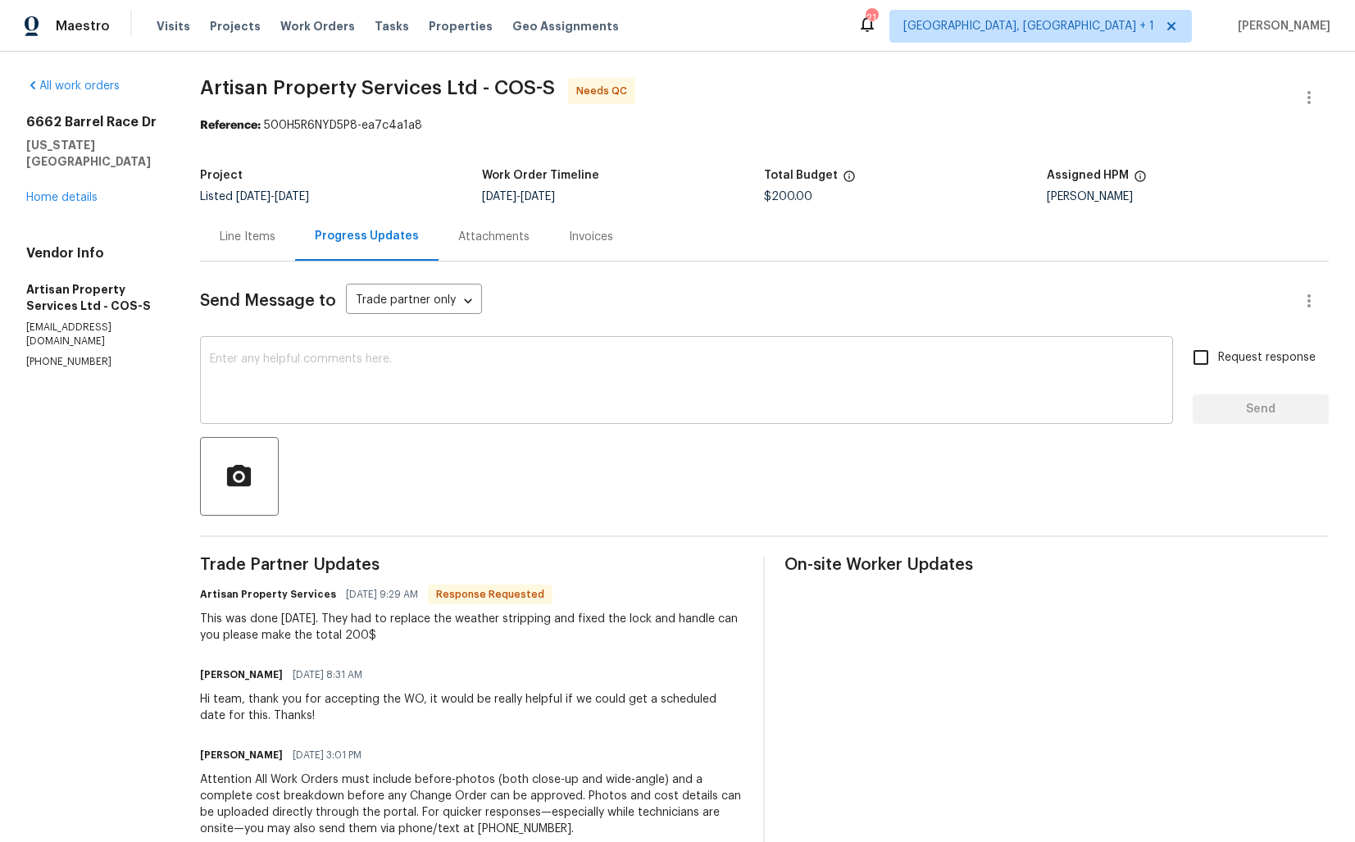
click at [437, 382] on textarea at bounding box center [687, 381] width 954 height 57
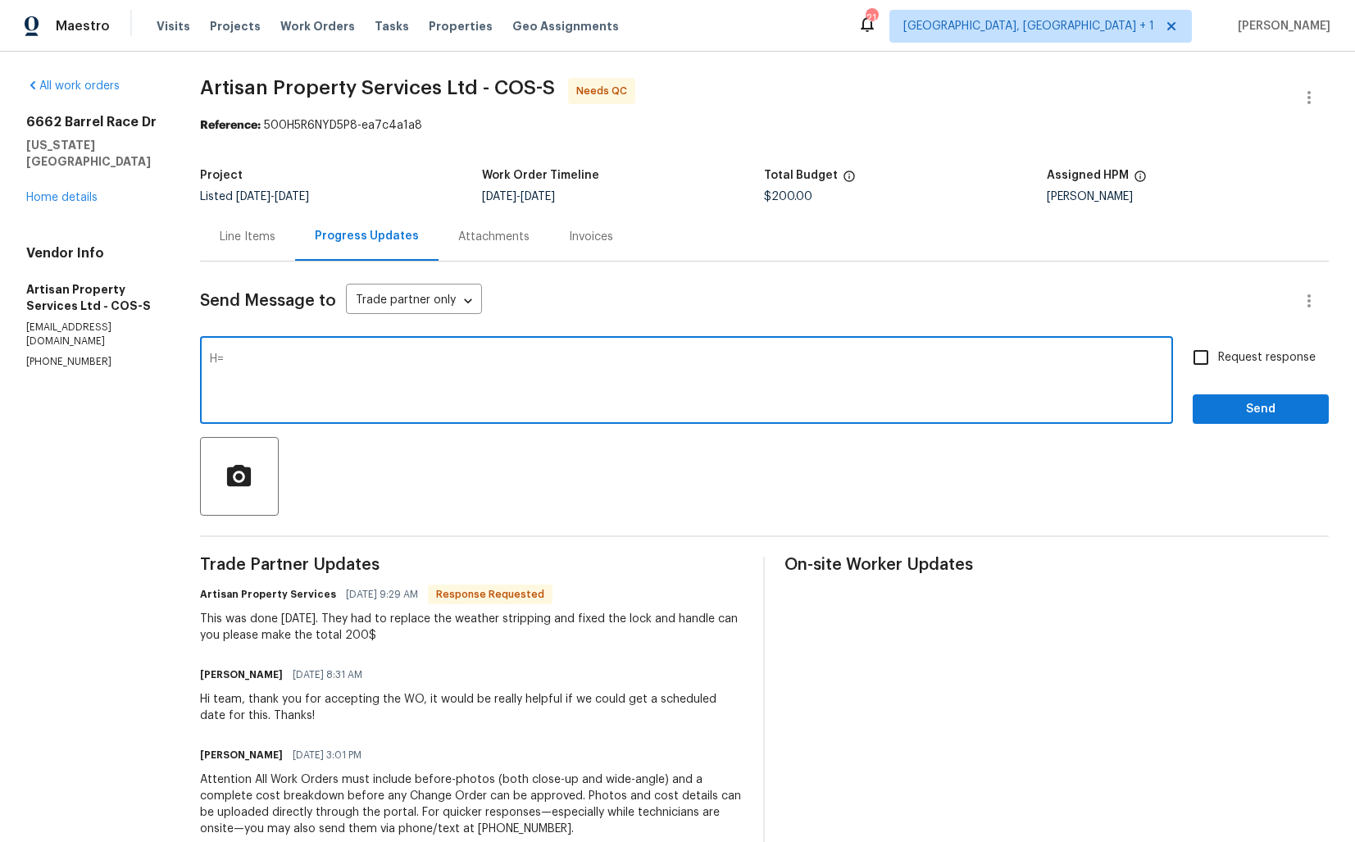
type textarea "H"
type textarea "T"
click at [1305, 97] on icon "button" at bounding box center [1310, 98] width 20 height 20
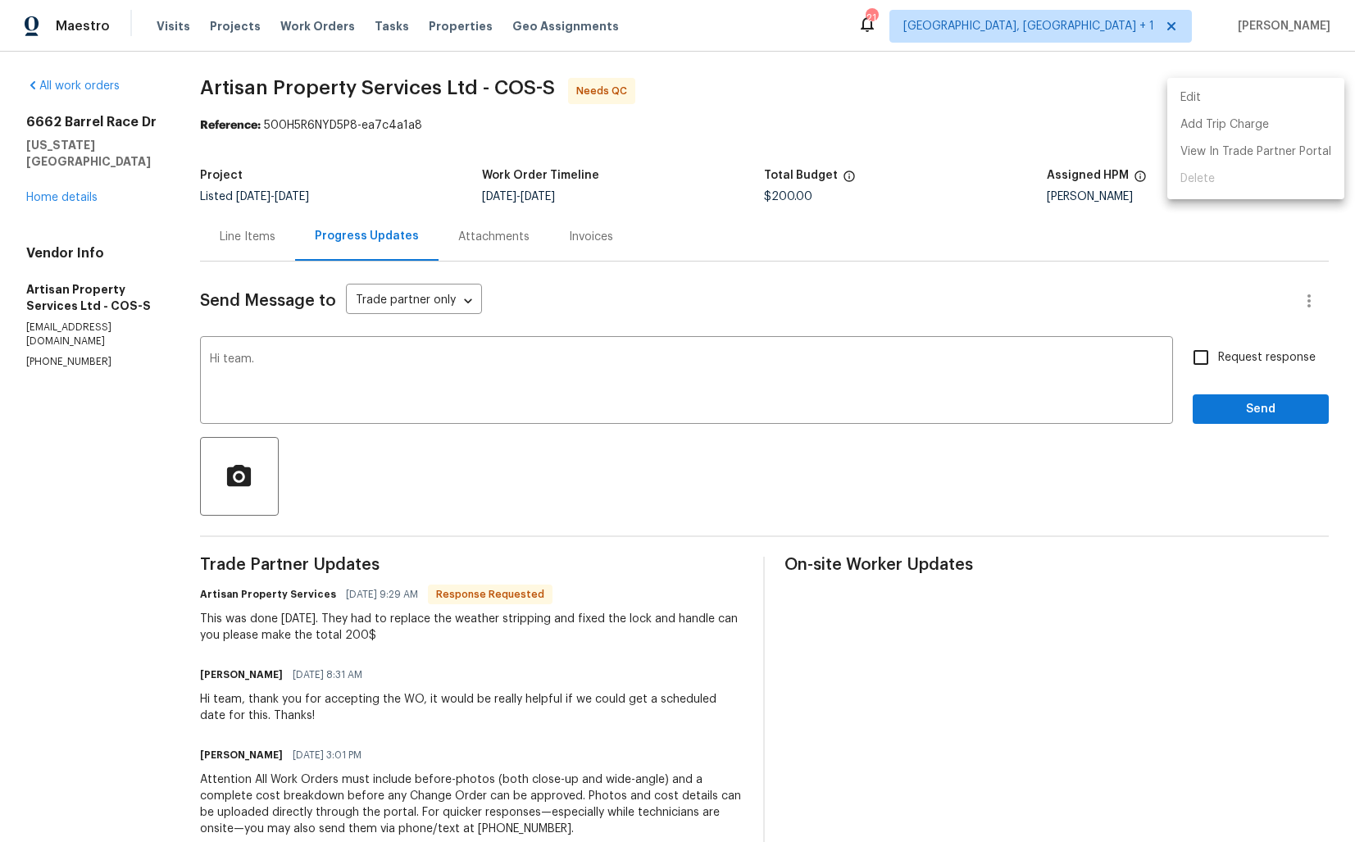
click at [1210, 95] on li "Edit" at bounding box center [1256, 97] width 177 height 27
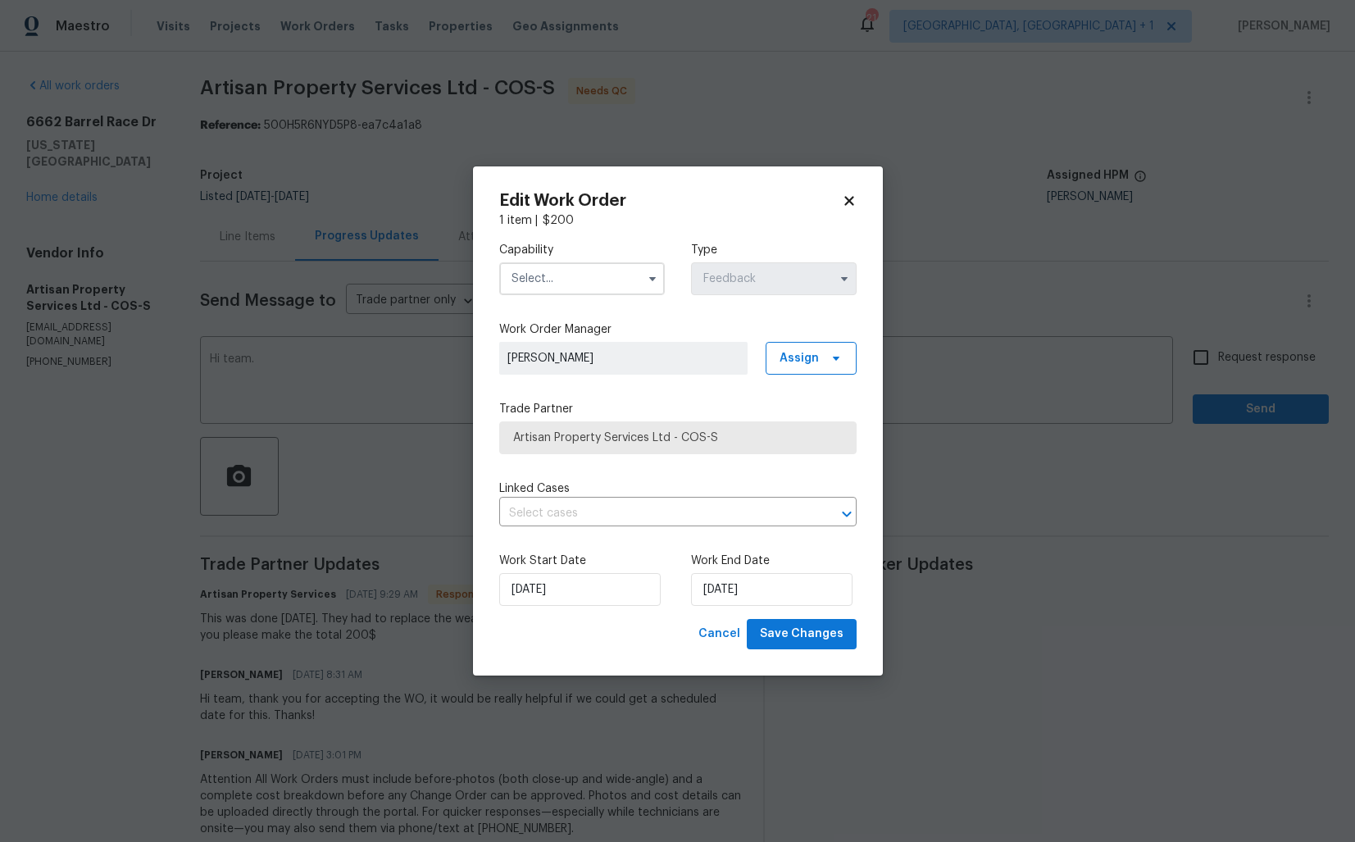
click at [714, 105] on body "Maestro Visits Projects Work Orders Tasks Properties Geo Assignments 21 Albuque…" at bounding box center [677, 421] width 1355 height 842
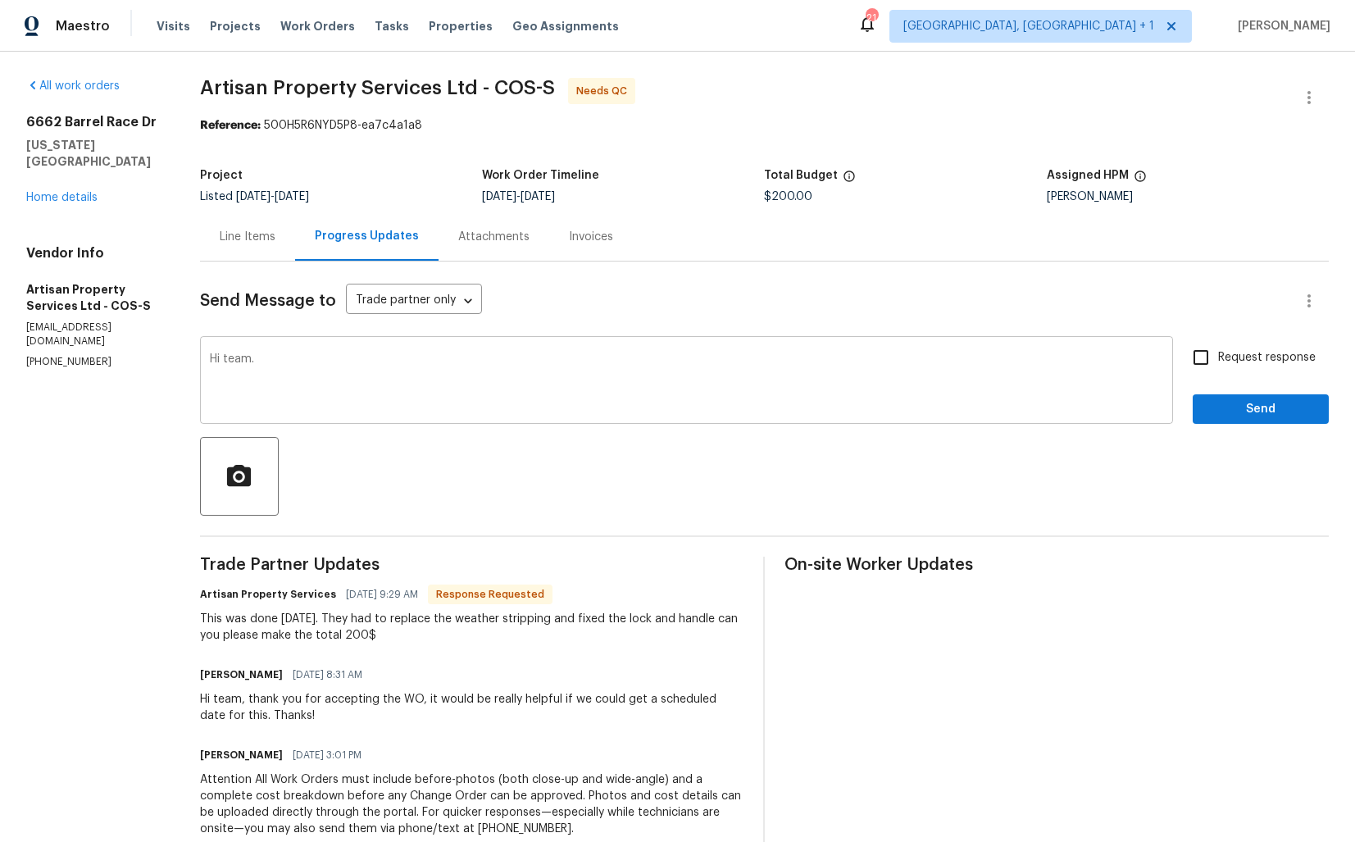
click at [342, 351] on div "Hi team. x ​" at bounding box center [686, 382] width 973 height 84
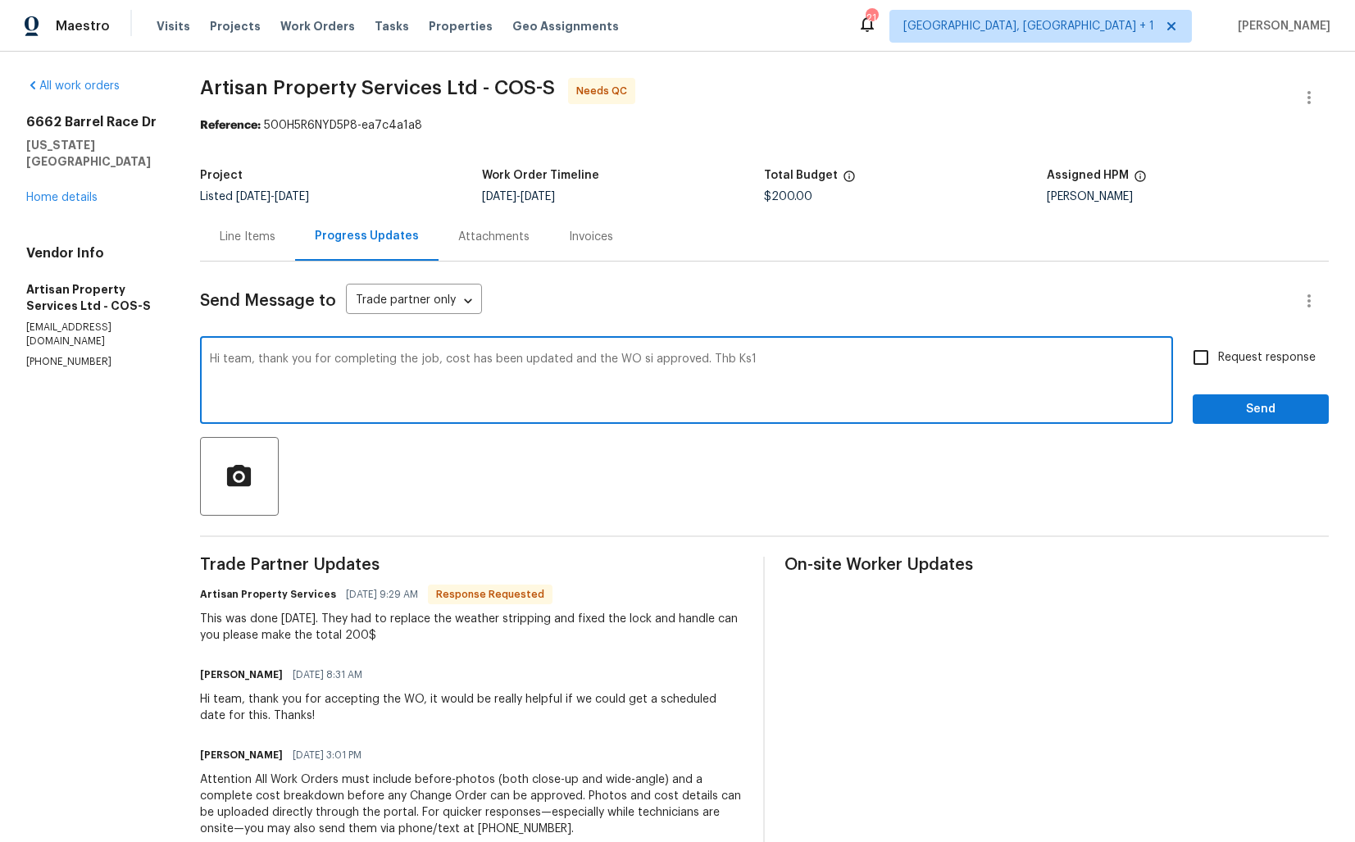
drag, startPoint x: 711, startPoint y: 358, endPoint x: 803, endPoint y: 358, distance: 91.8
click at [803, 358] on textarea "Hi team, thank you for completing the job, cost has been updated and the WO si …" at bounding box center [687, 381] width 954 height 57
type textarea "Hi team, thank you for completing the job, cost has been updated and the WO si …"
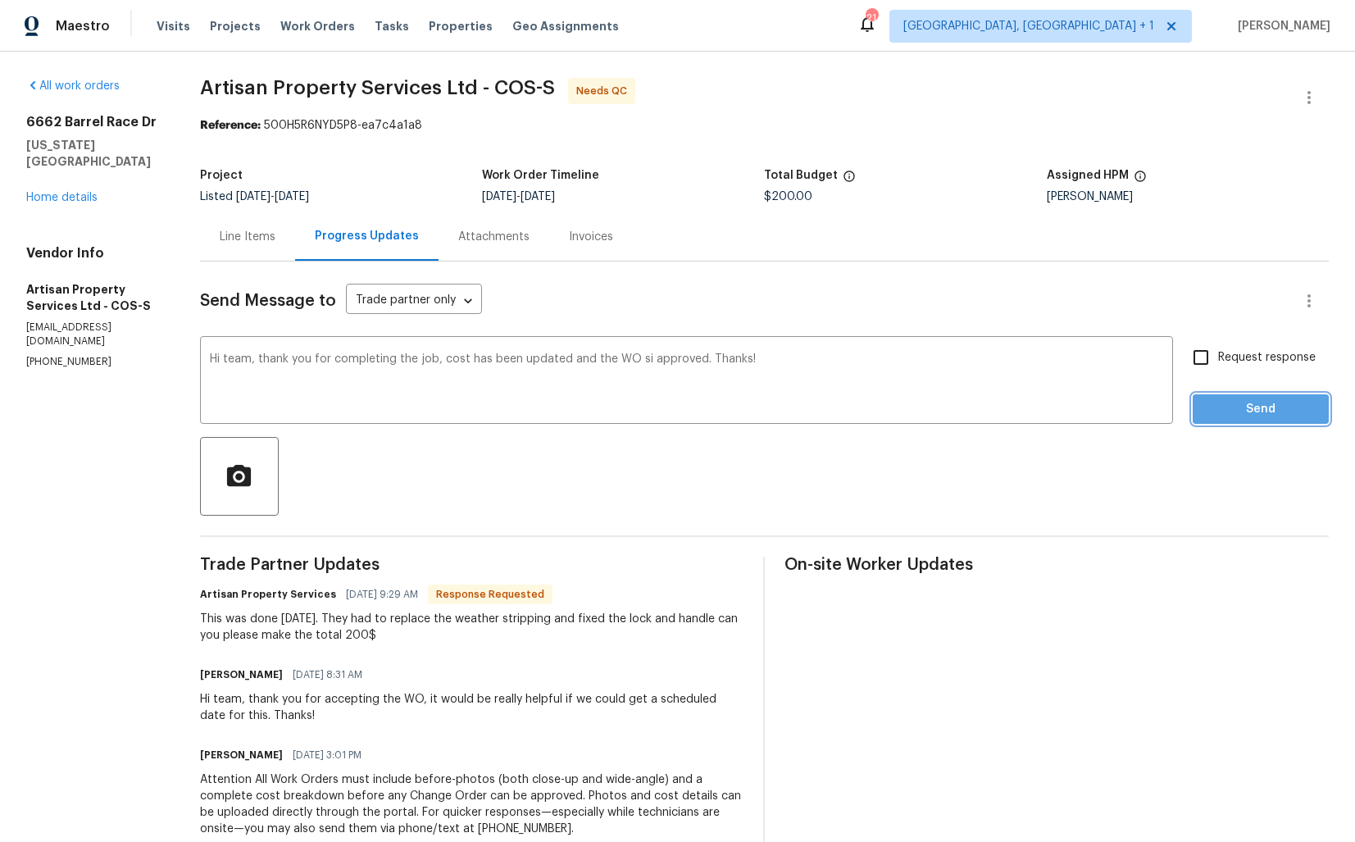
click at [1224, 410] on span "Send" at bounding box center [1261, 409] width 110 height 20
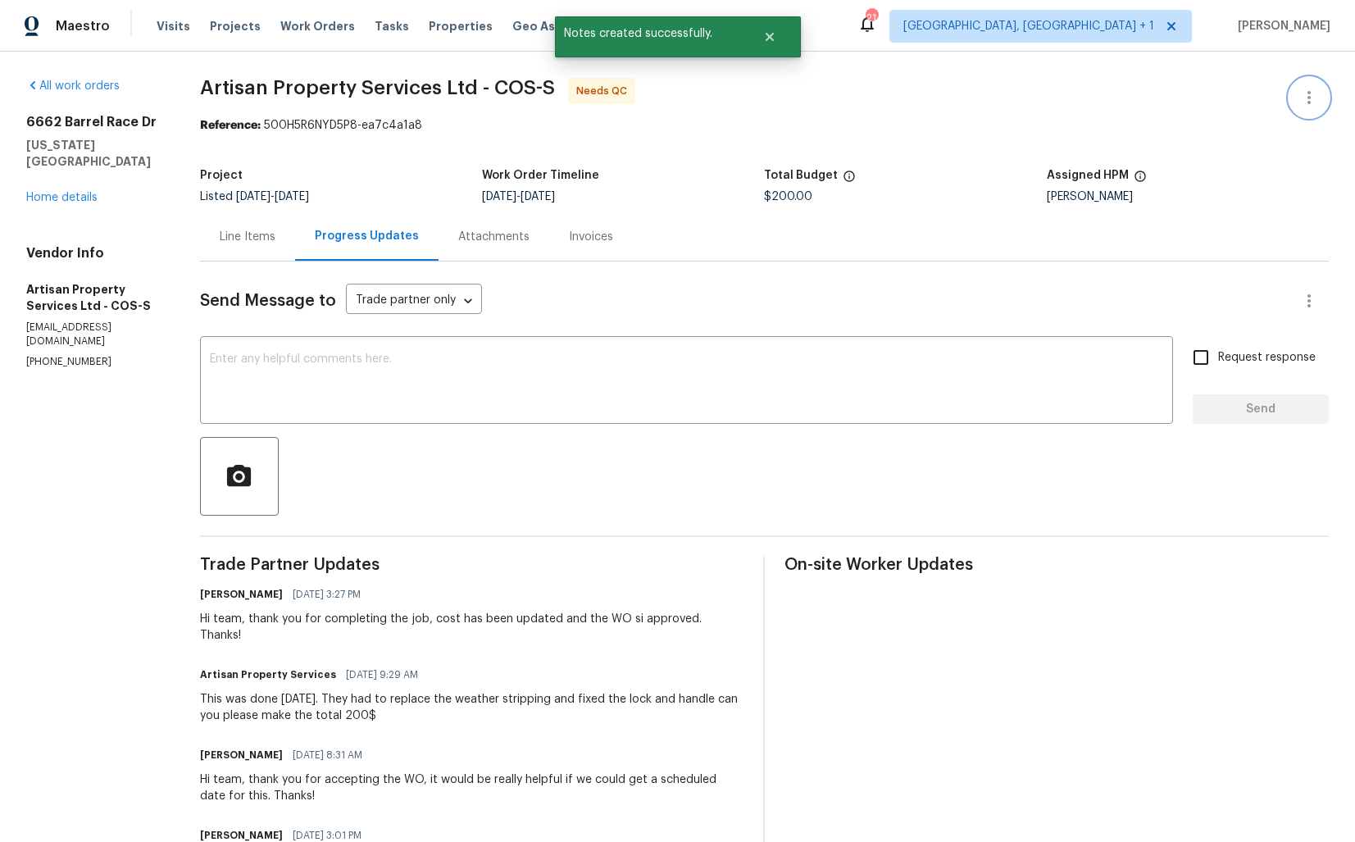
click at [1317, 80] on button "button" at bounding box center [1309, 97] width 39 height 39
click at [1209, 101] on li "Edit" at bounding box center [1256, 97] width 177 height 27
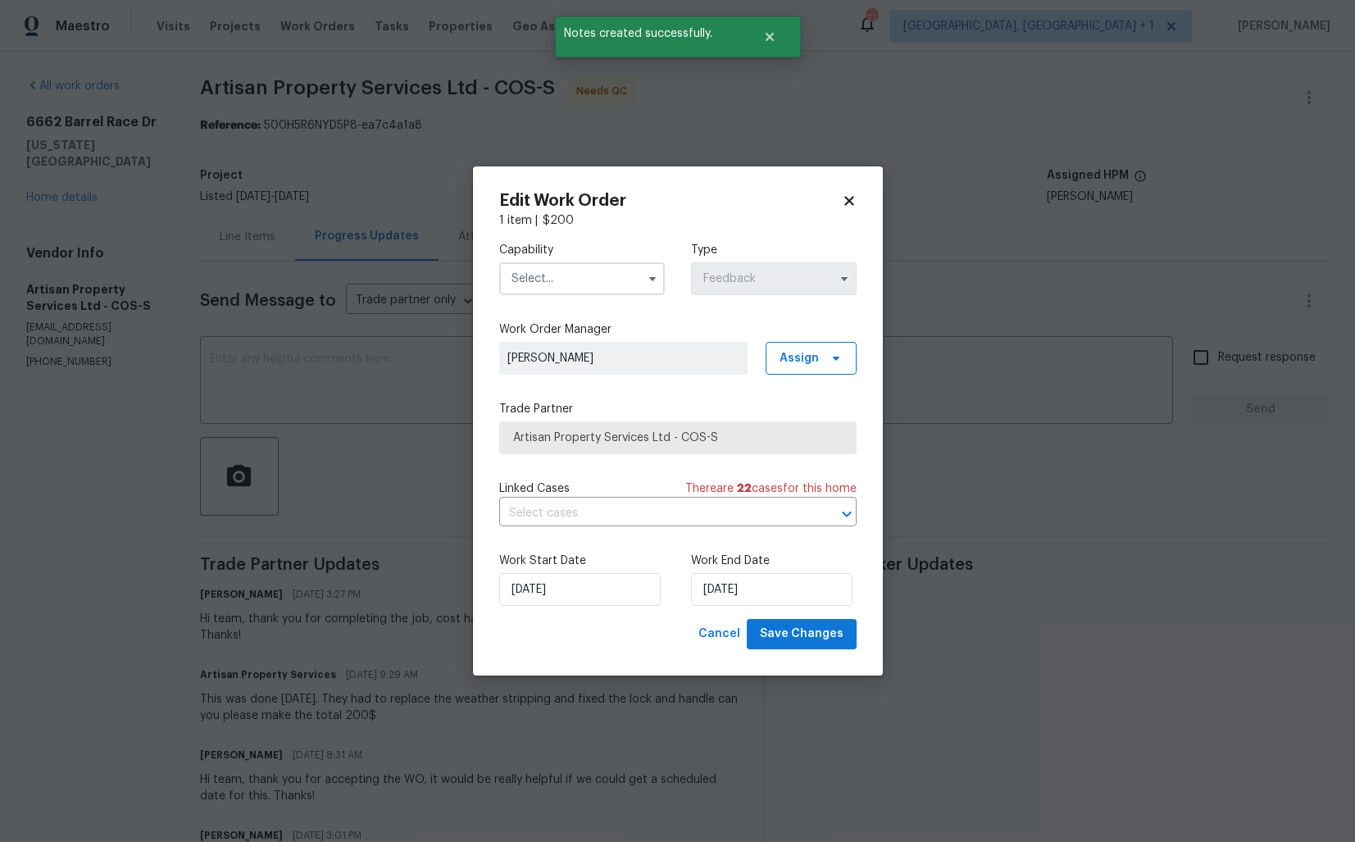
click at [572, 271] on input "text" at bounding box center [582, 278] width 166 height 33
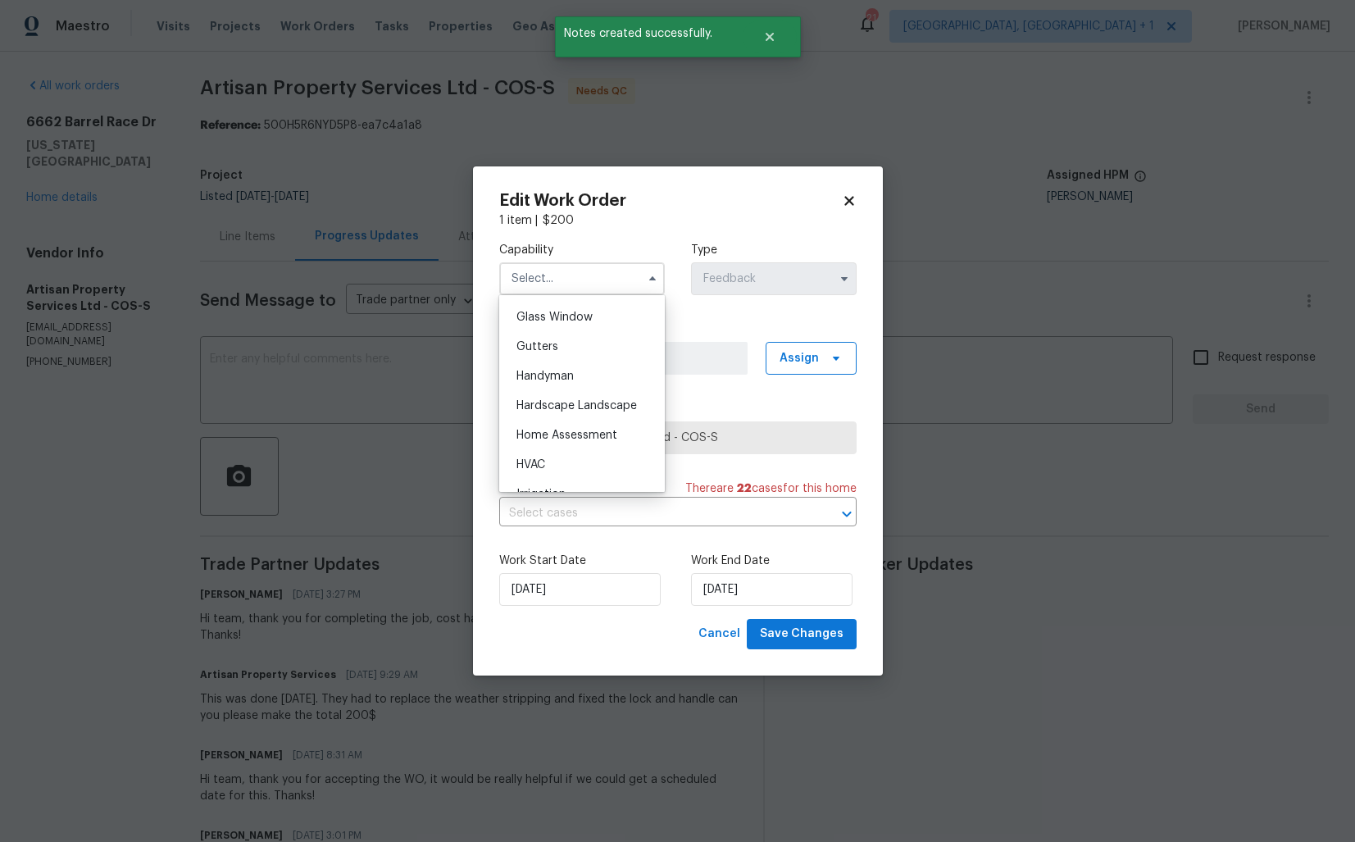
scroll to position [845, 0]
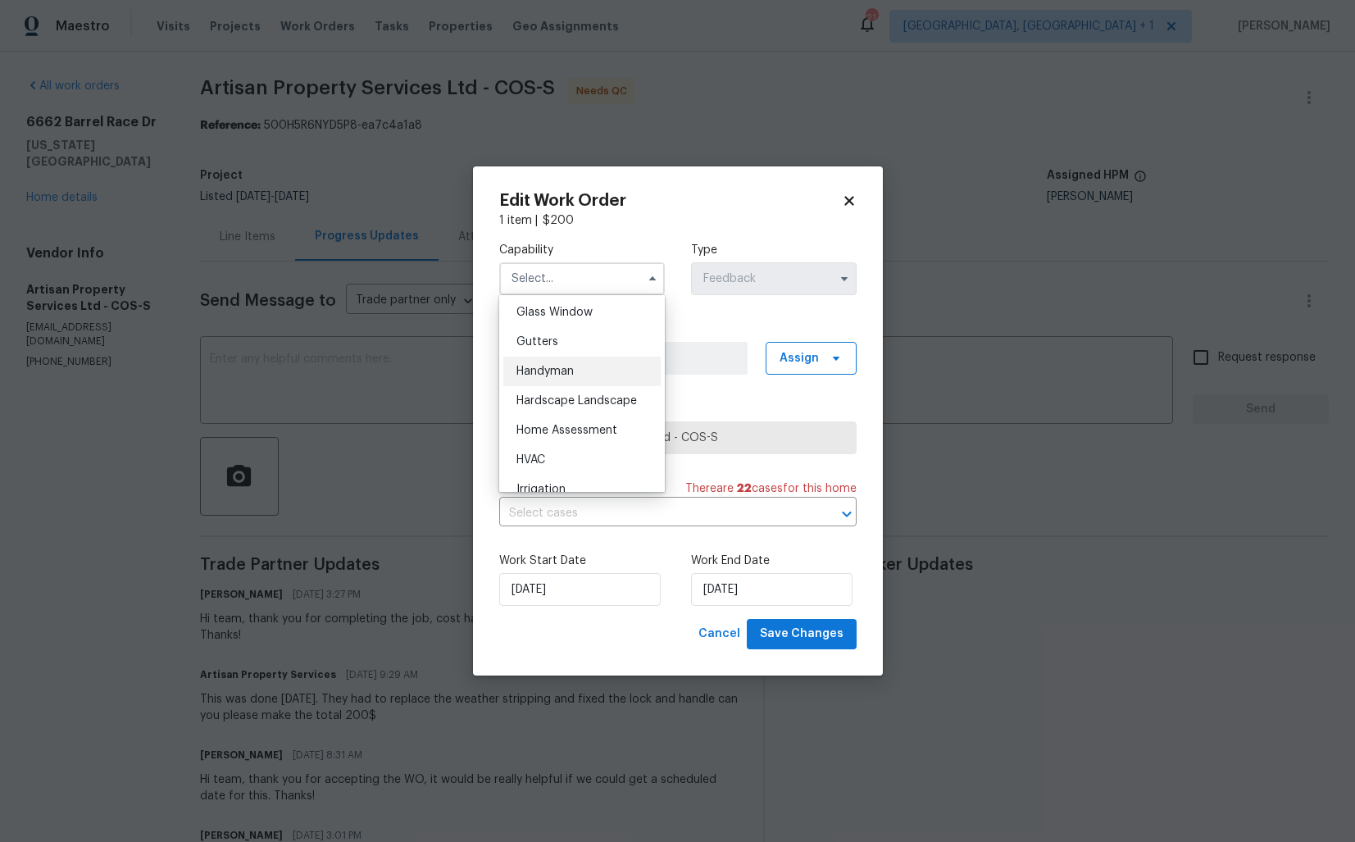
click at [556, 375] on span "Handyman" at bounding box center [545, 371] width 57 height 11
type input "Handyman"
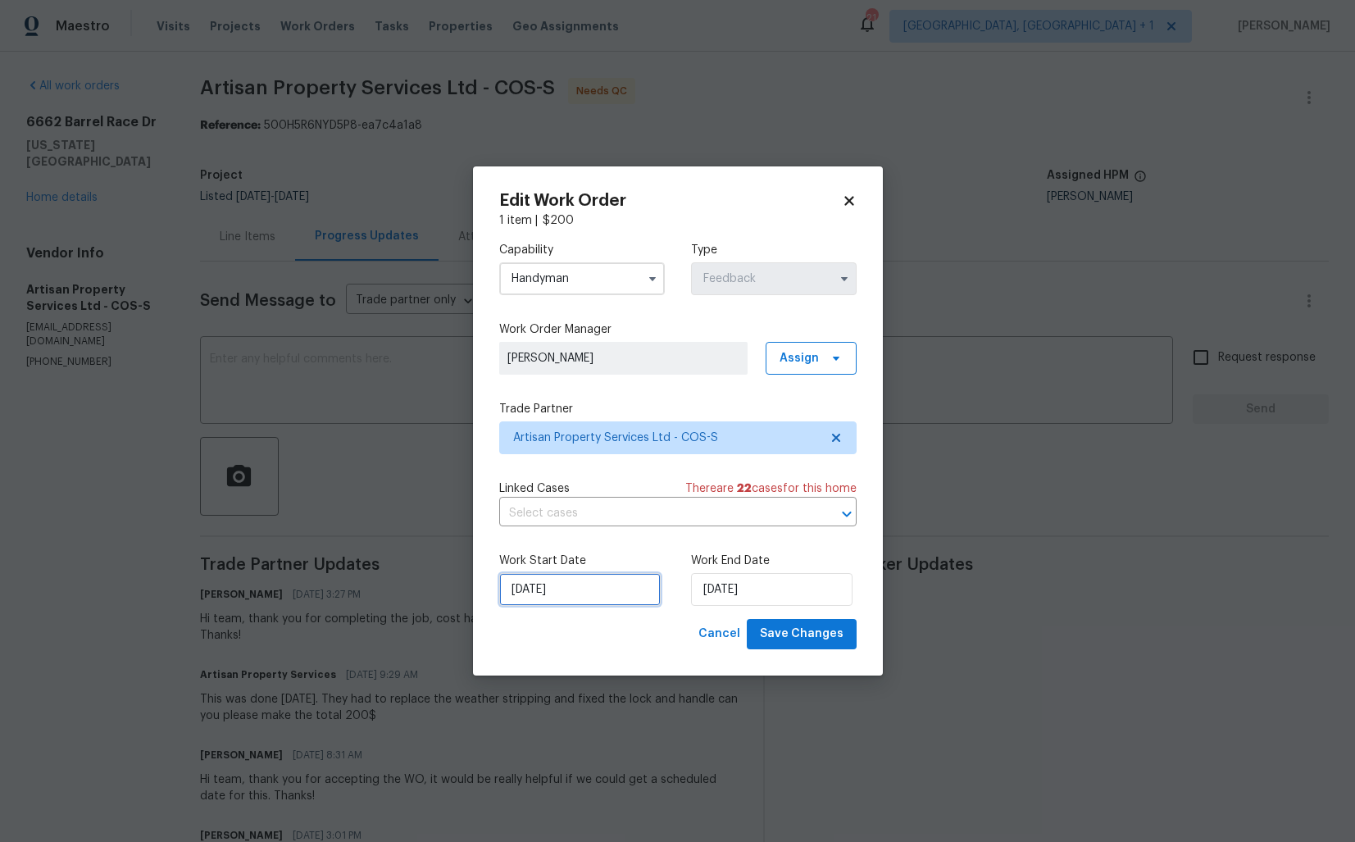
click at [591, 587] on input "19/09/2025" at bounding box center [580, 589] width 162 height 33
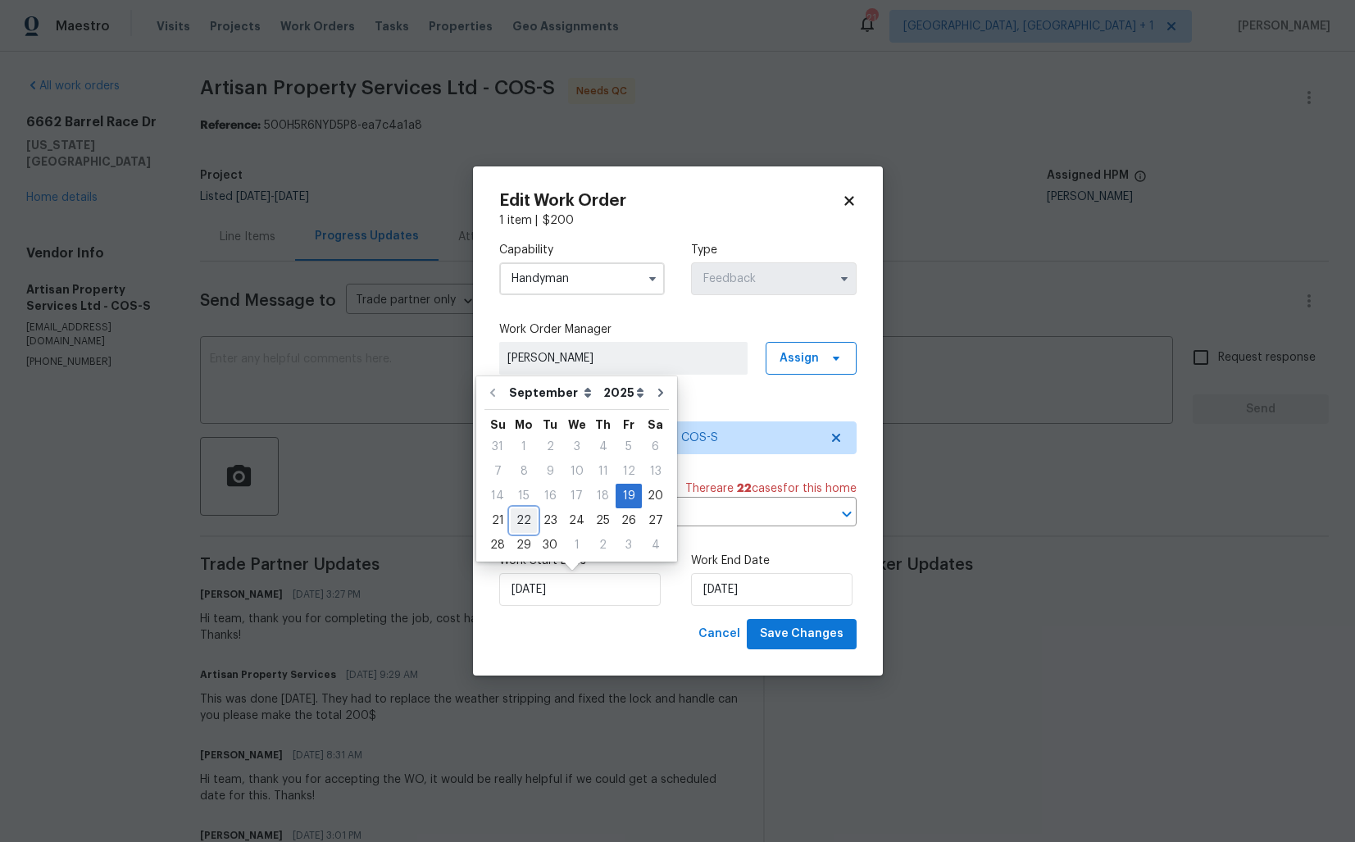
click at [526, 518] on div "22" at bounding box center [524, 520] width 26 height 23
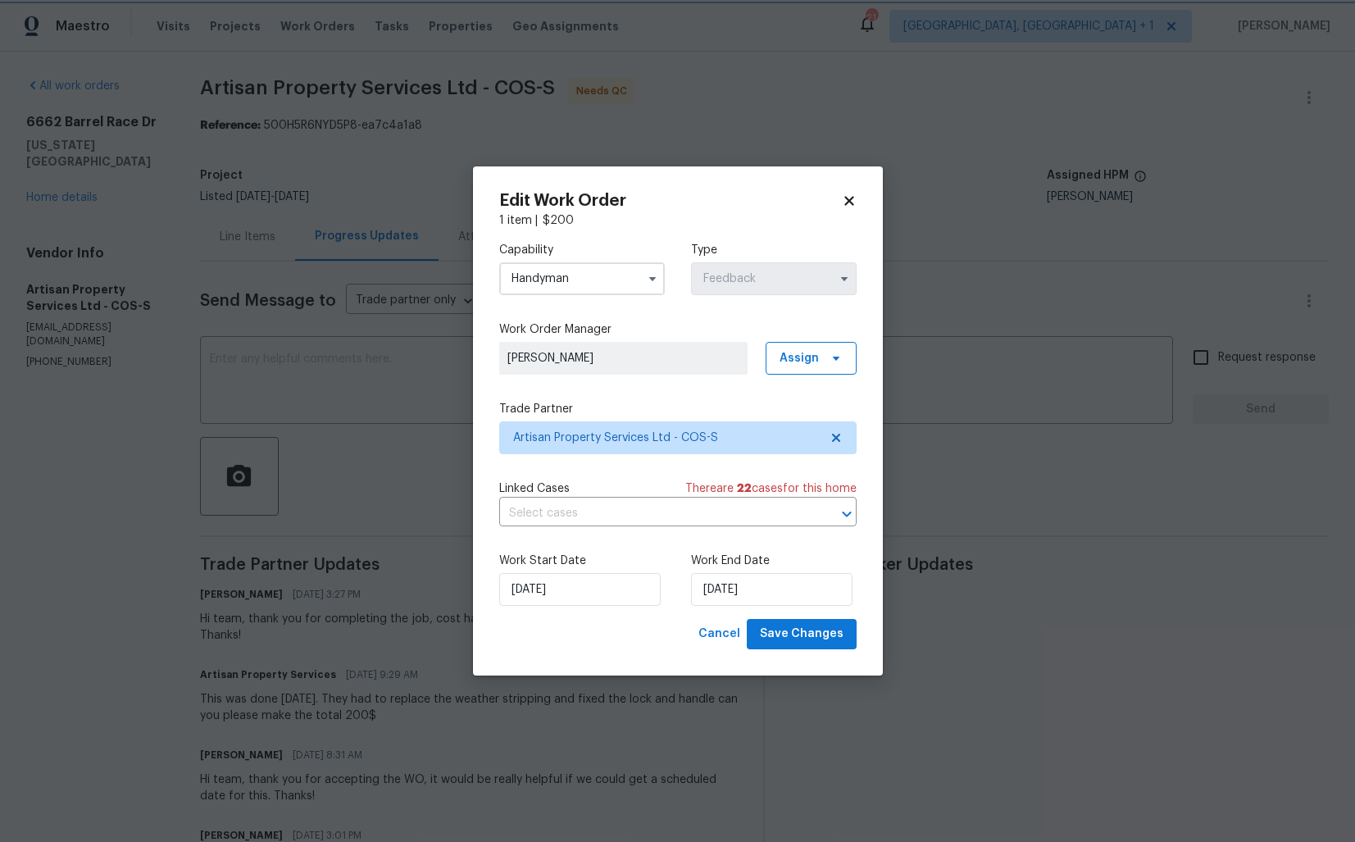
type input "22/09/2025"
click at [801, 632] on span "Save Changes" at bounding box center [802, 634] width 84 height 20
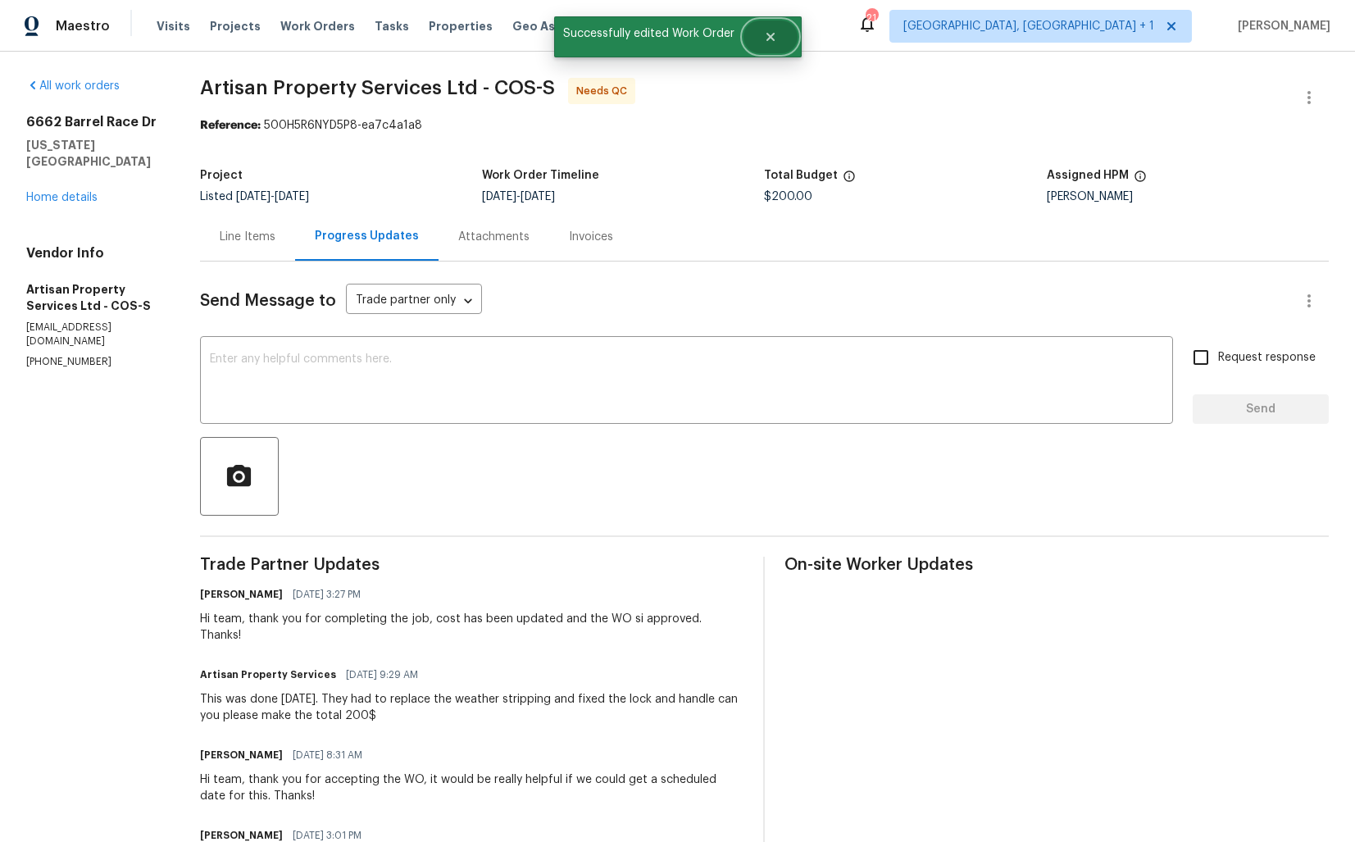
click at [772, 37] on icon "Close" at bounding box center [770, 37] width 8 height 8
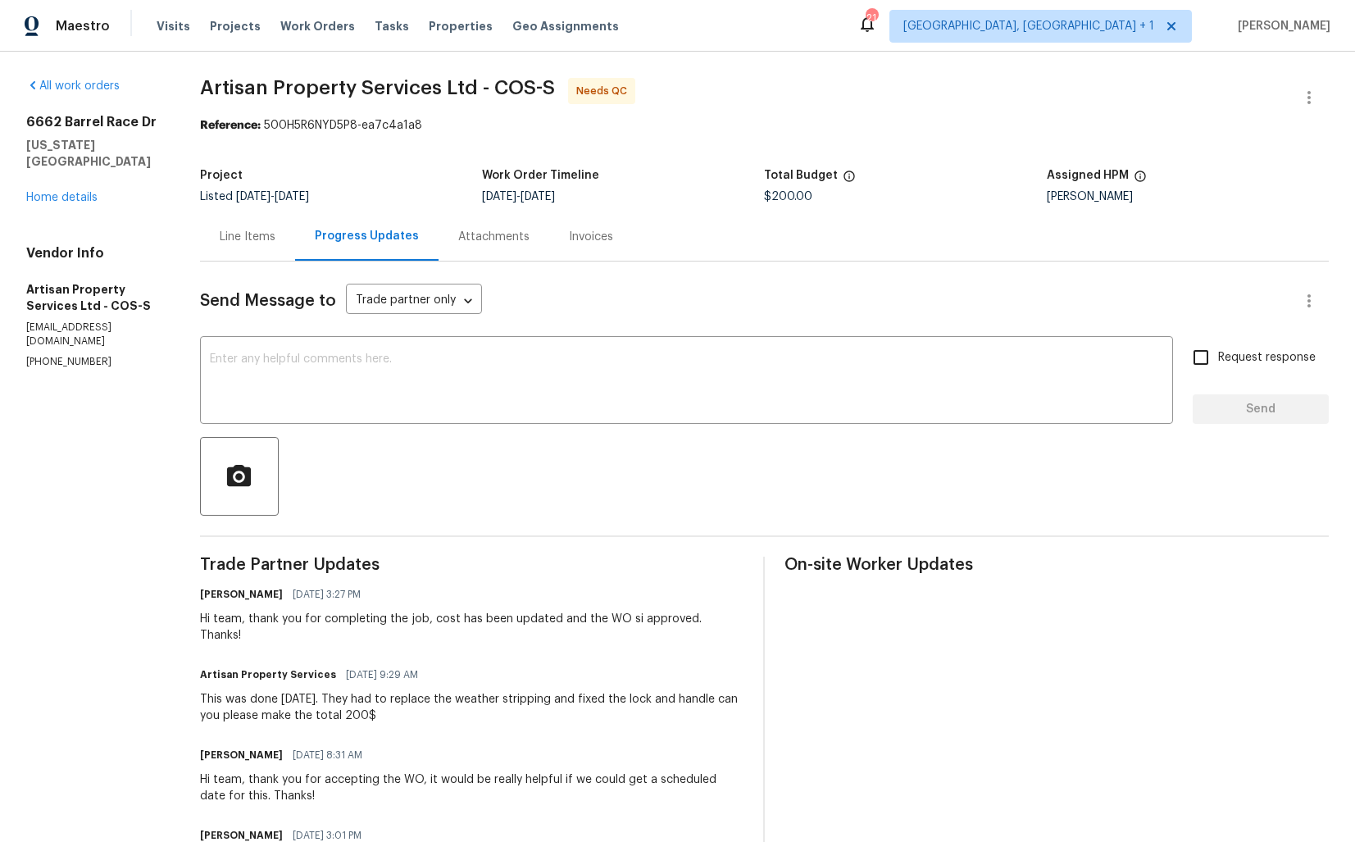
click at [244, 239] on div "Line Items" at bounding box center [248, 237] width 56 height 16
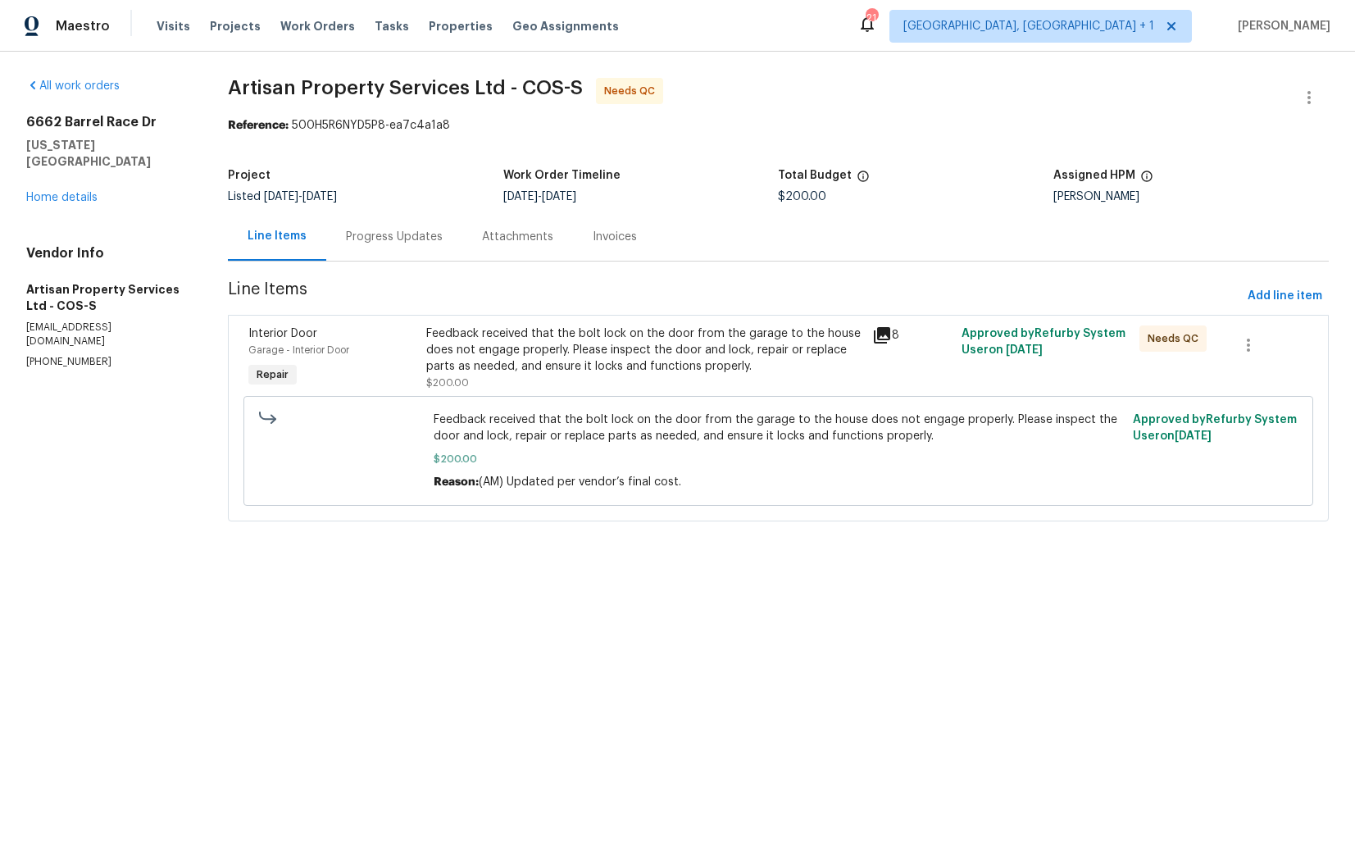
click at [641, 373] on div "Feedback received that the bolt lock on the door from the garage to the house d…" at bounding box center [644, 350] width 436 height 49
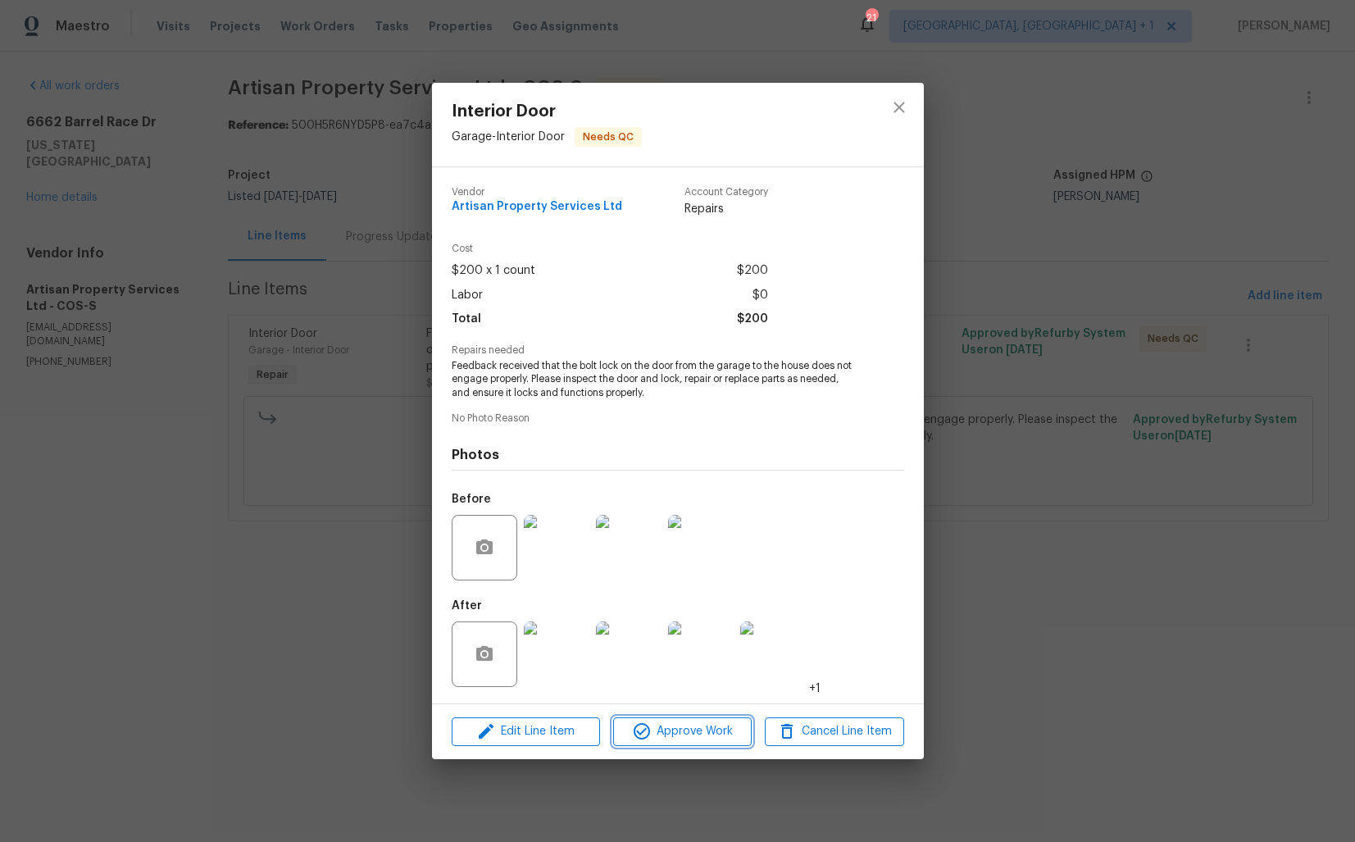
click at [669, 728] on span "Approve Work" at bounding box center [682, 732] width 129 height 20
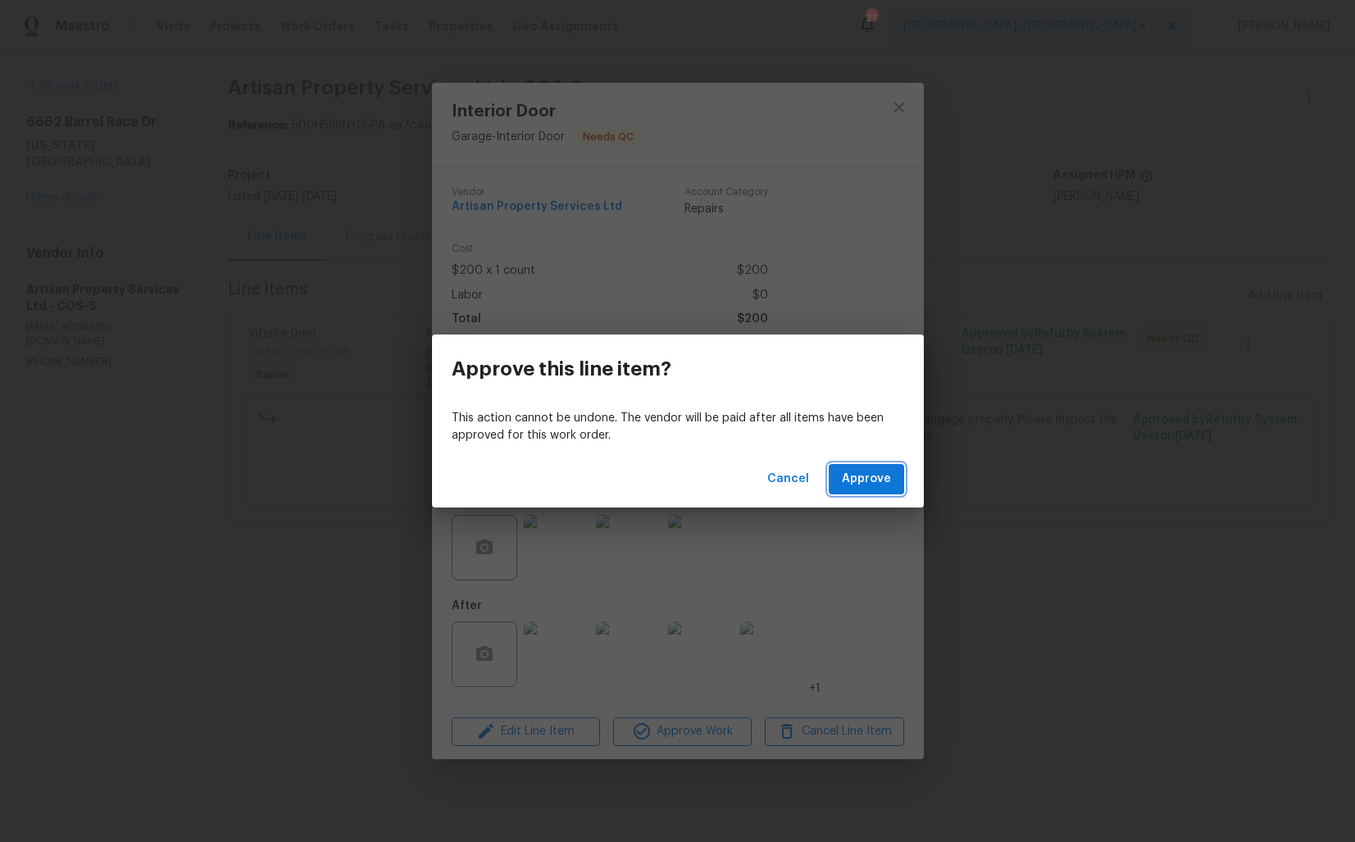
click at [873, 480] on span "Approve" at bounding box center [866, 479] width 49 height 20
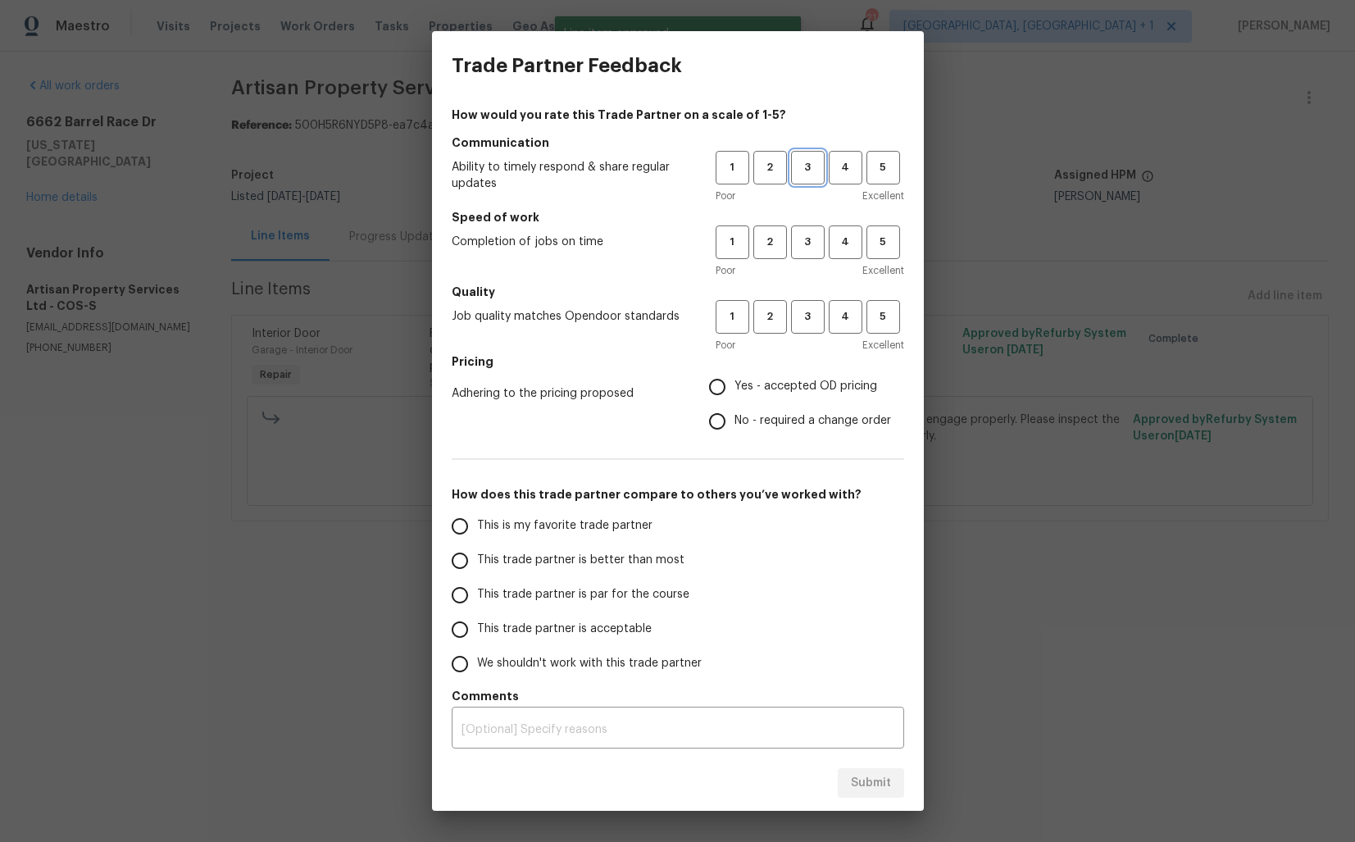
click at [811, 169] on span "3" at bounding box center [808, 167] width 30 height 19
click at [807, 243] on span "3" at bounding box center [808, 242] width 30 height 19
click at [807, 308] on span "3" at bounding box center [808, 316] width 30 height 19
click at [720, 419] on input "No - required a change order" at bounding box center [717, 421] width 34 height 34
radio input "true"
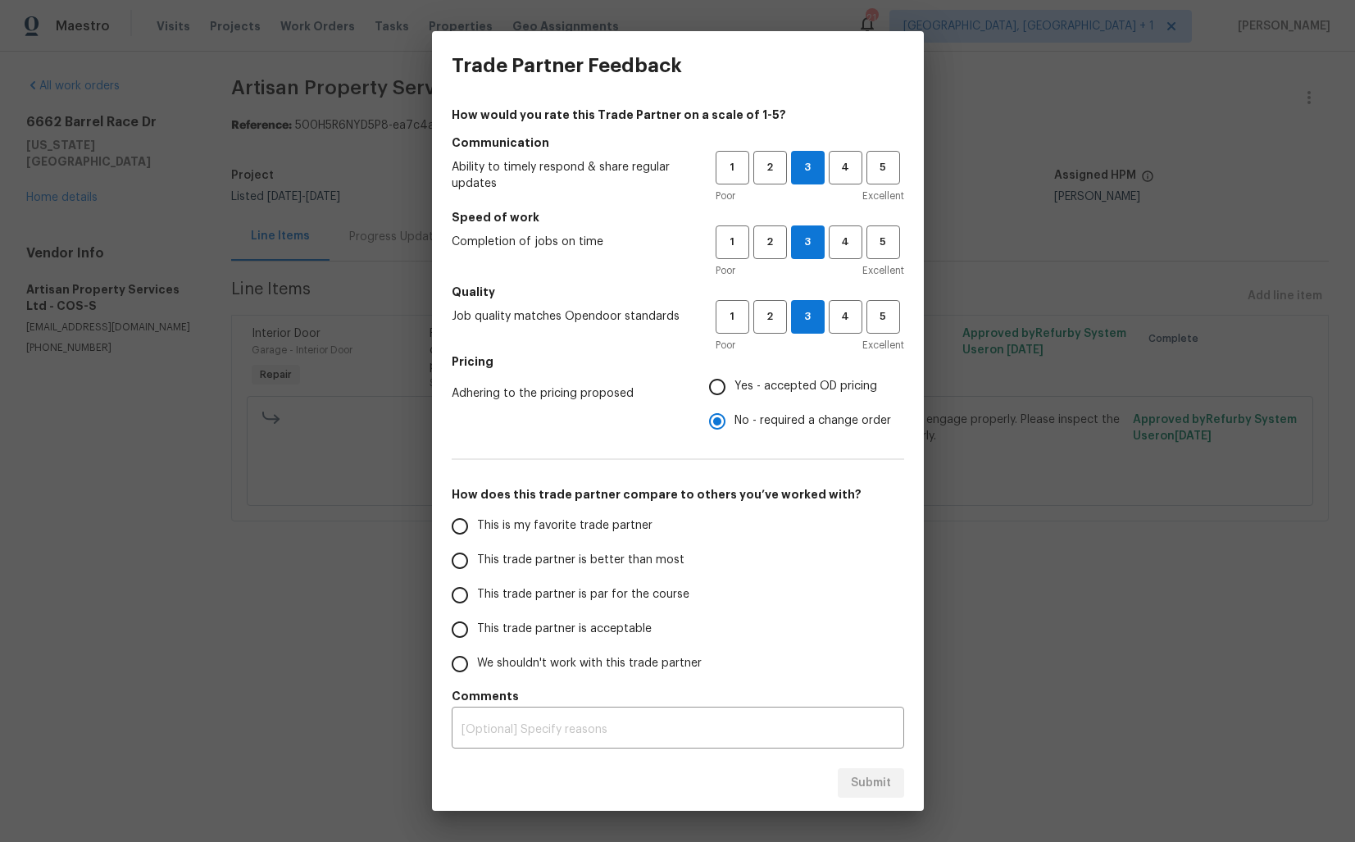
click at [553, 558] on span "This trade partner is better than most" at bounding box center [580, 560] width 207 height 17
click at [477, 558] on input "This trade partner is better than most" at bounding box center [460, 561] width 34 height 34
radio input "false"
click at [515, 597] on span "This trade partner is par for the course" at bounding box center [583, 594] width 212 height 17
click at [477, 597] on input "This trade partner is par for the course" at bounding box center [460, 595] width 34 height 34
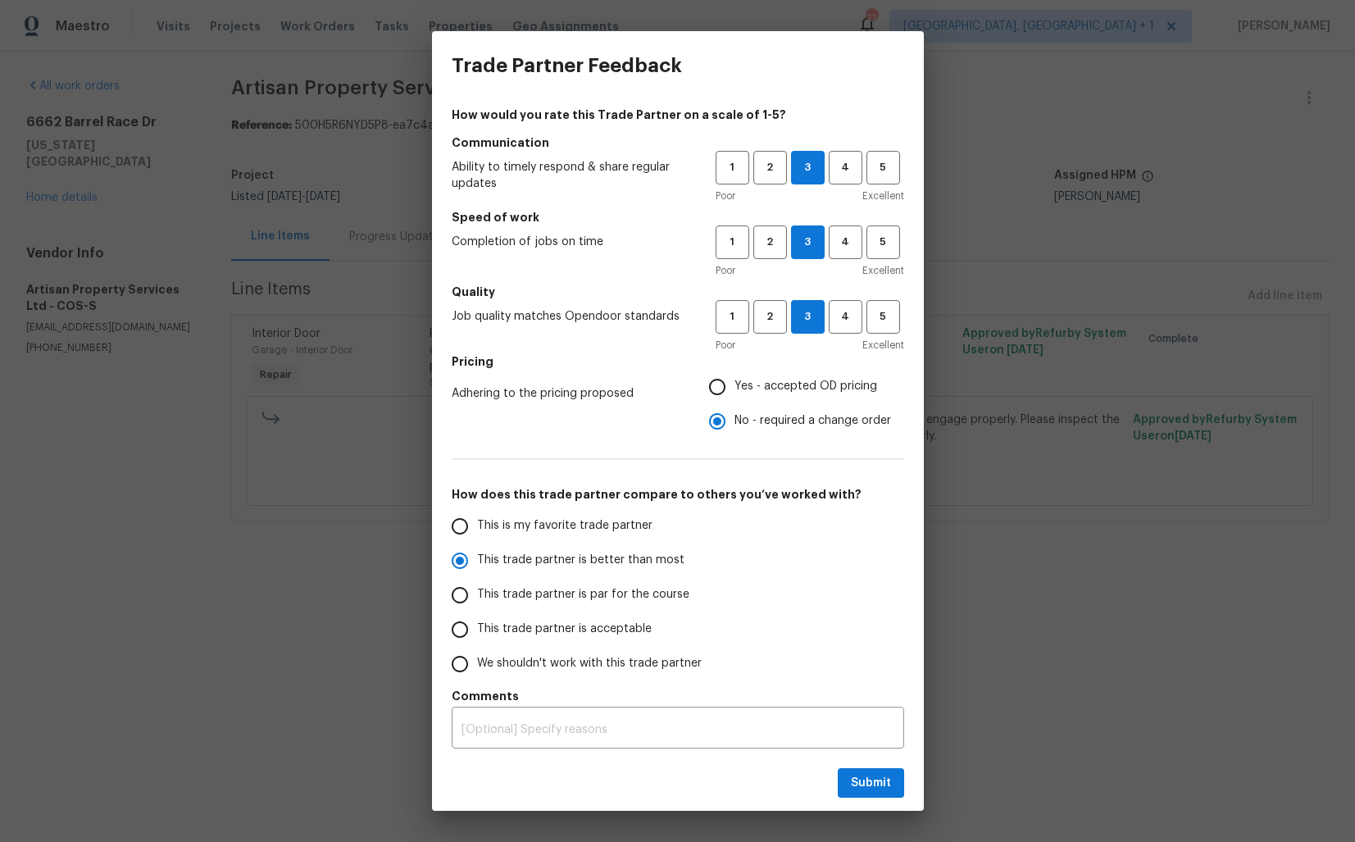
radio input "false"
click at [528, 558] on span "This trade partner is better than most" at bounding box center [580, 560] width 207 height 17
click at [477, 558] on input "This trade partner is better than most" at bounding box center [460, 561] width 34 height 34
click at [528, 558] on span "This trade partner is better than most" at bounding box center [580, 560] width 207 height 17
click at [477, 558] on input "This trade partner is better than most" at bounding box center [460, 561] width 34 height 34
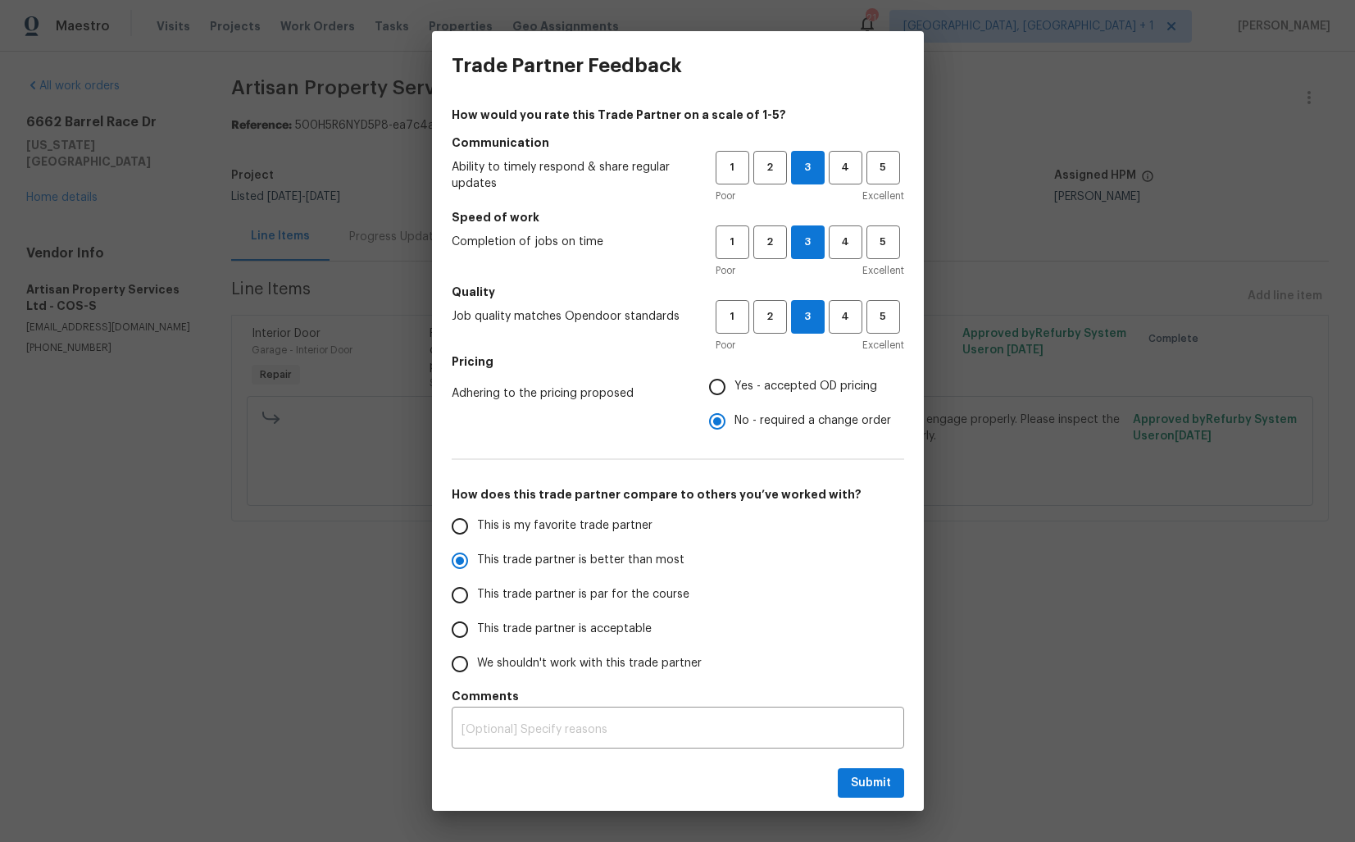
radio input "true"
click at [863, 781] on span "Submit" at bounding box center [871, 783] width 40 height 20
radio input "false"
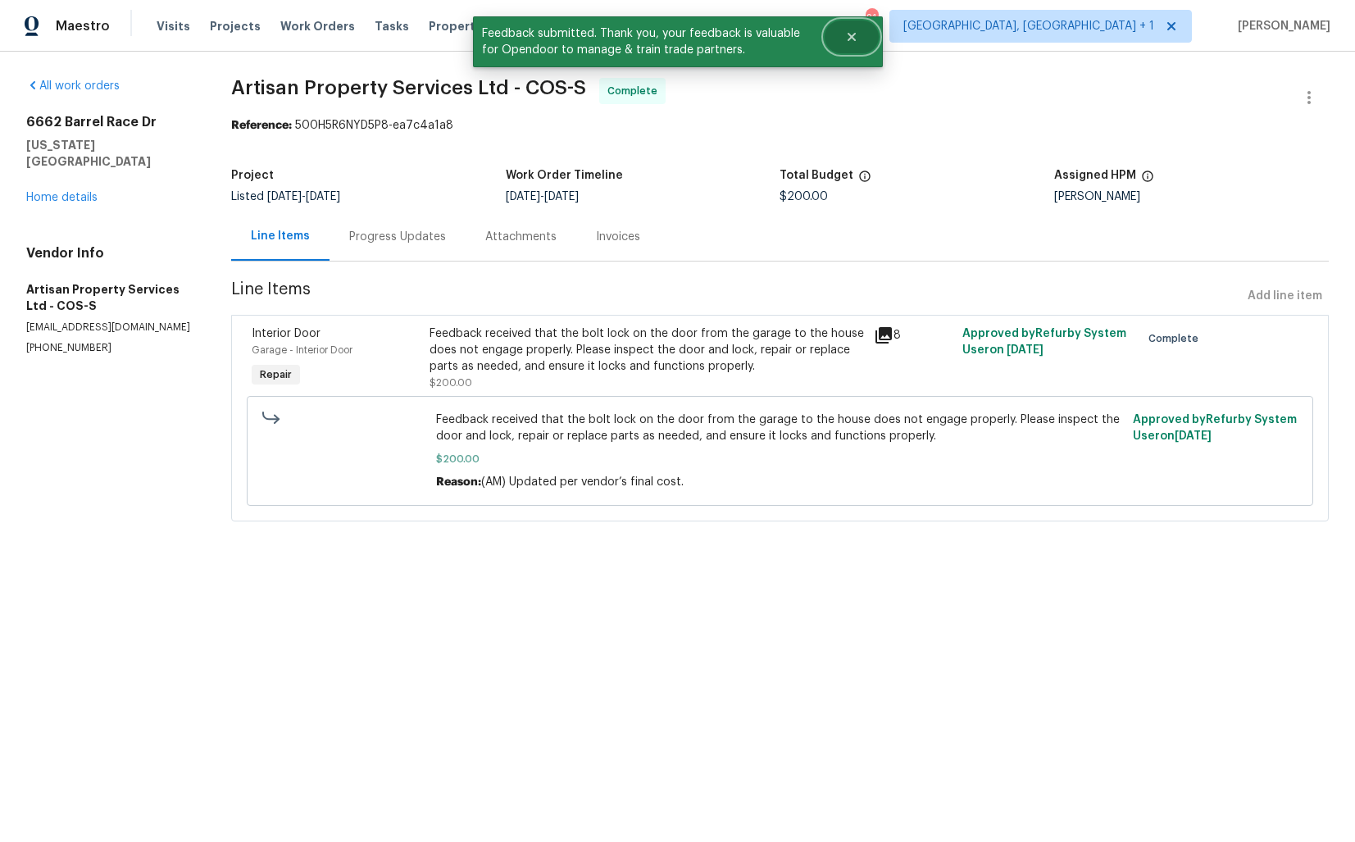
click at [859, 32] on button "Close" at bounding box center [852, 36] width 54 height 33
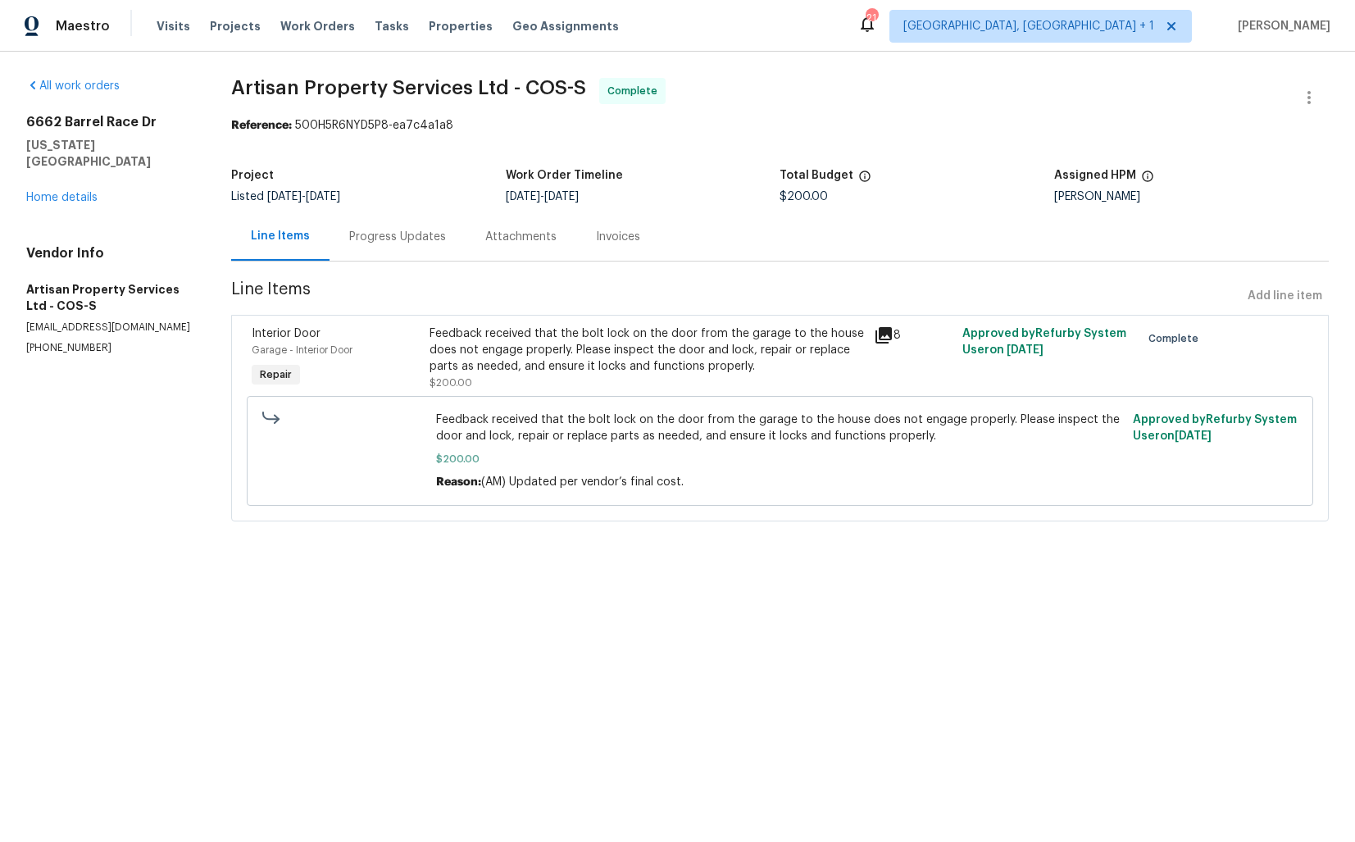
click at [278, 100] on span "Artisan Property Services Ltd - COS-S Complete" at bounding box center [760, 97] width 1059 height 39
copy span "Artisan Property Services Ltd - COS-S"
click at [847, 147] on section "Artisan Property Services Ltd - COS-S Complete Reference: 500H5R6NYD5P8-ea7c4a1…" at bounding box center [780, 309] width 1098 height 463
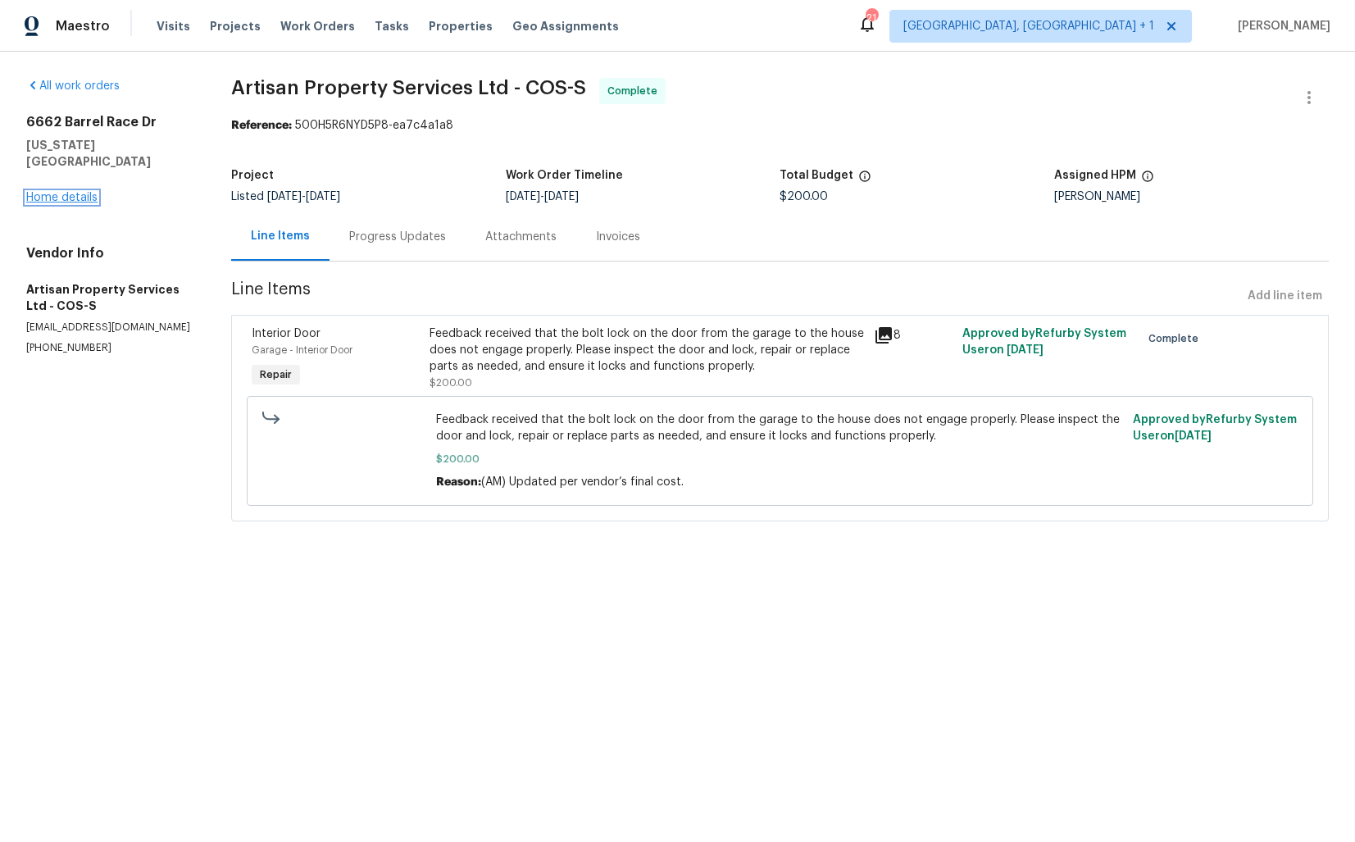
click at [75, 192] on link "Home details" at bounding box center [61, 197] width 71 height 11
